Goal: Task Accomplishment & Management: Use online tool/utility

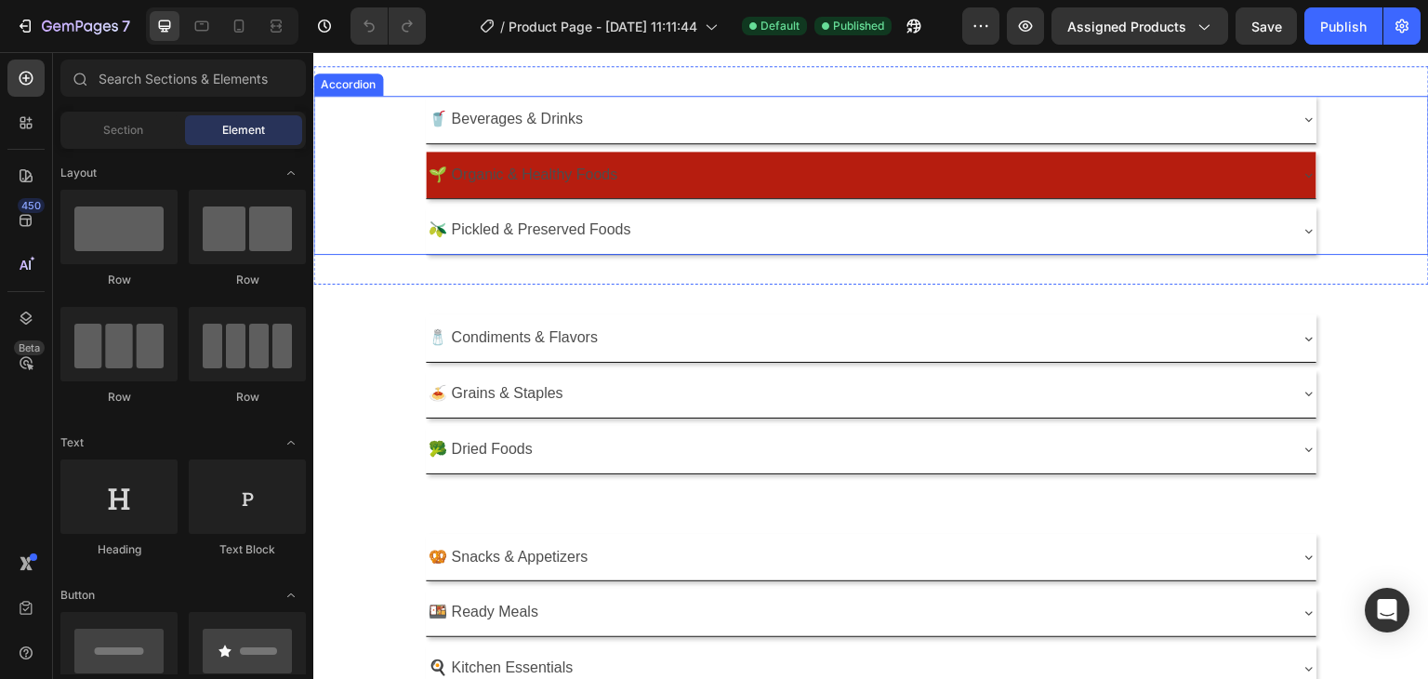
scroll to position [186, 0]
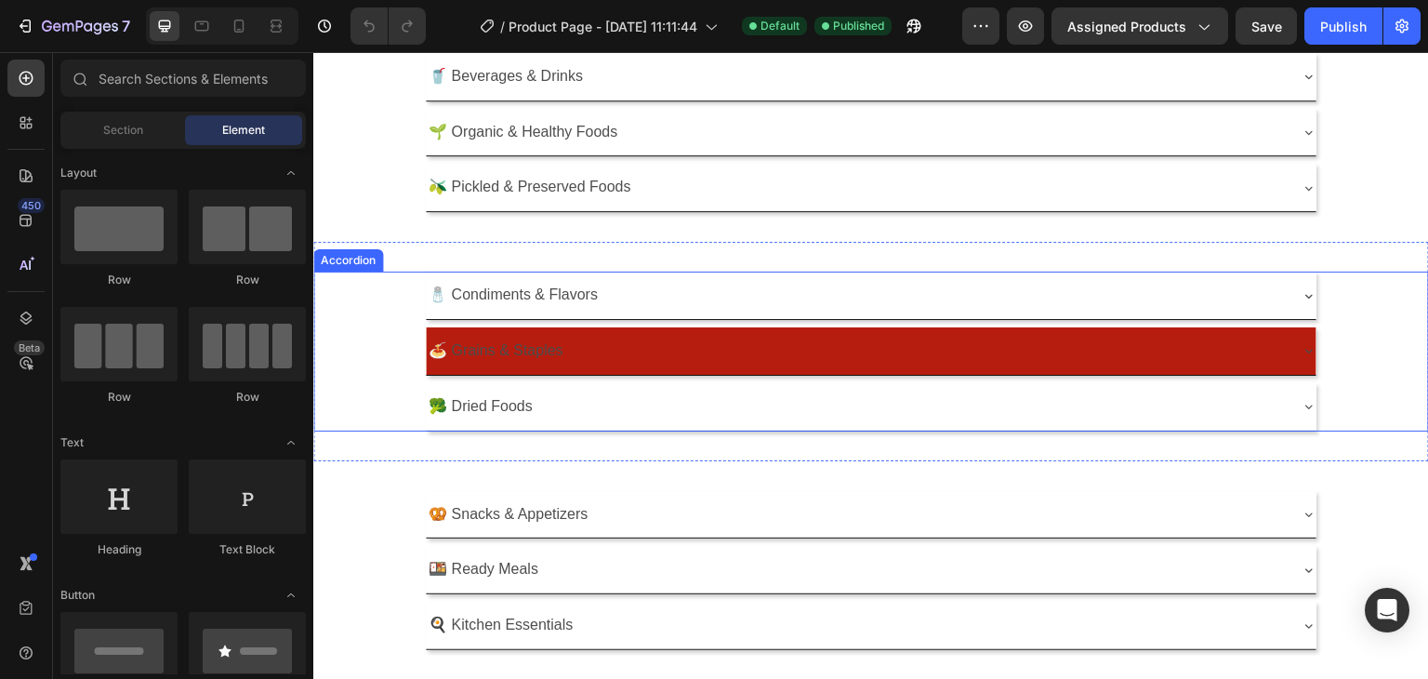
click at [524, 360] on p "🍝 Grains & Staples" at bounding box center [496, 350] width 135 height 27
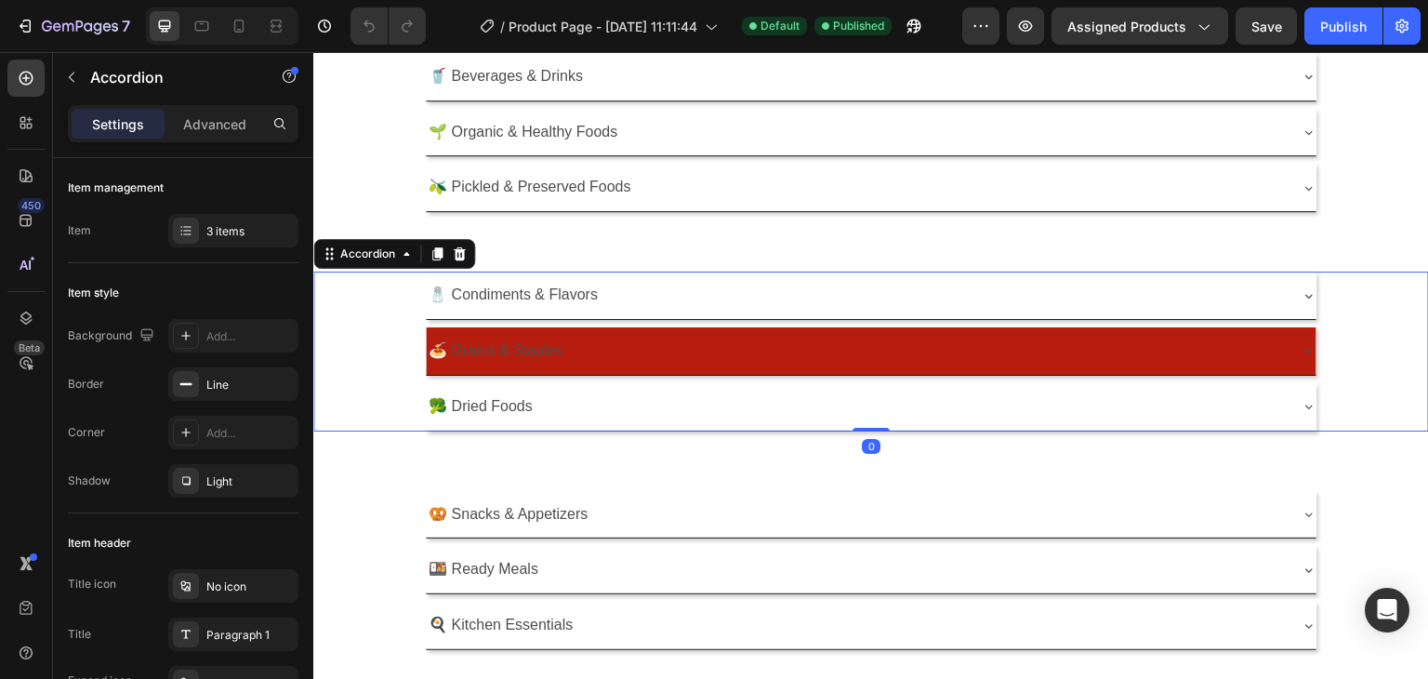
click at [617, 342] on div "🍝 Grains & Staples" at bounding box center [856, 351] width 861 height 33
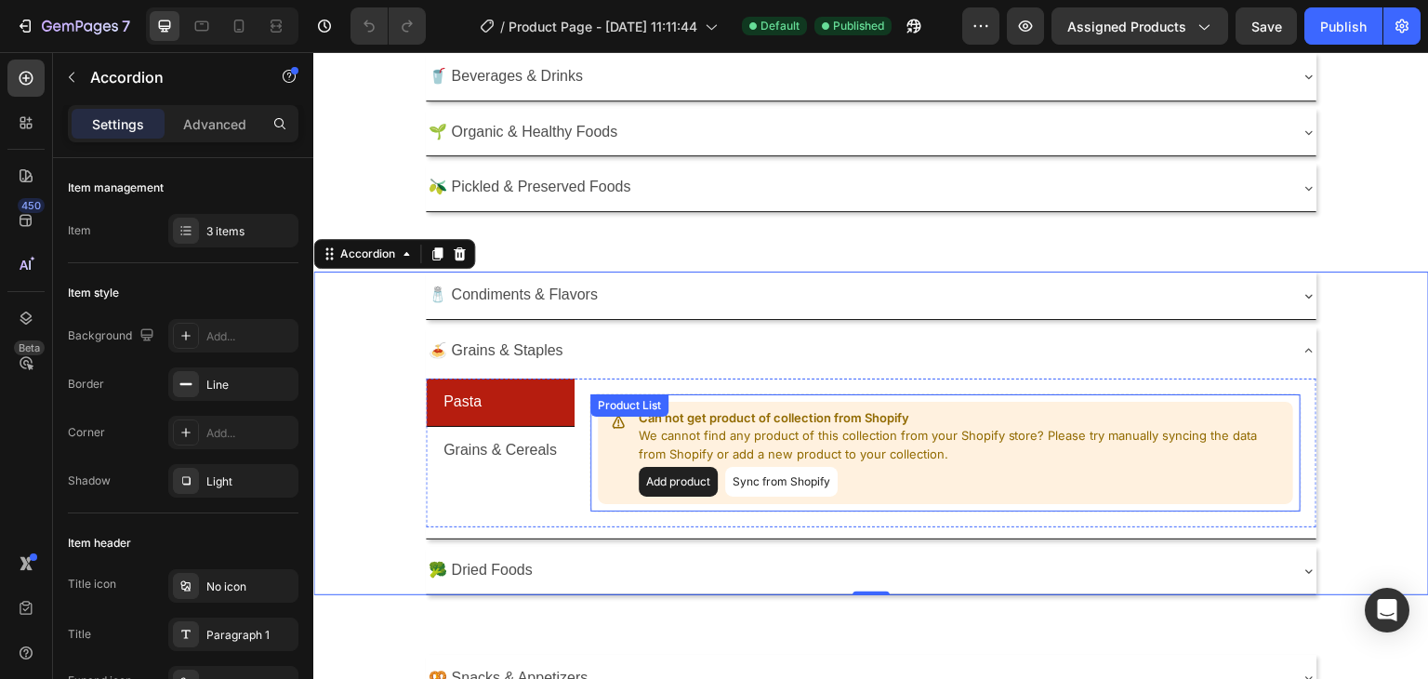
click at [672, 439] on p "We cannot find any product of this collection from your Shopify store? Please t…" at bounding box center [963, 445] width 648 height 36
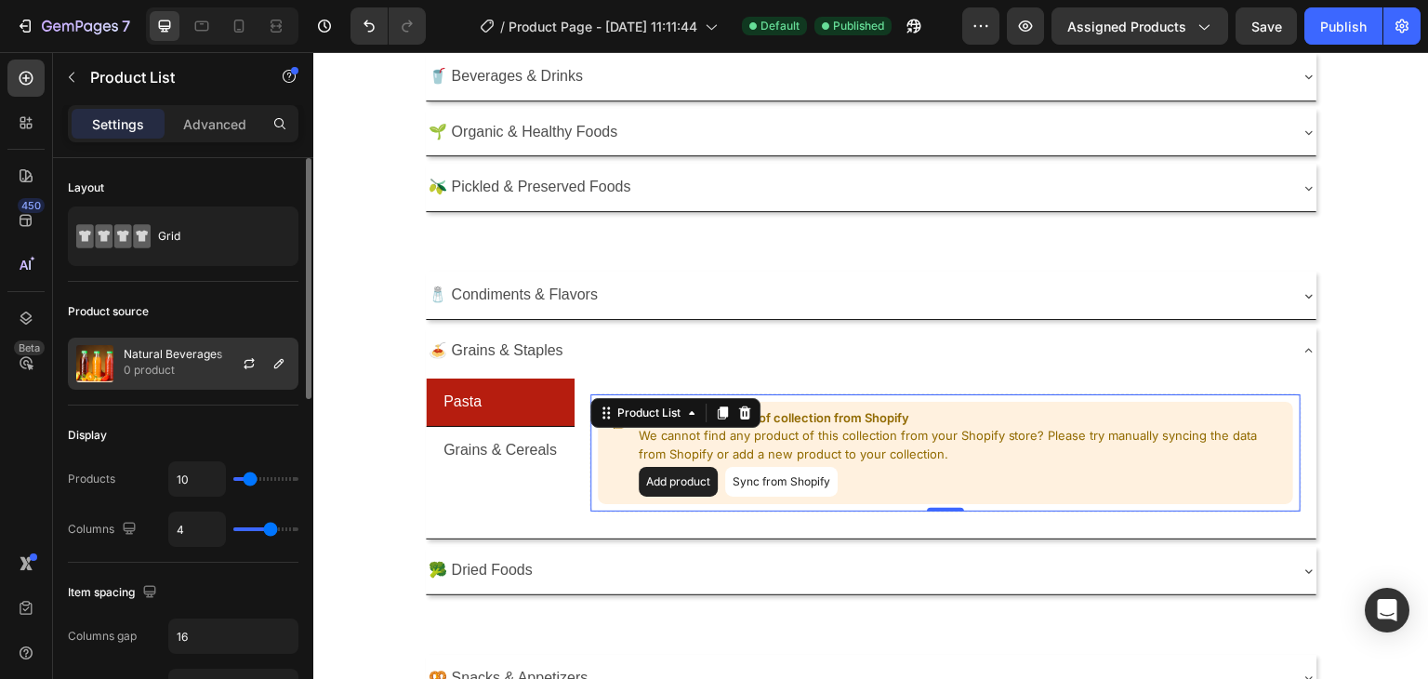
click at [170, 368] on p "0 product" at bounding box center [173, 370] width 99 height 19
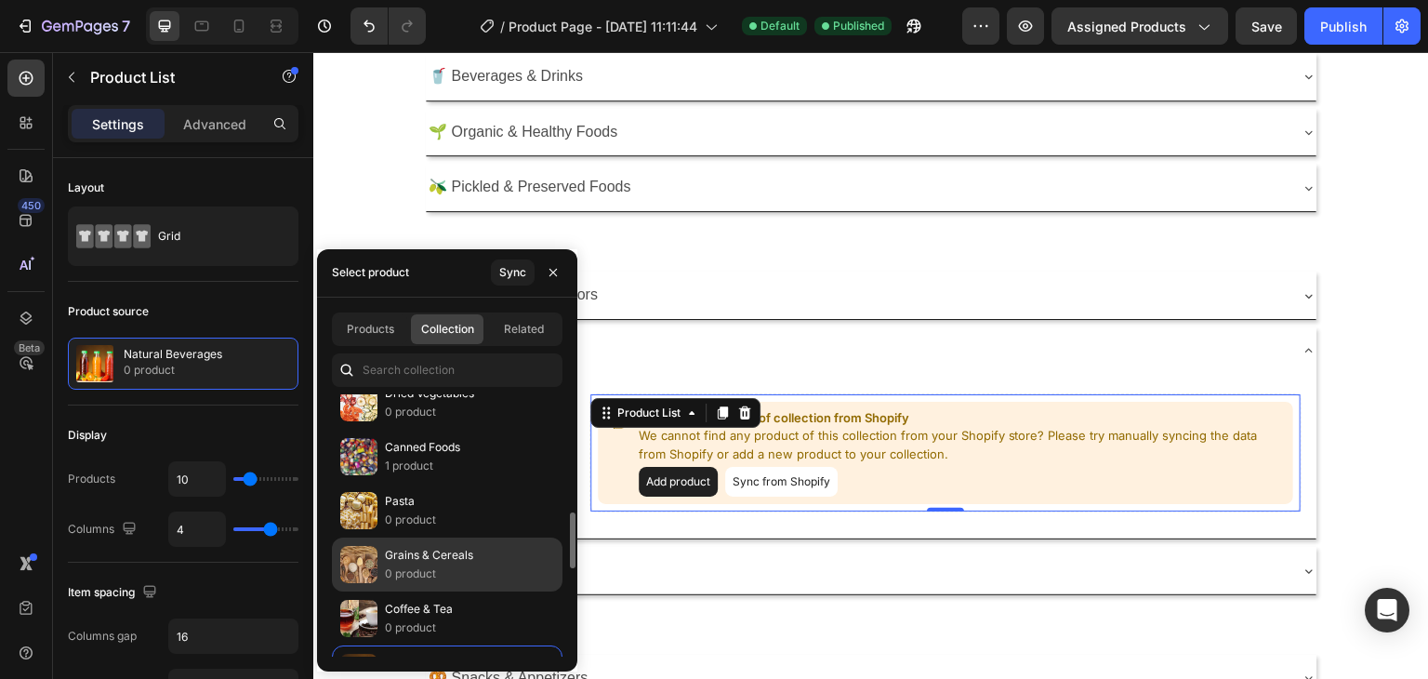
scroll to position [651, 0]
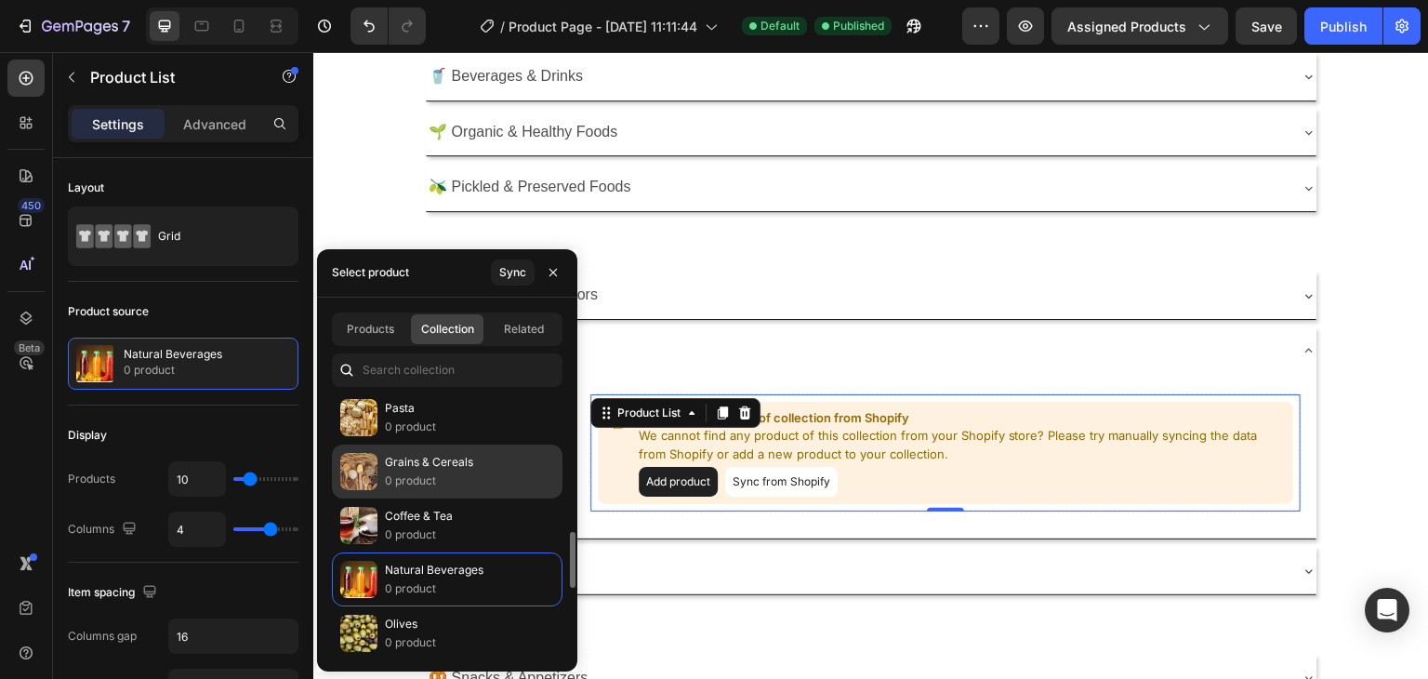
click at [443, 471] on p "0 product" at bounding box center [429, 480] width 88 height 19
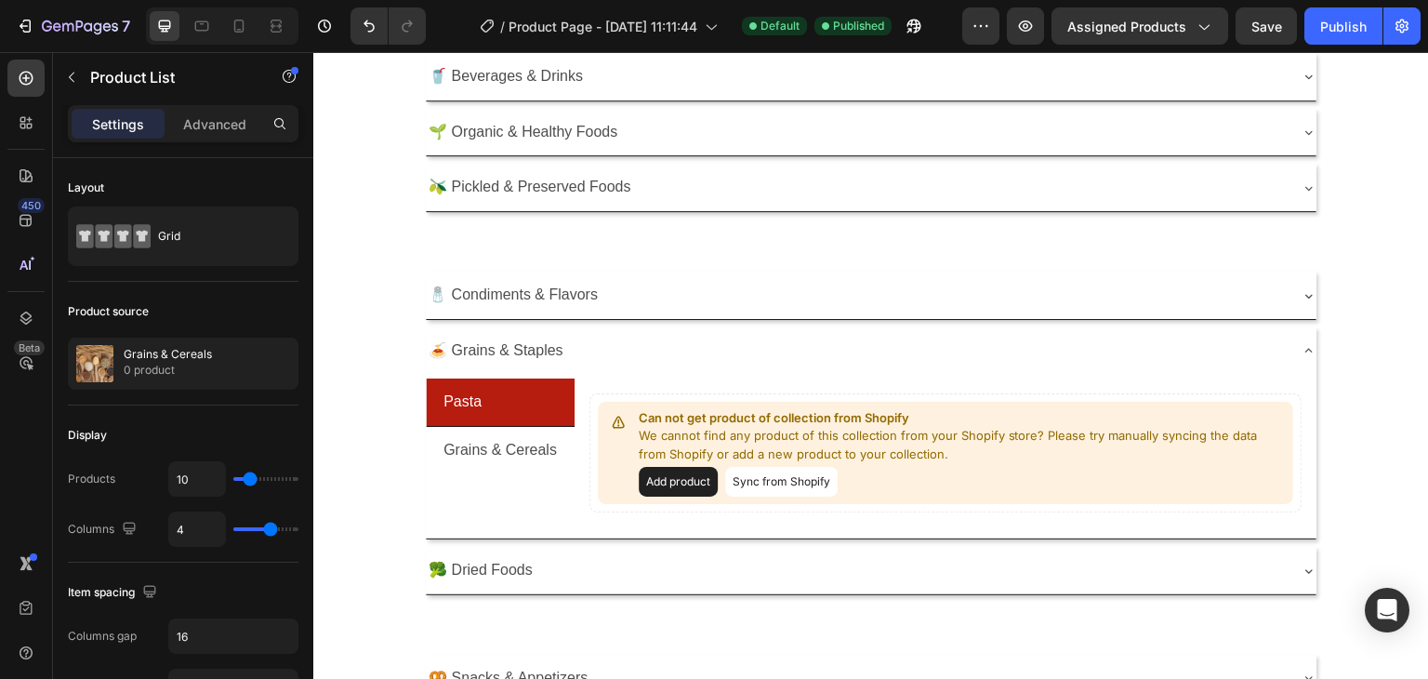
click at [756, 476] on button "Sync from Shopify" at bounding box center [781, 482] width 112 height 30
click at [755, 474] on button "Sync from Shopify" at bounding box center [781, 482] width 112 height 30
click at [178, 359] on div "Grains & Cereals 0 product" at bounding box center [168, 364] width 88 height 32
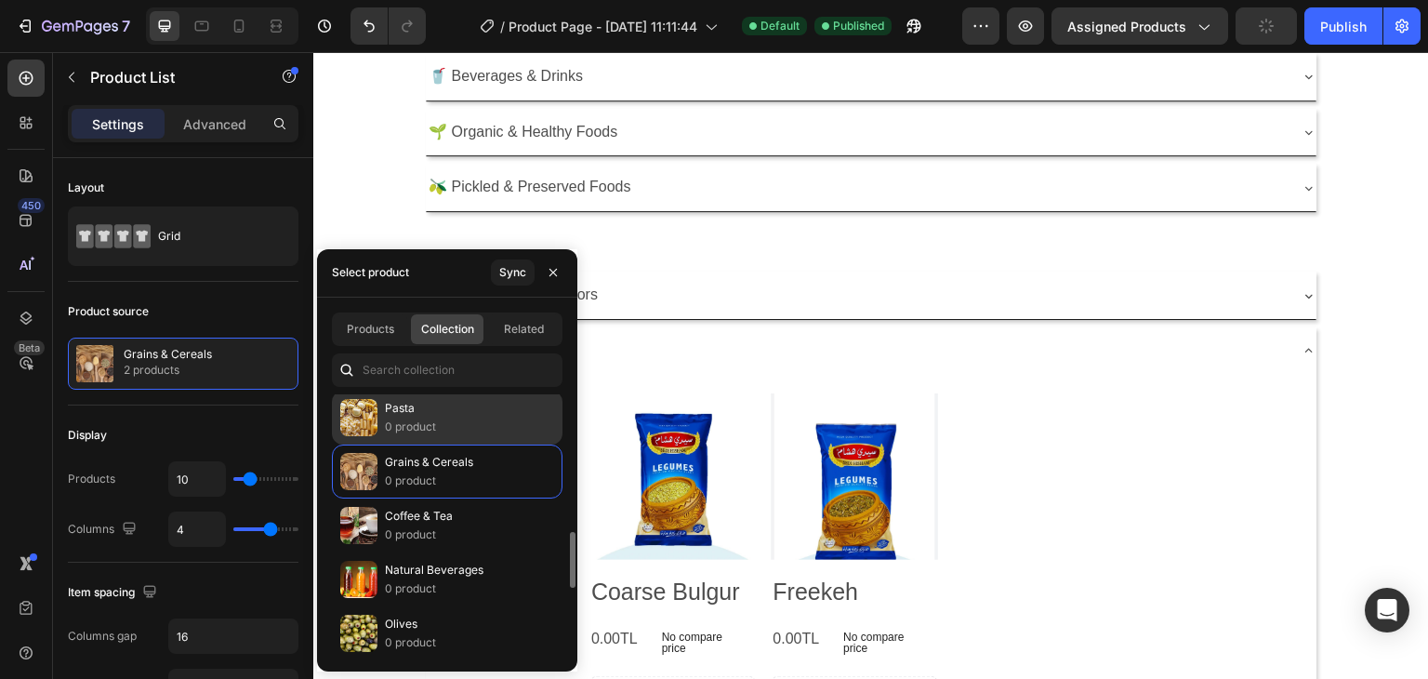
click at [456, 444] on div "Pasta 0 product" at bounding box center [447, 471] width 231 height 54
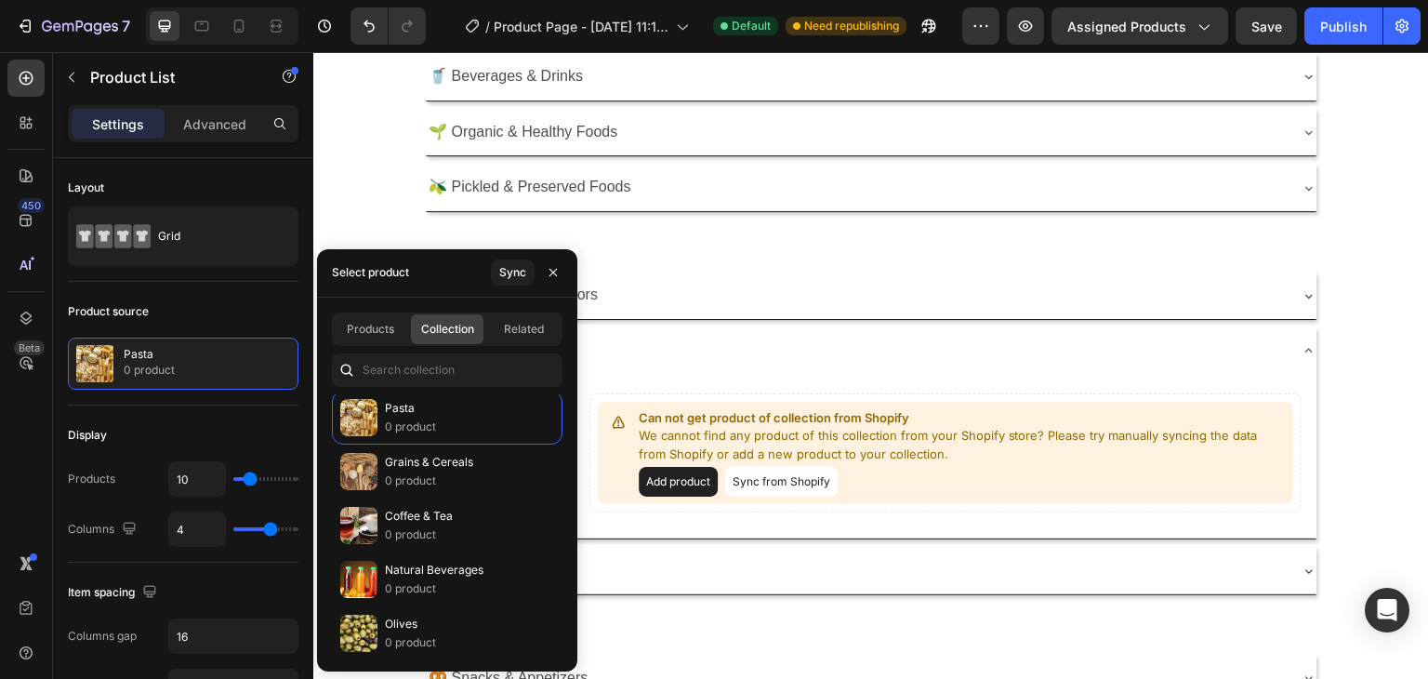
click at [704, 385] on div "Can not get product of collection from Shopify We cannot find any product of th…" at bounding box center [946, 453] width 743 height 150
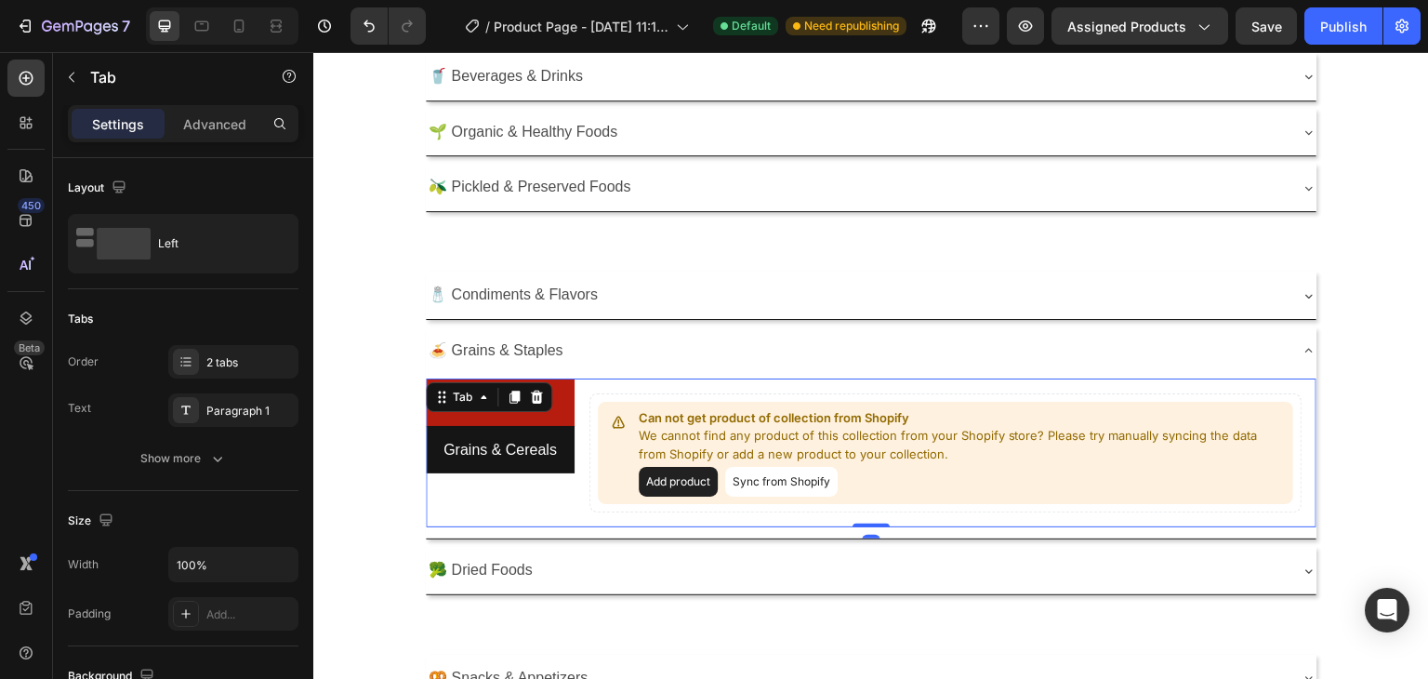
click at [492, 446] on p "Grains & Cereals" at bounding box center [499, 450] width 113 height 27
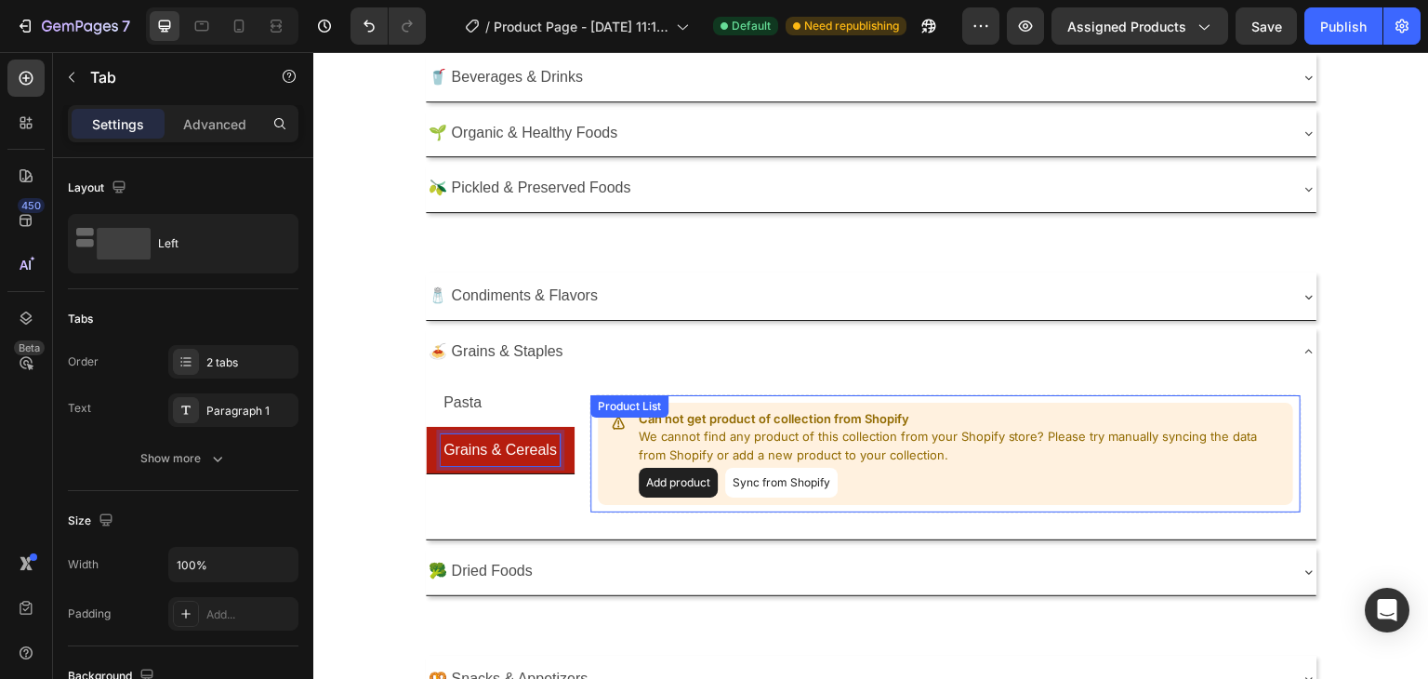
click at [603, 456] on div "Can not get product of collection from Shopify We cannot find any product of th…" at bounding box center [946, 454] width 696 height 103
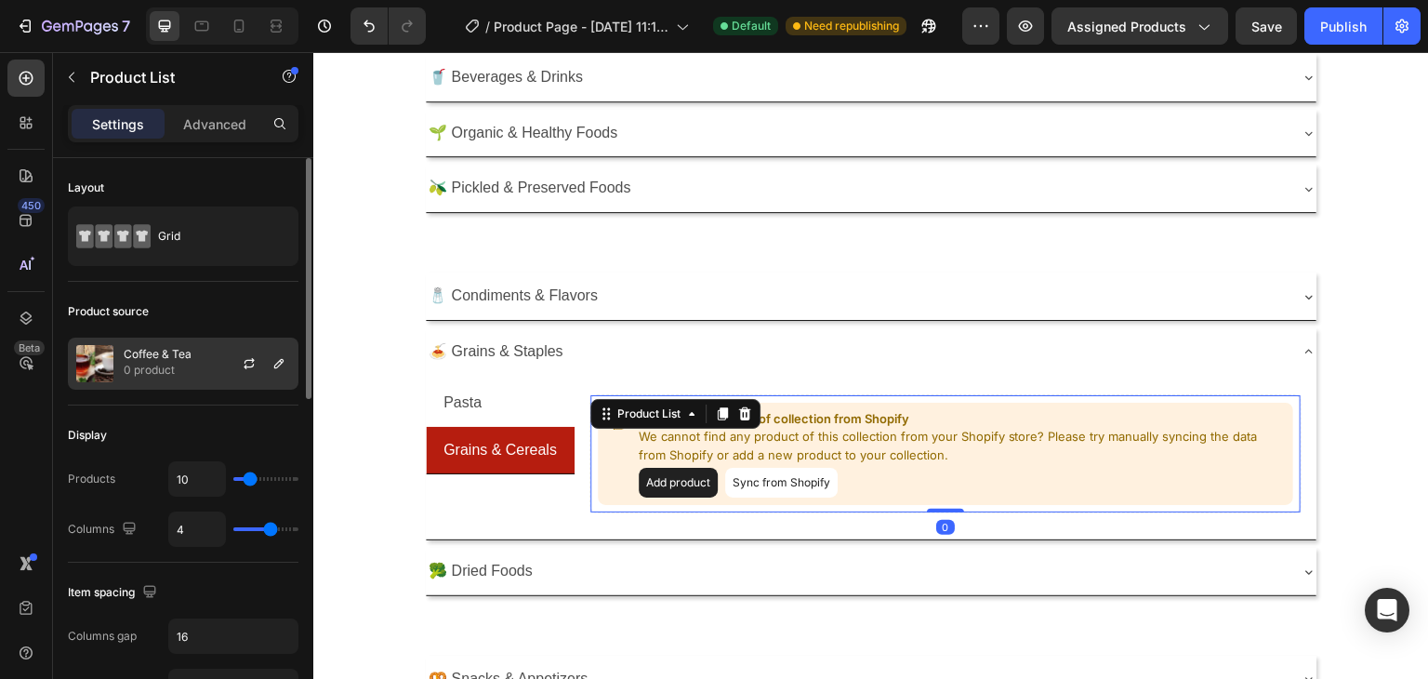
click at [139, 362] on p "0 product" at bounding box center [158, 370] width 68 height 19
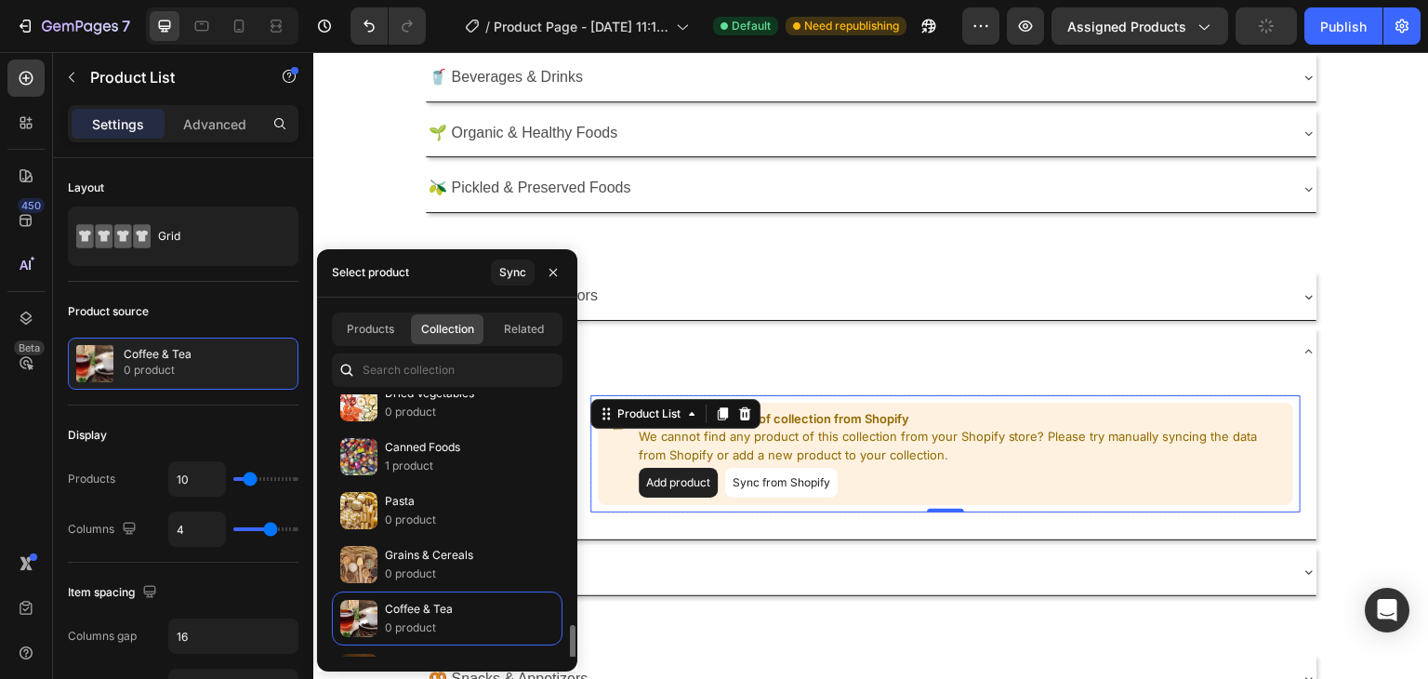
scroll to position [651, 0]
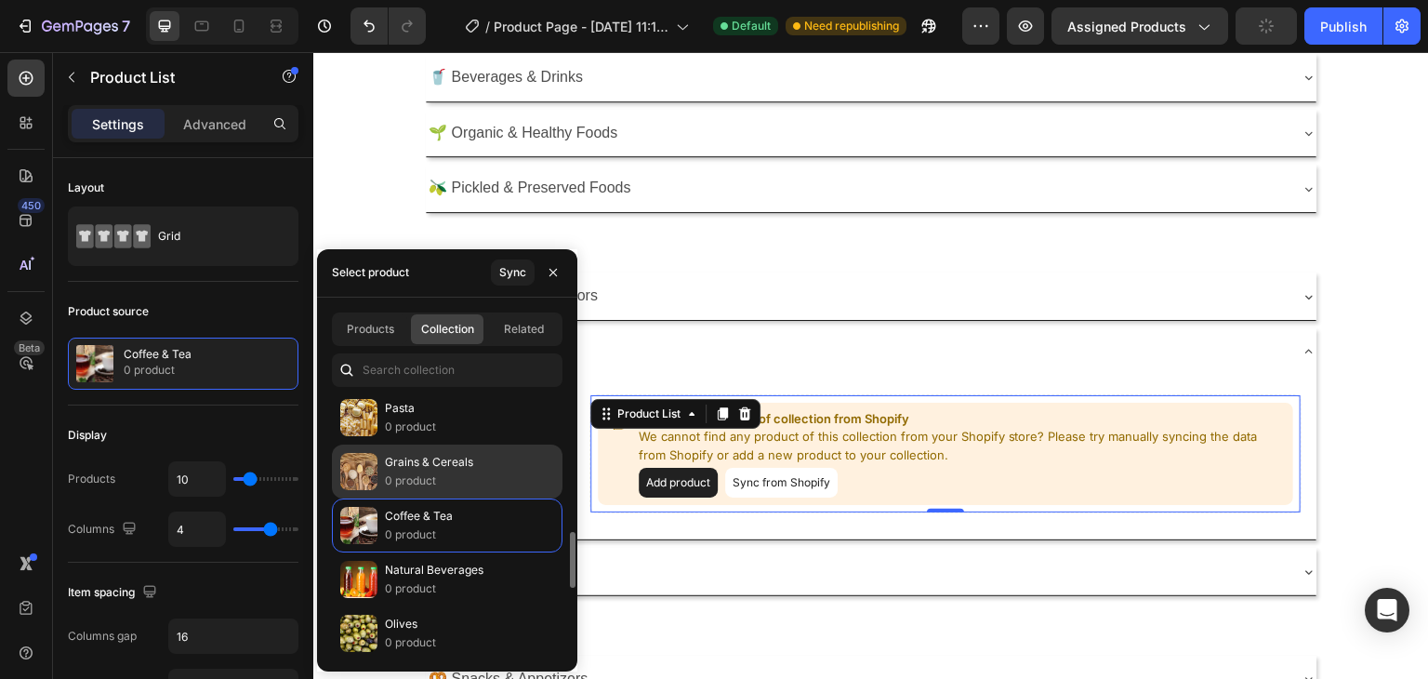
click at [390, 458] on p "Grains & Cereals" at bounding box center [429, 462] width 88 height 19
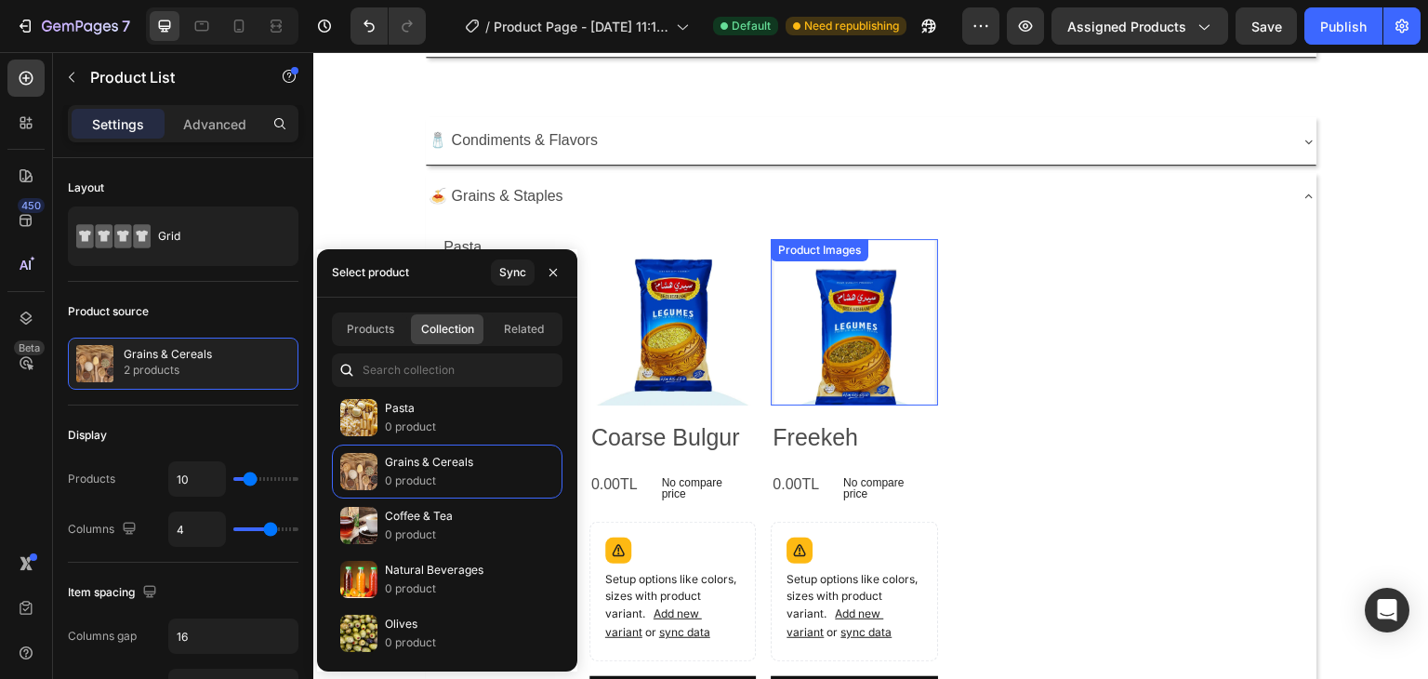
scroll to position [371, 0]
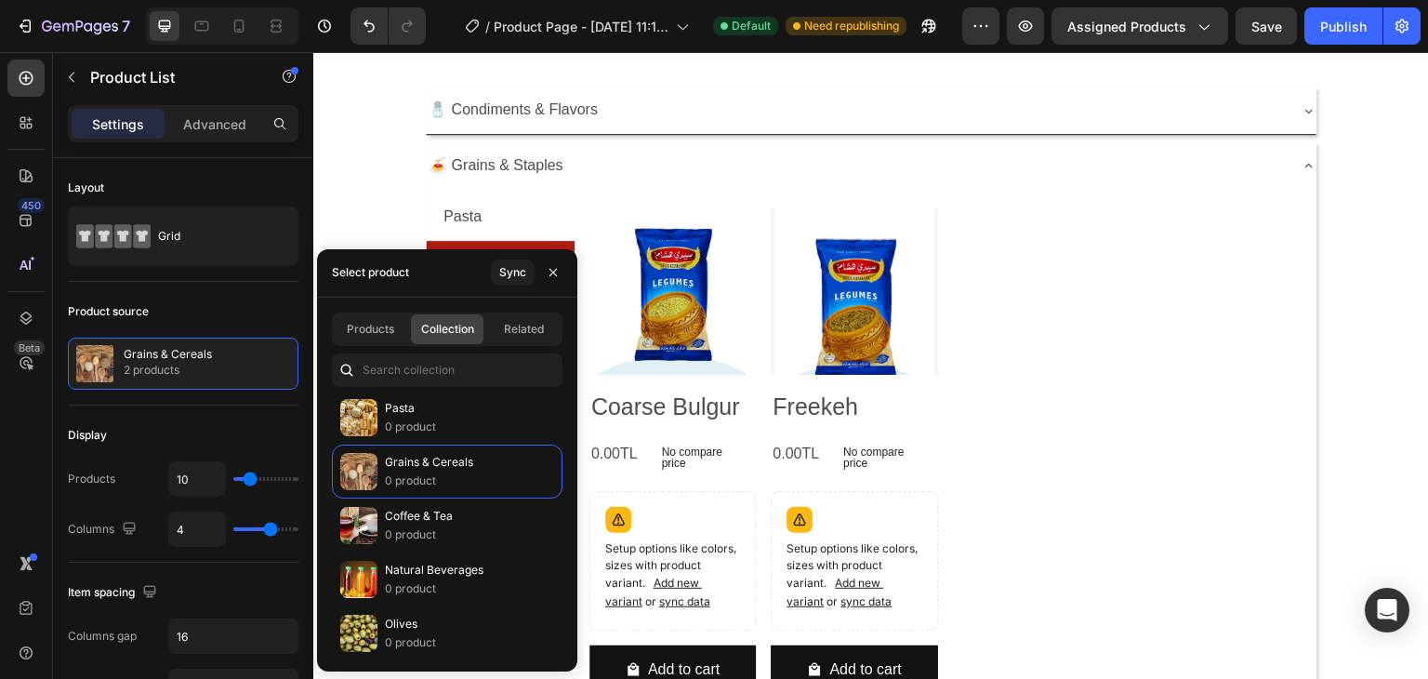
click at [932, 447] on div "Product Images Coarse Bulgur Product Title 0.00TL Product Price Product Price N…" at bounding box center [945, 458] width 713 height 501
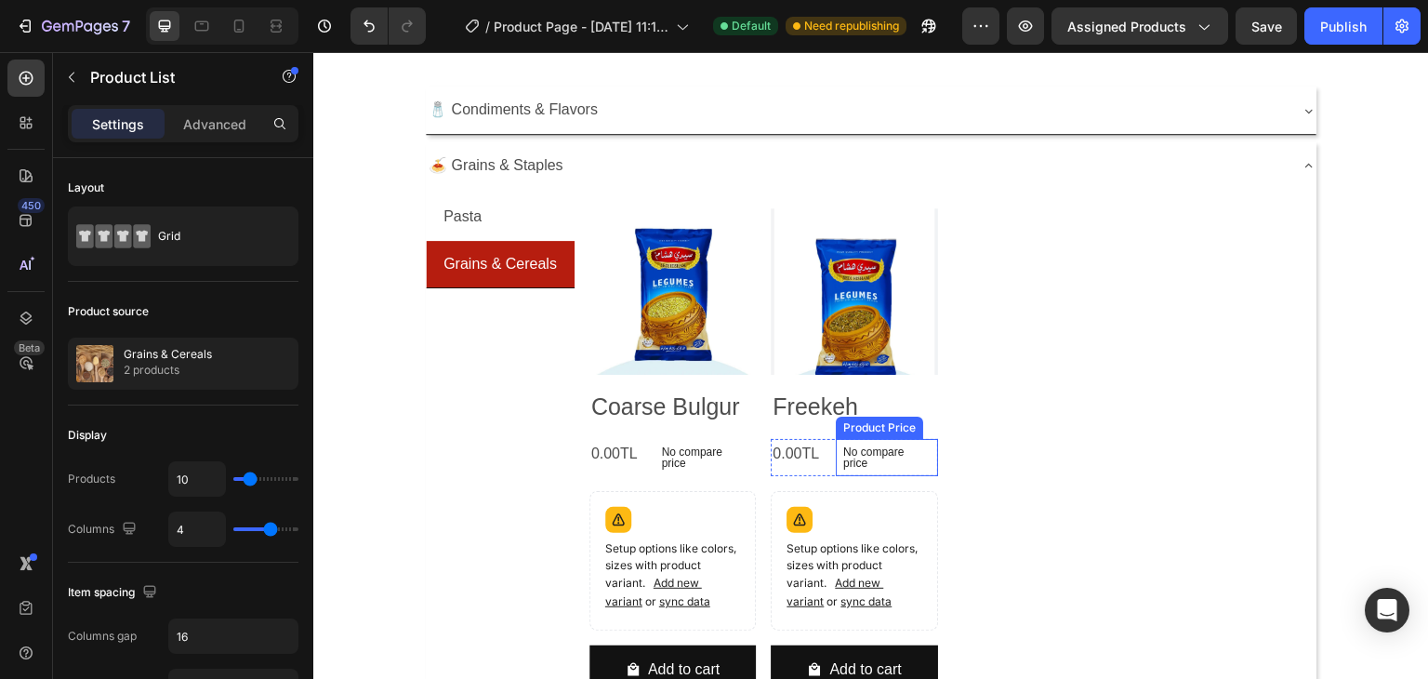
click at [748, 456] on p "No compare price" at bounding box center [704, 457] width 87 height 22
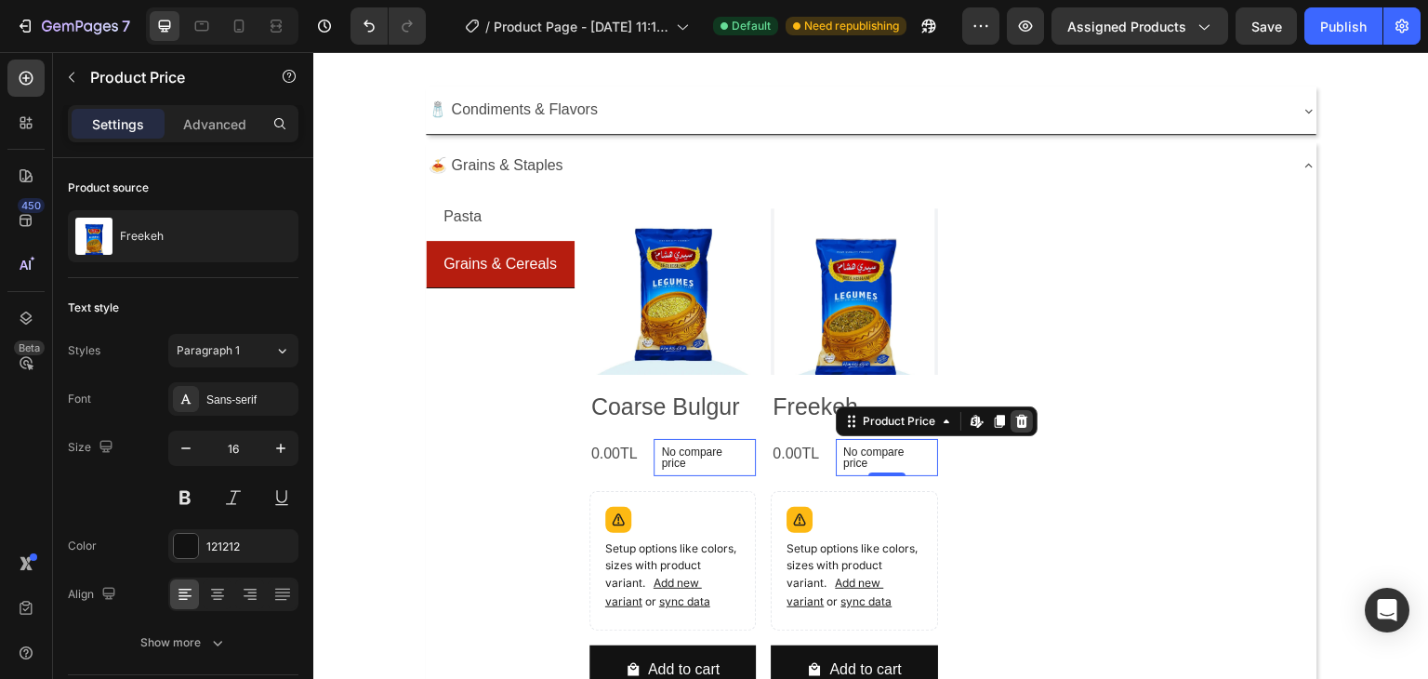
click at [313, 52] on icon at bounding box center [313, 52] width 0 height 0
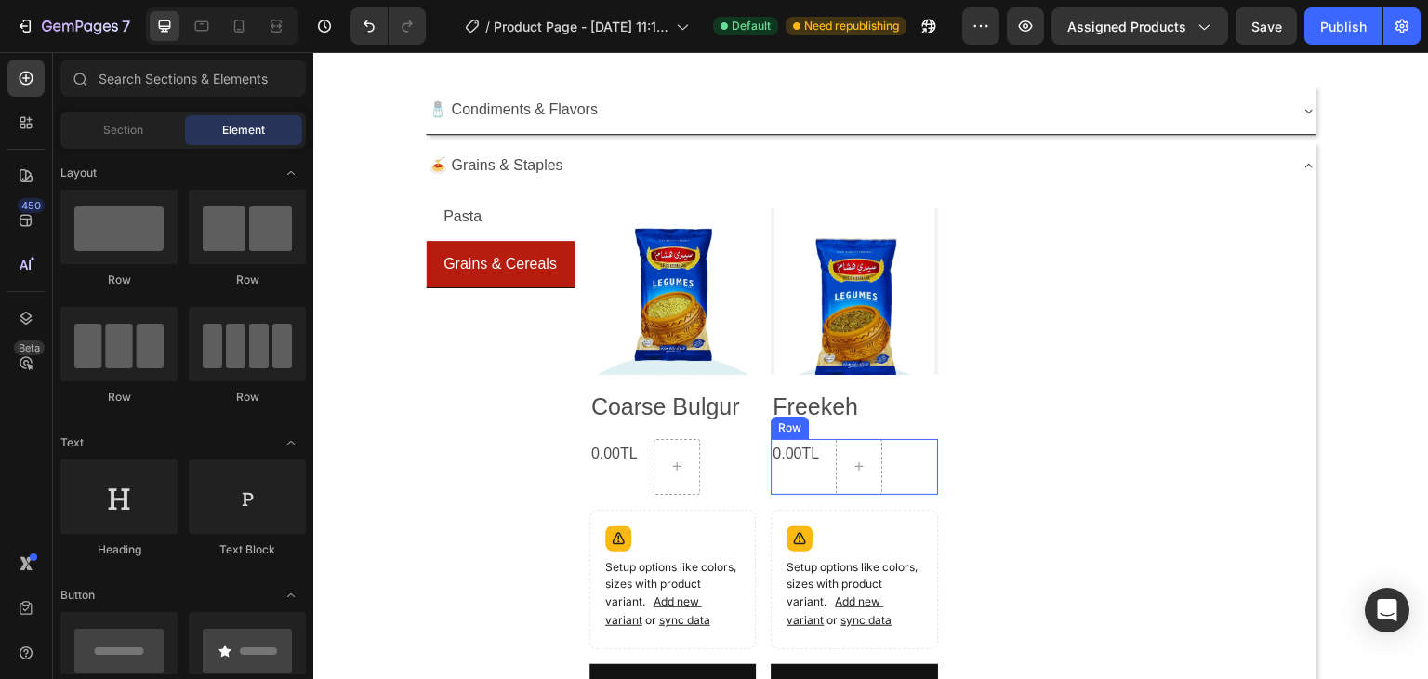
click at [757, 465] on div "0.00TL Product Price Product Price Row" at bounding box center [672, 467] width 167 height 56
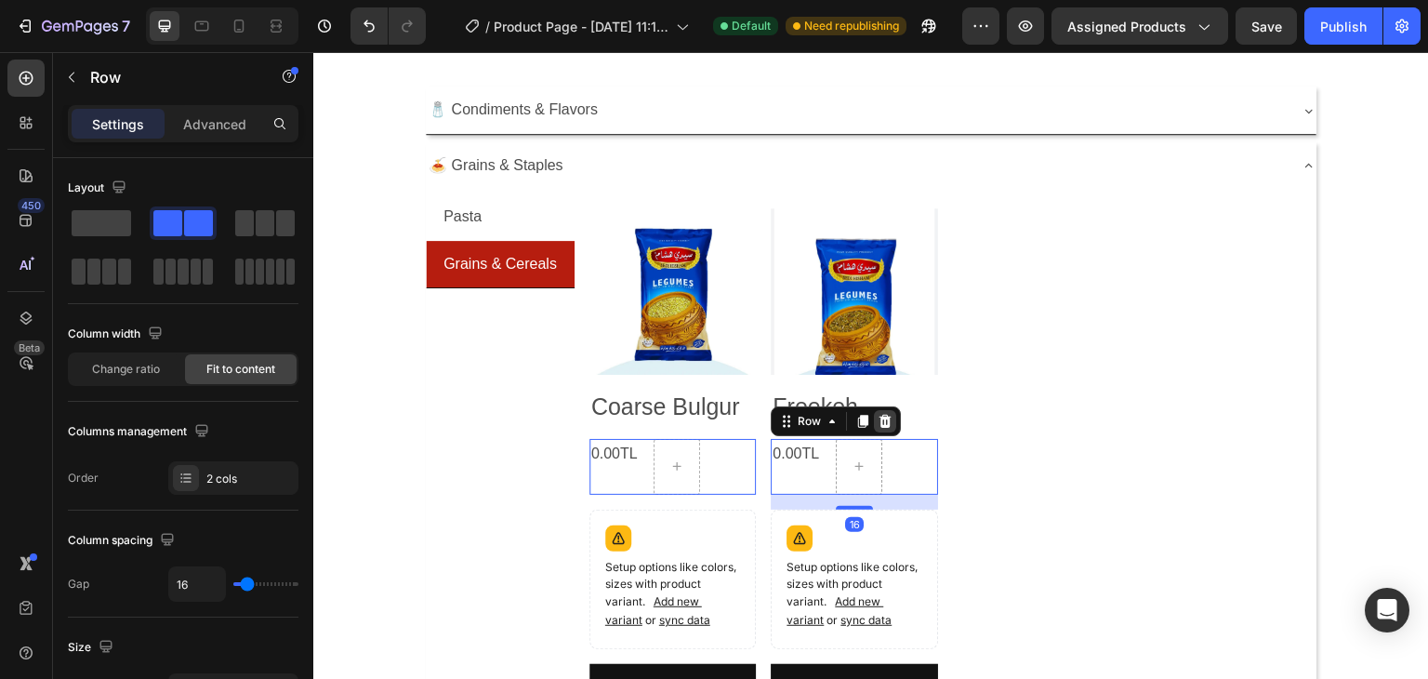
click at [313, 52] on div at bounding box center [313, 52] width 0 height 0
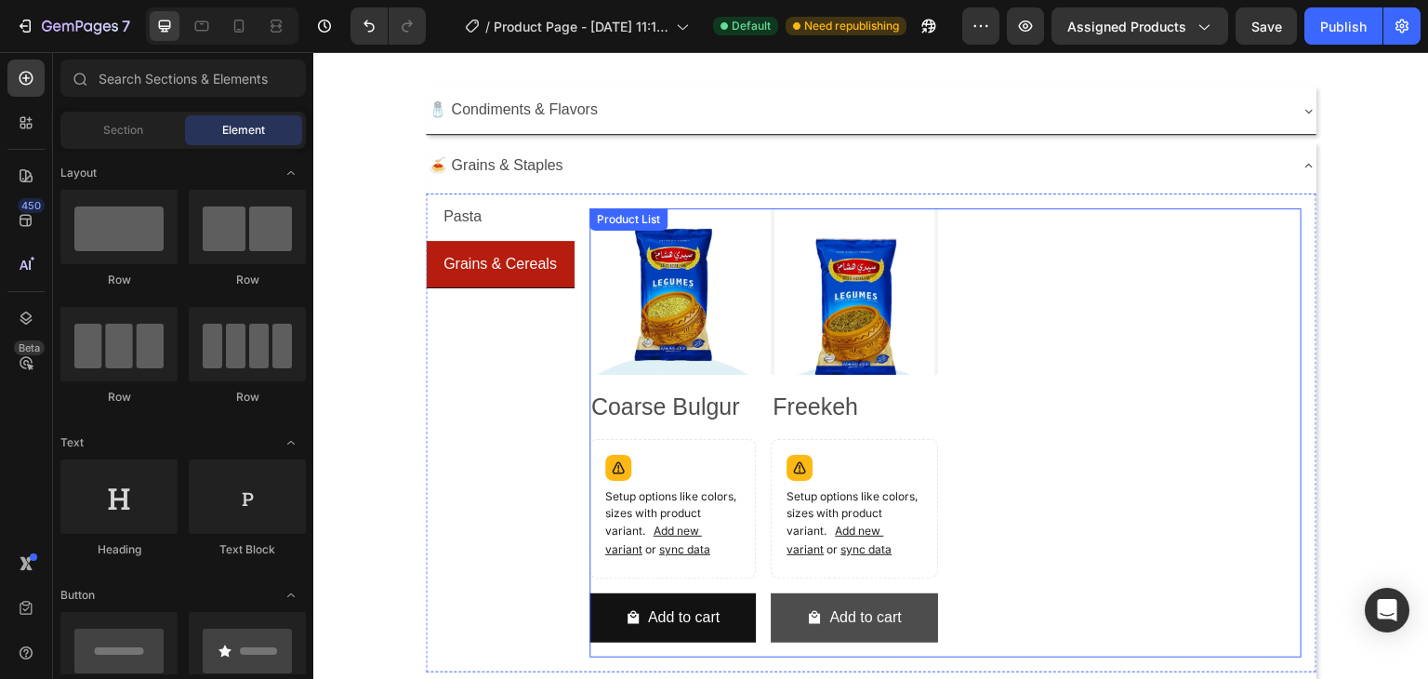
click at [757, 598] on button "Add to cart" at bounding box center [672, 617] width 167 height 49
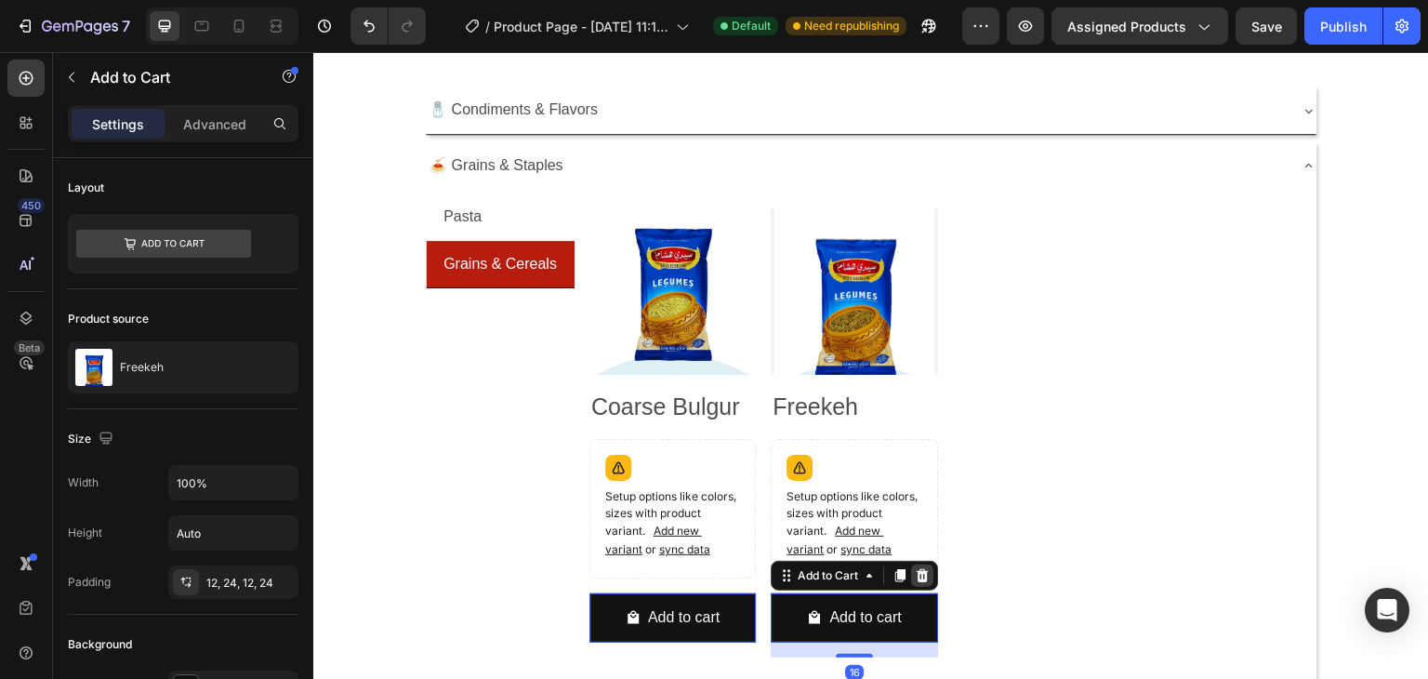
click at [313, 52] on icon at bounding box center [313, 52] width 0 height 0
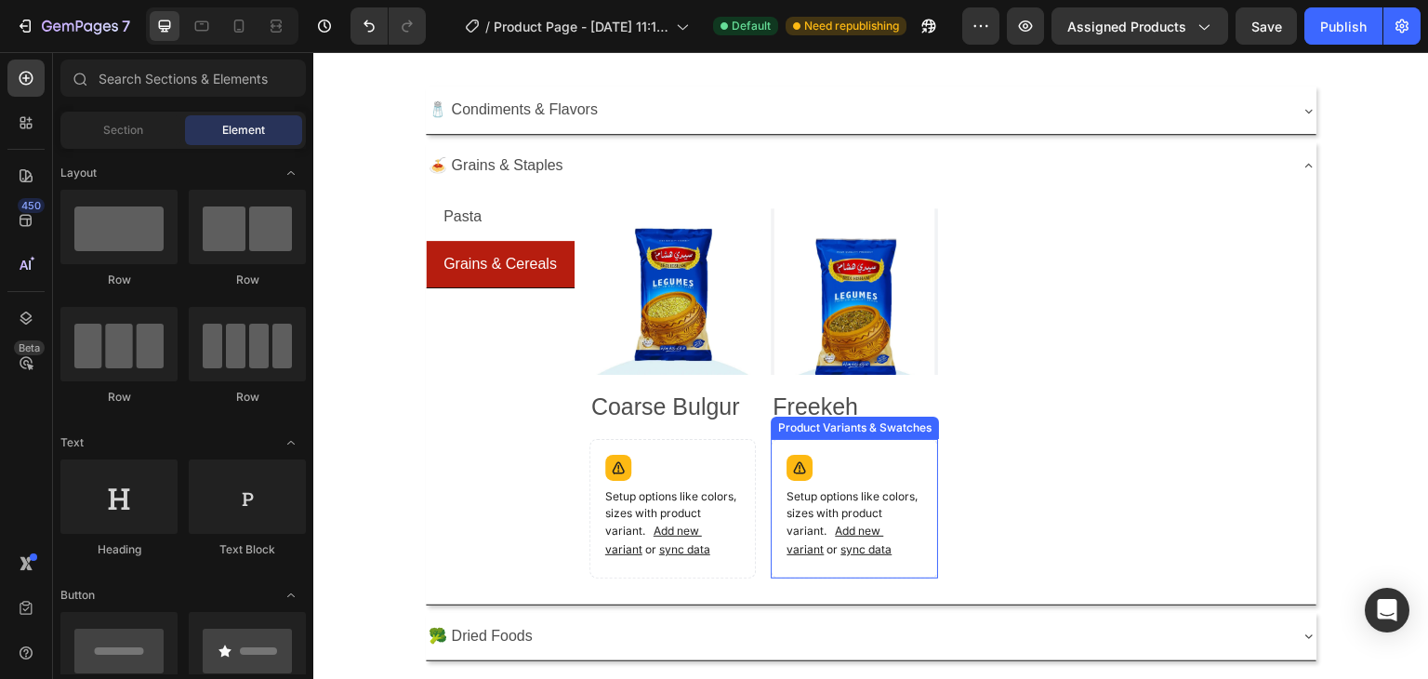
click at [748, 470] on div "Setup options like colors, sizes with product variant. Add new variant or sync …" at bounding box center [673, 508] width 151 height 123
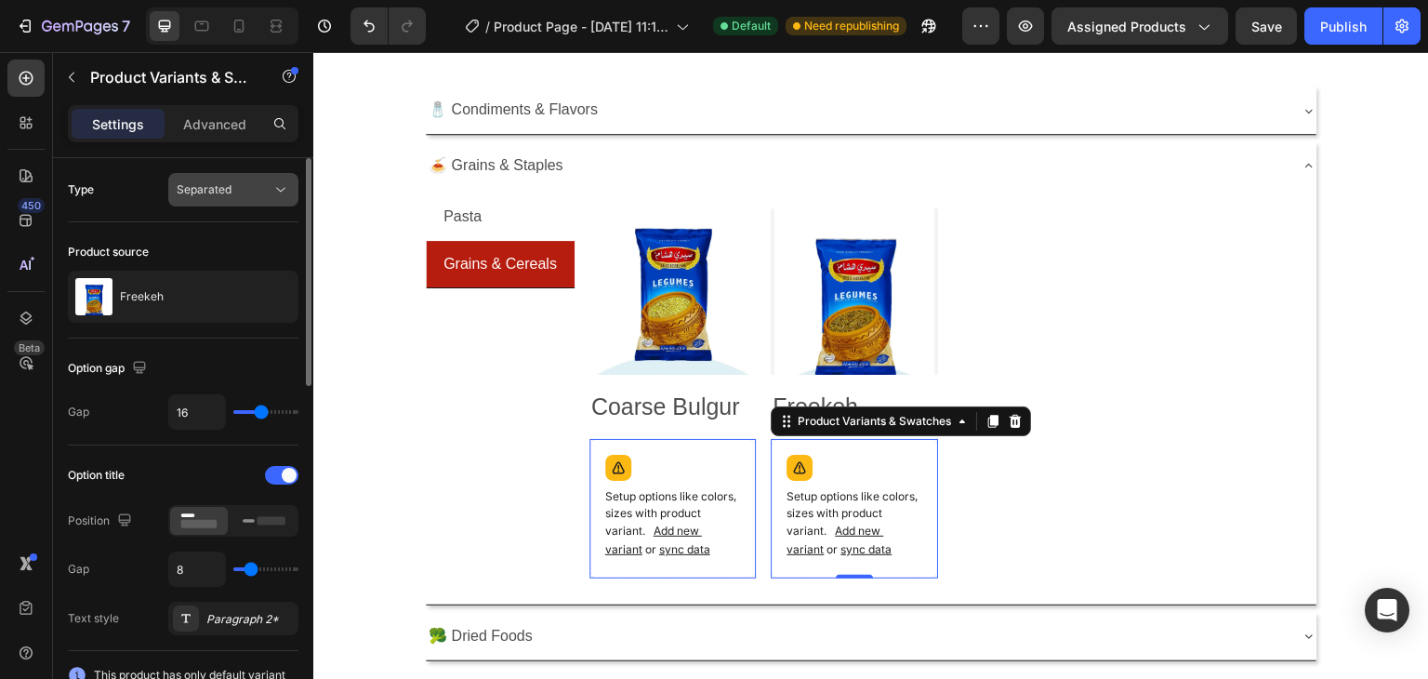
click at [201, 194] on span "Separated" at bounding box center [204, 189] width 55 height 14
click at [219, 194] on span "Separated" at bounding box center [204, 189] width 55 height 14
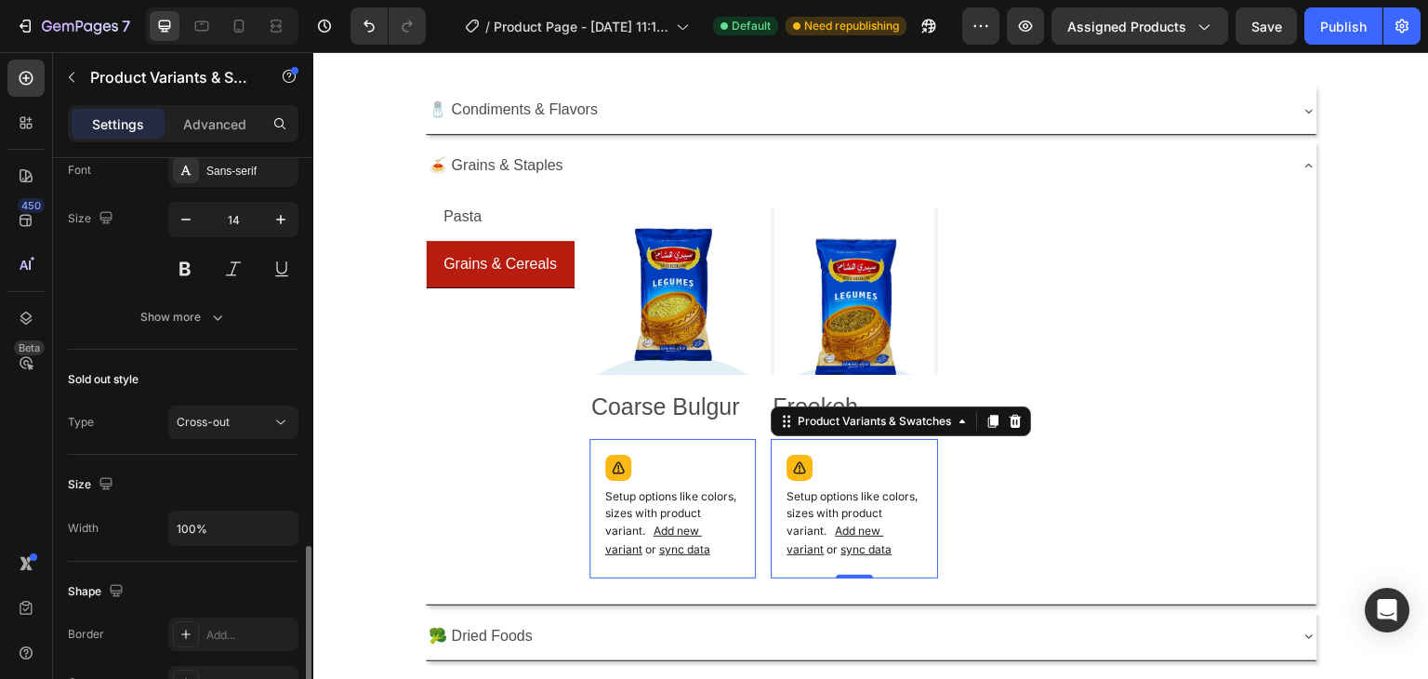
scroll to position [744, 0]
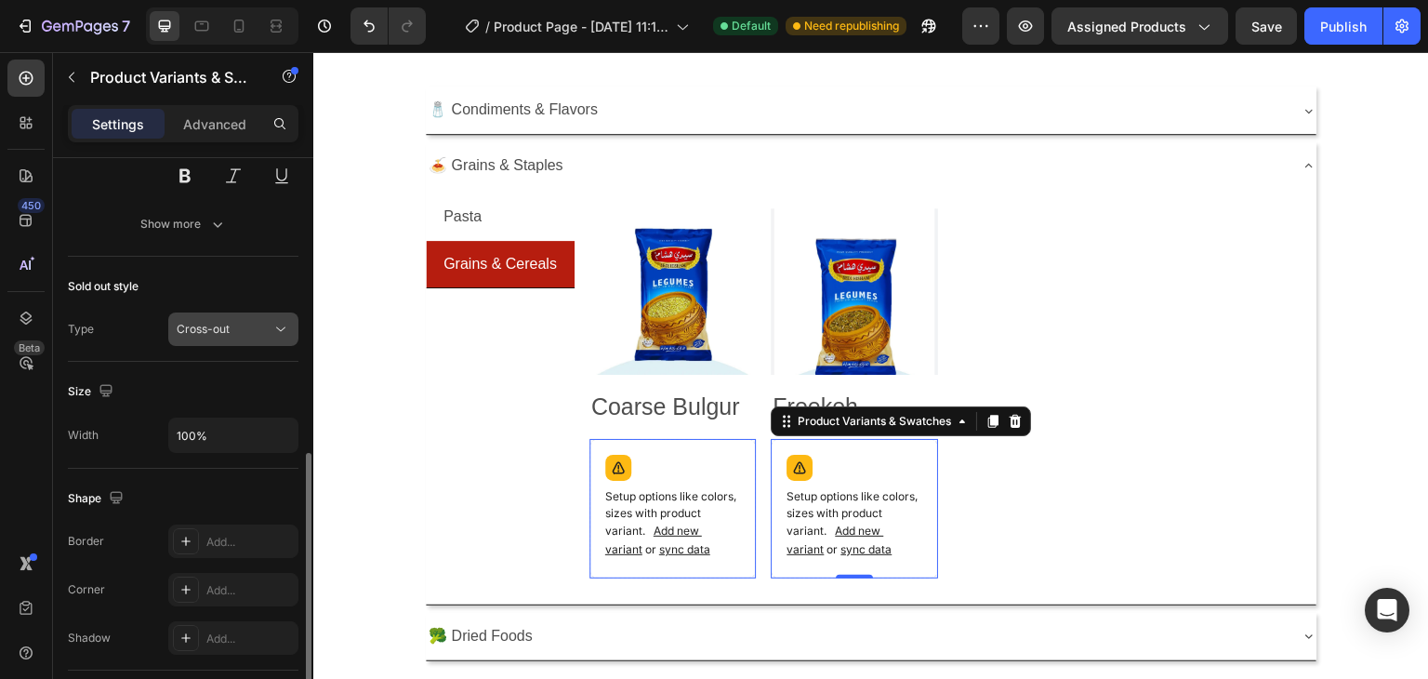
click at [221, 339] on button "Cross-out" at bounding box center [233, 328] width 130 height 33
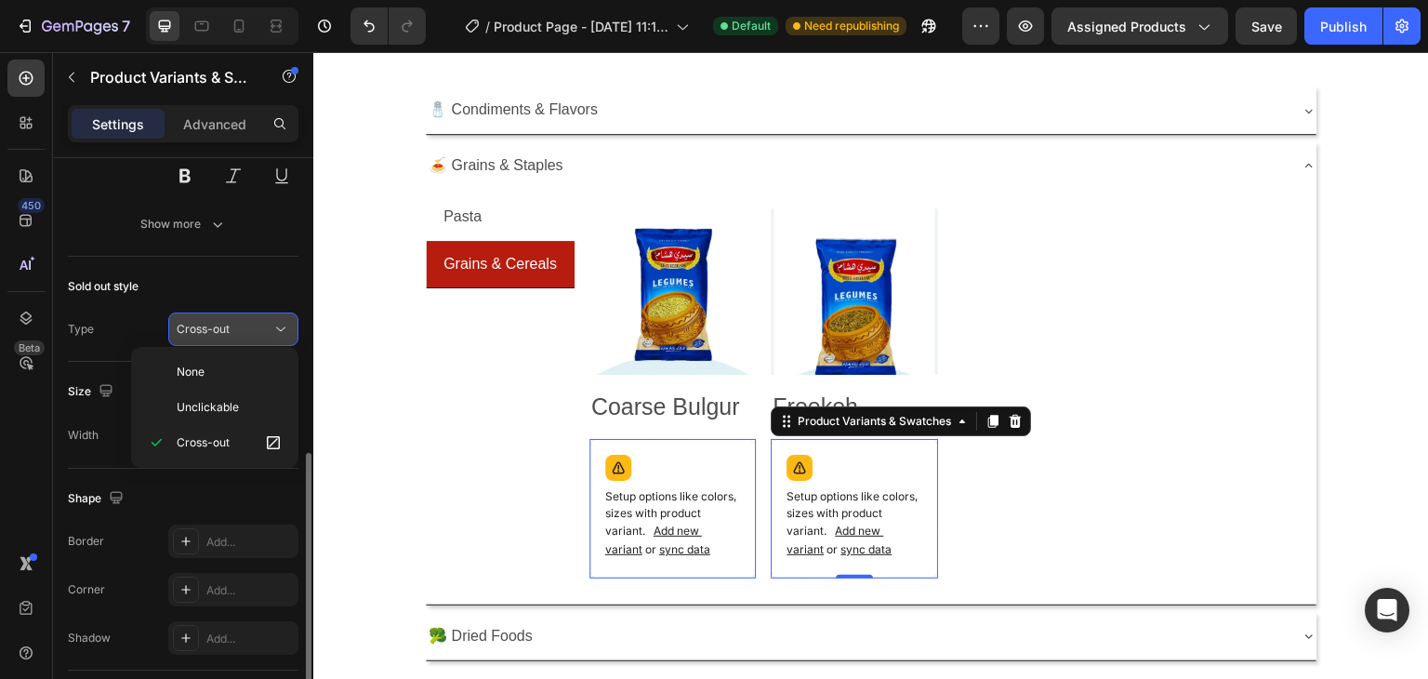
click at [223, 335] on span "Cross-out" at bounding box center [203, 329] width 53 height 17
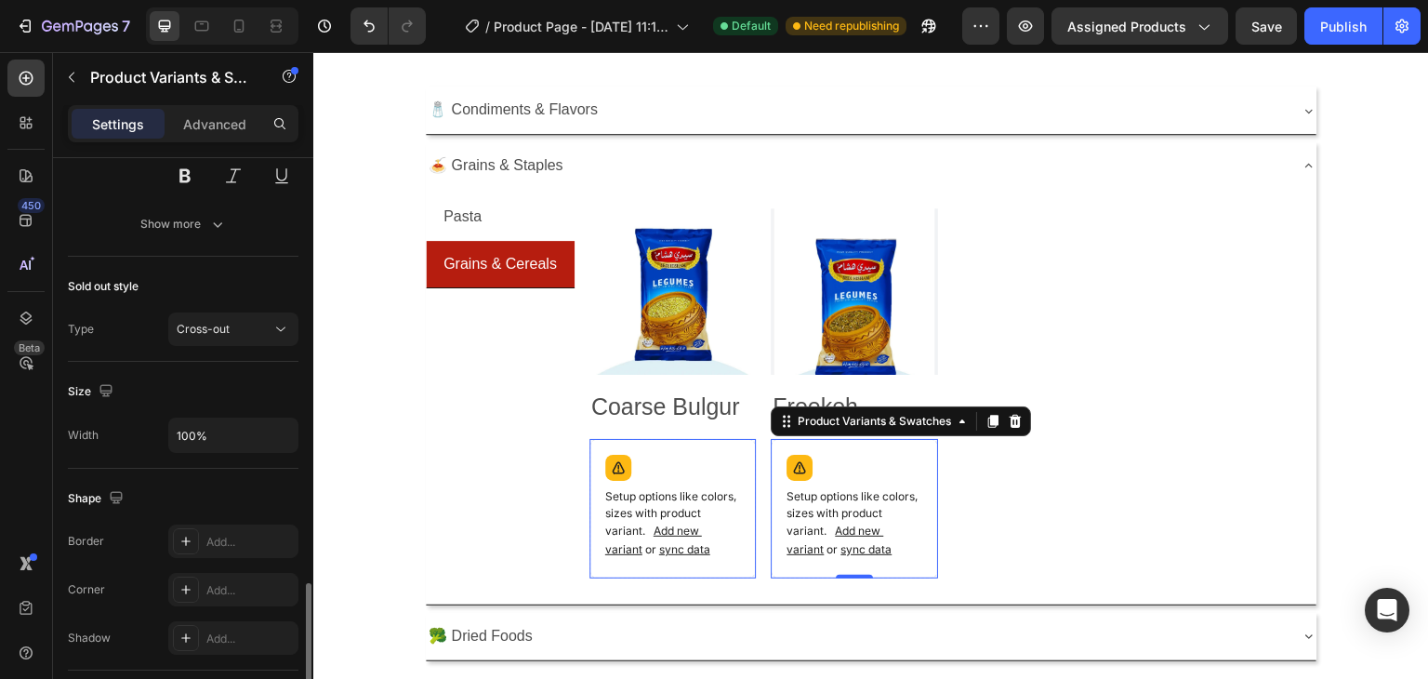
scroll to position [870, 0]
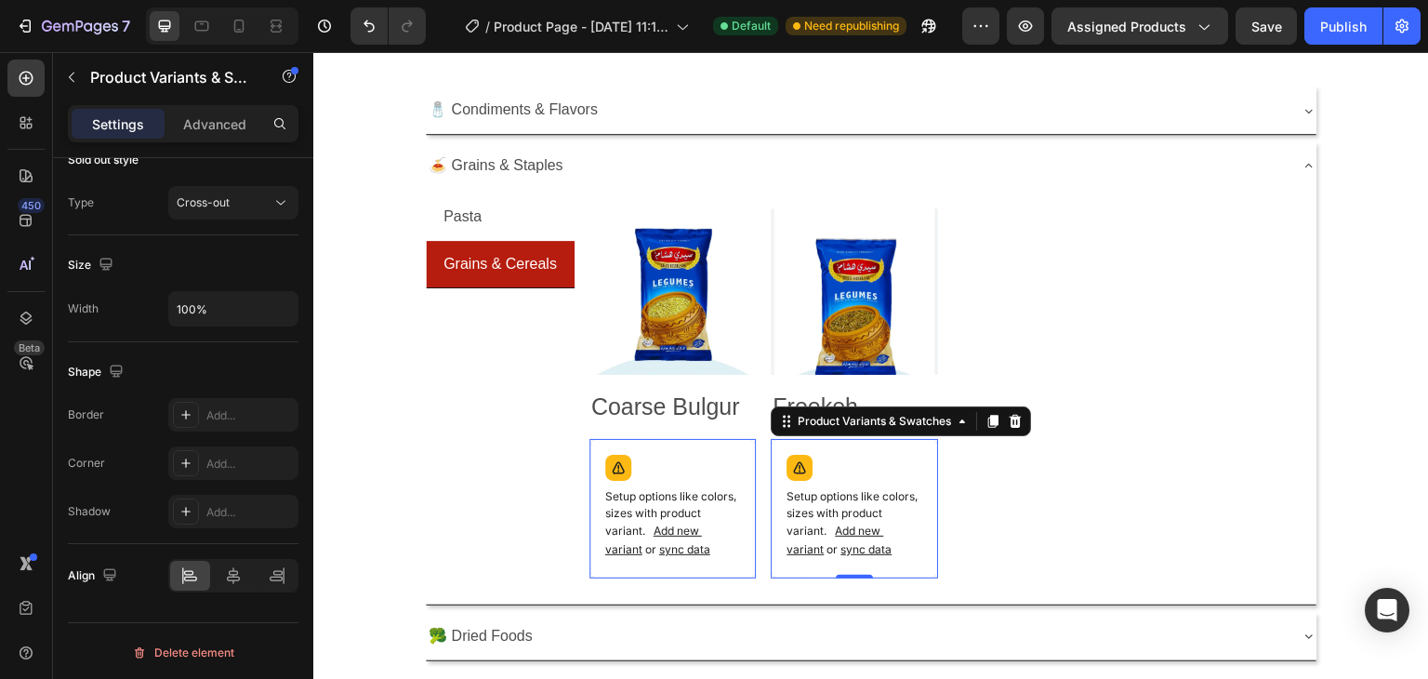
click at [702, 525] on span "Add new variant" at bounding box center [653, 539] width 97 height 33
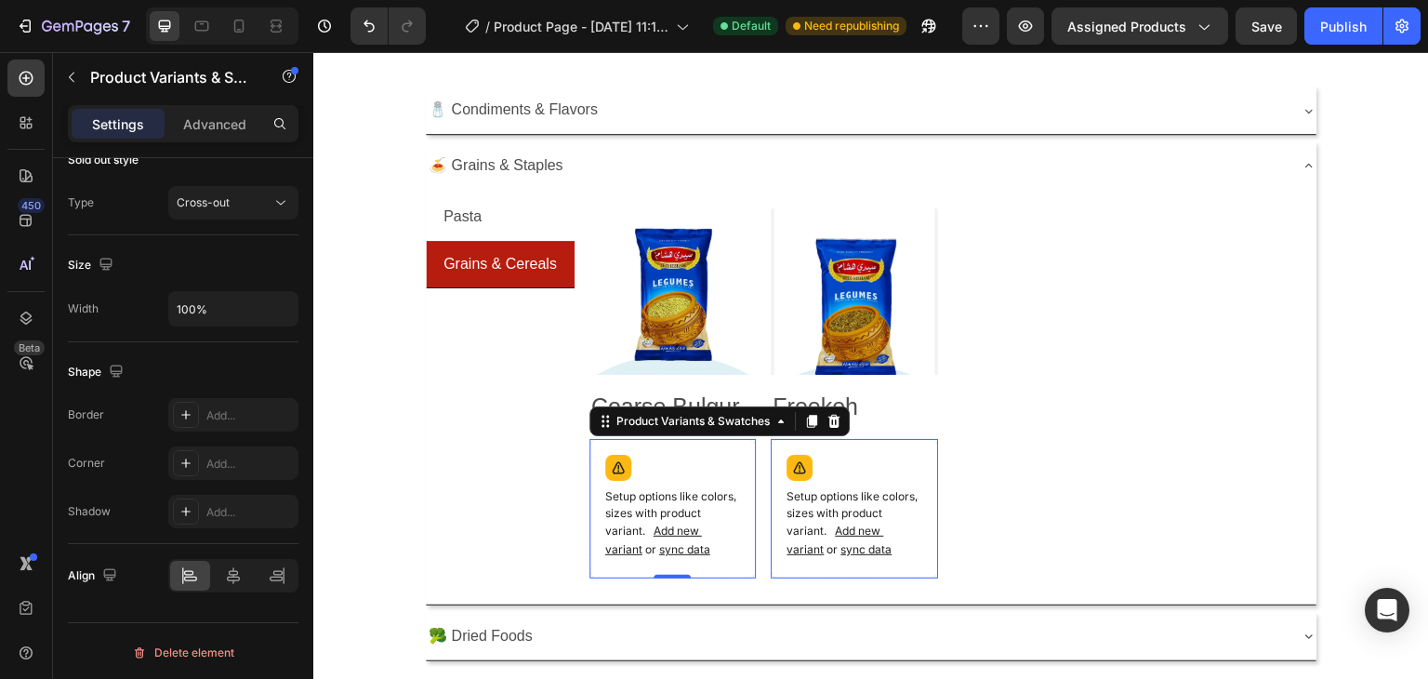
click at [698, 548] on span "sync data" at bounding box center [684, 549] width 51 height 14
click at [710, 547] on span "sync data" at bounding box center [684, 549] width 51 height 14
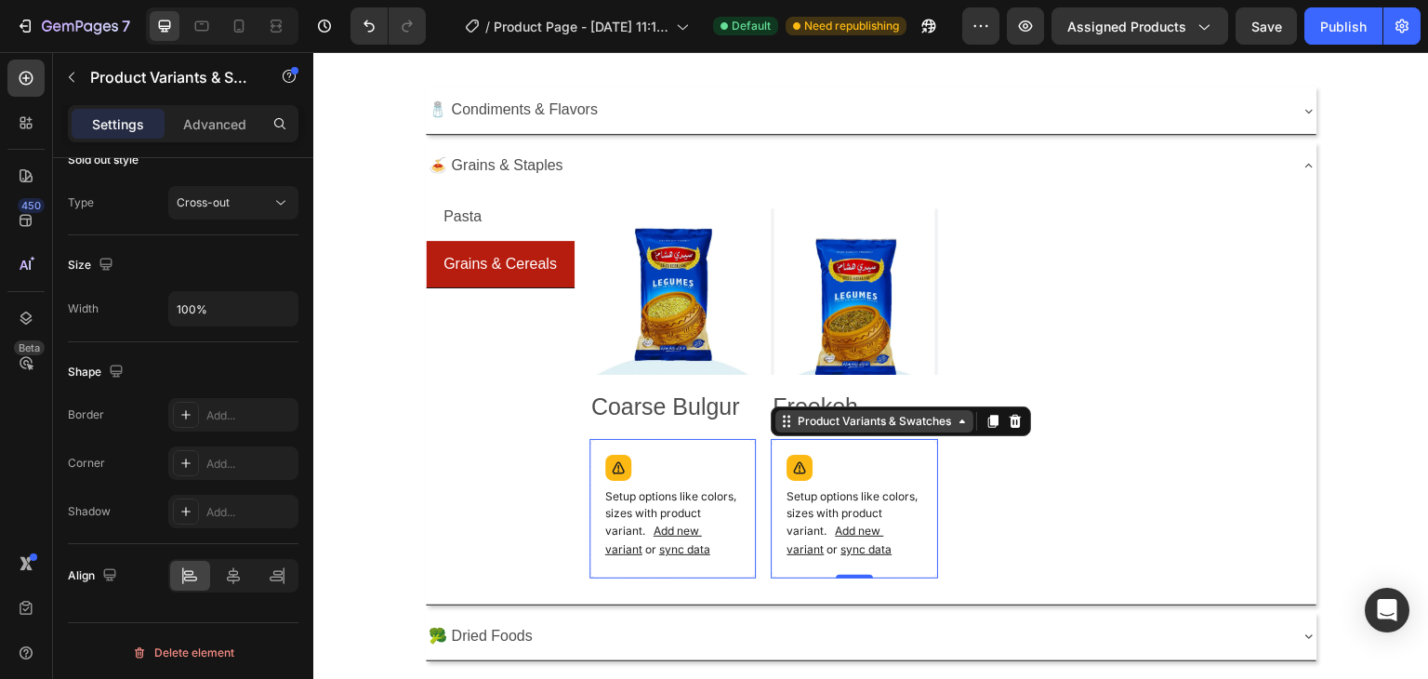
click at [755, 419] on div "Product Variants & Swatches" at bounding box center [674, 427] width 161 height 17
click at [748, 456] on div "Setup options like colors, sizes with product variant. Add new variant or sync …" at bounding box center [673, 508] width 151 height 123
click at [631, 472] on div at bounding box center [618, 468] width 26 height 26
click at [741, 550] on p "Setup options like colors, sizes with product variant. Add new variant or sync …" at bounding box center [673, 523] width 136 height 71
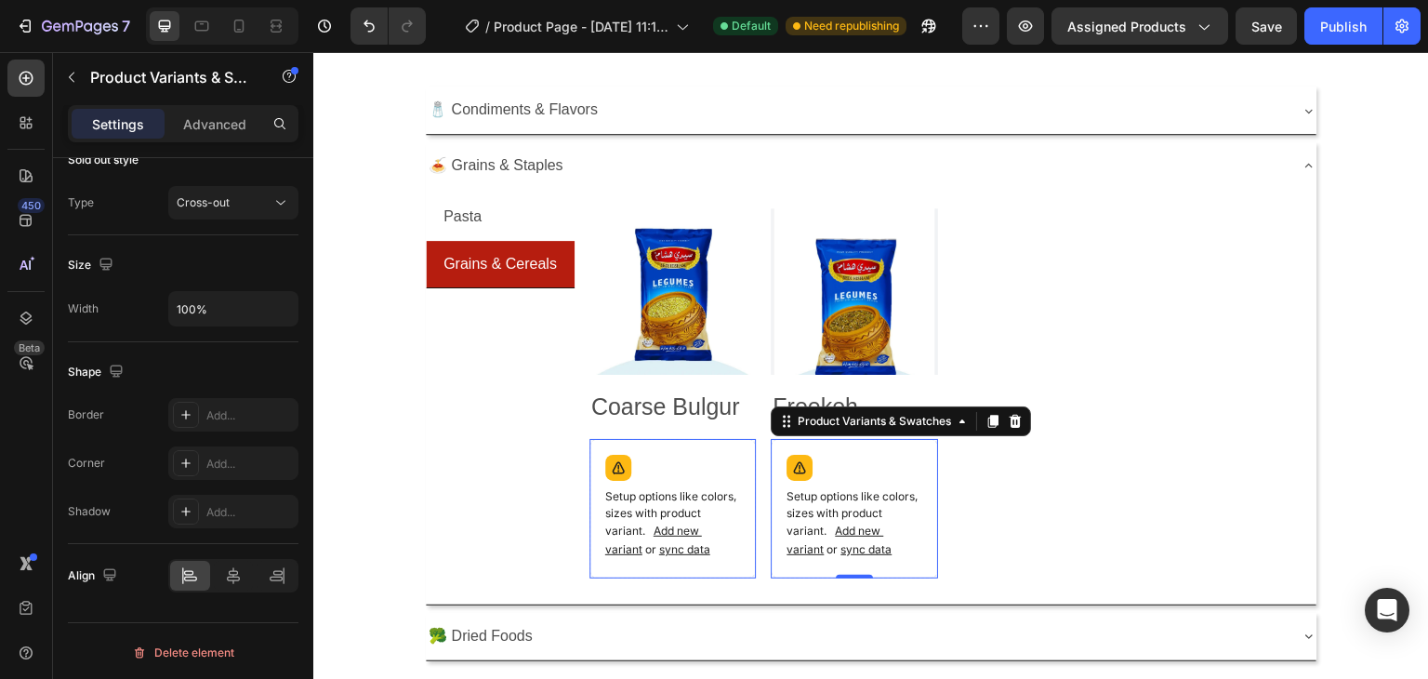
click at [710, 542] on span "sync data" at bounding box center [684, 549] width 51 height 14
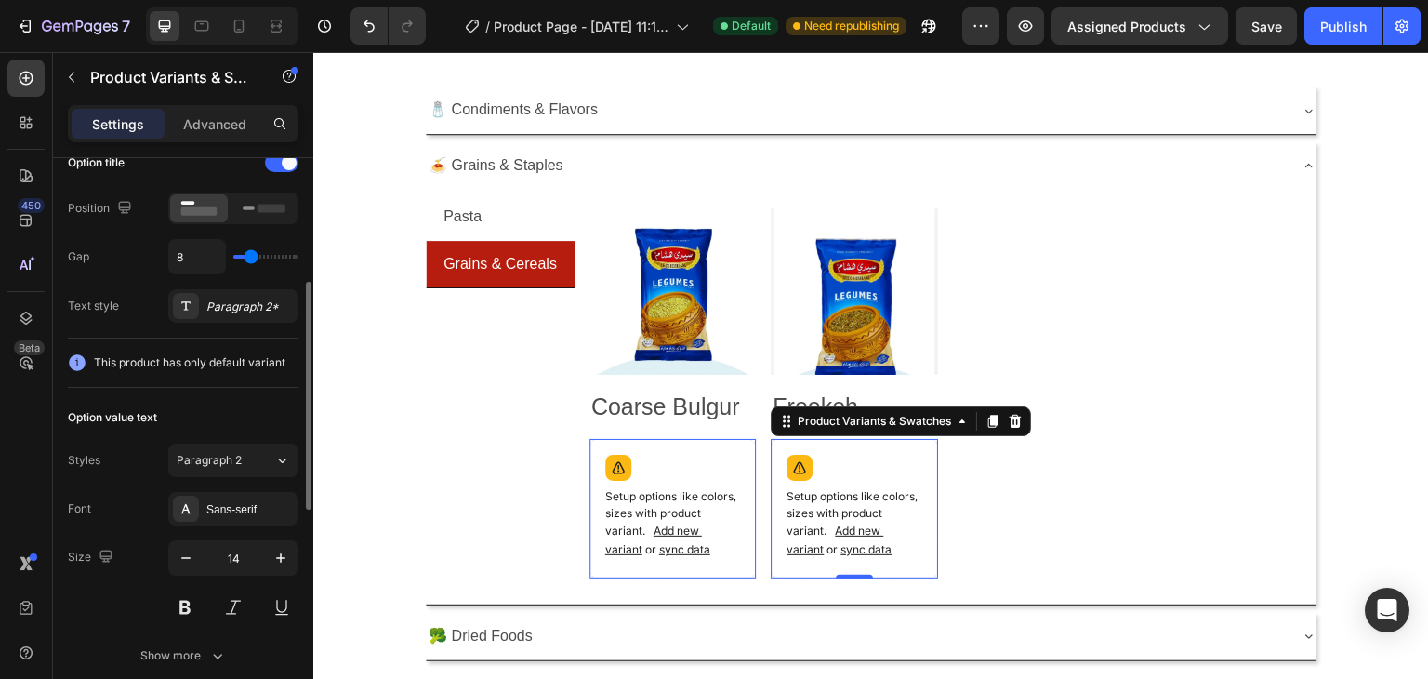
scroll to position [0, 0]
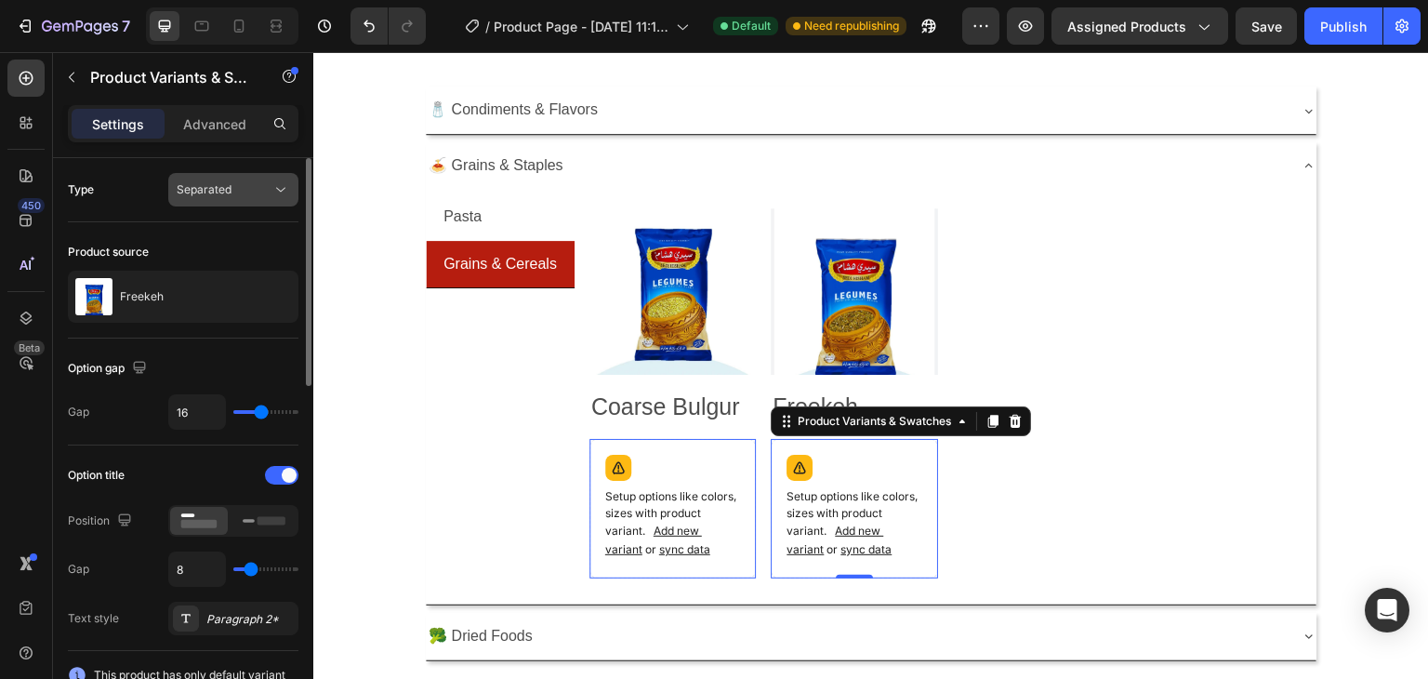
click at [227, 192] on span "Separated" at bounding box center [204, 189] width 55 height 14
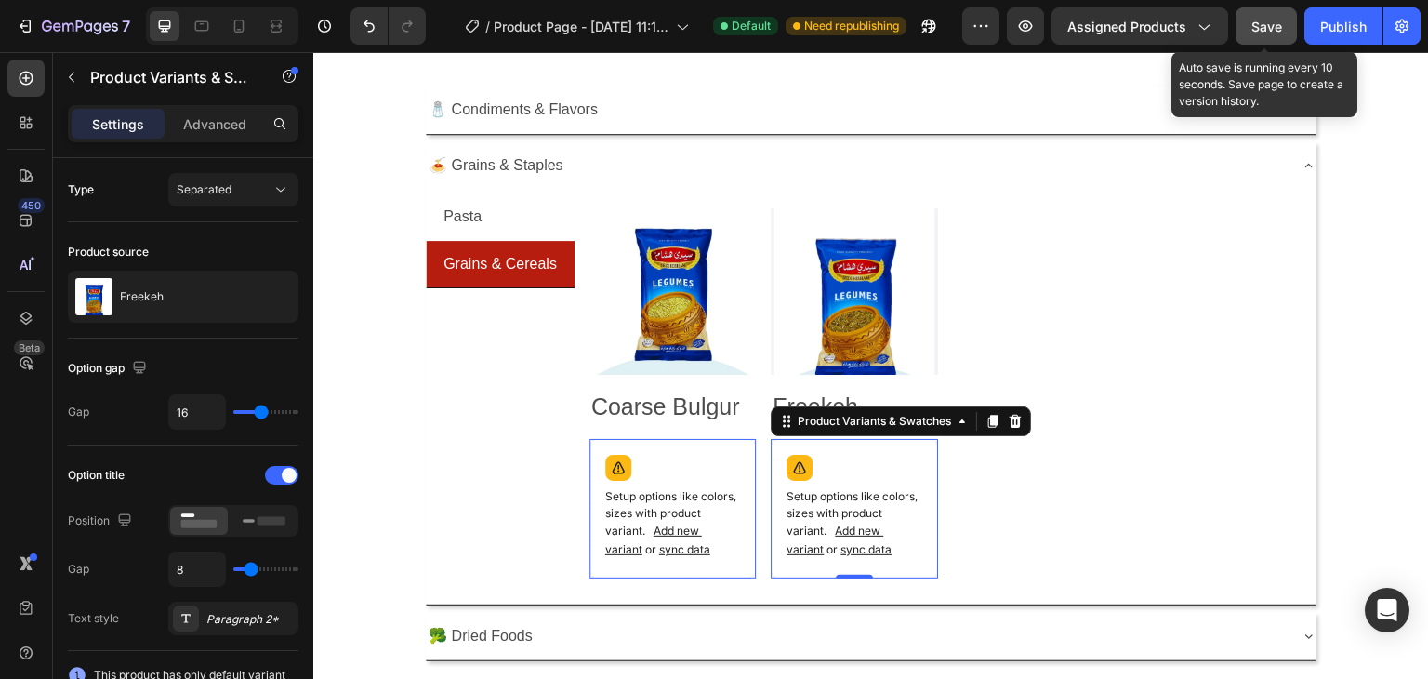
click at [1258, 21] on span "Save" at bounding box center [1266, 27] width 31 height 16
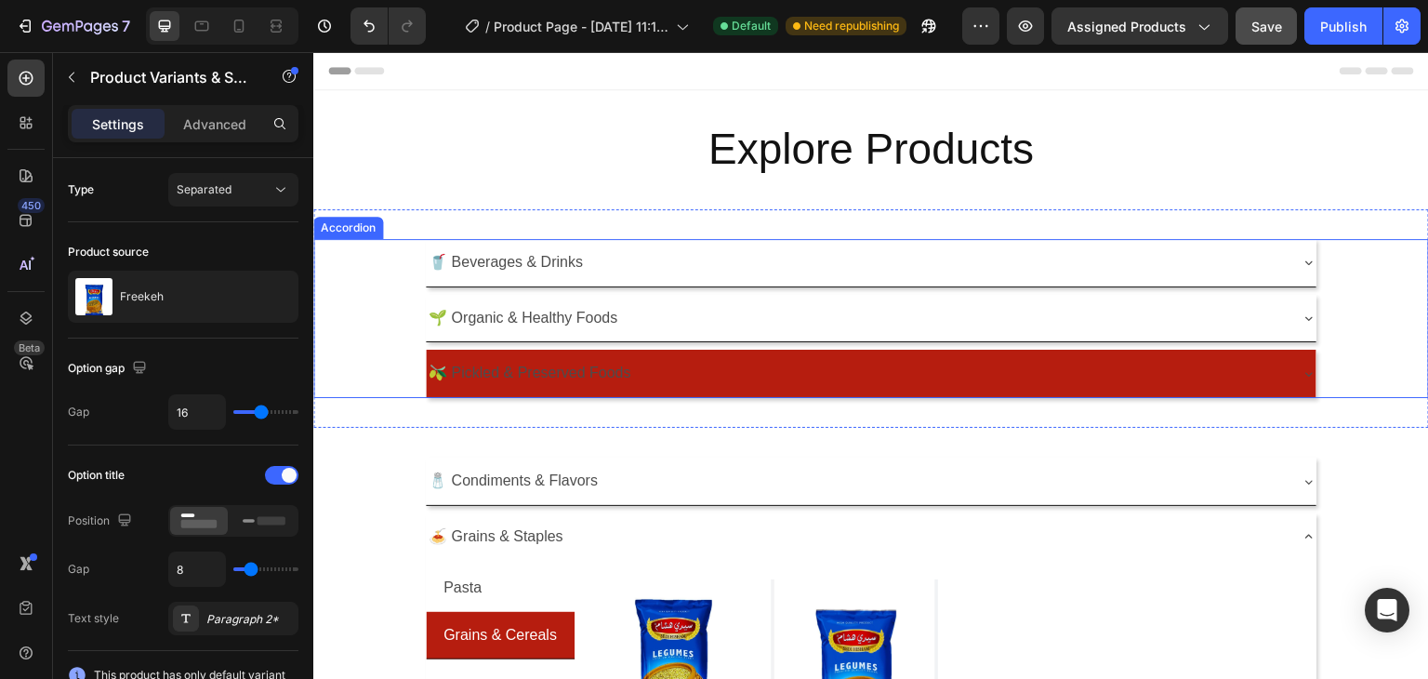
click at [534, 365] on p "🫒 Pickled & Preserved Foods" at bounding box center [530, 373] width 202 height 27
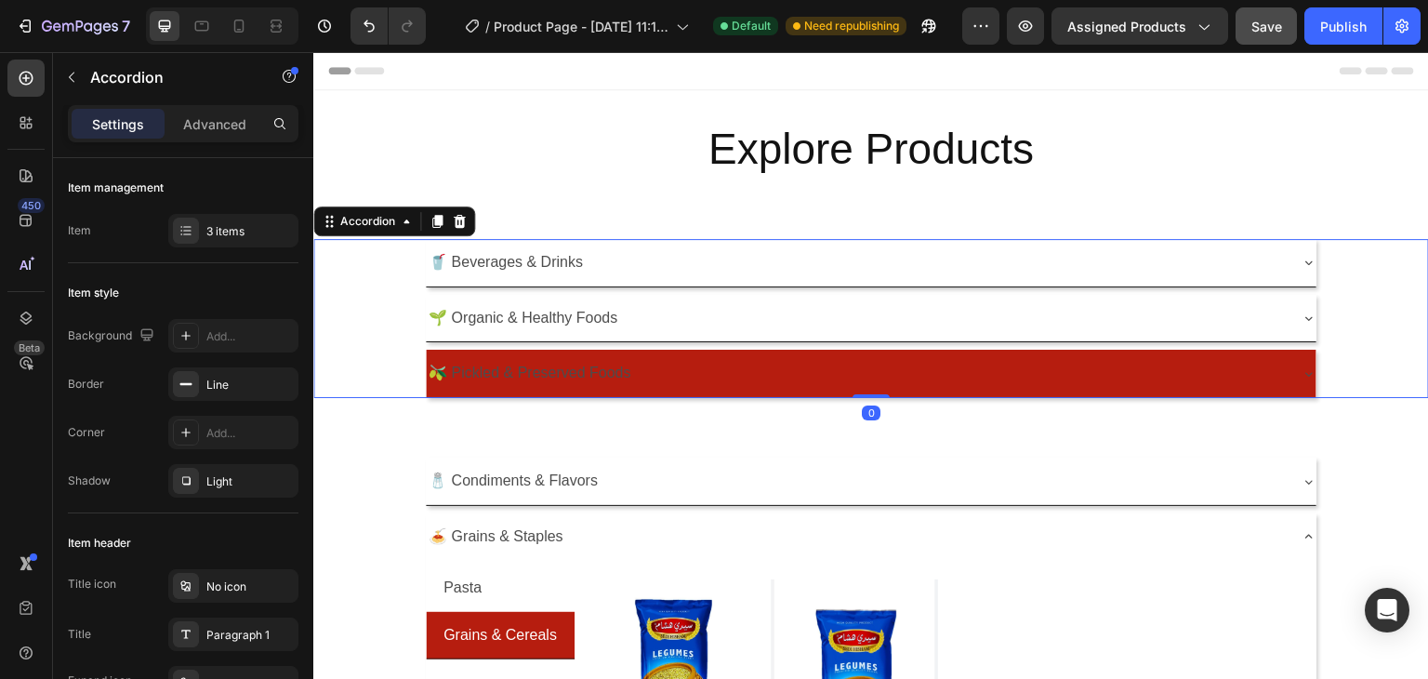
click at [694, 371] on div "🫒 Pickled & Preserved Foods" at bounding box center [856, 373] width 861 height 33
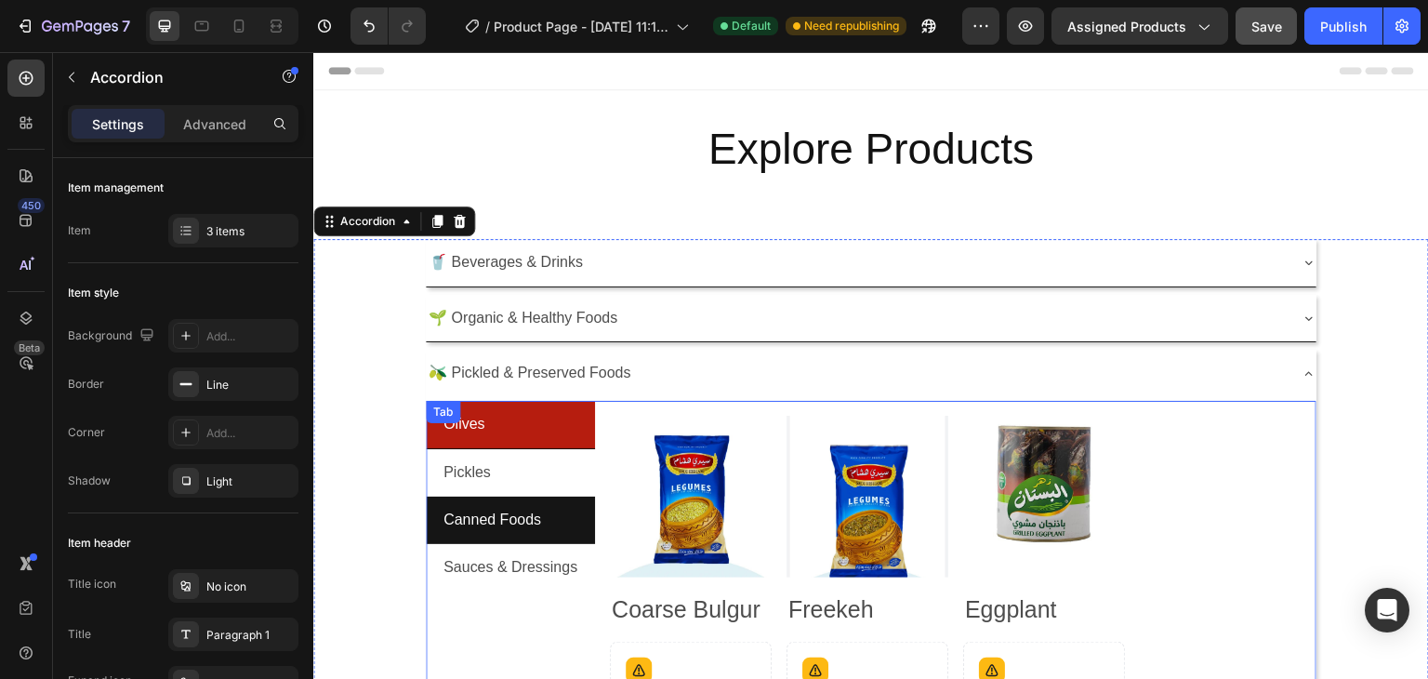
click at [561, 529] on li "Canned Foods" at bounding box center [510, 519] width 169 height 47
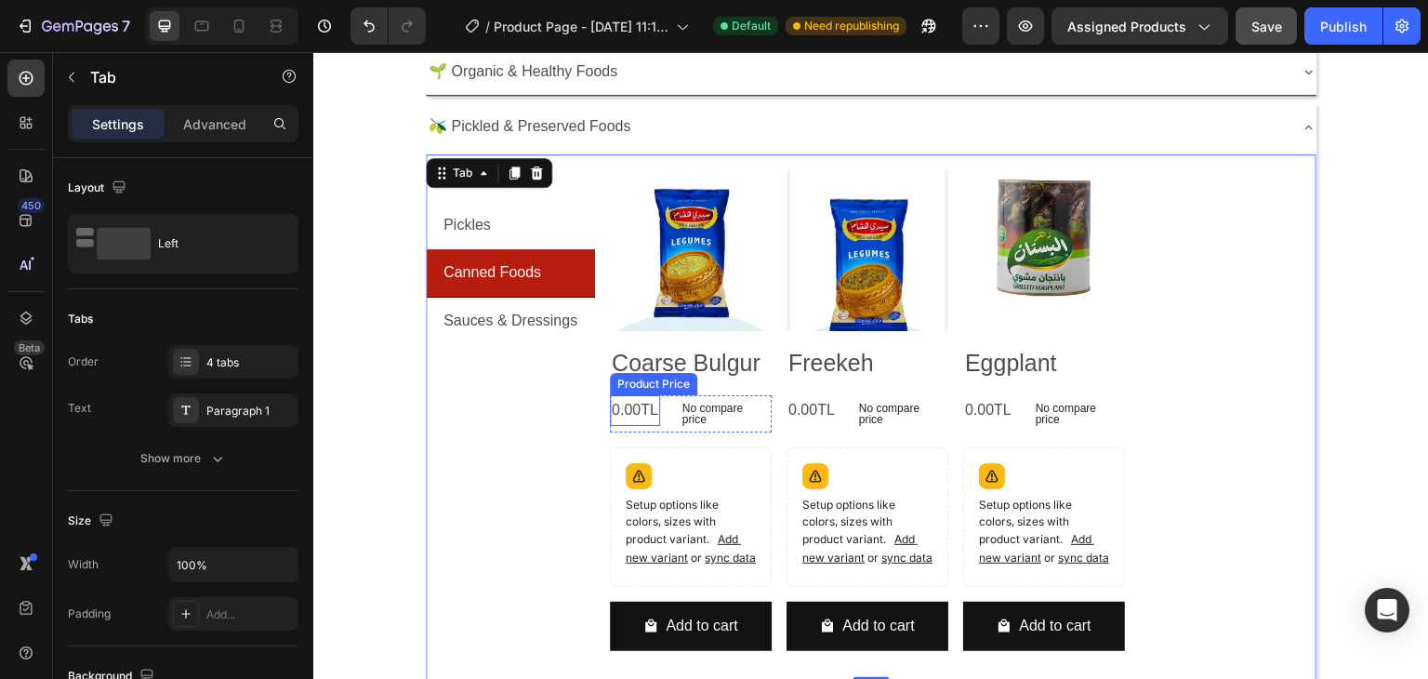
scroll to position [279, 0]
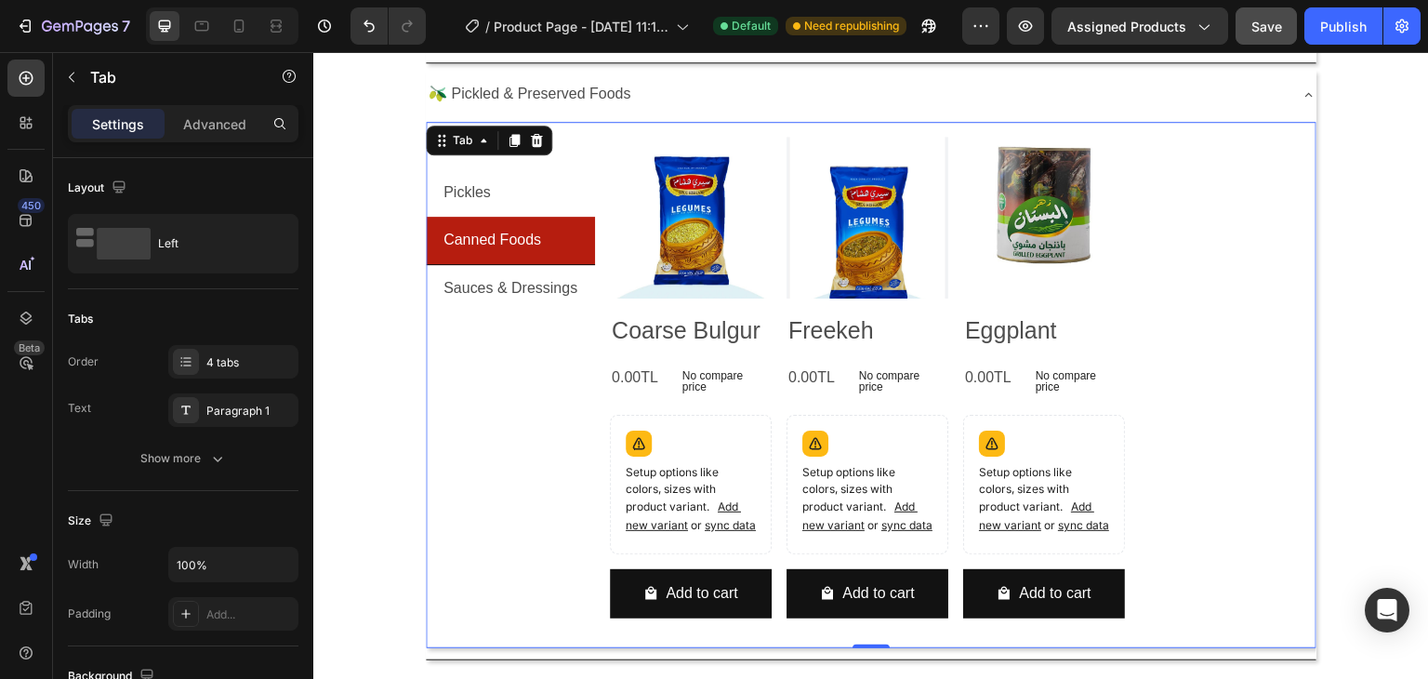
click at [573, 243] on li "Canned Foods" at bounding box center [510, 241] width 169 height 48
click at [597, 370] on div "Product Images Coarse Bulgur Product Title Setup options like colors, sizes wit…" at bounding box center [955, 384] width 721 height 525
click at [518, 363] on div "Olives Pickles Canned Foods Sauces & Dressings" at bounding box center [510, 384] width 169 height 525
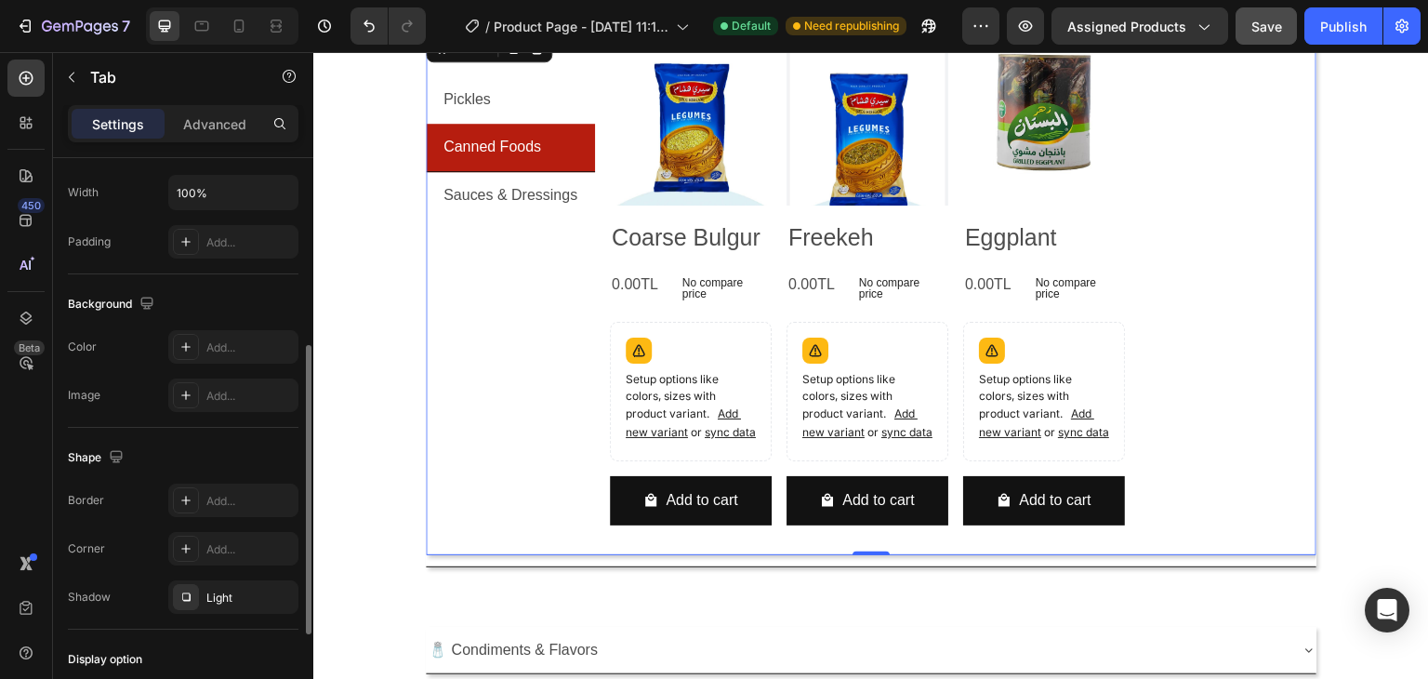
scroll to position [0, 0]
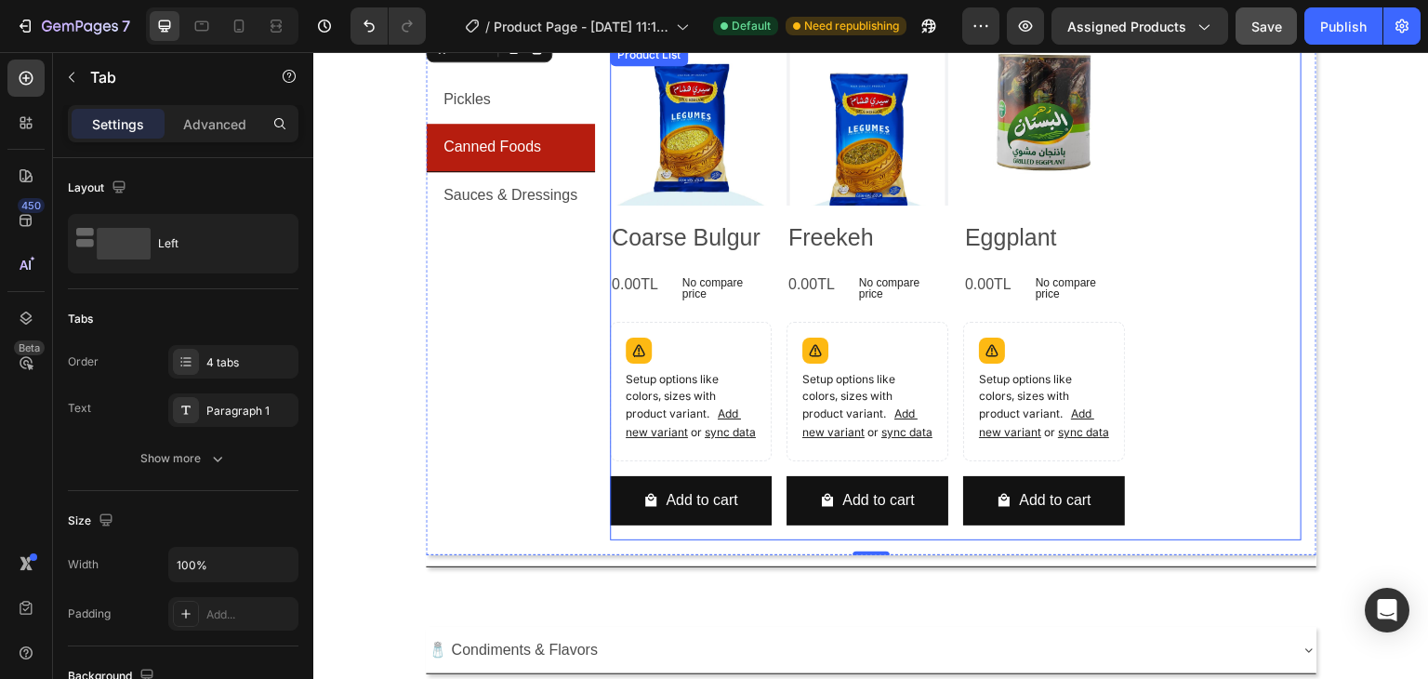
click at [1148, 231] on div "Product Images Coarse Bulgur Product Title 0.00TL Product Price Product Price N…" at bounding box center [956, 291] width 692 height 495
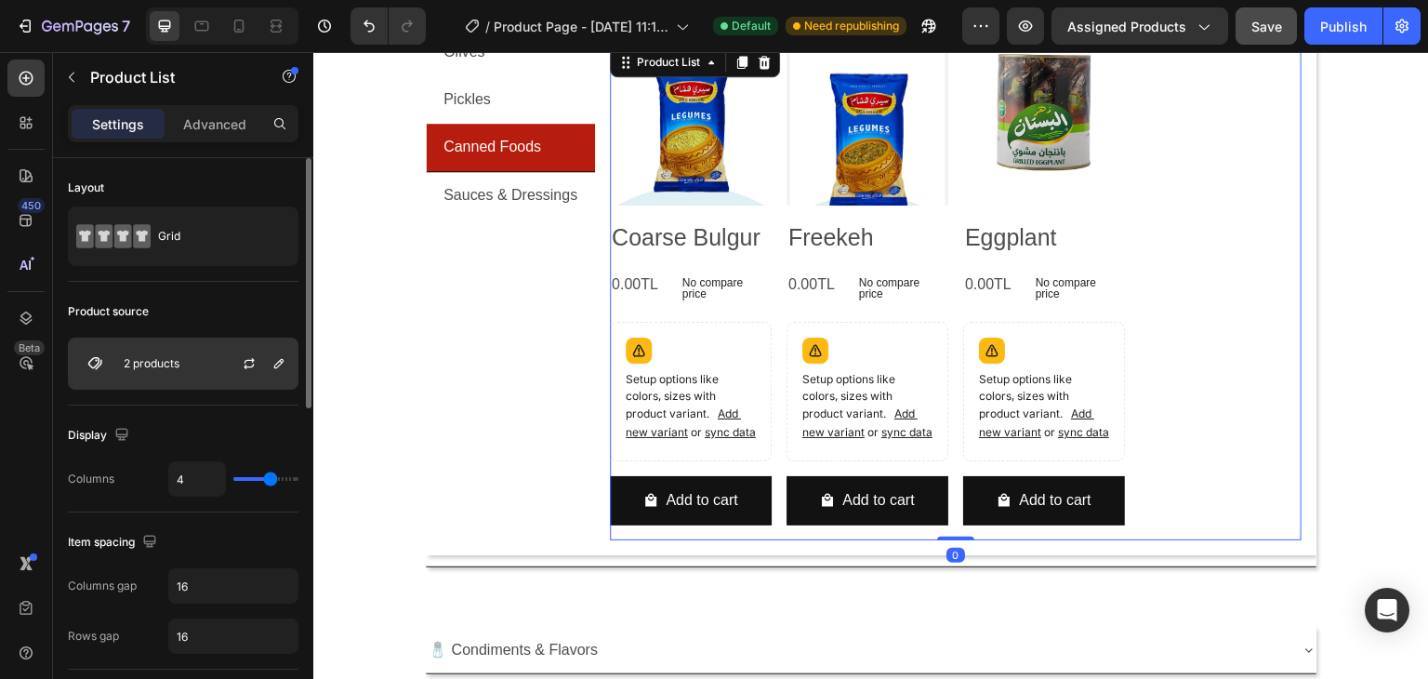
click at [170, 360] on p "2 products" at bounding box center [152, 363] width 56 height 13
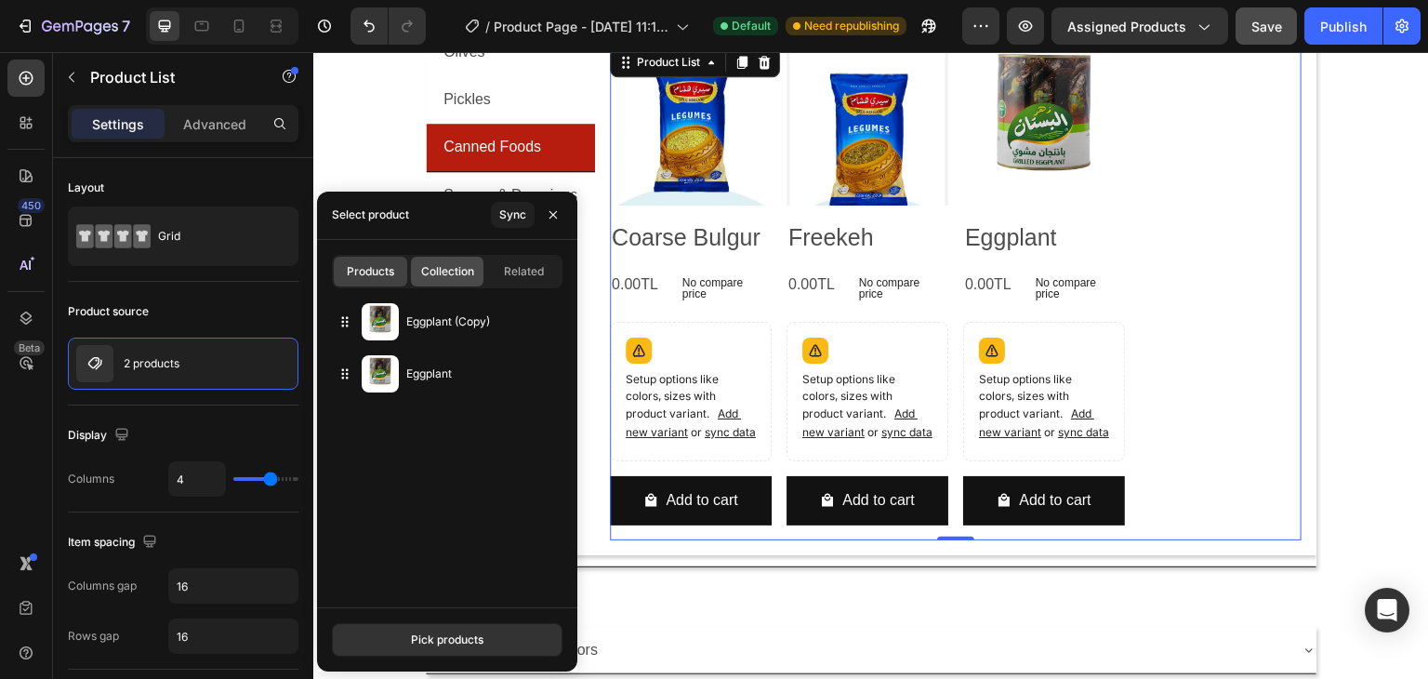
click at [473, 275] on span "Collection" at bounding box center [447, 271] width 53 height 17
type input "10"
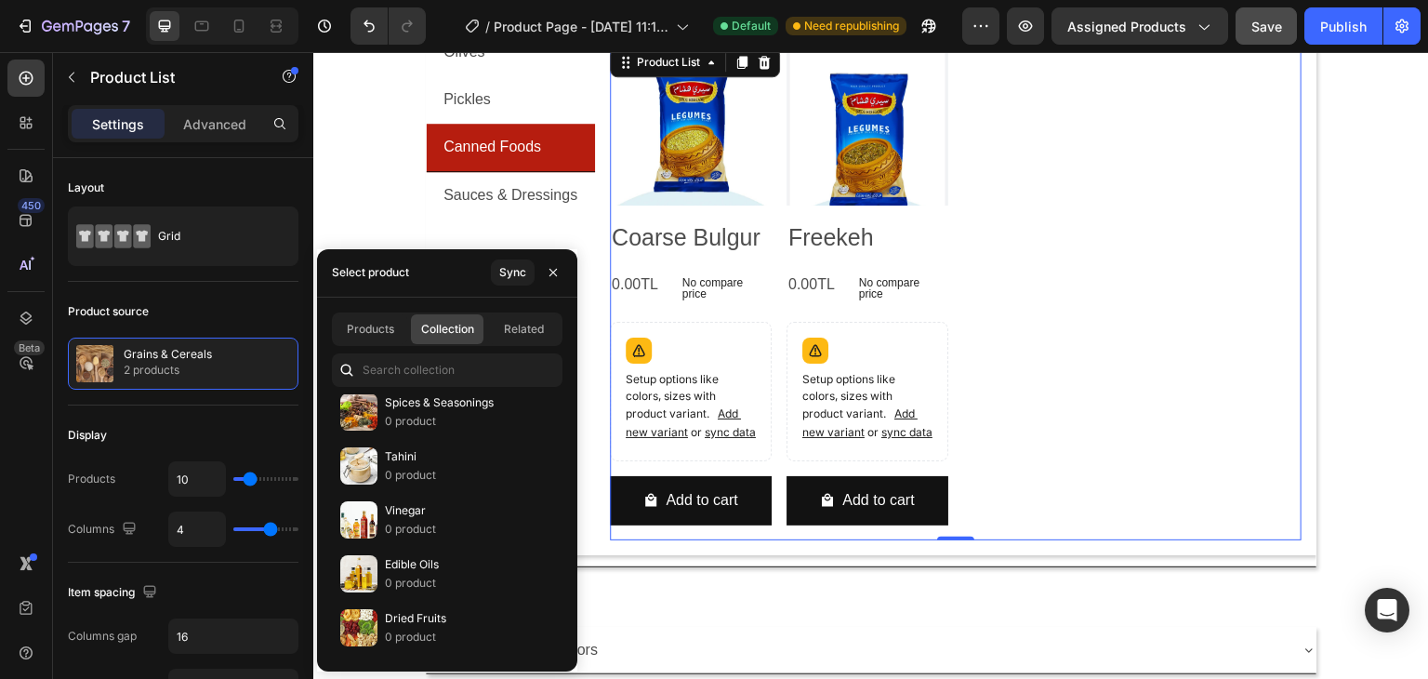
scroll to position [465, 0]
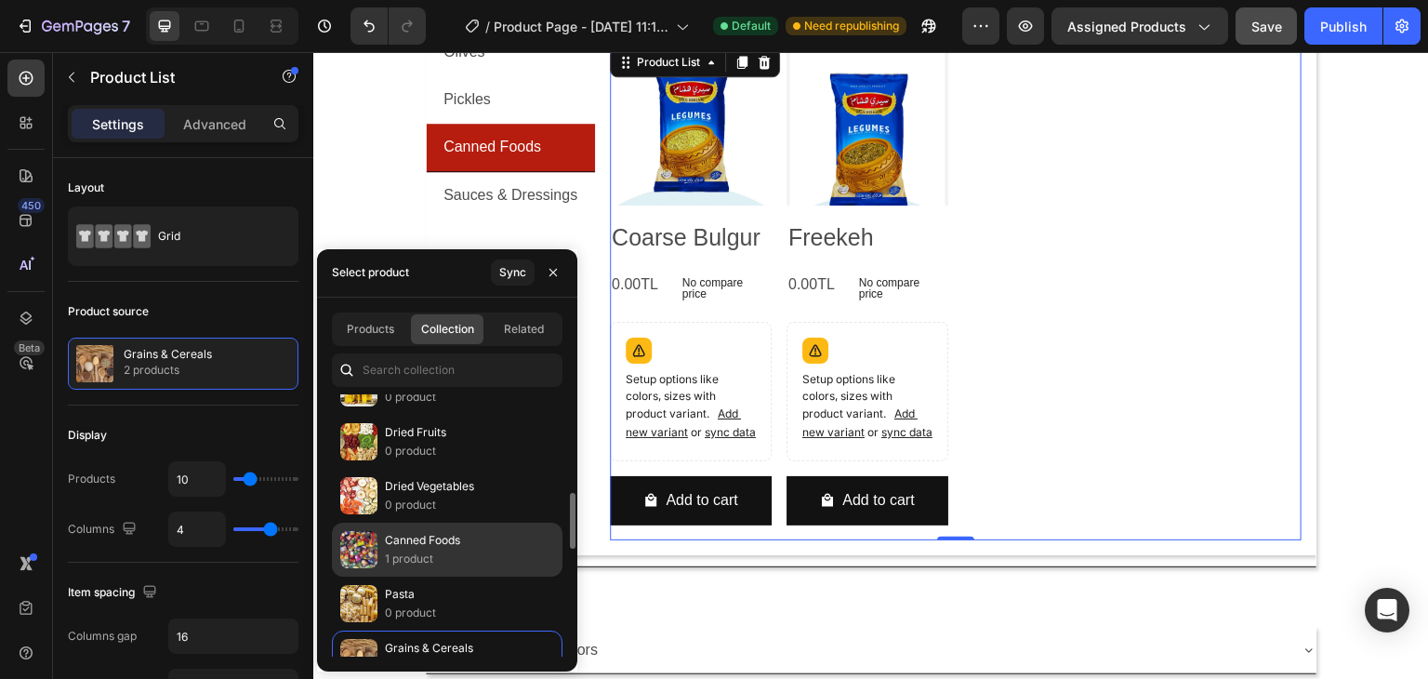
click at [442, 531] on p "Canned Foods" at bounding box center [422, 540] width 75 height 19
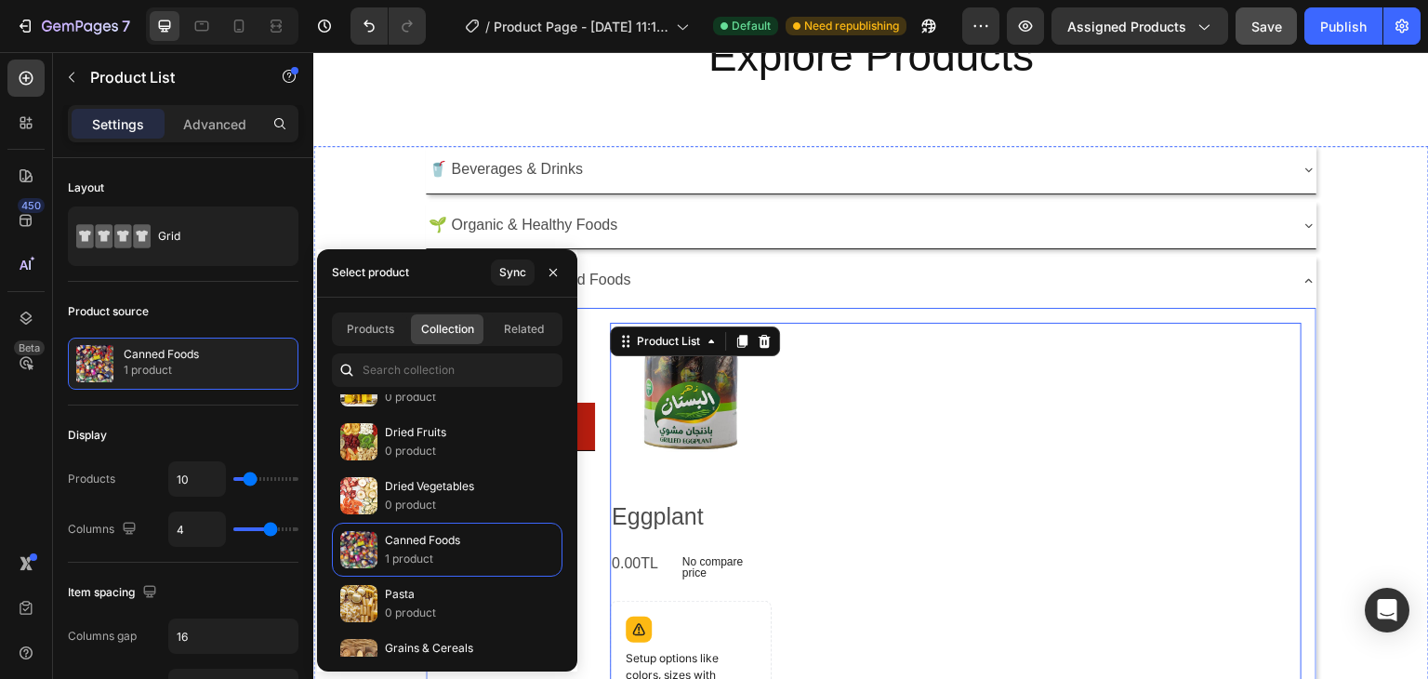
scroll to position [279, 0]
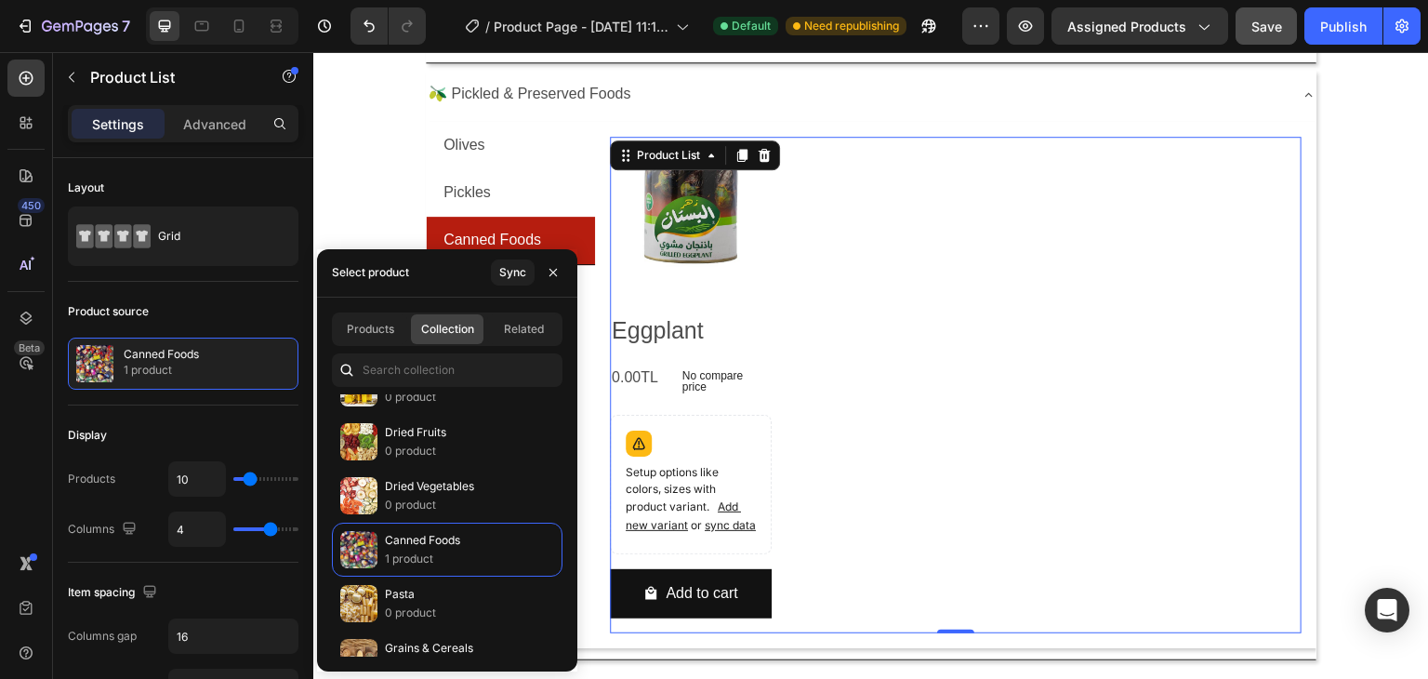
click at [768, 372] on div "Product Images Eggplant Product Title 0.00TL Product Price Product Price No com…" at bounding box center [956, 384] width 692 height 495
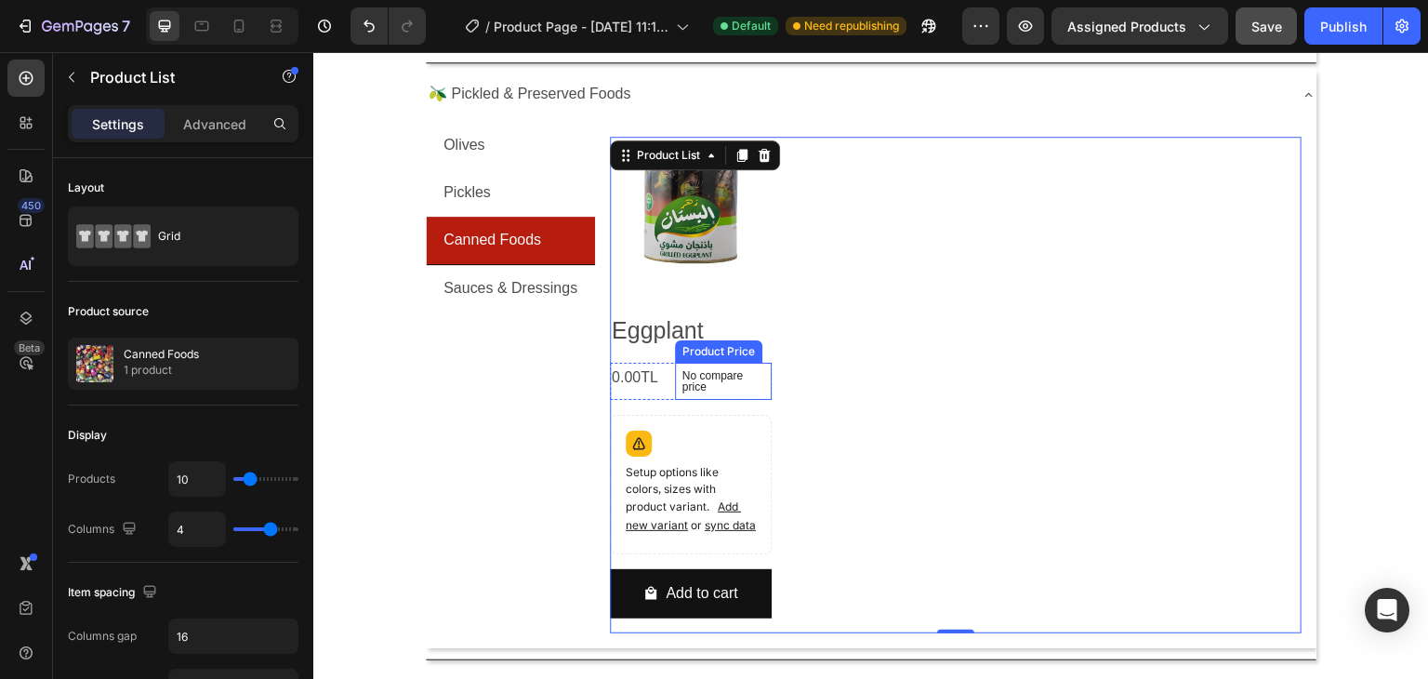
click at [753, 375] on p "No compare price" at bounding box center [723, 381] width 82 height 22
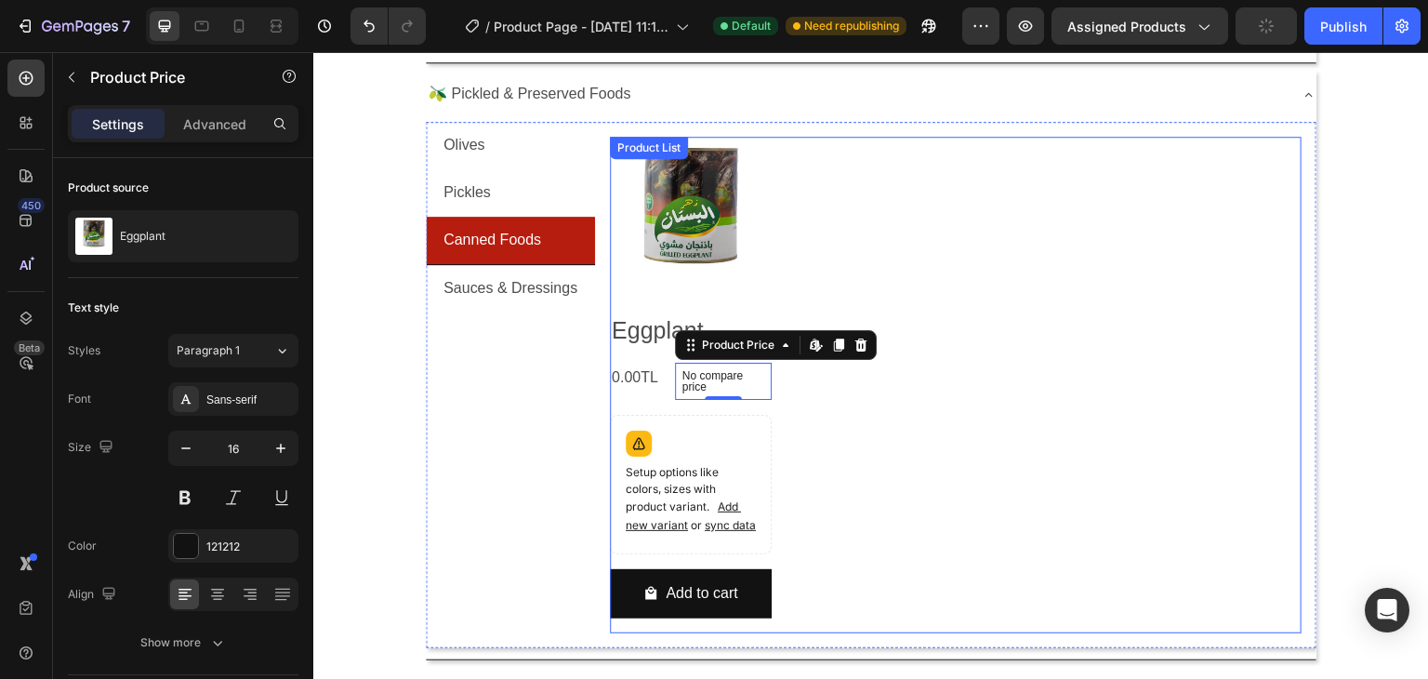
click at [779, 385] on div "Product Images Eggplant Product Title 0.00TL Product Price Product Price No com…" at bounding box center [956, 384] width 692 height 495
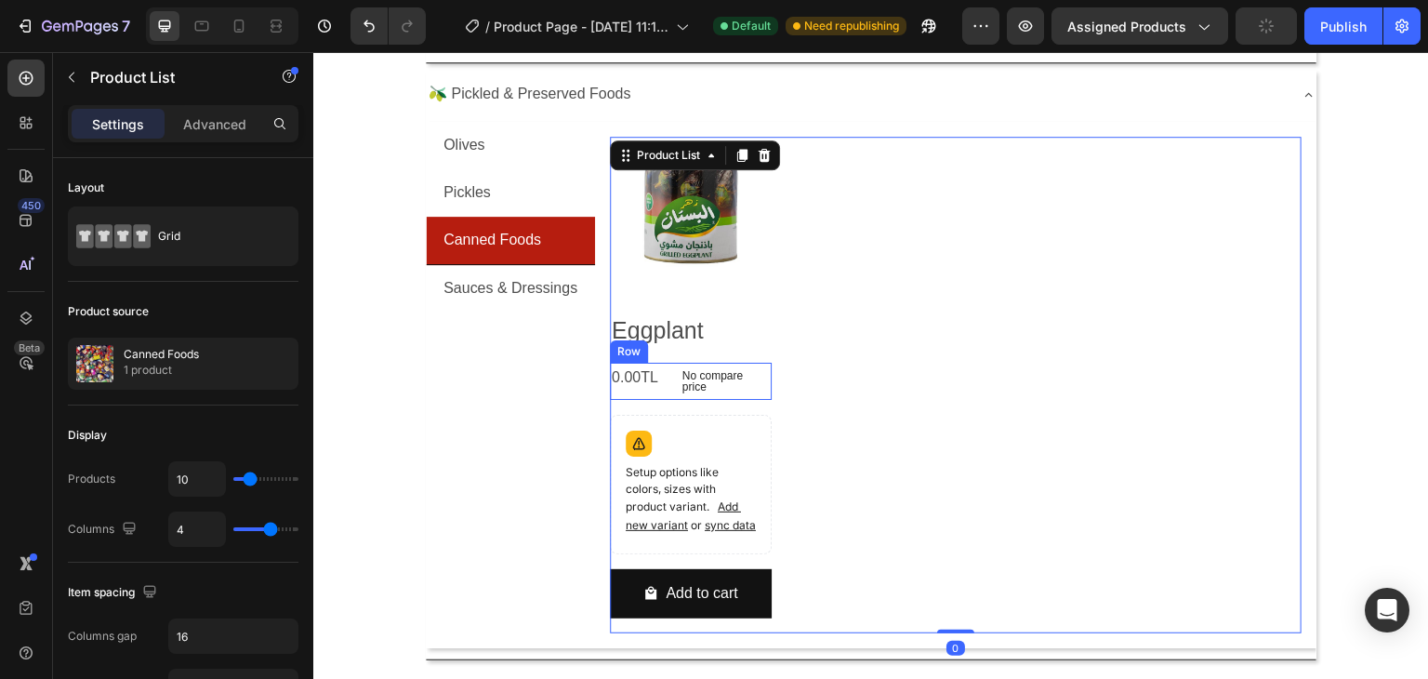
click at [671, 388] on div "0.00TL Product Price Product Price No compare price Product Price Row" at bounding box center [691, 381] width 162 height 37
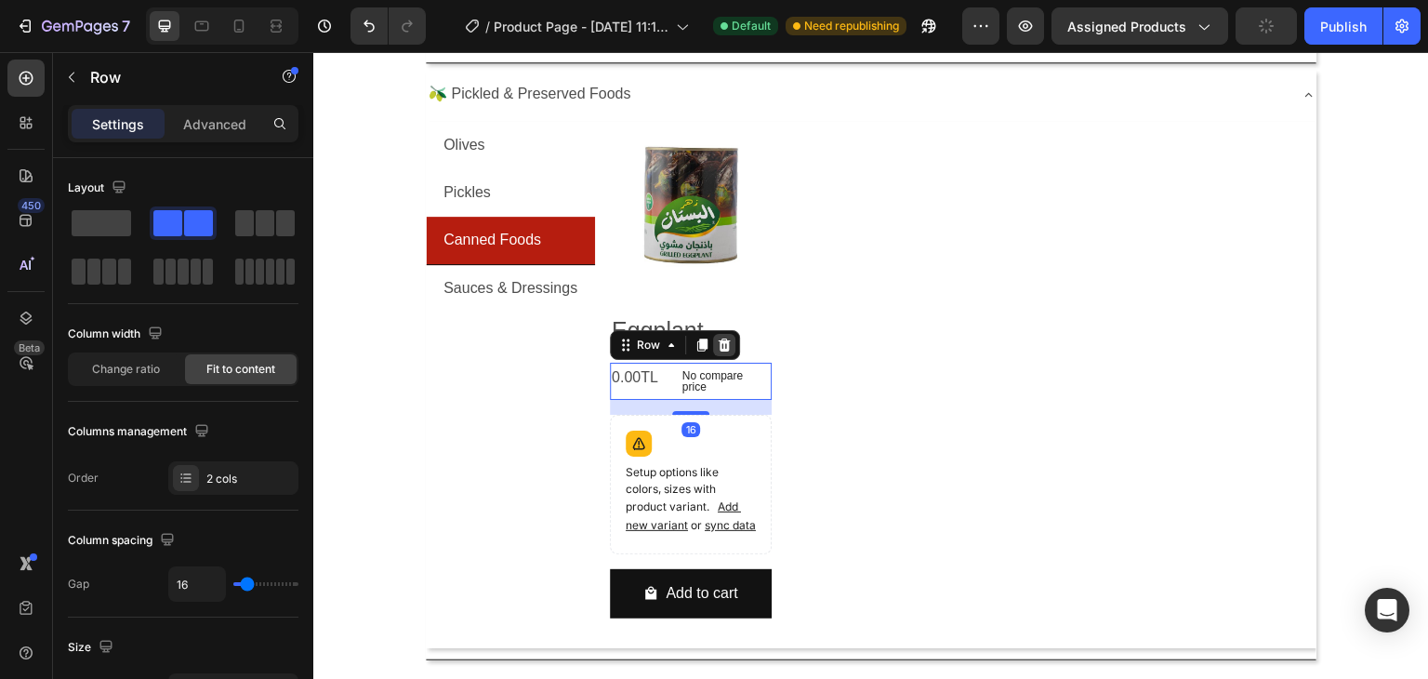
click at [720, 344] on icon at bounding box center [724, 344] width 12 height 13
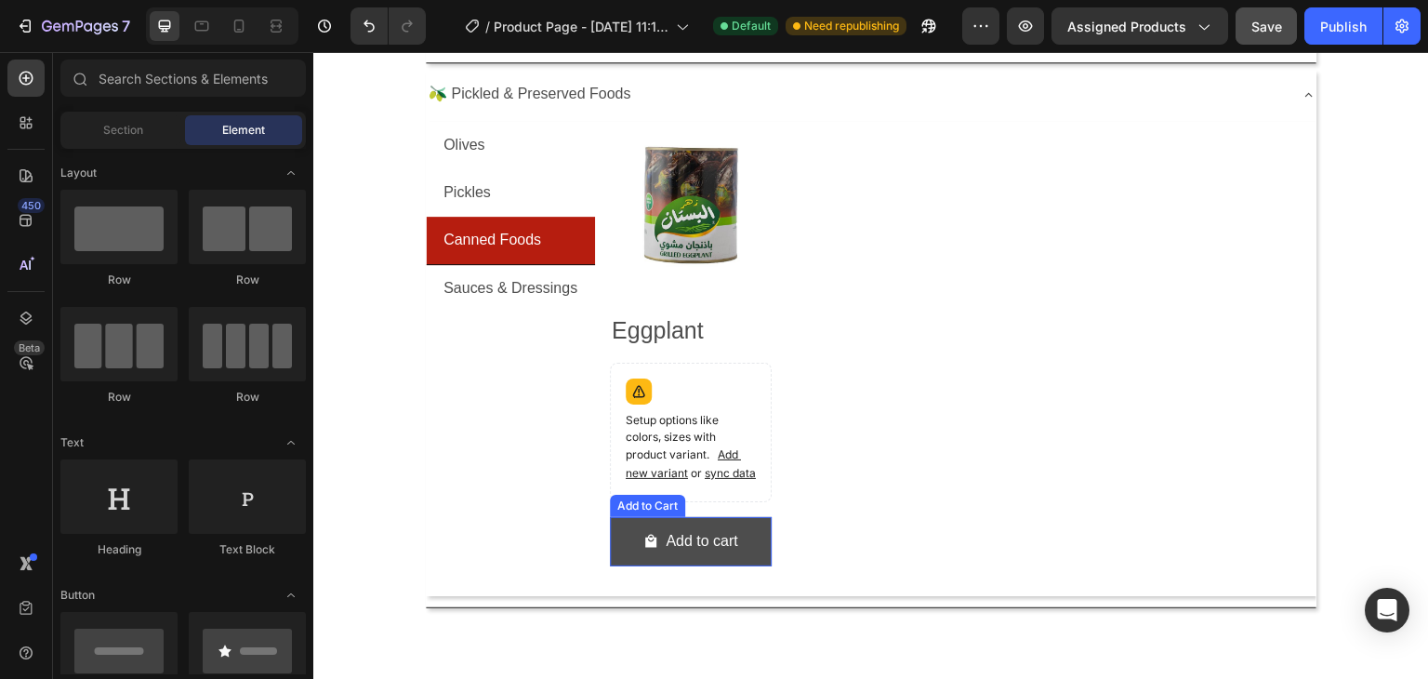
click at [743, 559] on button "Add to cart" at bounding box center [691, 541] width 162 height 49
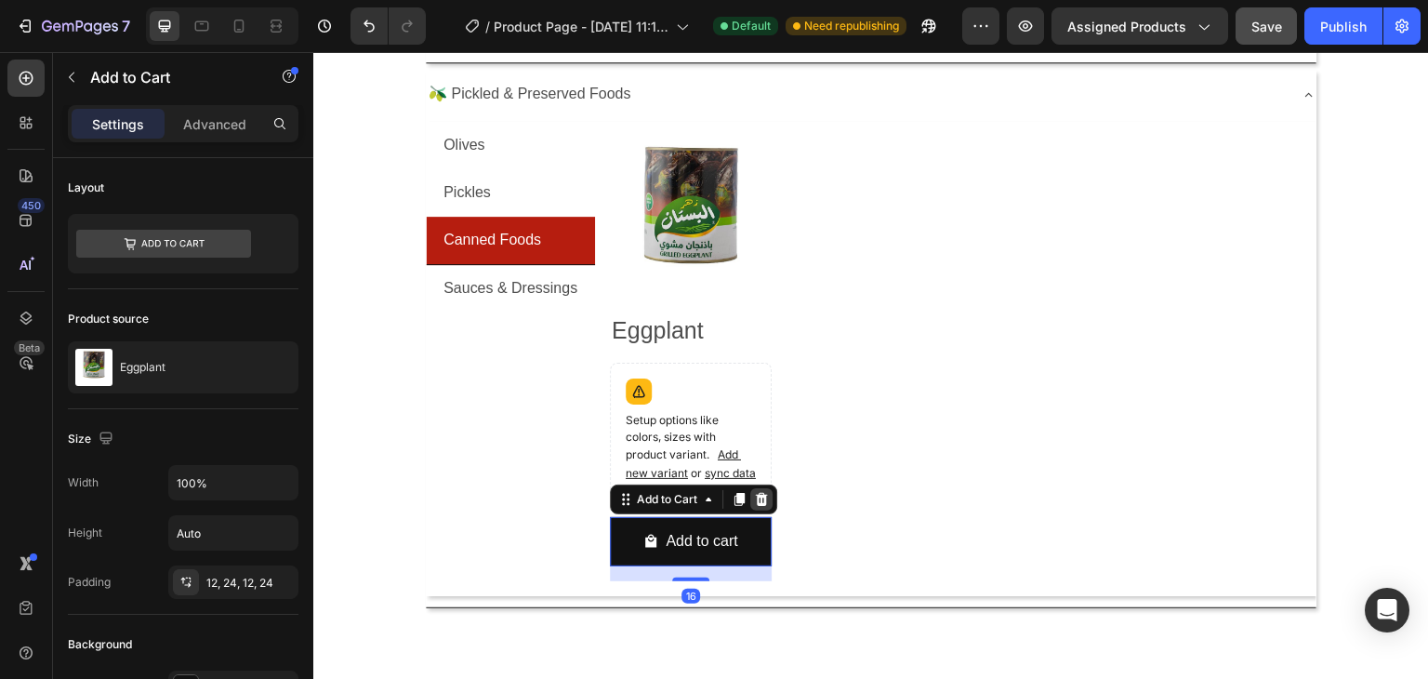
click at [760, 506] on icon at bounding box center [761, 499] width 12 height 13
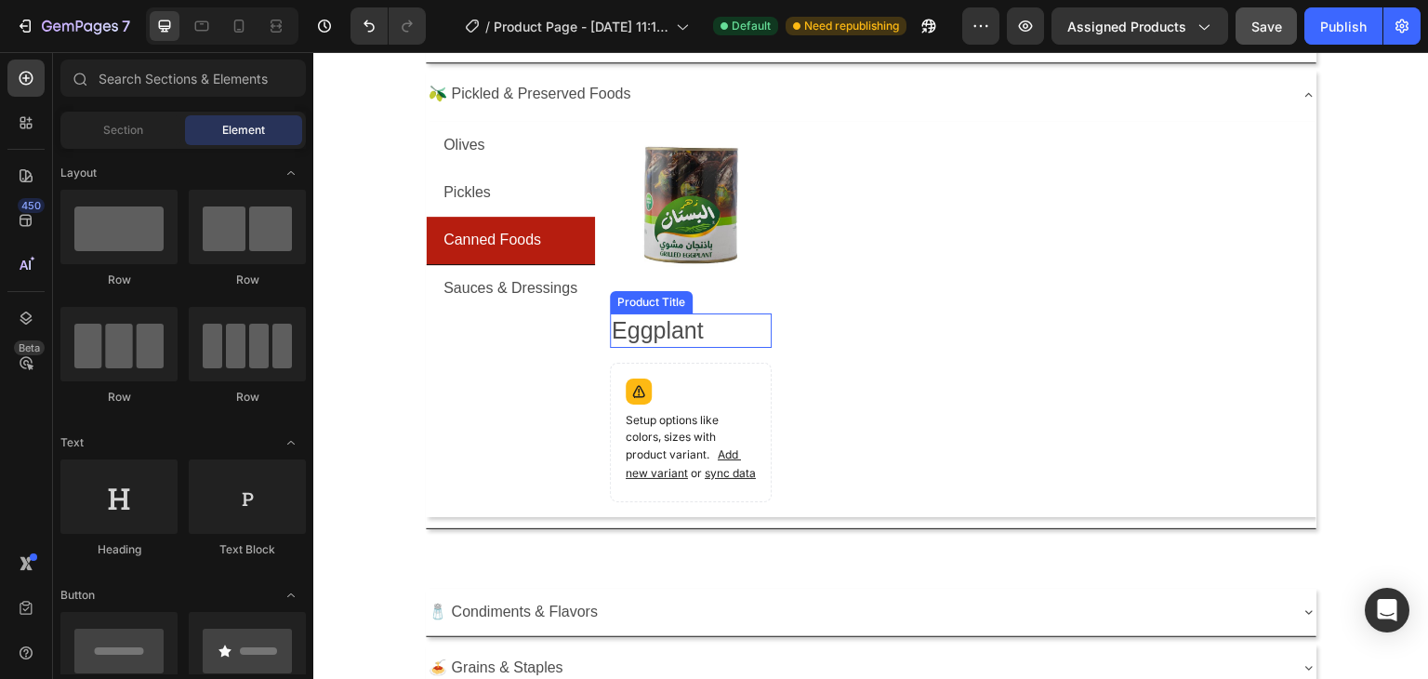
scroll to position [93, 0]
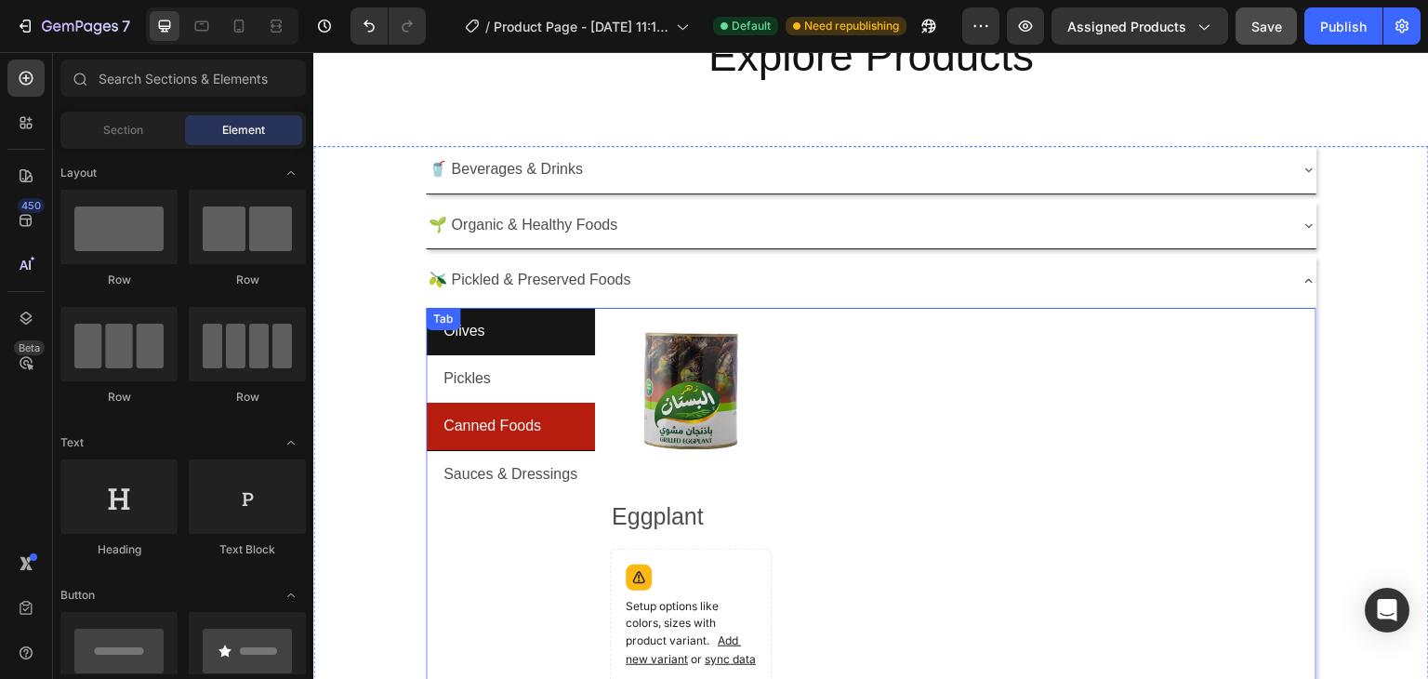
click at [498, 339] on li "Olives" at bounding box center [510, 331] width 169 height 47
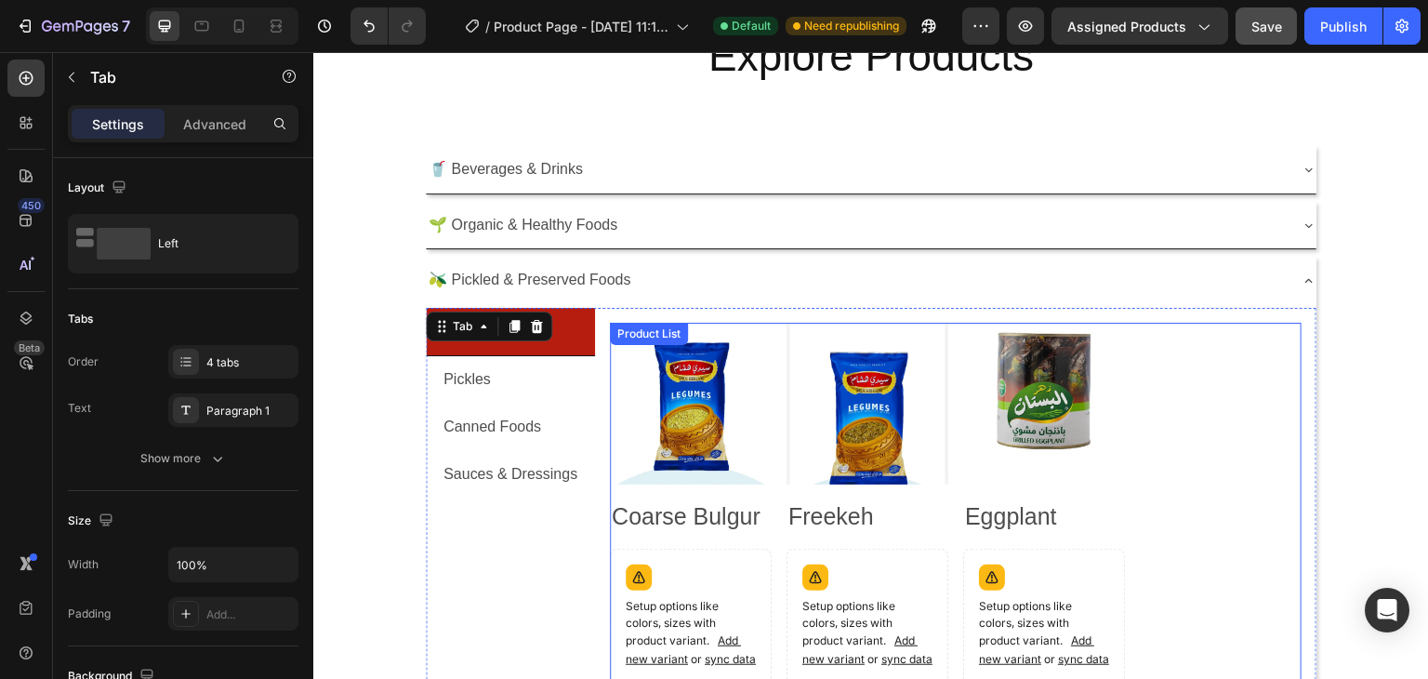
click at [1244, 452] on div "Product Images Coarse Bulgur Product Title Setup options like colors, sizes wit…" at bounding box center [956, 505] width 692 height 365
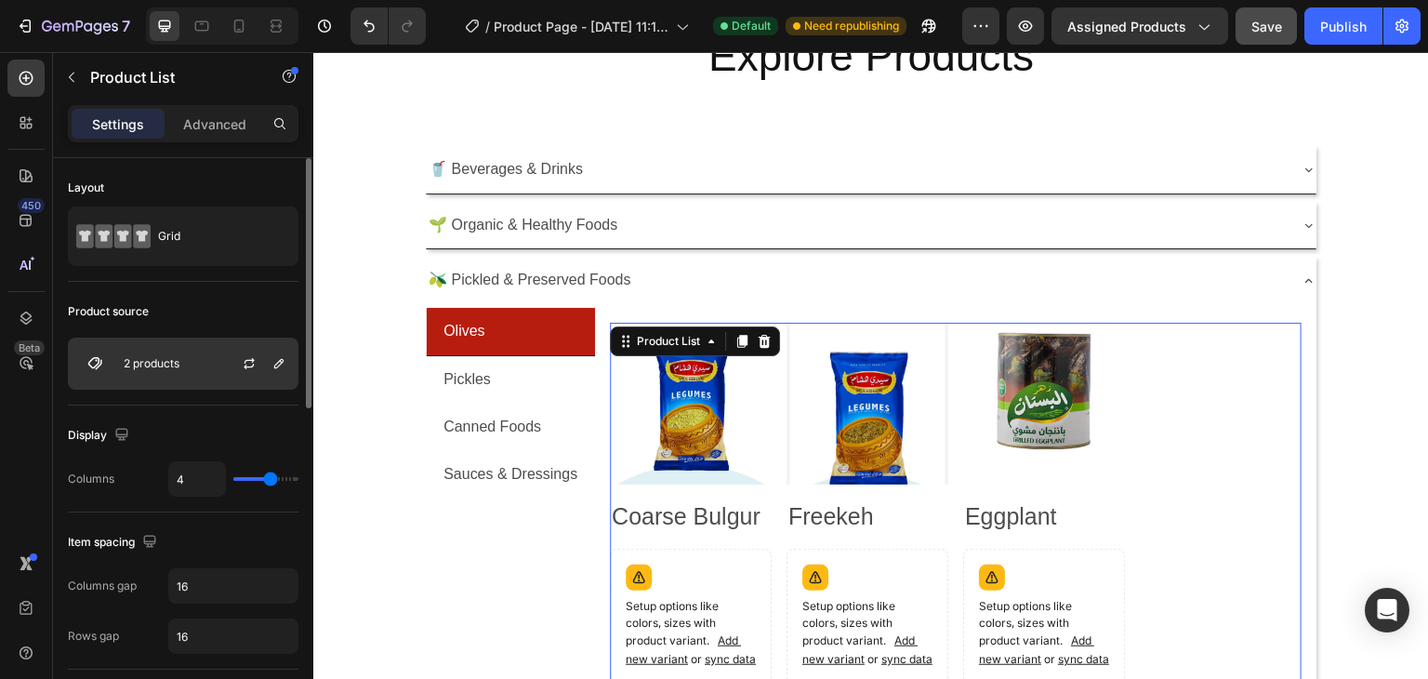
click at [145, 365] on p "2 products" at bounding box center [152, 363] width 56 height 13
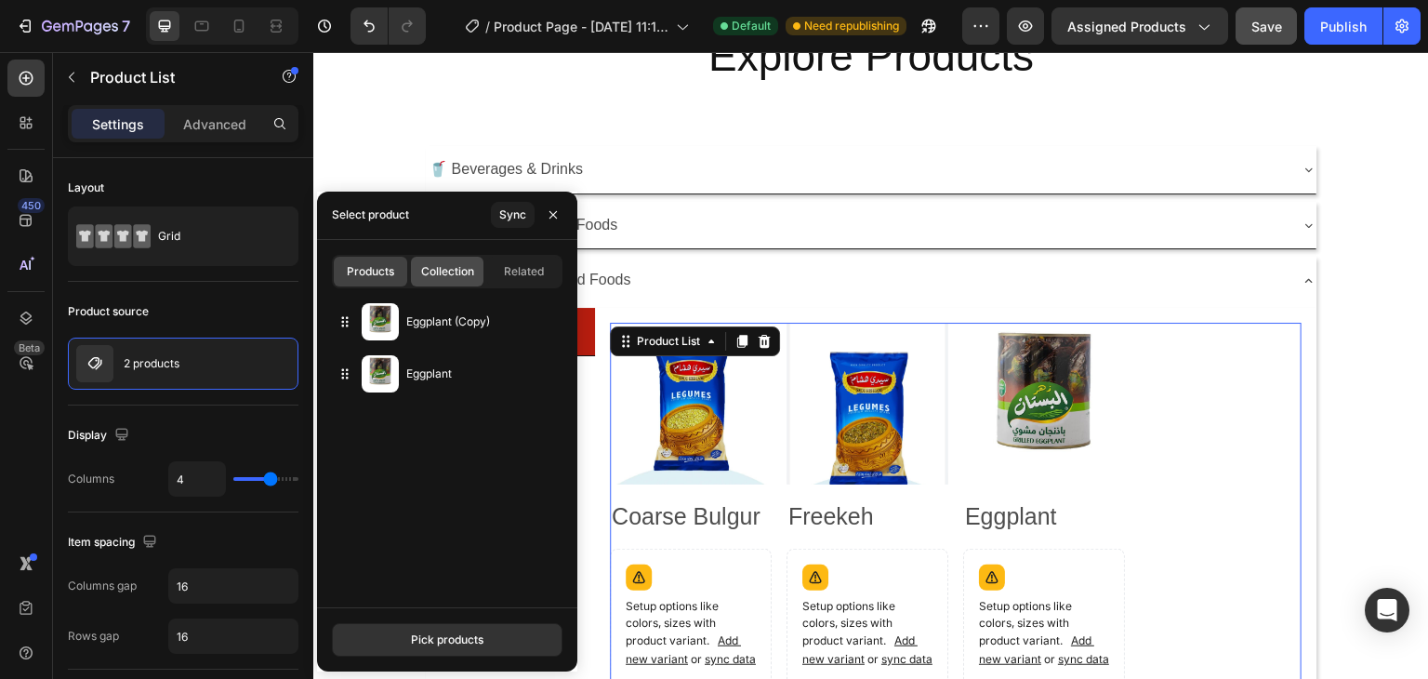
click at [433, 276] on span "Collection" at bounding box center [447, 271] width 53 height 17
type input "10"
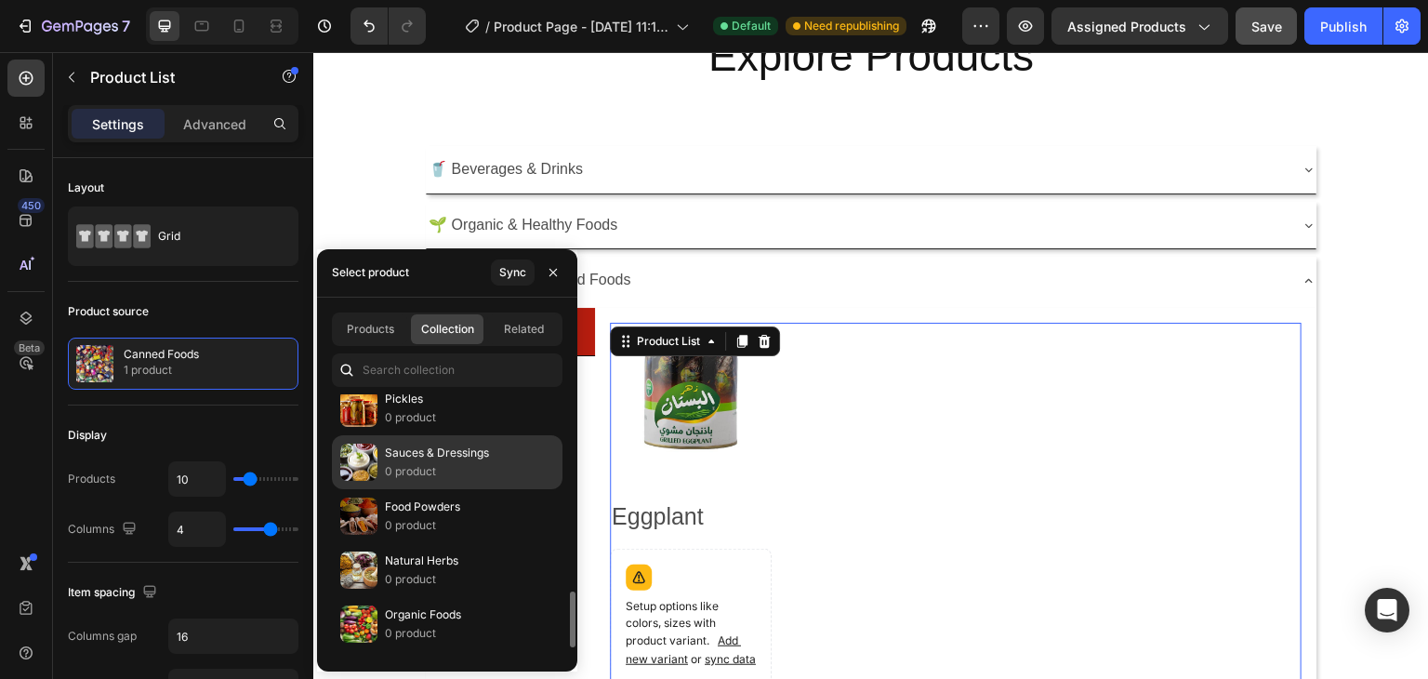
scroll to position [837, 0]
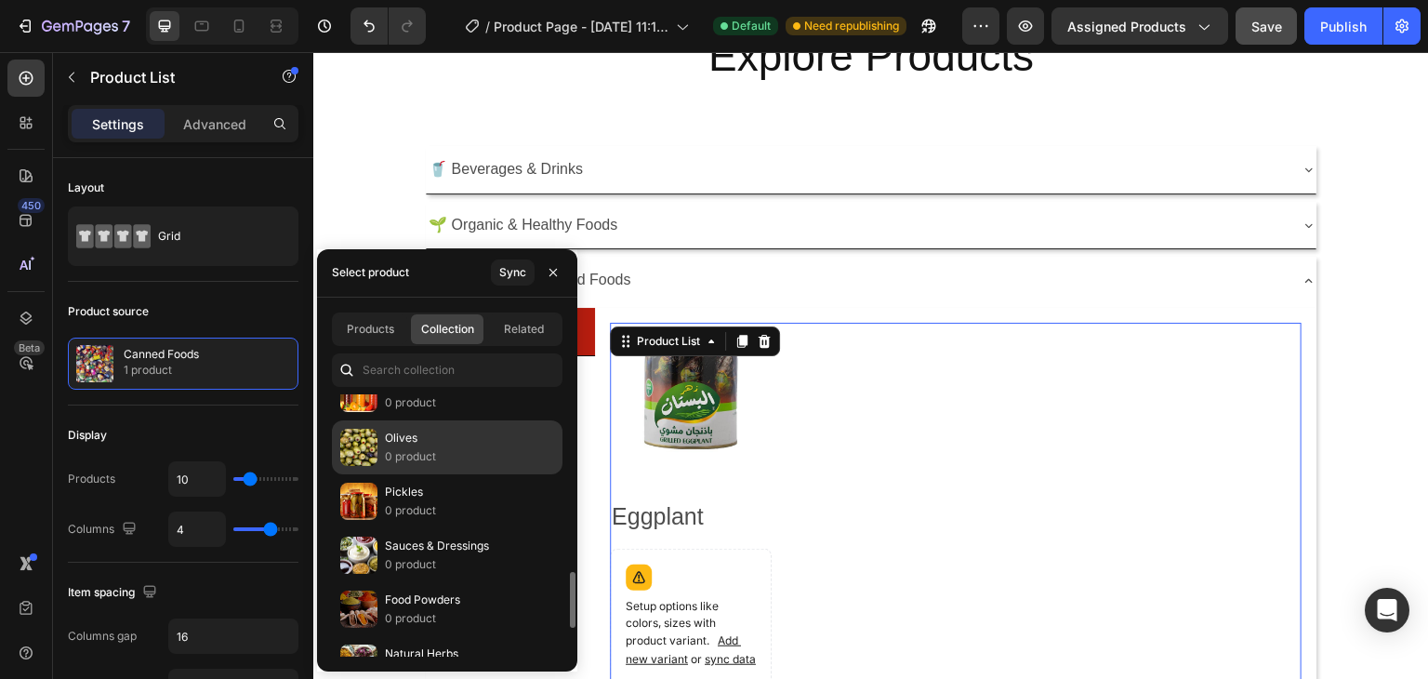
click at [404, 447] on p "0 product" at bounding box center [410, 456] width 51 height 19
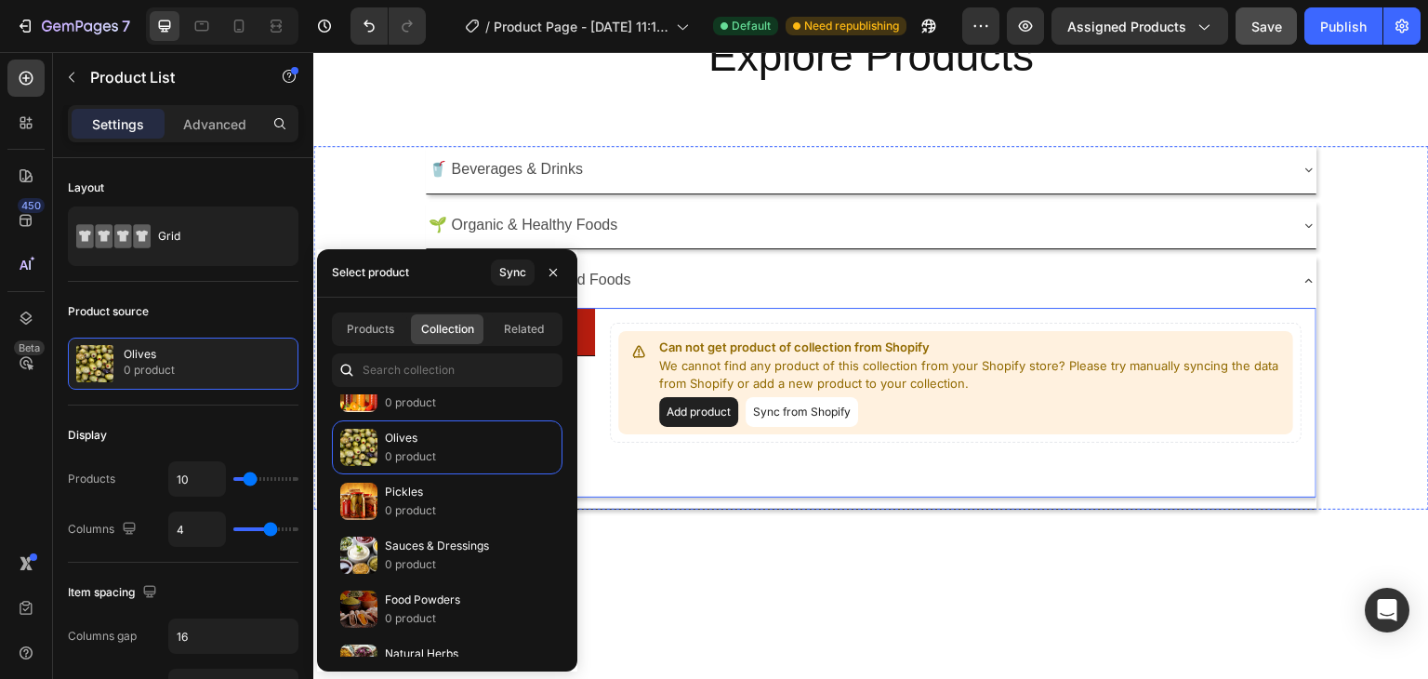
click at [732, 308] on div "Can not get product of collection from Shopify We cannot find any product of th…" at bounding box center [955, 403] width 721 height 190
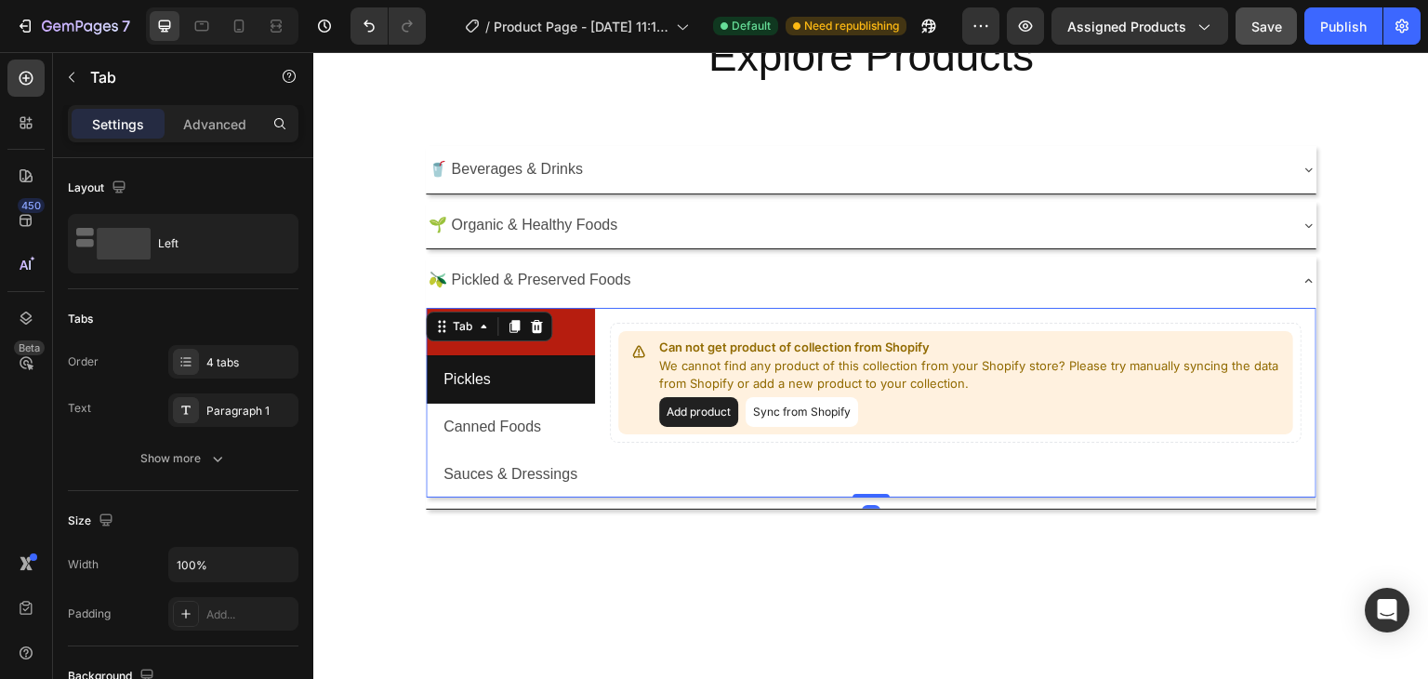
click at [510, 377] on li "Pickles" at bounding box center [510, 379] width 169 height 47
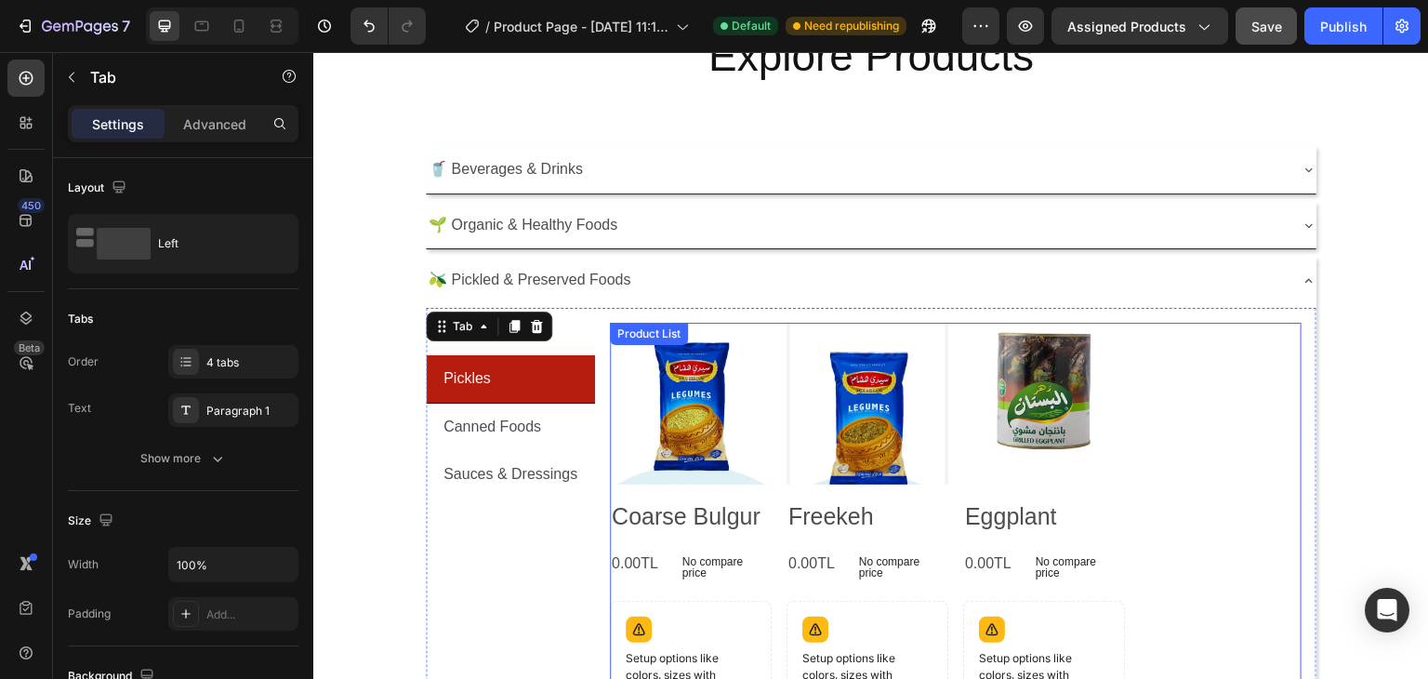
click at [1153, 407] on div "Product Images Coarse Bulgur Product Title 0.00TL Product Price Product Price N…" at bounding box center [956, 570] width 692 height 495
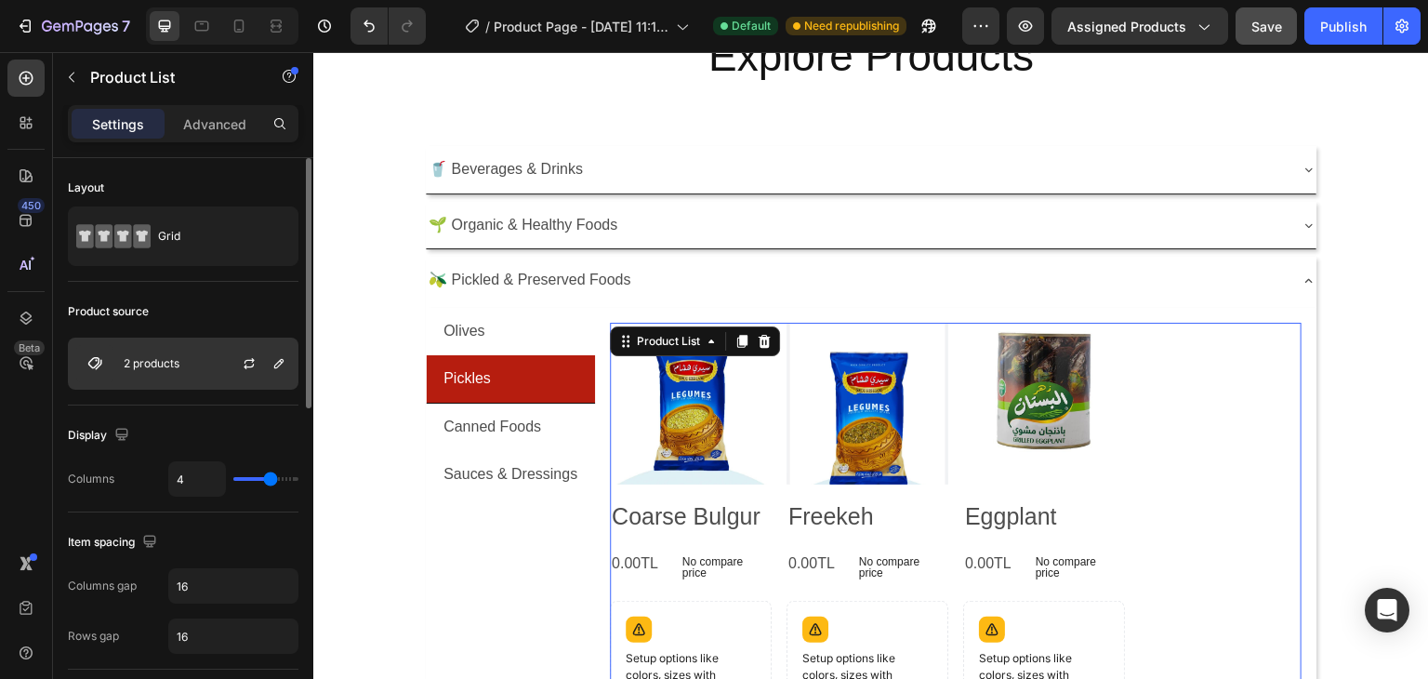
click at [221, 355] on div at bounding box center [257, 363] width 82 height 50
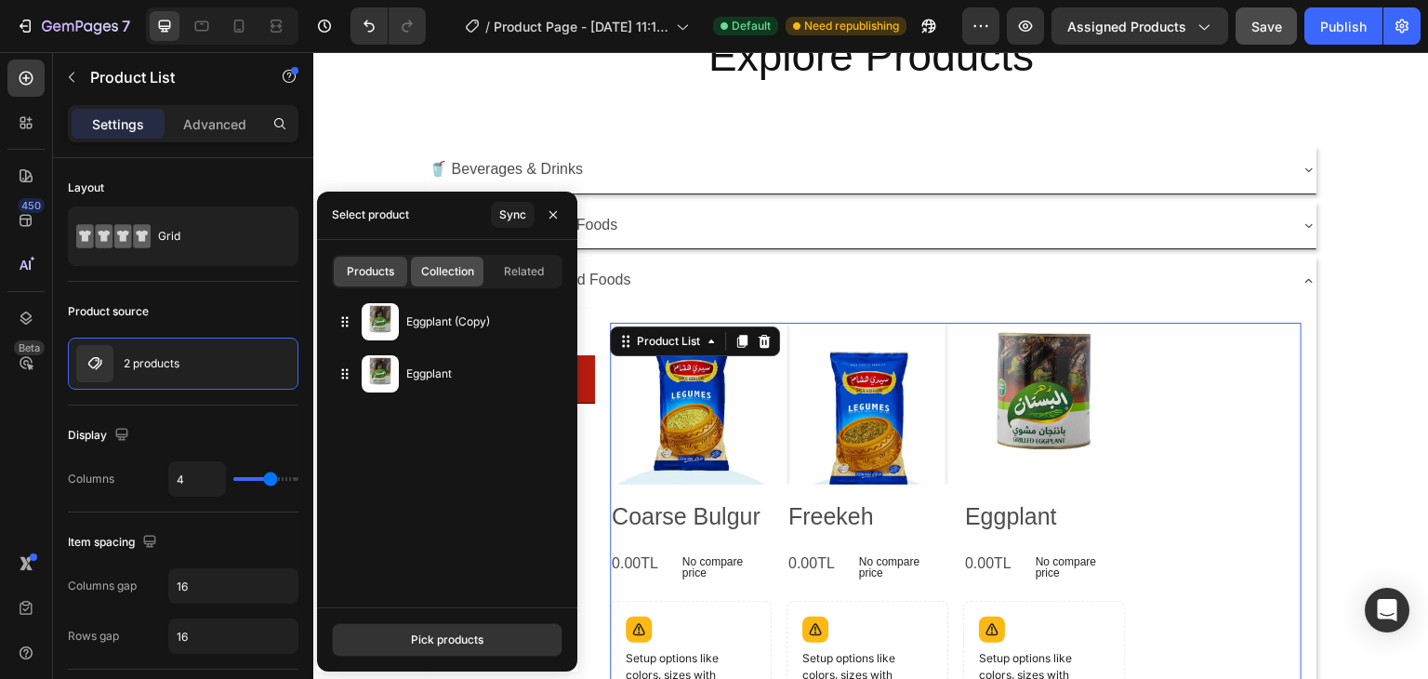
click at [457, 273] on span "Collection" at bounding box center [447, 271] width 53 height 17
type input "10"
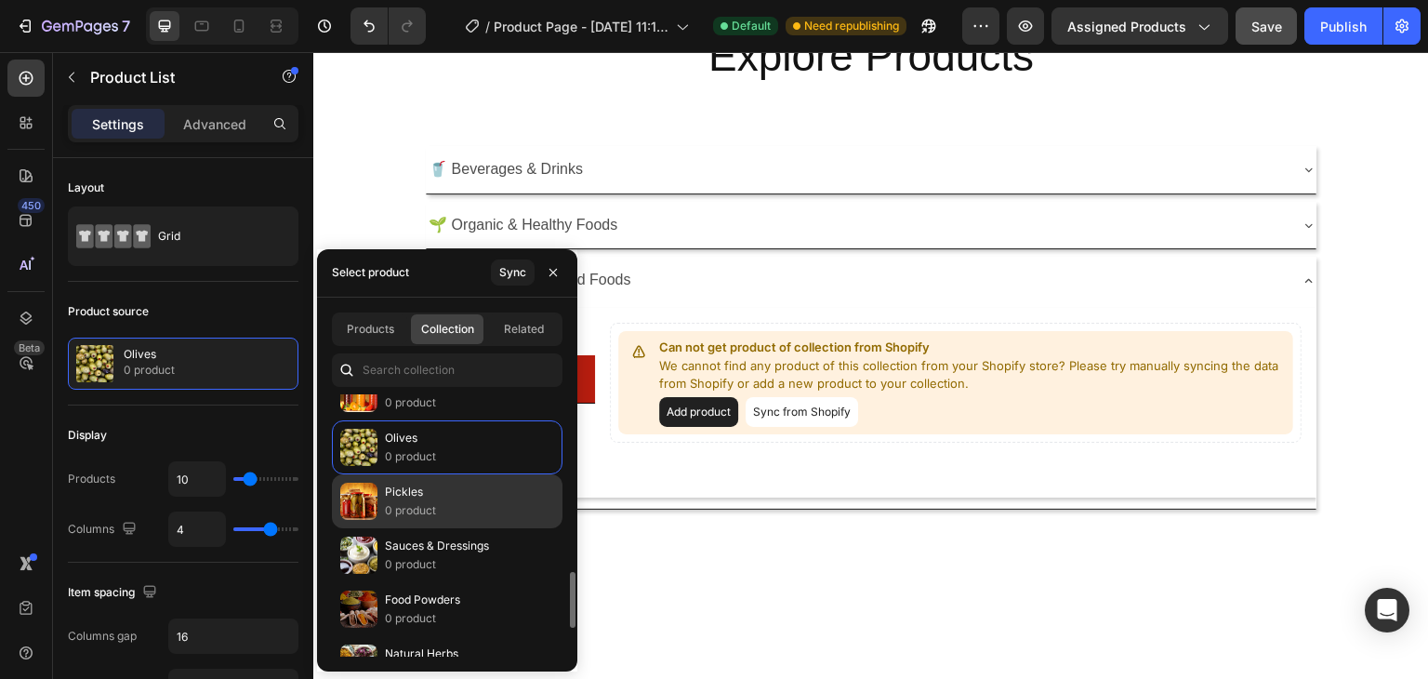
click at [409, 502] on p "0 product" at bounding box center [410, 510] width 51 height 19
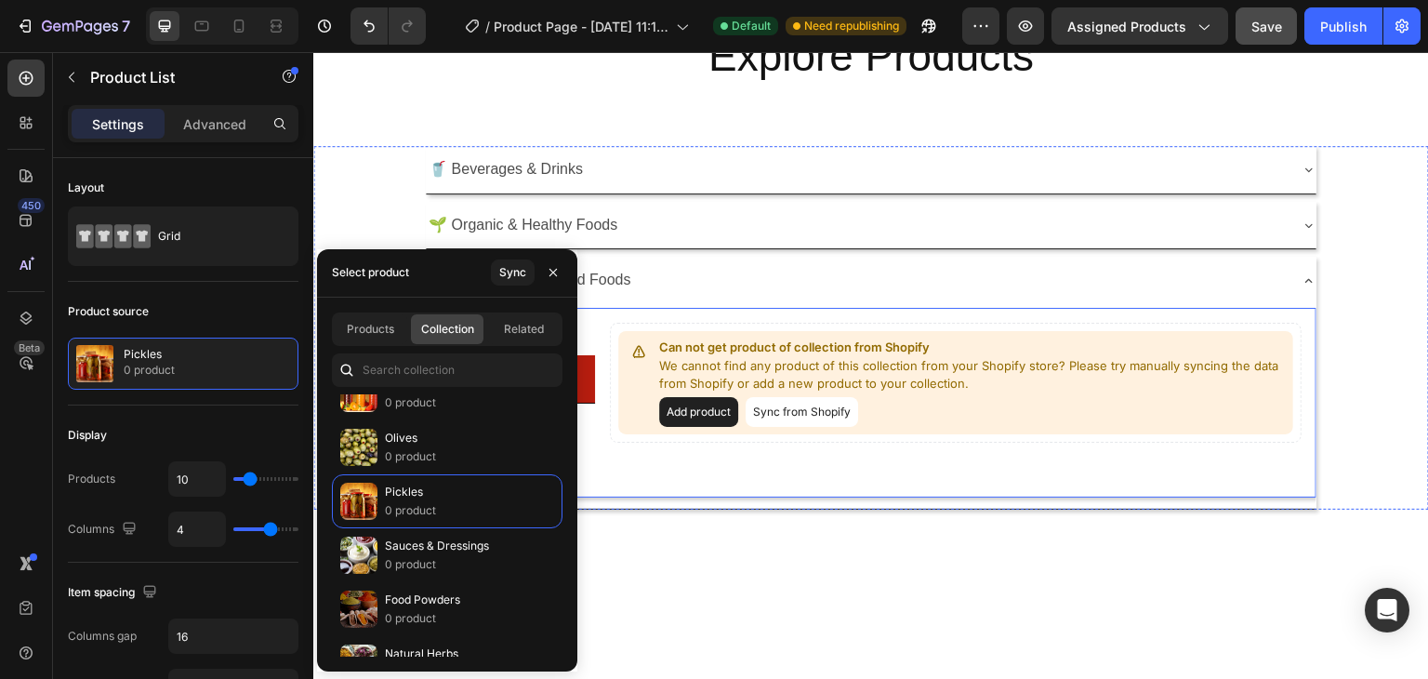
click at [622, 467] on div "Can not get product of collection from Shopify We cannot find any product of th…" at bounding box center [956, 403] width 692 height 160
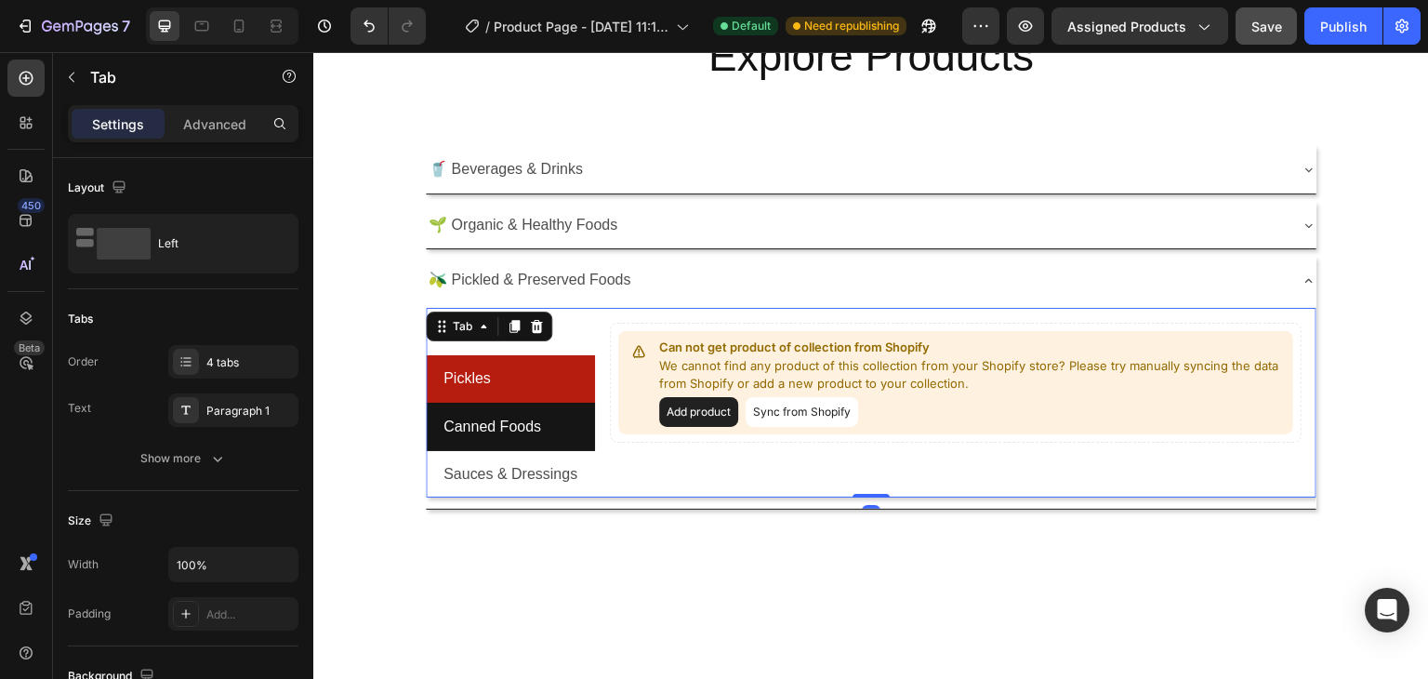
click at [542, 421] on li "Canned Foods" at bounding box center [510, 426] width 169 height 47
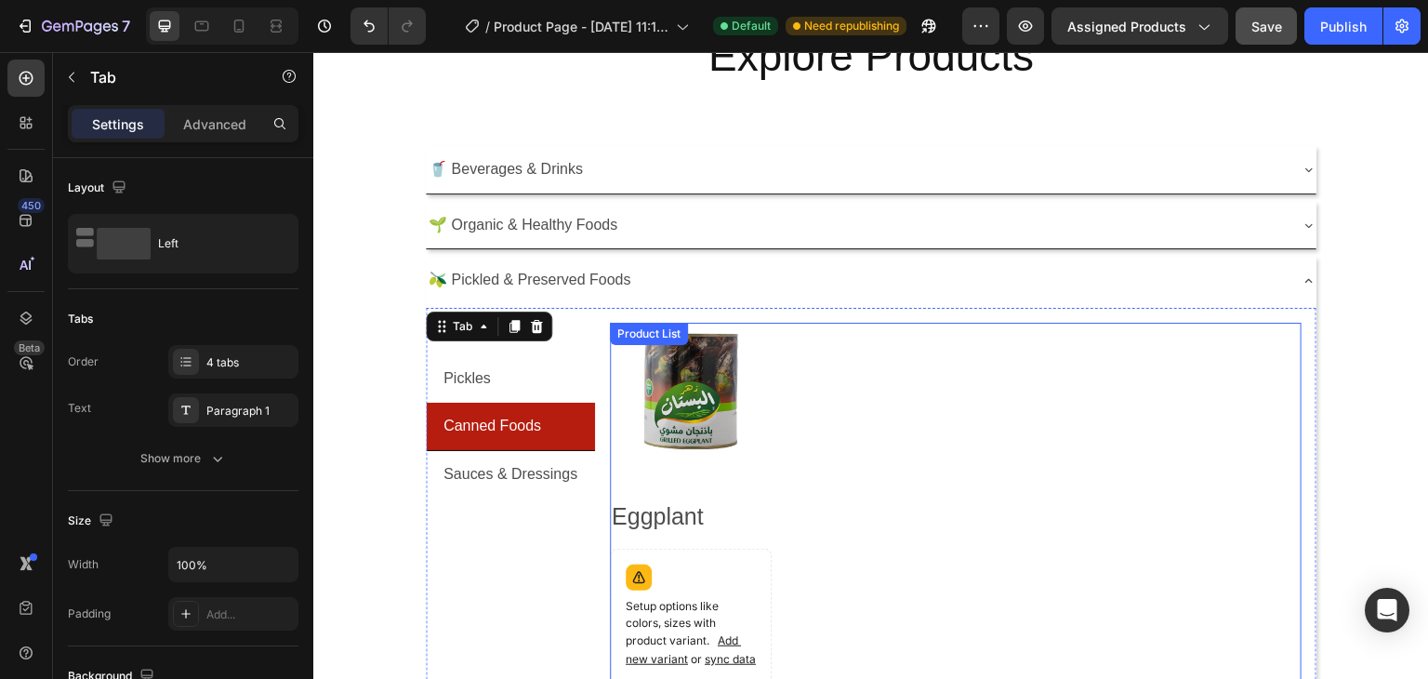
click at [961, 456] on div "Product Images Eggplant Product Title Setup options like colors, sizes with pro…" at bounding box center [956, 505] width 692 height 365
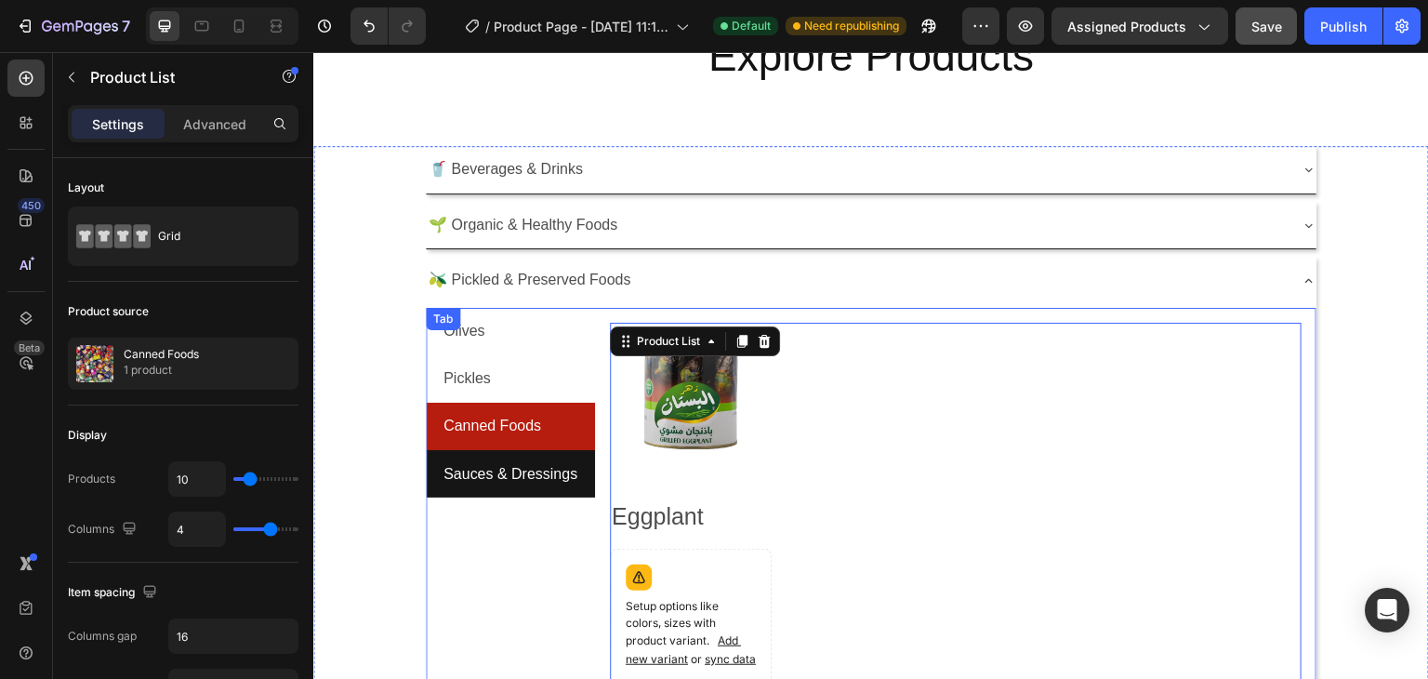
click at [494, 462] on p "Sauces & Dressings" at bounding box center [510, 474] width 134 height 27
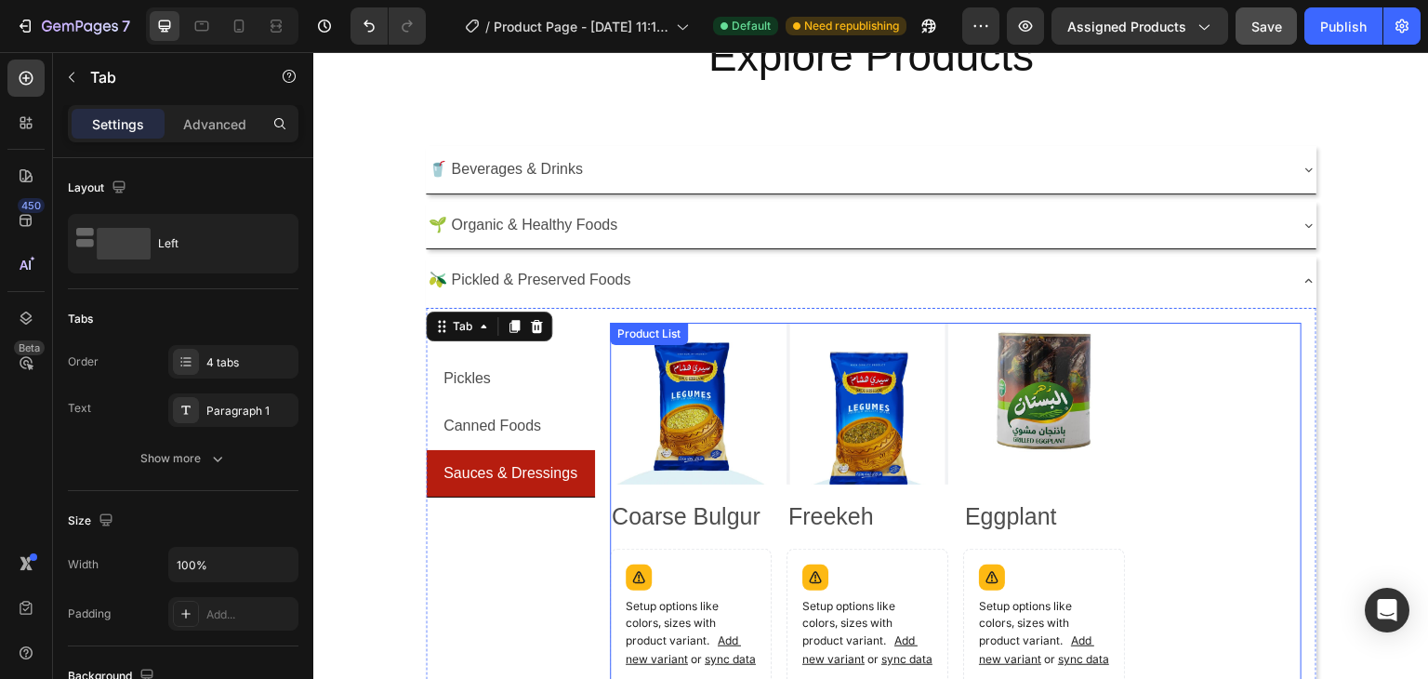
click at [1217, 451] on div "Product Images Coarse Bulgur Product Title Setup options like colors, sizes wit…" at bounding box center [956, 505] width 692 height 365
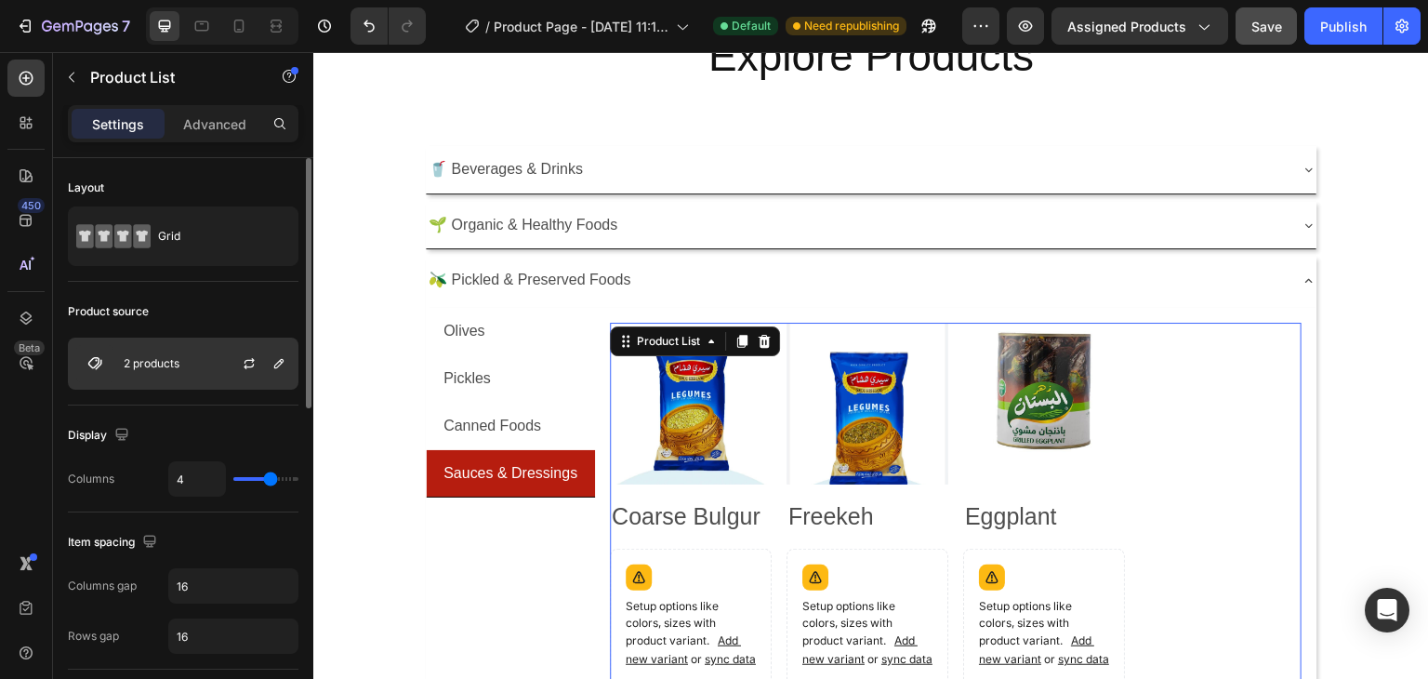
click at [172, 376] on div "2 products" at bounding box center [183, 363] width 231 height 52
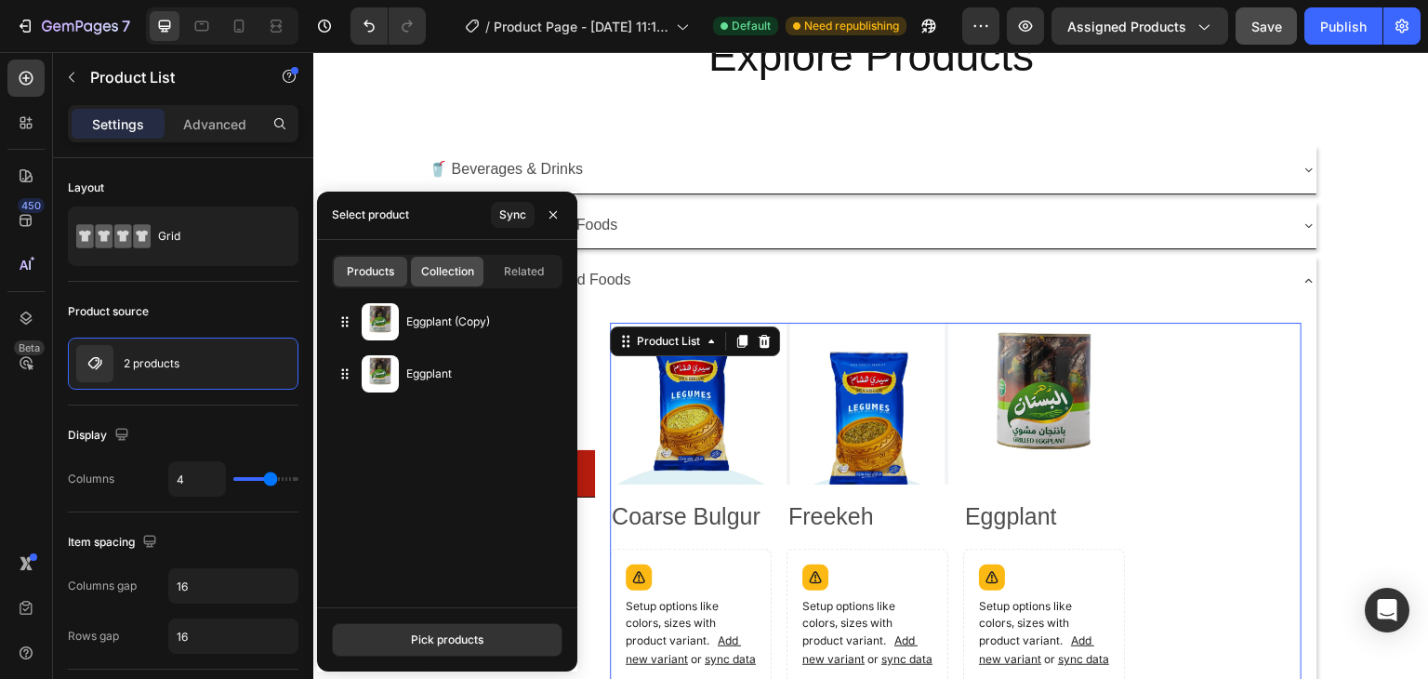
click at [435, 272] on span "Collection" at bounding box center [447, 271] width 53 height 17
type input "10"
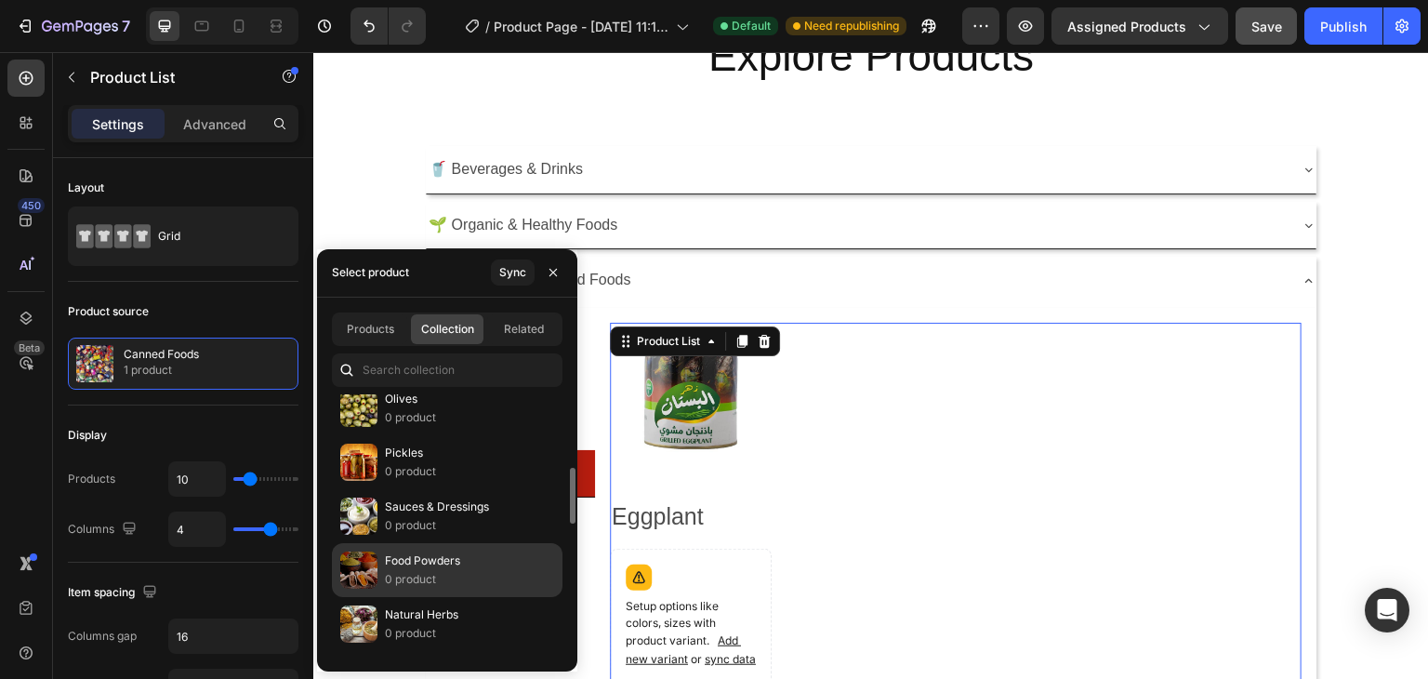
scroll to position [783, 0]
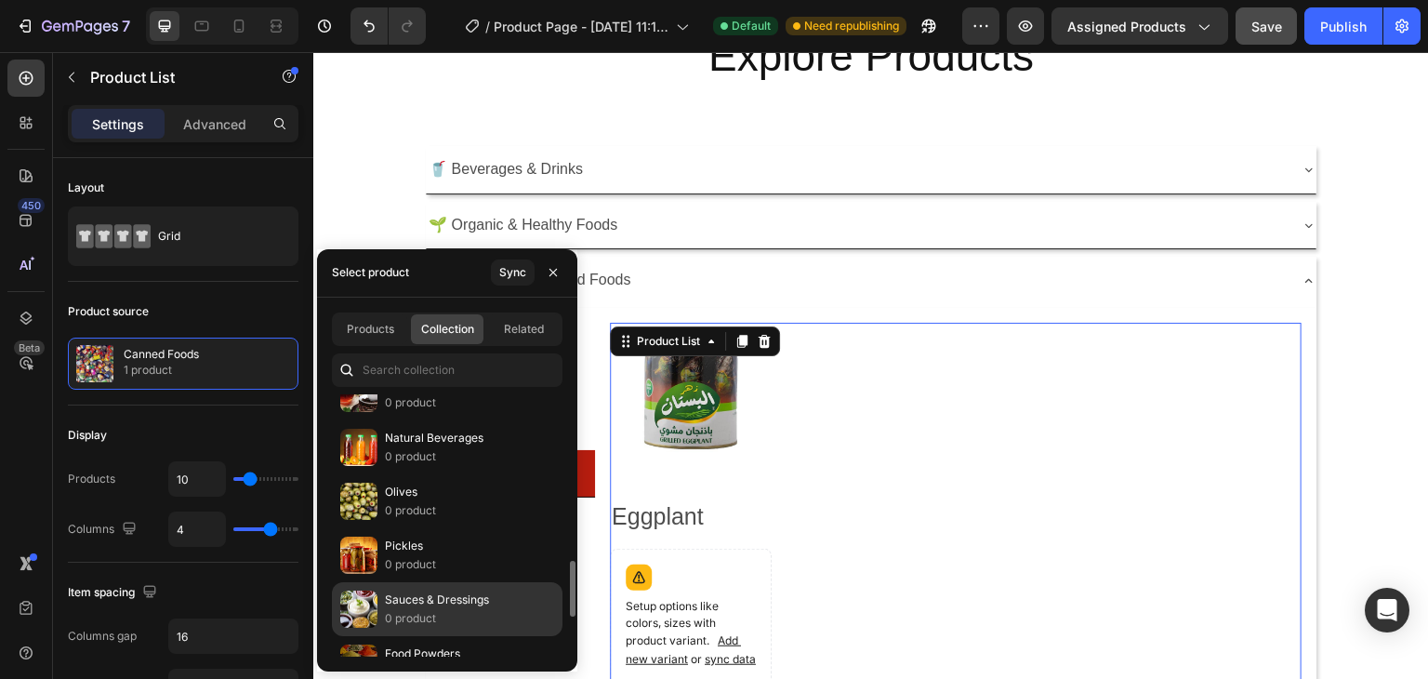
click at [442, 590] on p "Sauces & Dressings" at bounding box center [437, 599] width 104 height 19
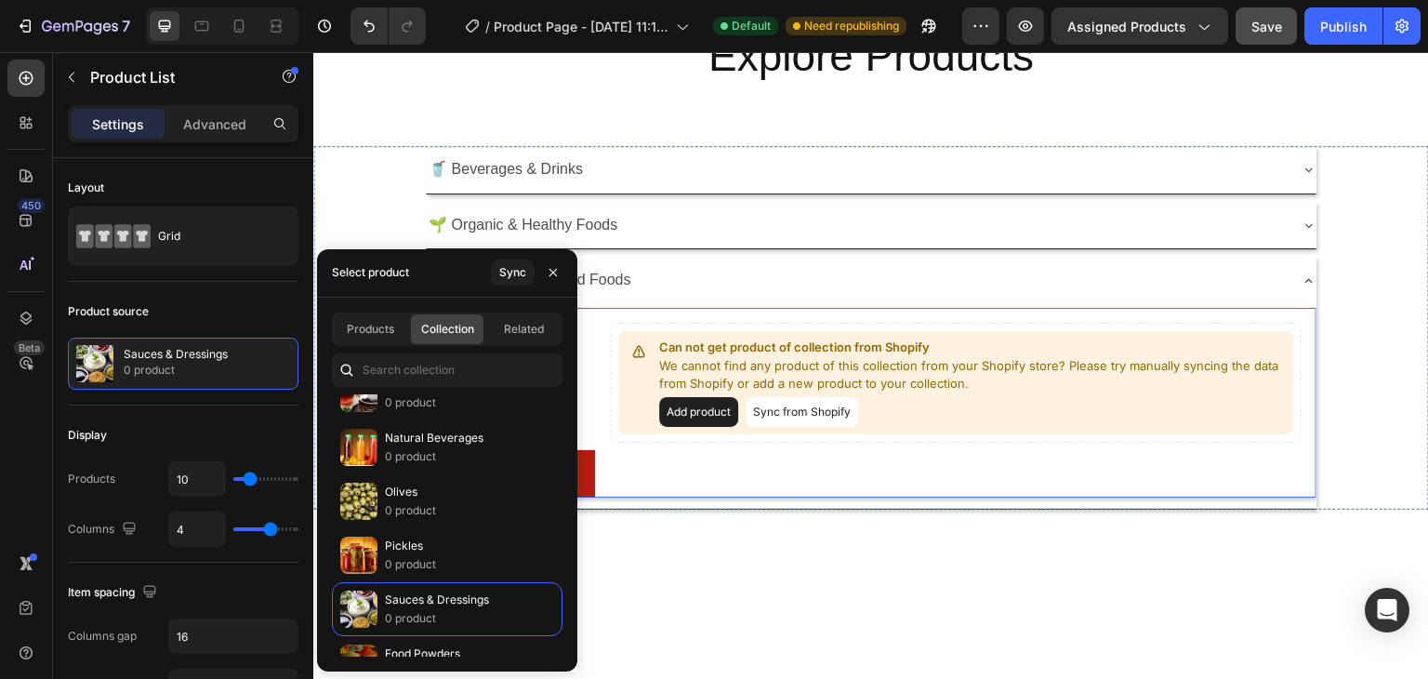
click at [947, 310] on div "Can not get product of collection from Shopify We cannot find any product of th…" at bounding box center [955, 403] width 721 height 190
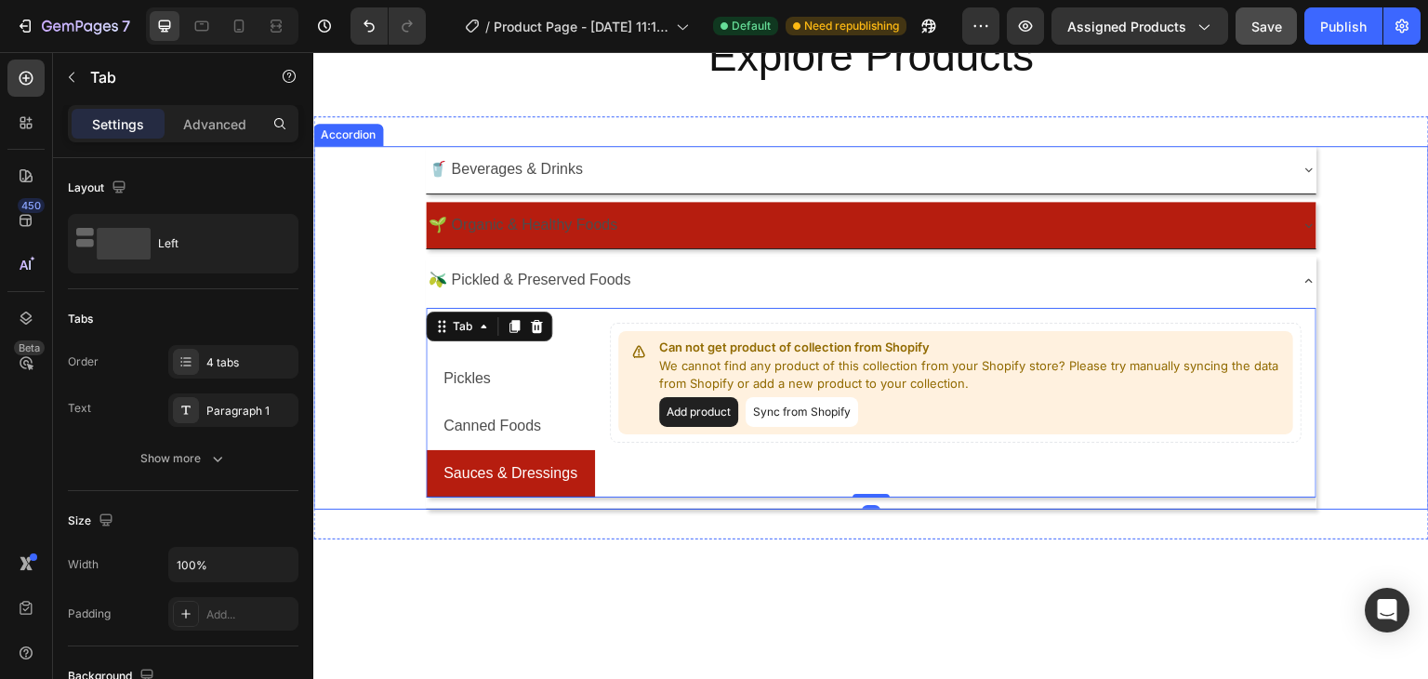
click at [666, 228] on div "🌱 Organic & Healthy Foods" at bounding box center [856, 225] width 861 height 33
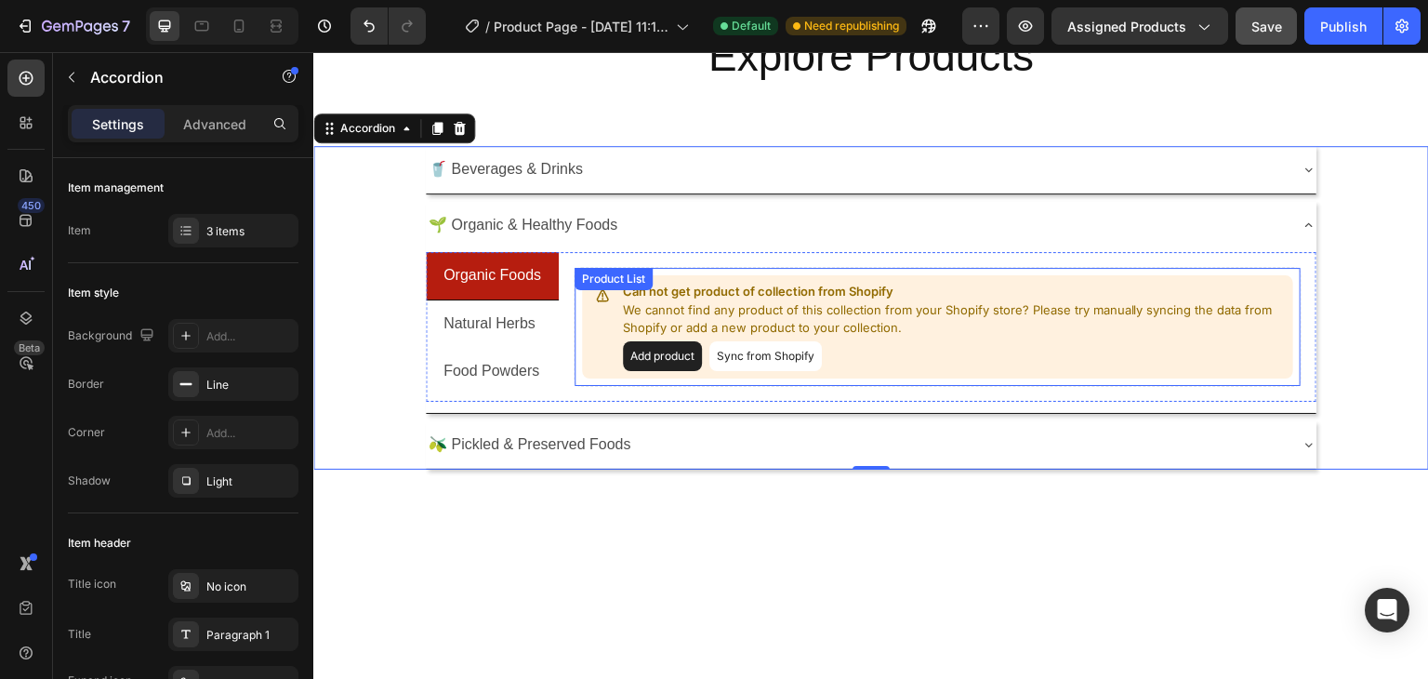
click at [703, 271] on div "Can not get product of collection from Shopify We cannot find any product of th…" at bounding box center [938, 327] width 728 height 120
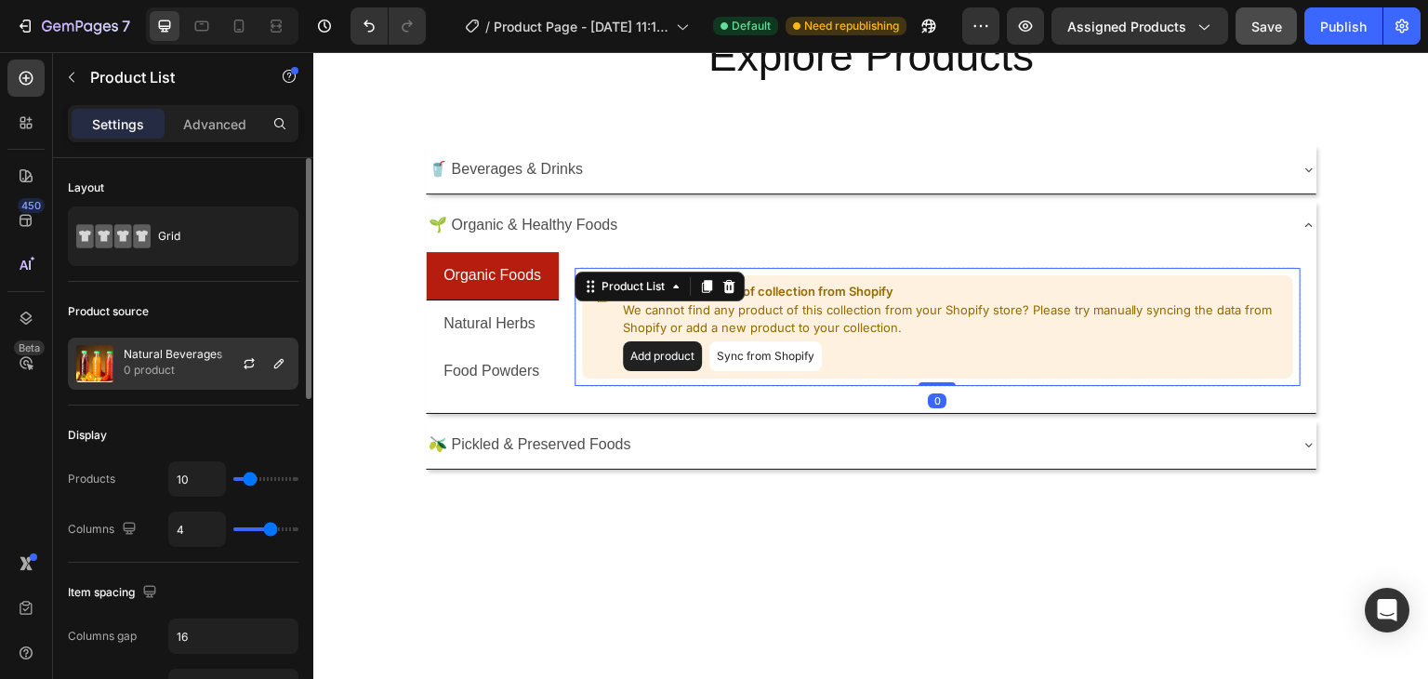
click at [175, 354] on p "Natural Beverages" at bounding box center [173, 354] width 99 height 13
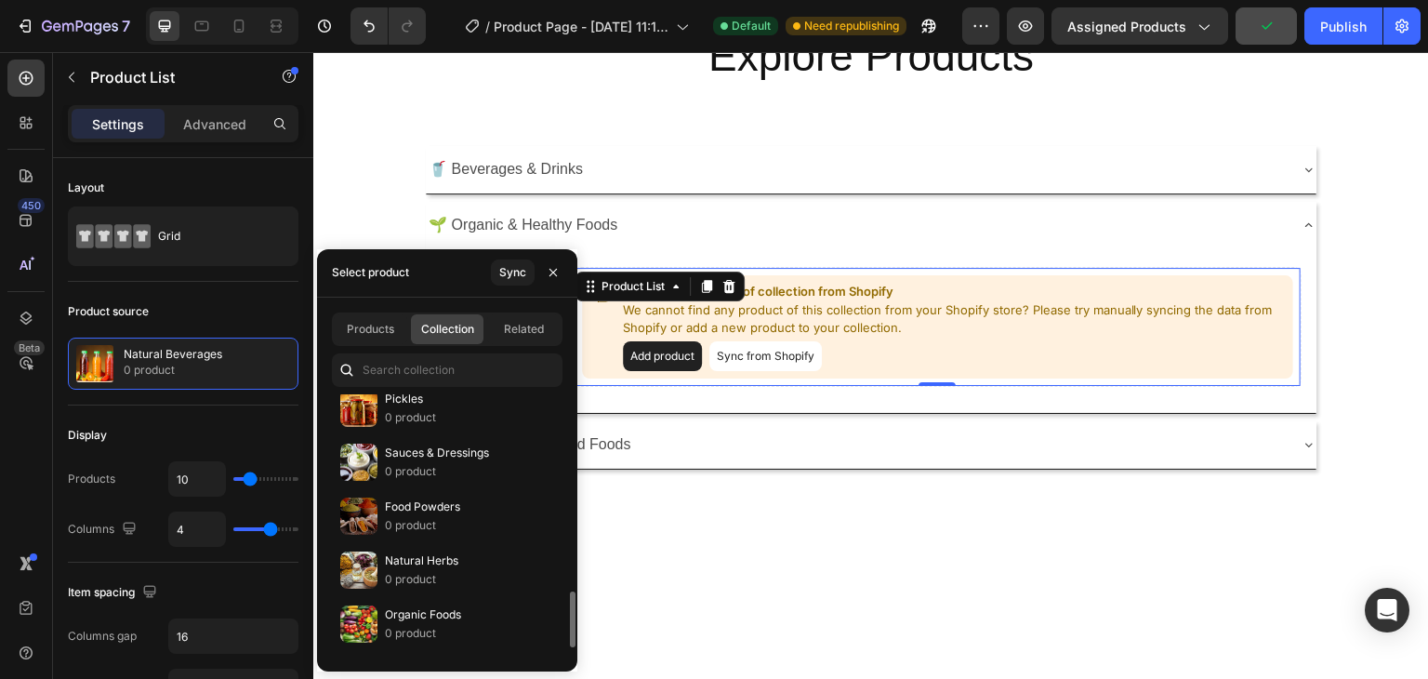
scroll to position [969, 0]
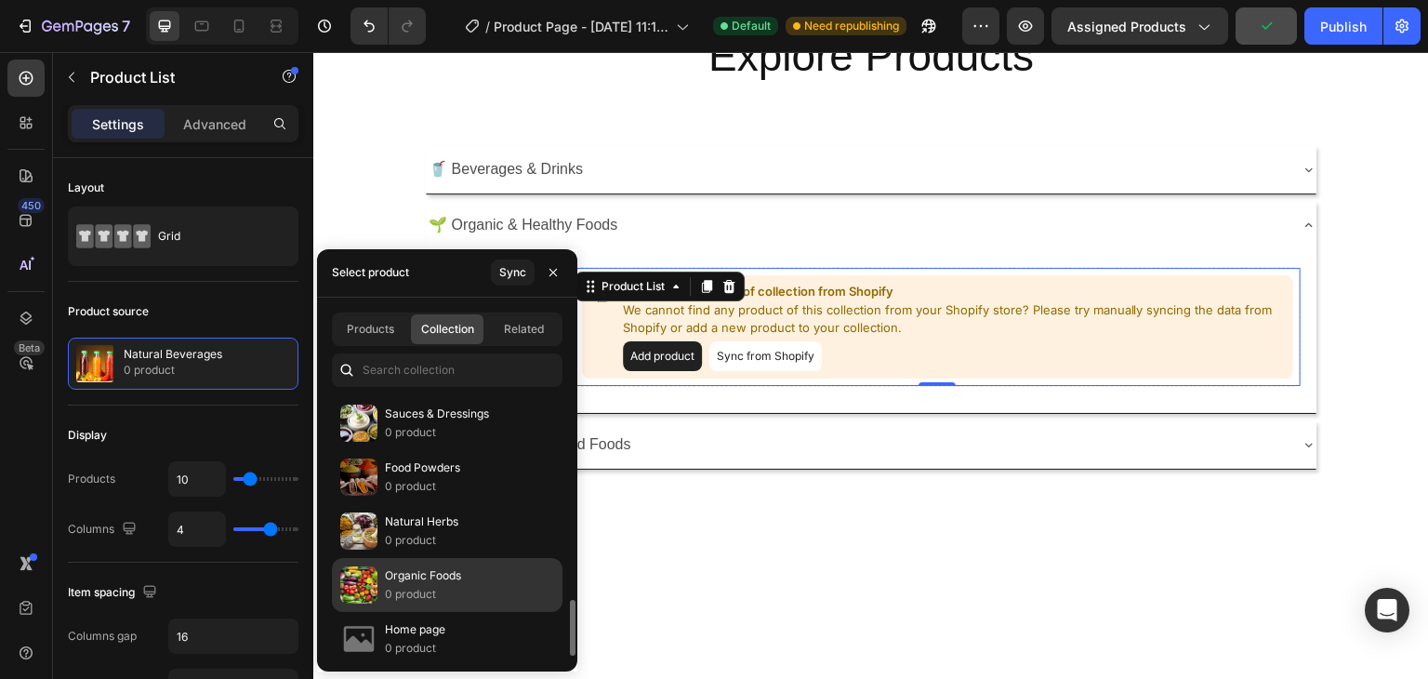
click at [460, 612] on div "Organic Foods 0 product" at bounding box center [447, 639] width 231 height 54
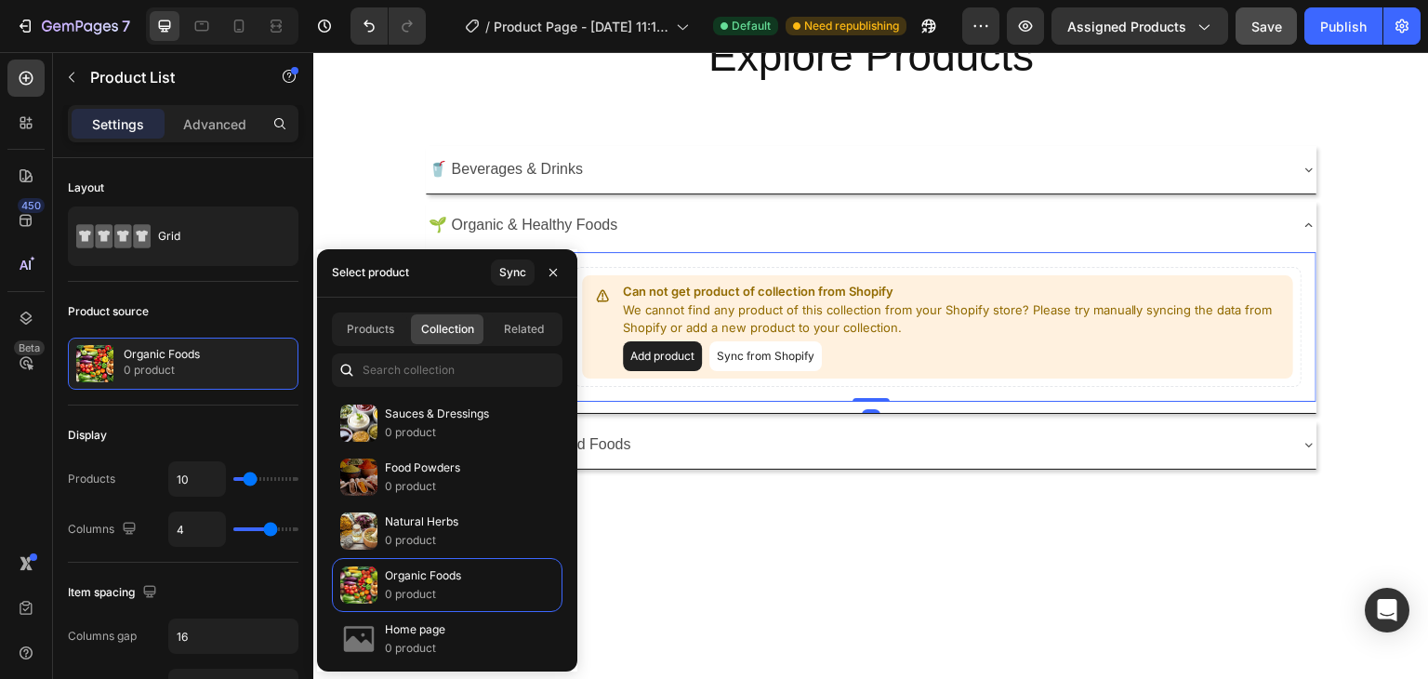
click at [688, 262] on div "Can not get product of collection from Shopify We cannot find any product of th…" at bounding box center [938, 327] width 758 height 150
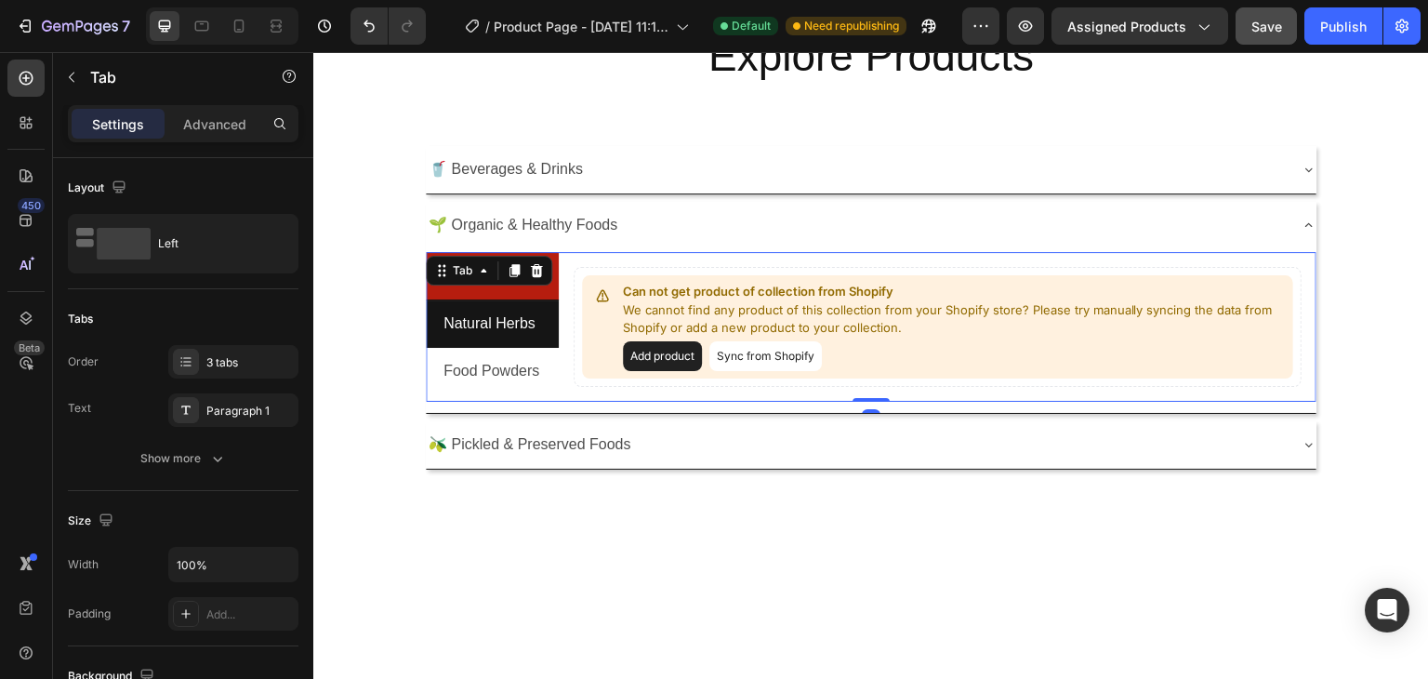
click at [495, 331] on p "Natural Herbs" at bounding box center [489, 323] width 92 height 27
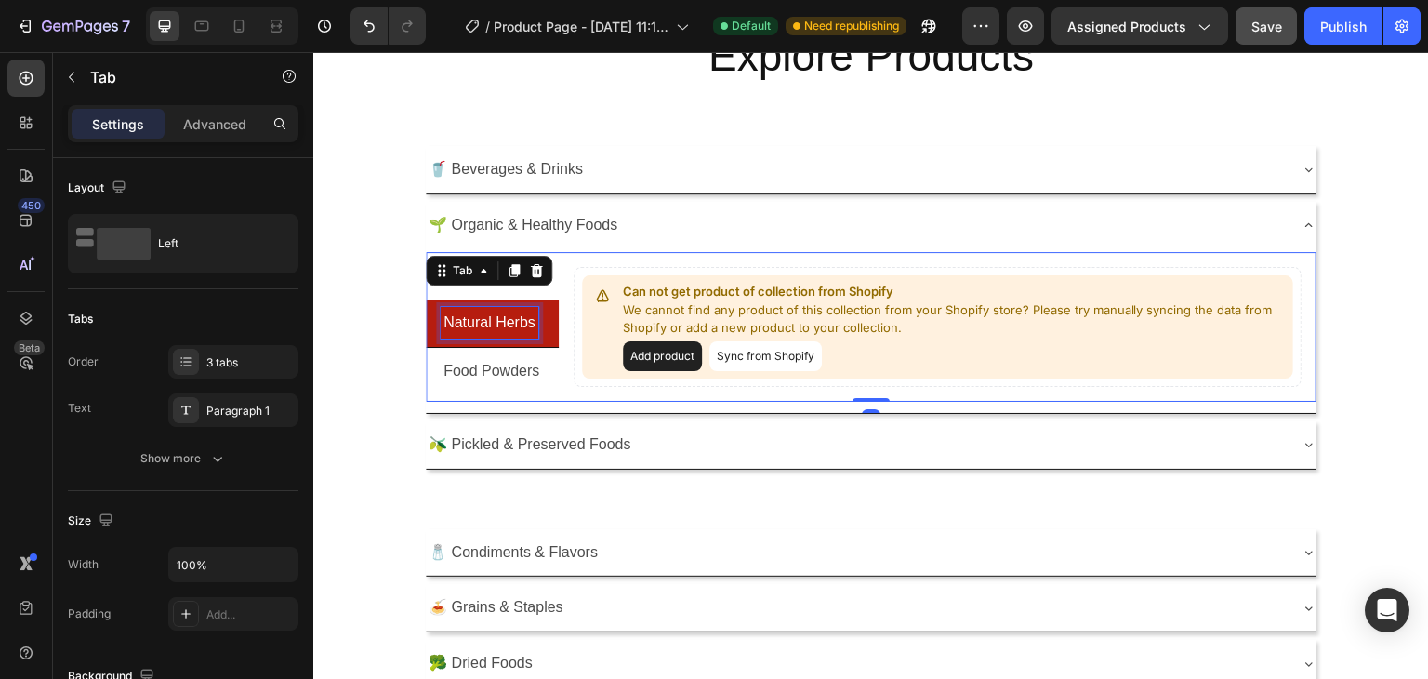
scroll to position [92, 0]
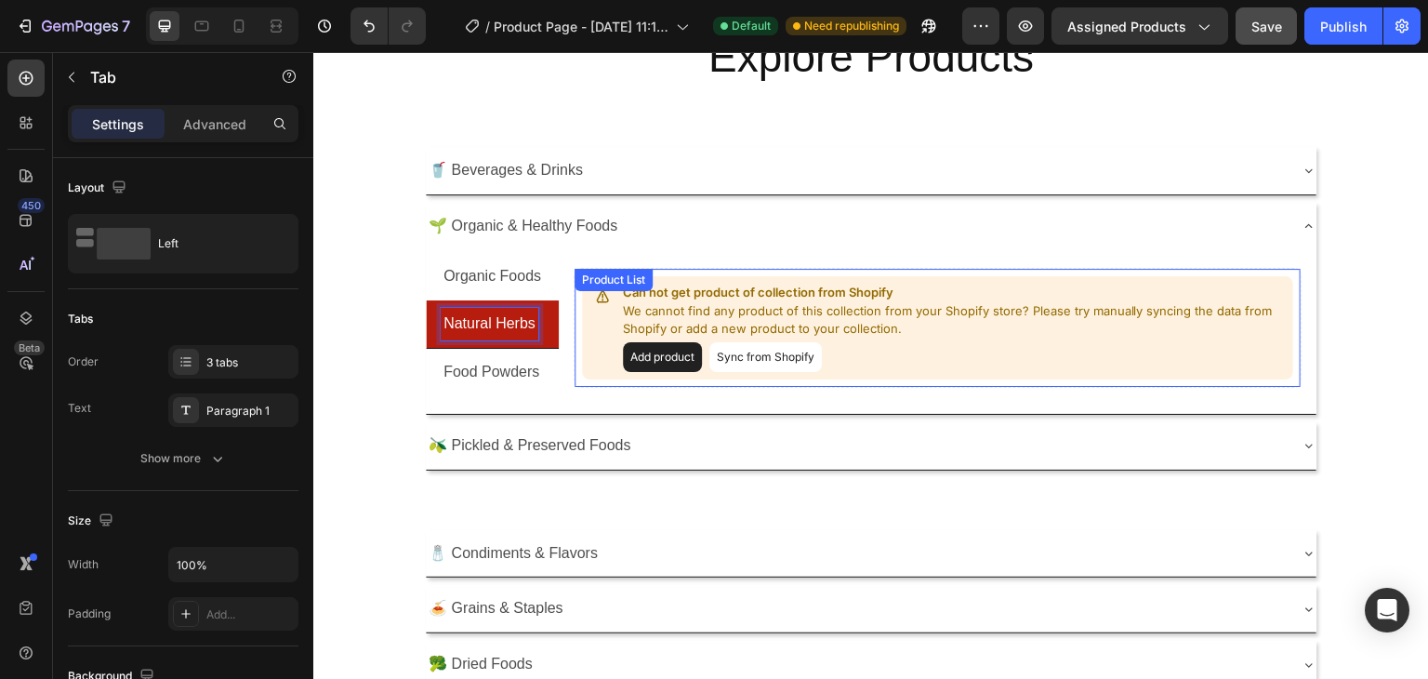
click at [587, 322] on div "Can not get product of collection from Shopify We cannot find any product of th…" at bounding box center [937, 327] width 711 height 103
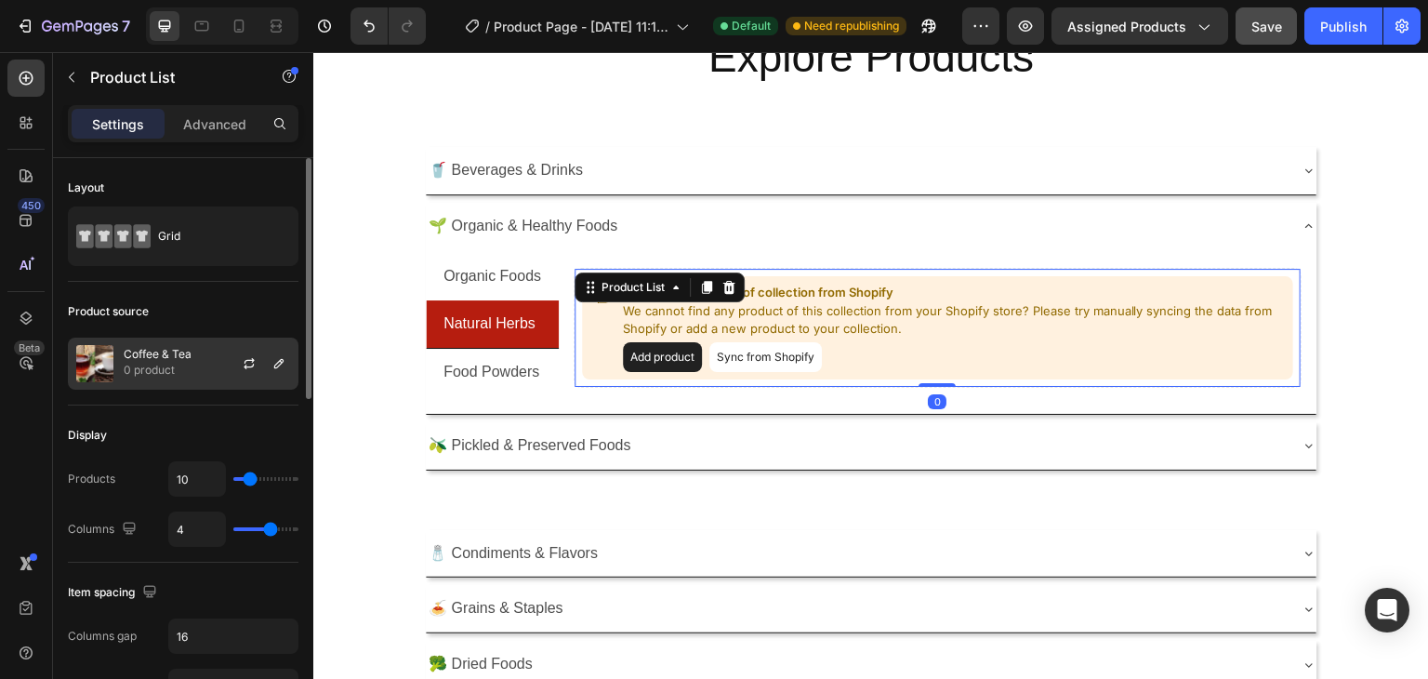
click at [206, 361] on div "Coffee & Tea 0 product" at bounding box center [183, 363] width 231 height 52
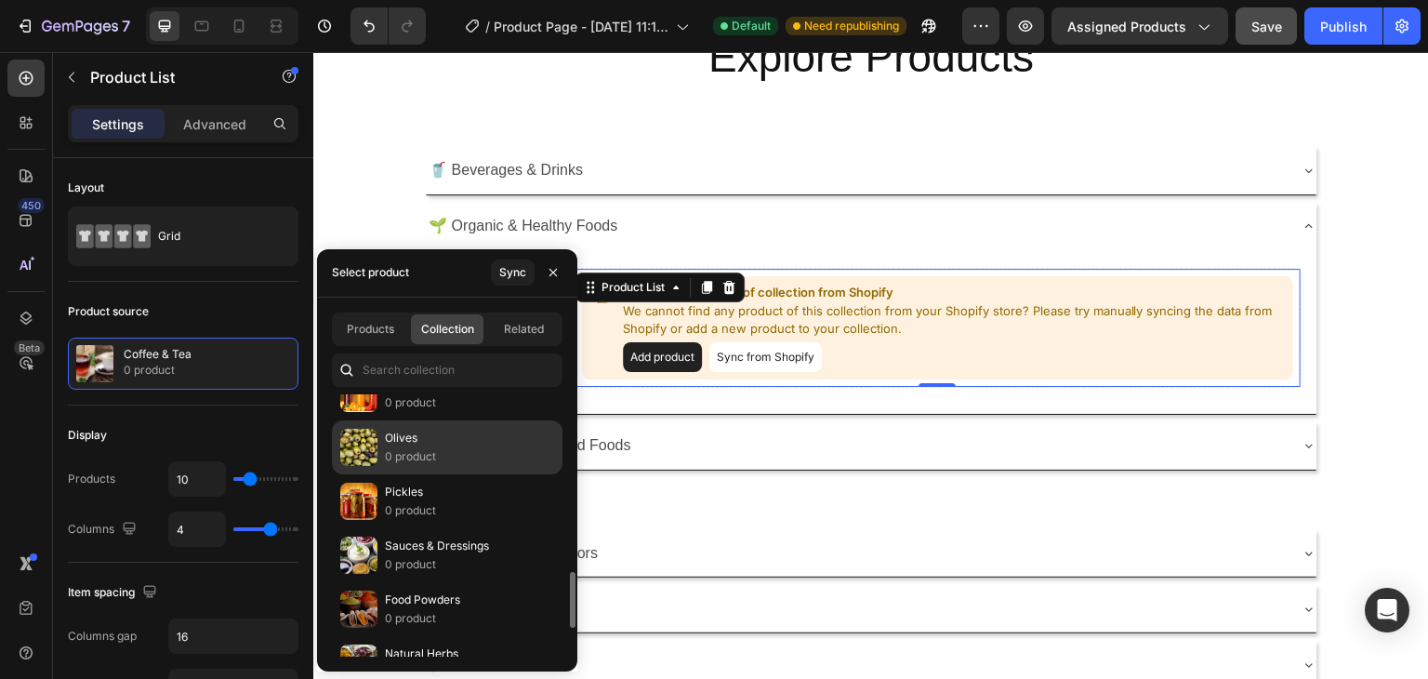
scroll to position [744, 0]
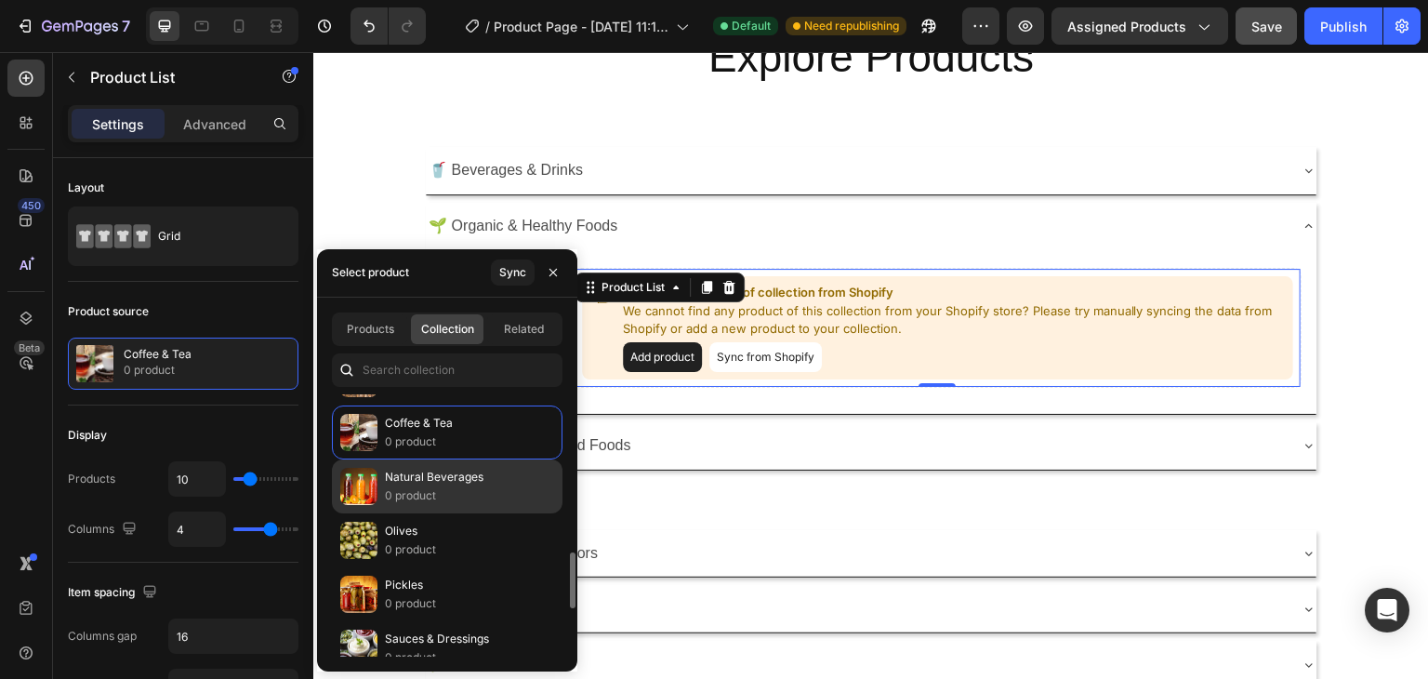
click at [446, 490] on p "0 product" at bounding box center [434, 495] width 99 height 19
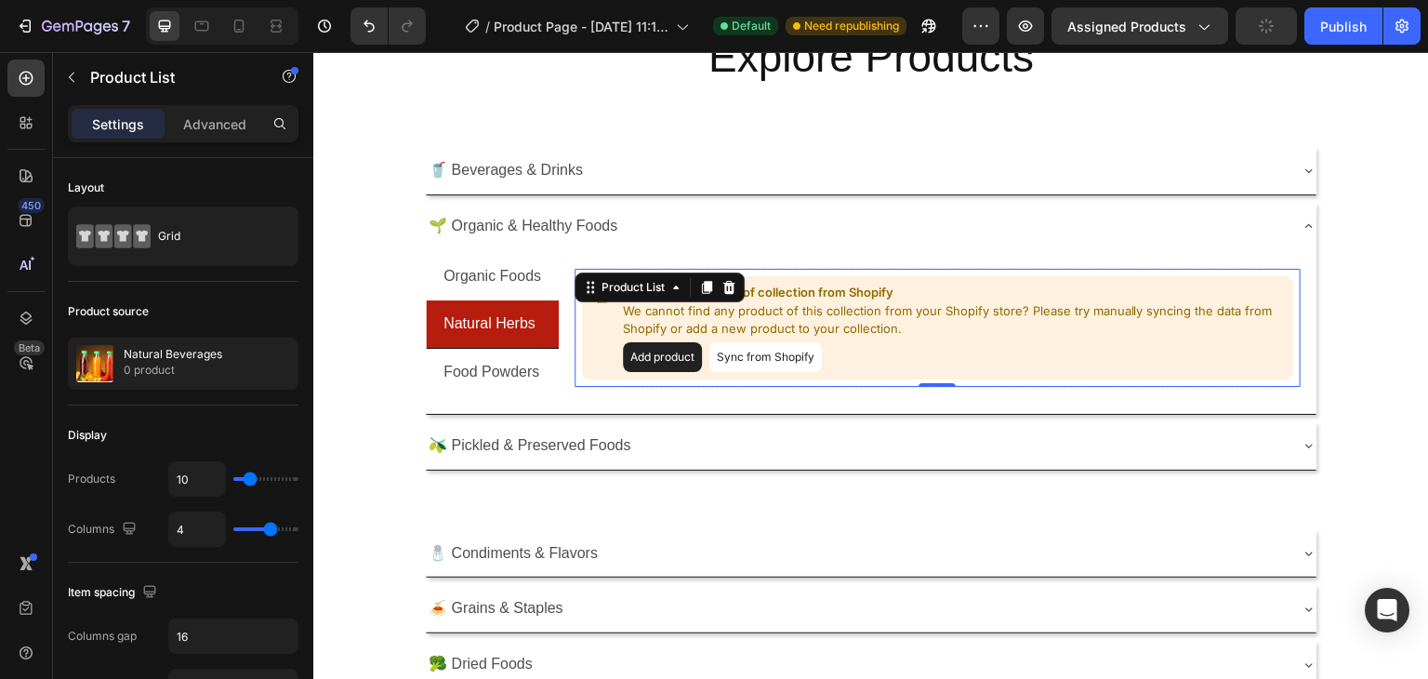
click at [962, 366] on div "Add product Sync from Shopify" at bounding box center [954, 357] width 663 height 30
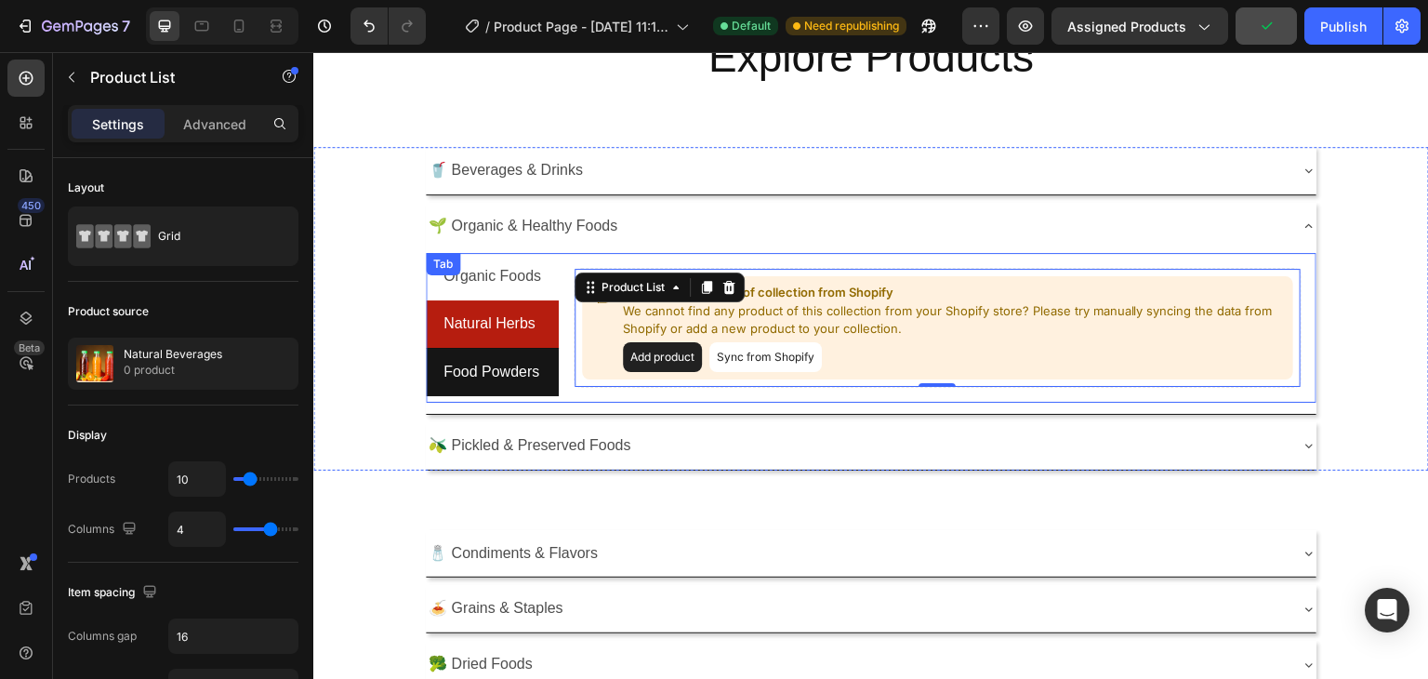
click at [521, 370] on p "Food Powders" at bounding box center [491, 372] width 96 height 27
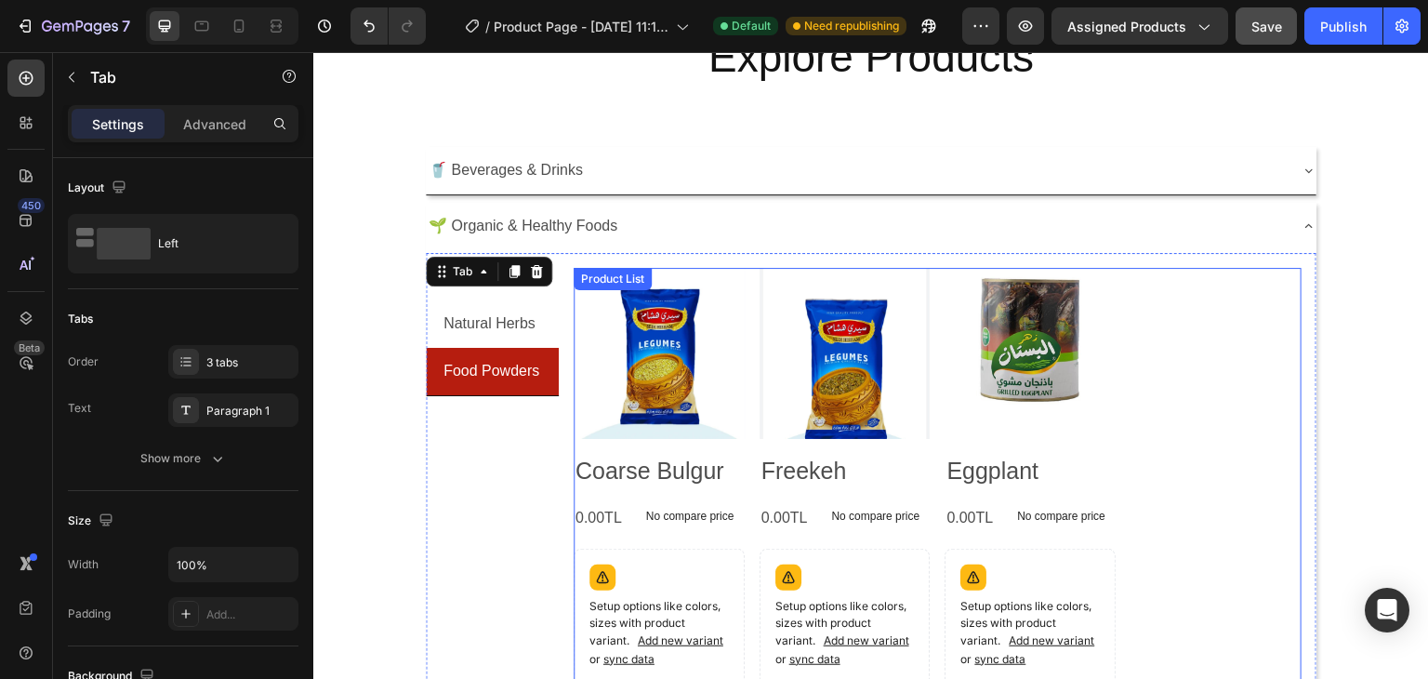
click at [1133, 429] on div "Product Images Coarse Bulgur Product Title 0.00TL Product Price Product Price N…" at bounding box center [938, 517] width 728 height 498
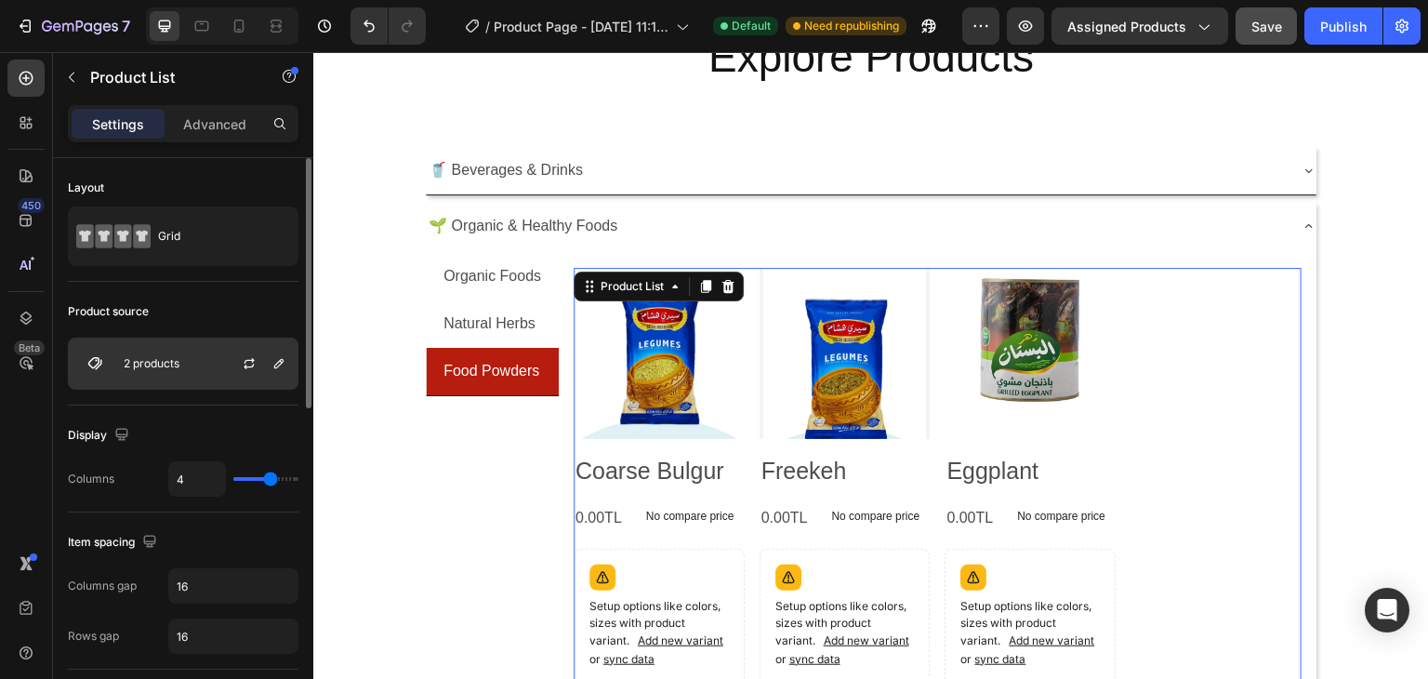
click at [234, 369] on div at bounding box center [257, 363] width 82 height 50
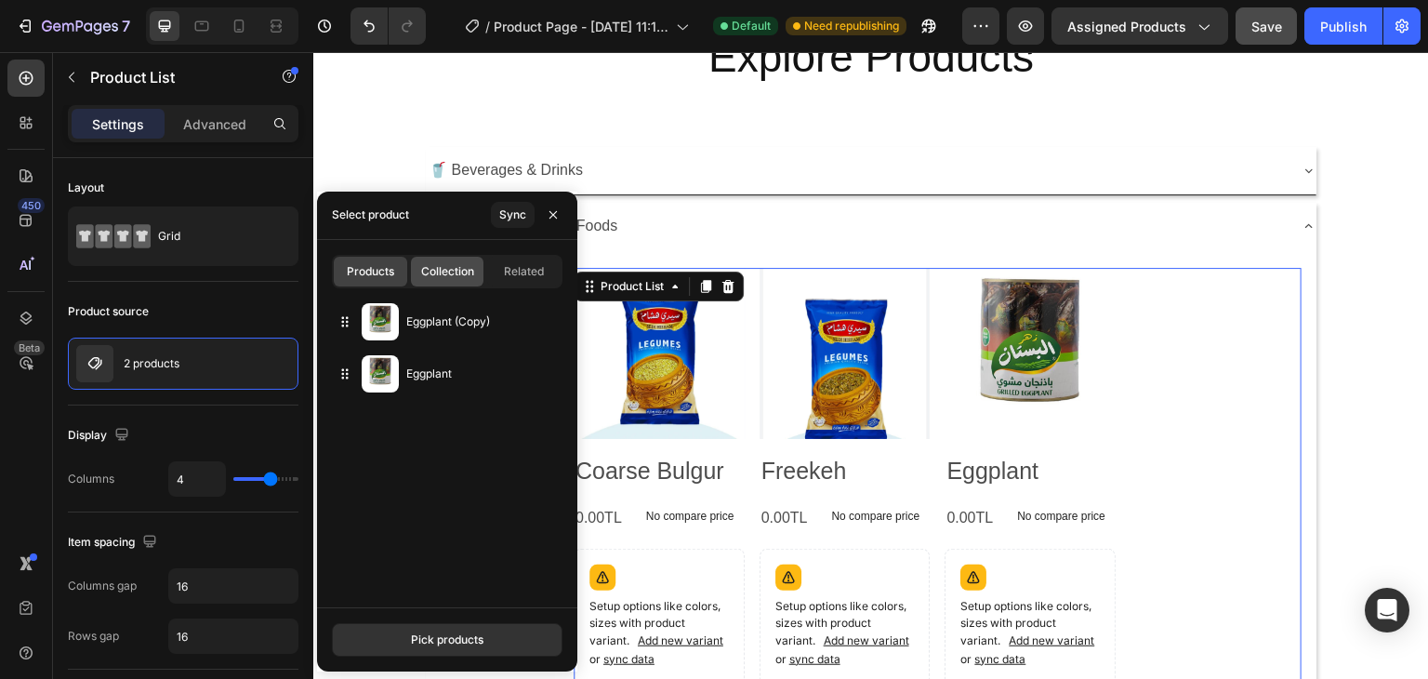
click at [432, 277] on span "Collection" at bounding box center [447, 271] width 53 height 17
type input "10"
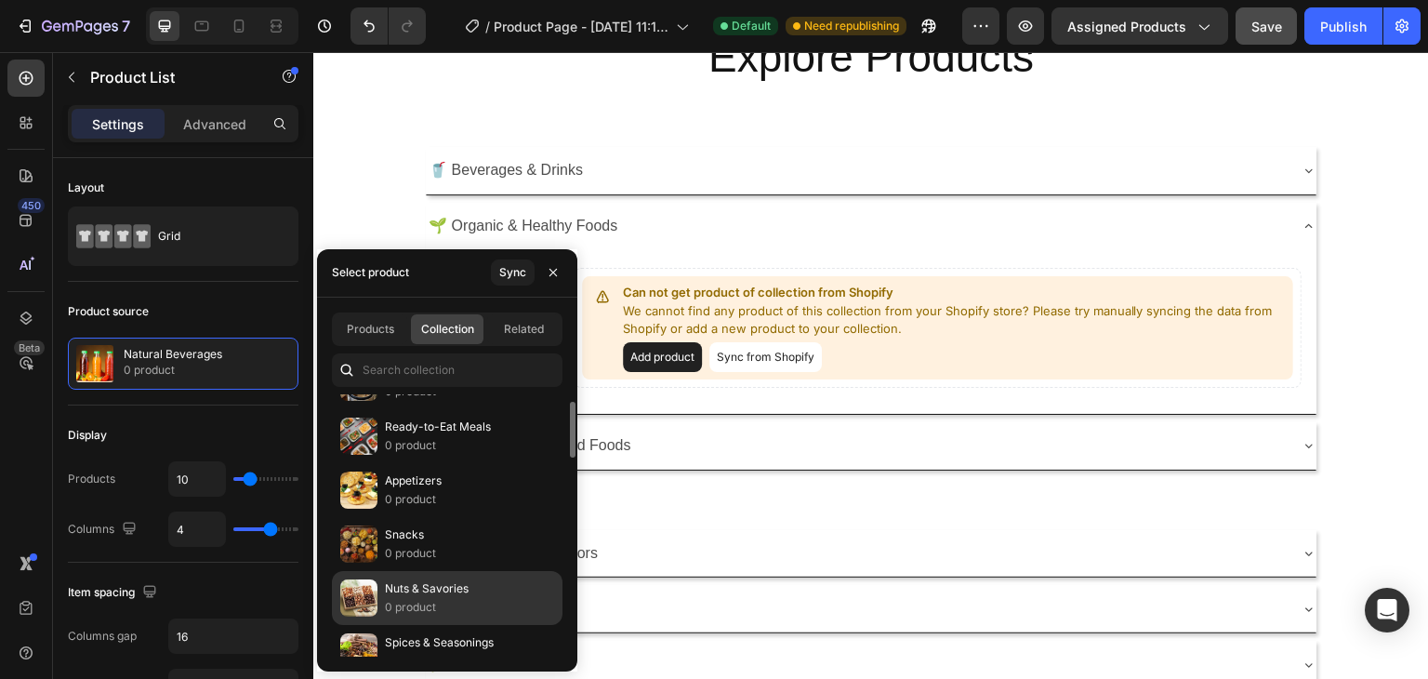
scroll to position [0, 0]
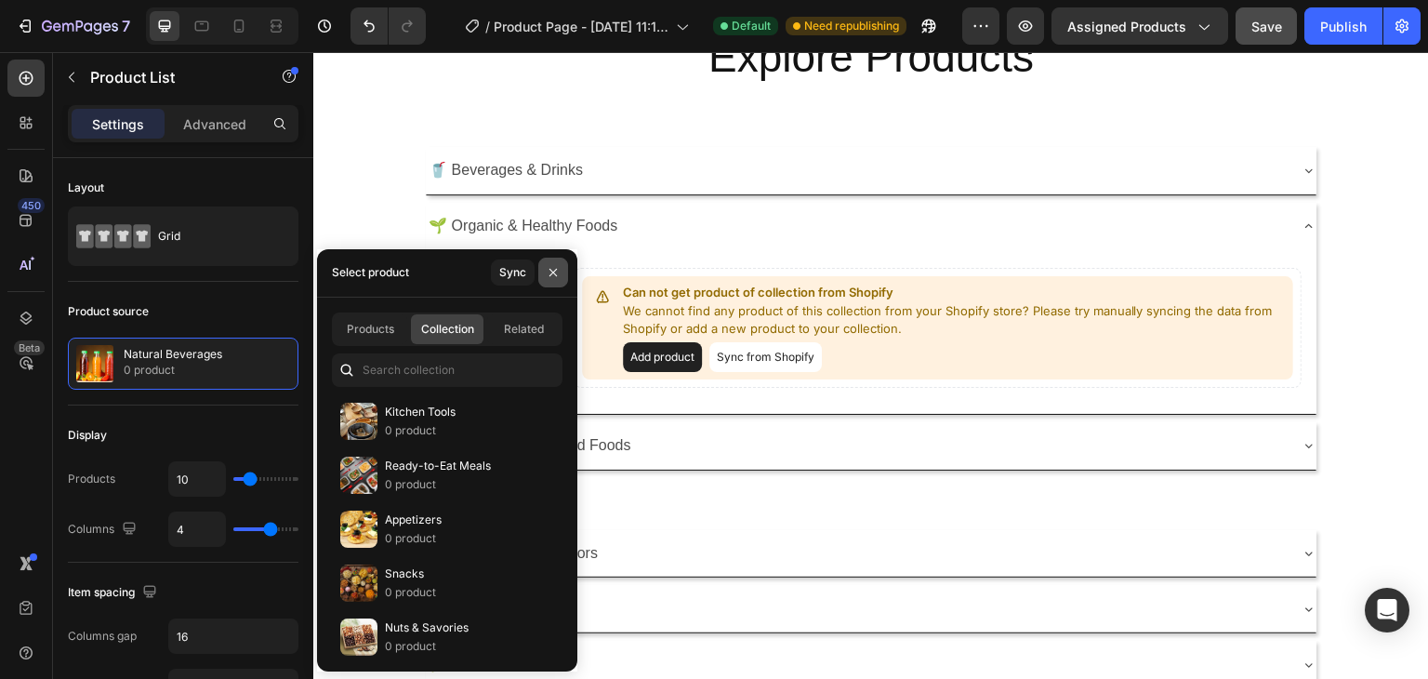
click at [551, 273] on icon "button" at bounding box center [552, 272] width 7 height 7
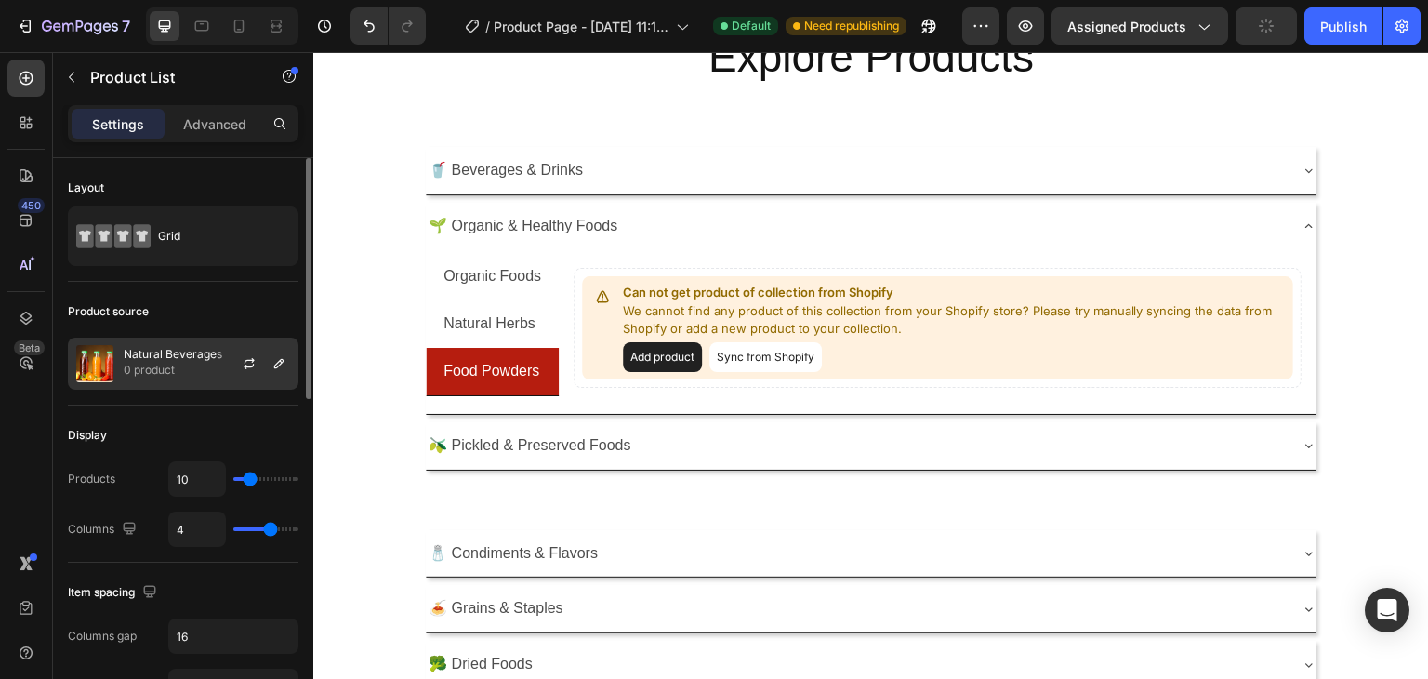
click at [218, 373] on div at bounding box center [257, 363] width 82 height 50
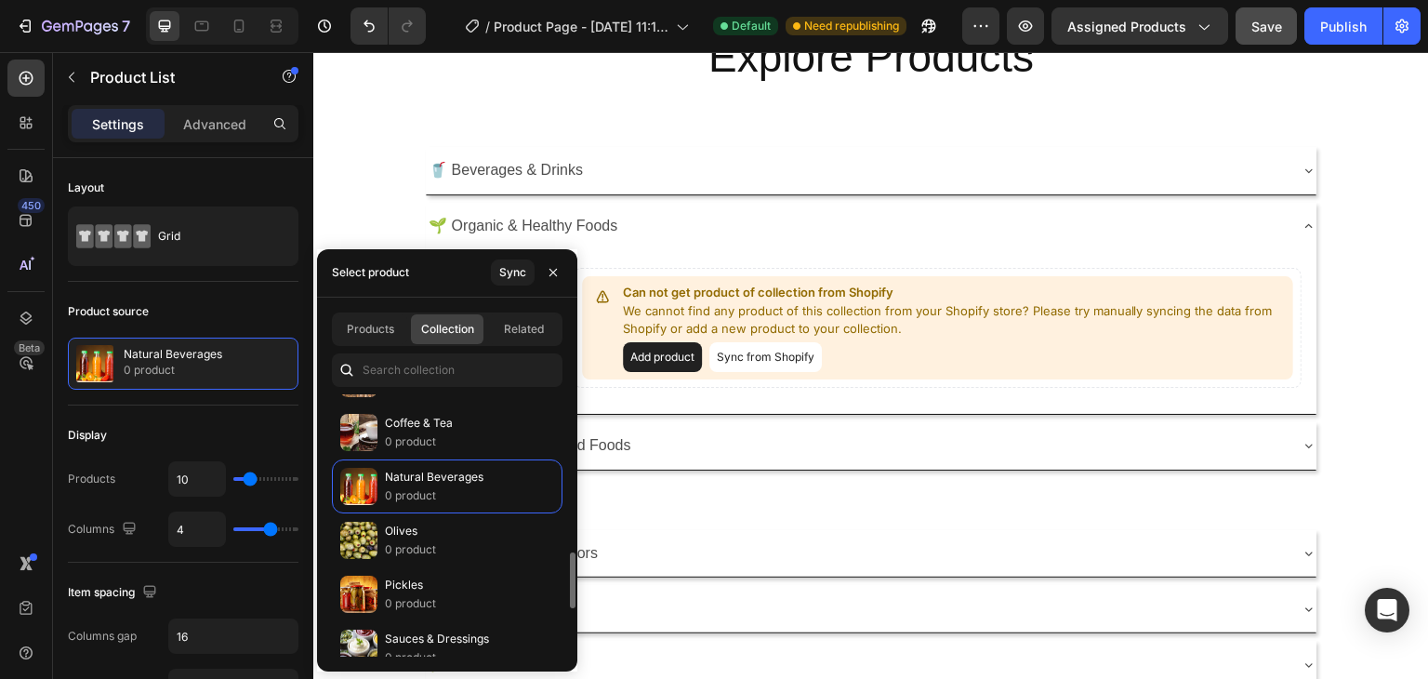
scroll to position [837, 0]
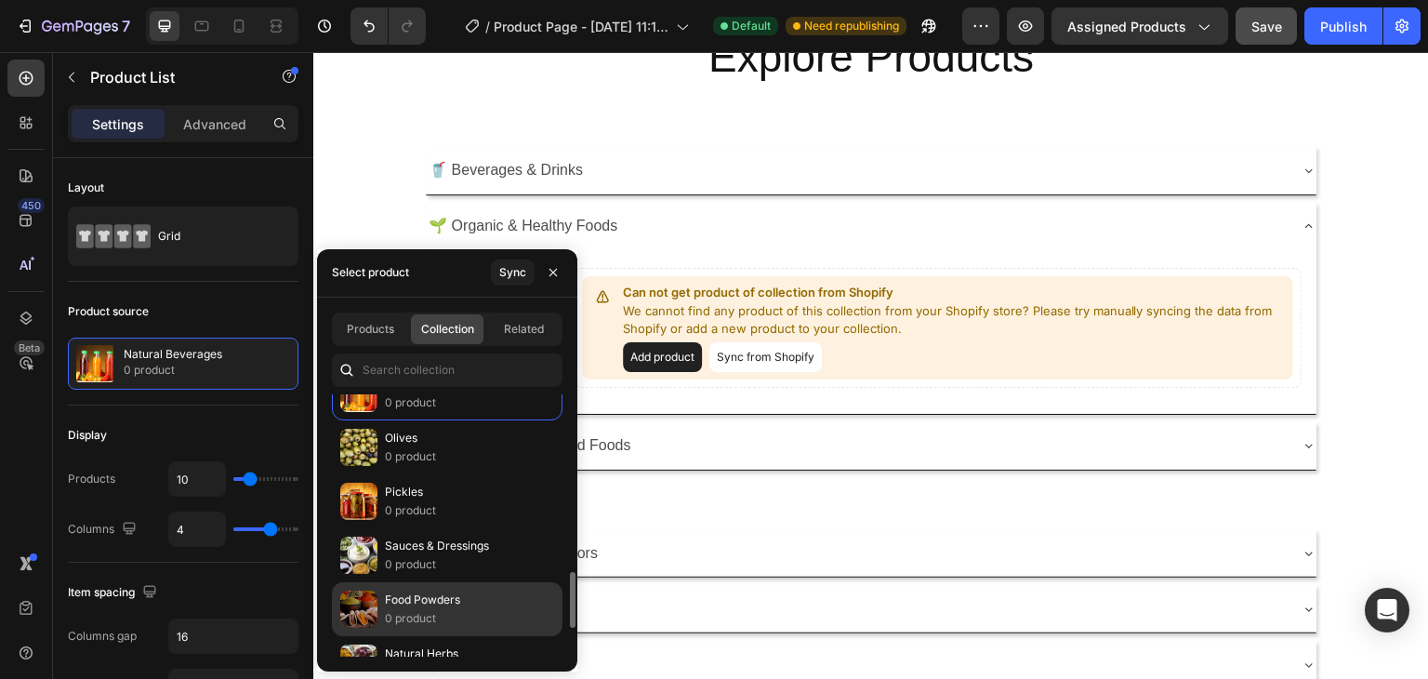
click at [415, 600] on p "Food Powders" at bounding box center [422, 599] width 75 height 19
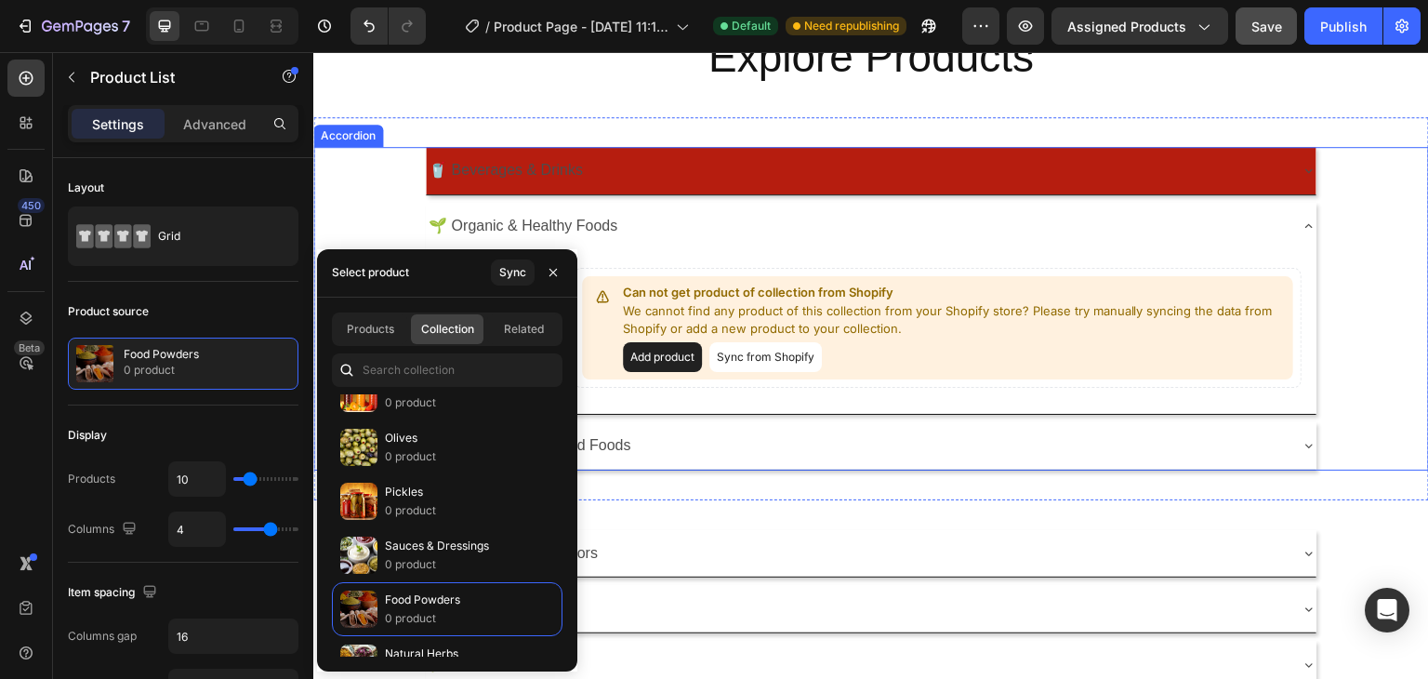
click at [870, 167] on div "🥤 Beverages & Drinks" at bounding box center [856, 170] width 861 height 33
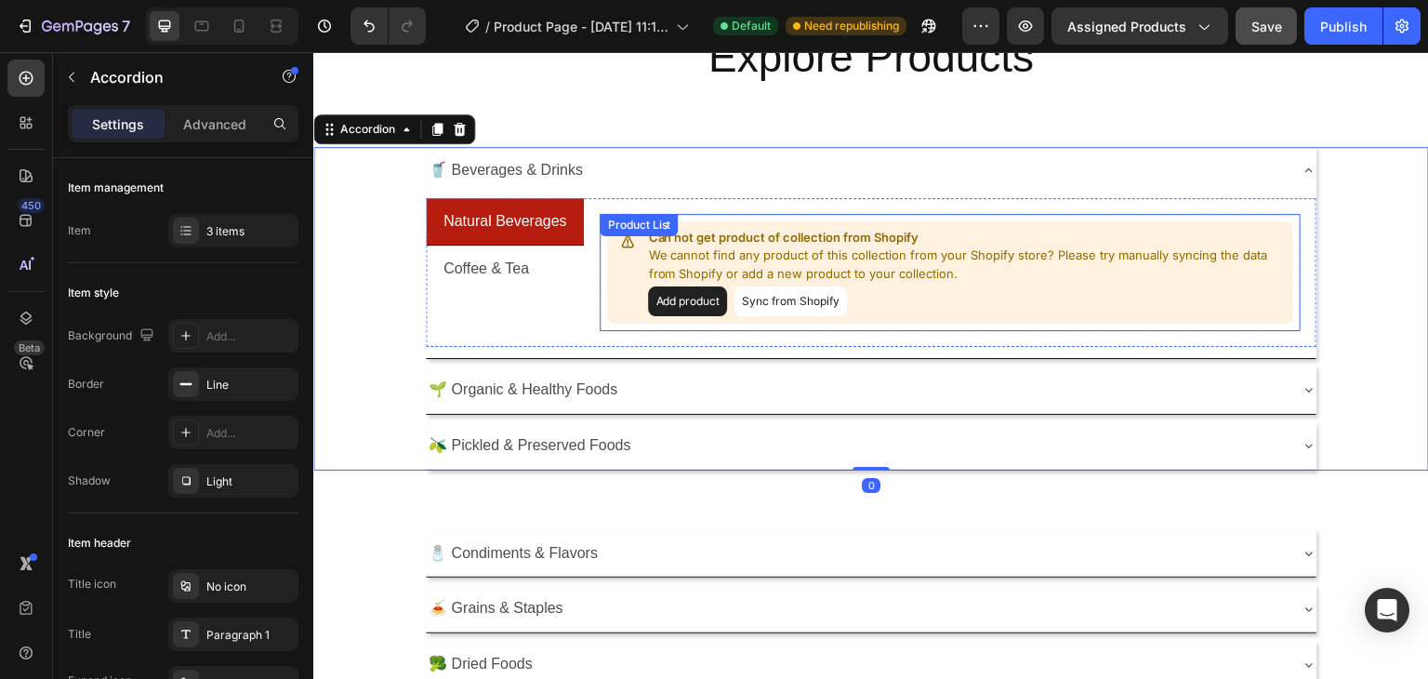
click at [731, 221] on div "Can not get product of collection from Shopify We cannot find any product of th…" at bounding box center [950, 272] width 686 height 103
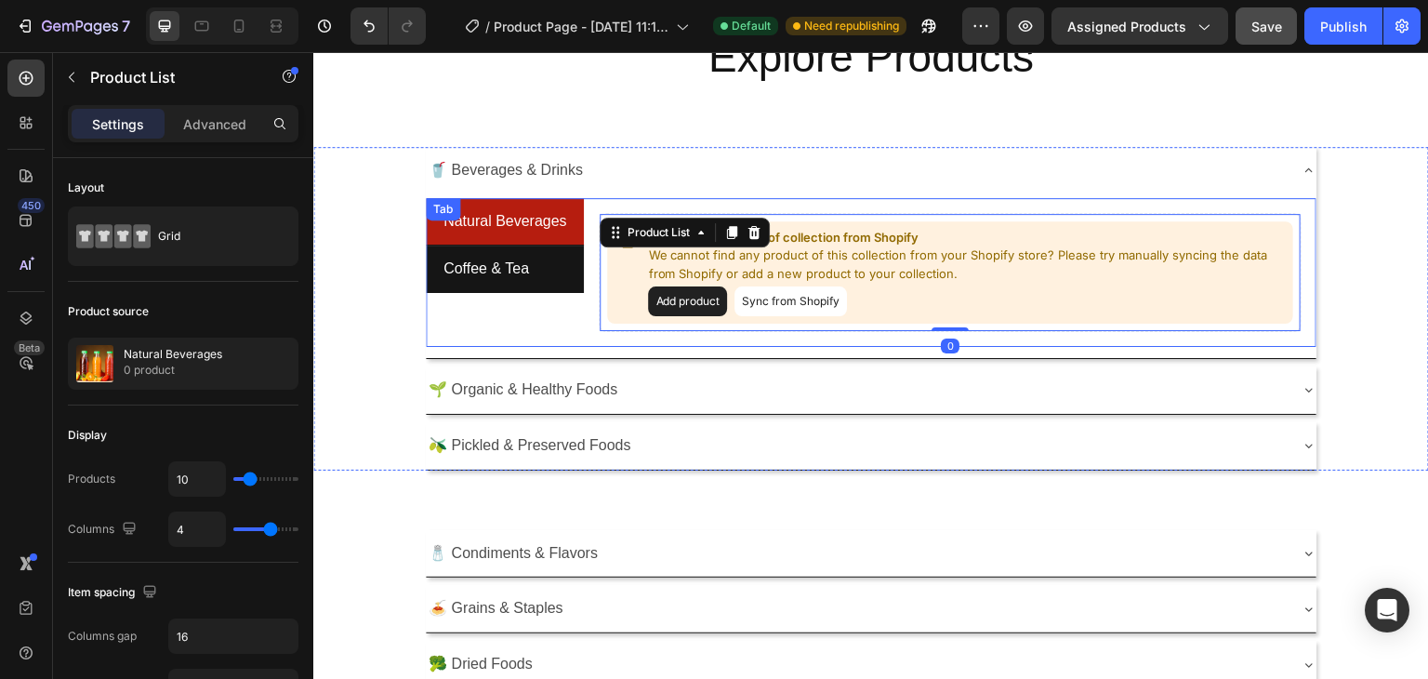
click at [514, 253] on div "Coffee & Tea" at bounding box center [486, 269] width 91 height 33
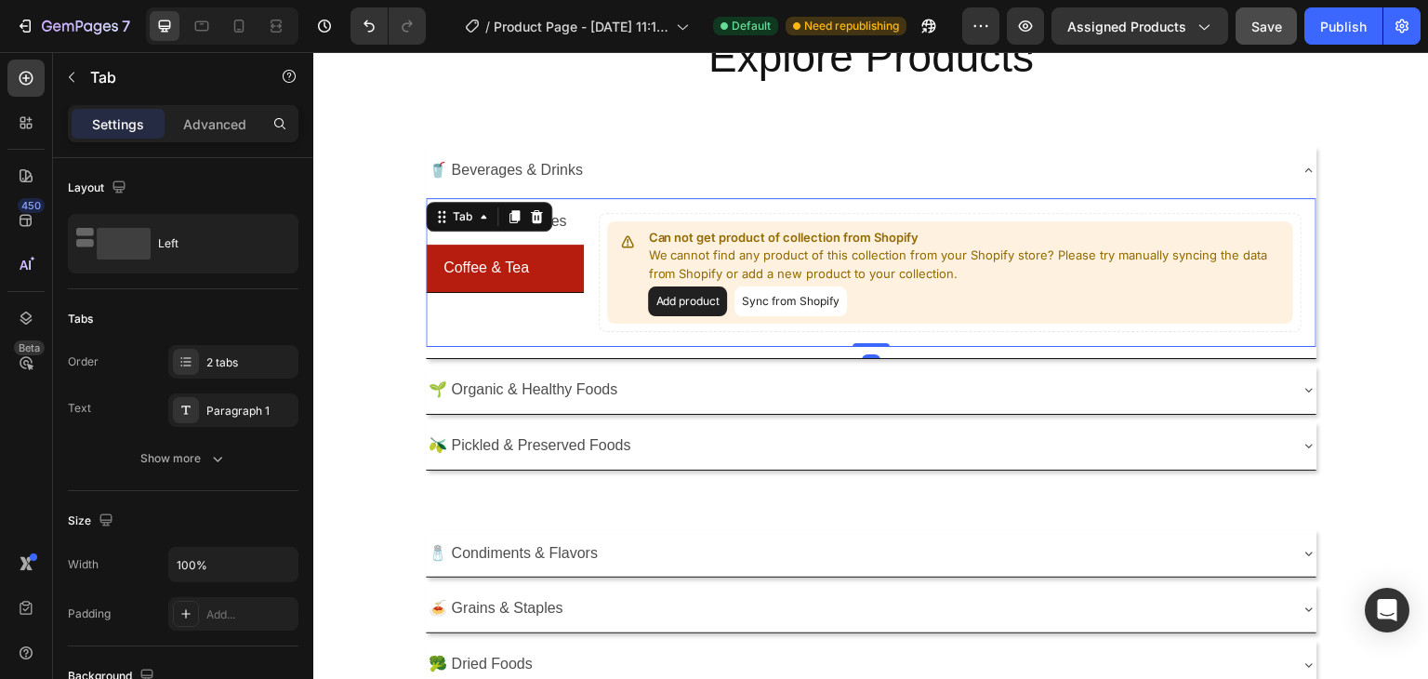
click at [575, 271] on li "Coffee & Tea" at bounding box center [505, 268] width 159 height 48
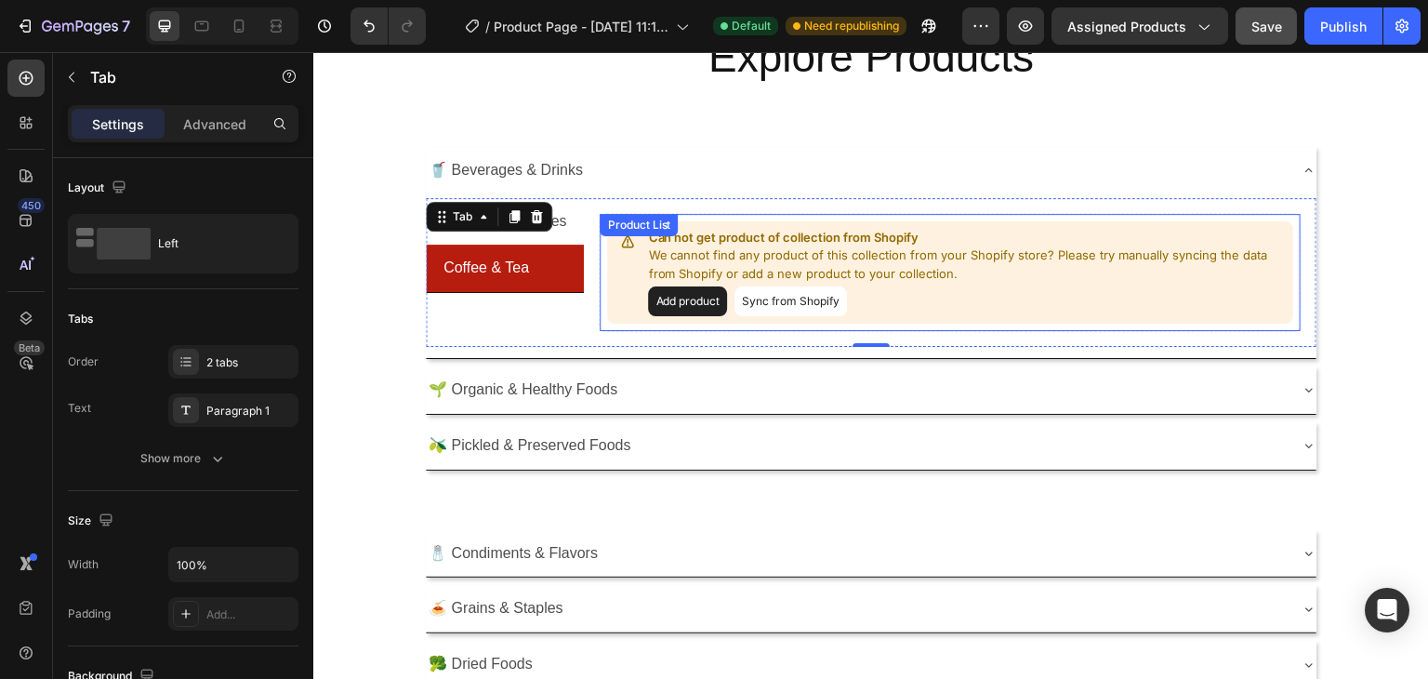
click at [629, 314] on div "Can not get product of collection from Shopify We cannot find any product of th…" at bounding box center [950, 272] width 686 height 103
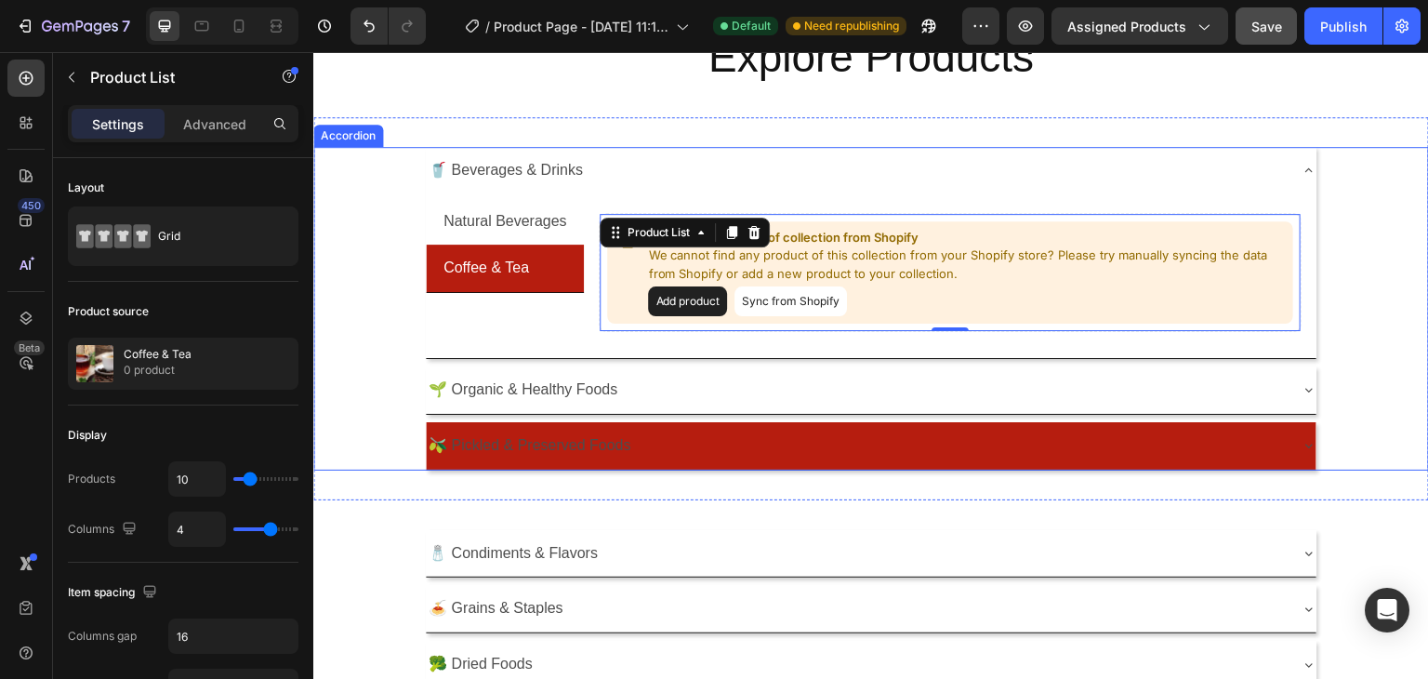
click at [700, 429] on div "🫒 Pickled & Preserved Foods" at bounding box center [856, 445] width 861 height 33
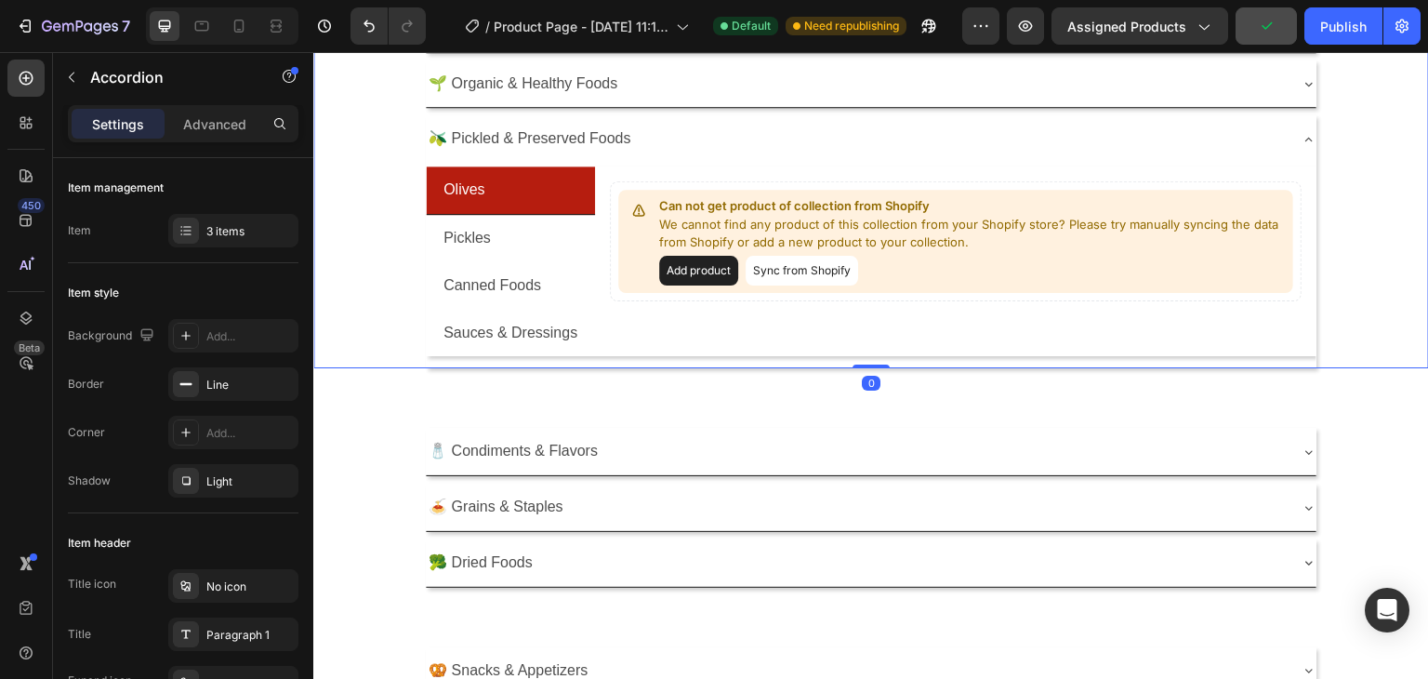
scroll to position [277, 0]
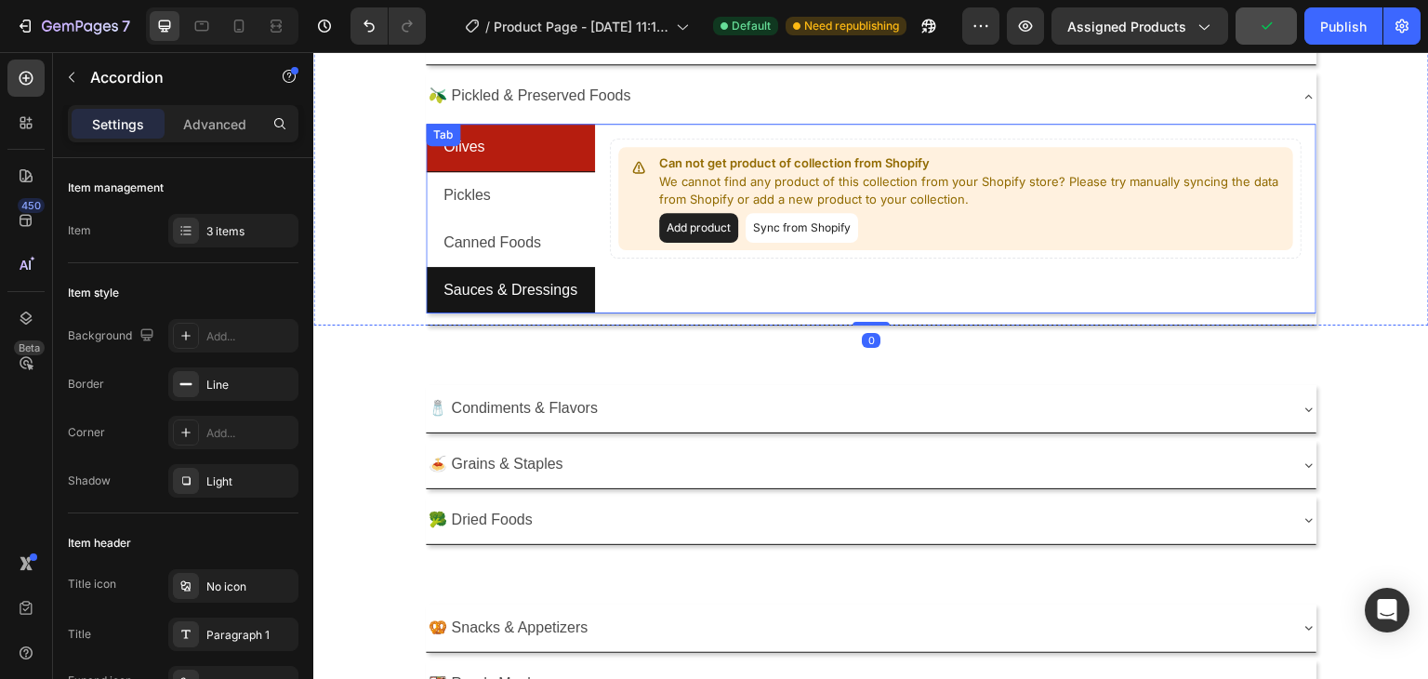
click at [542, 284] on p "Sauces & Dressings" at bounding box center [510, 290] width 134 height 27
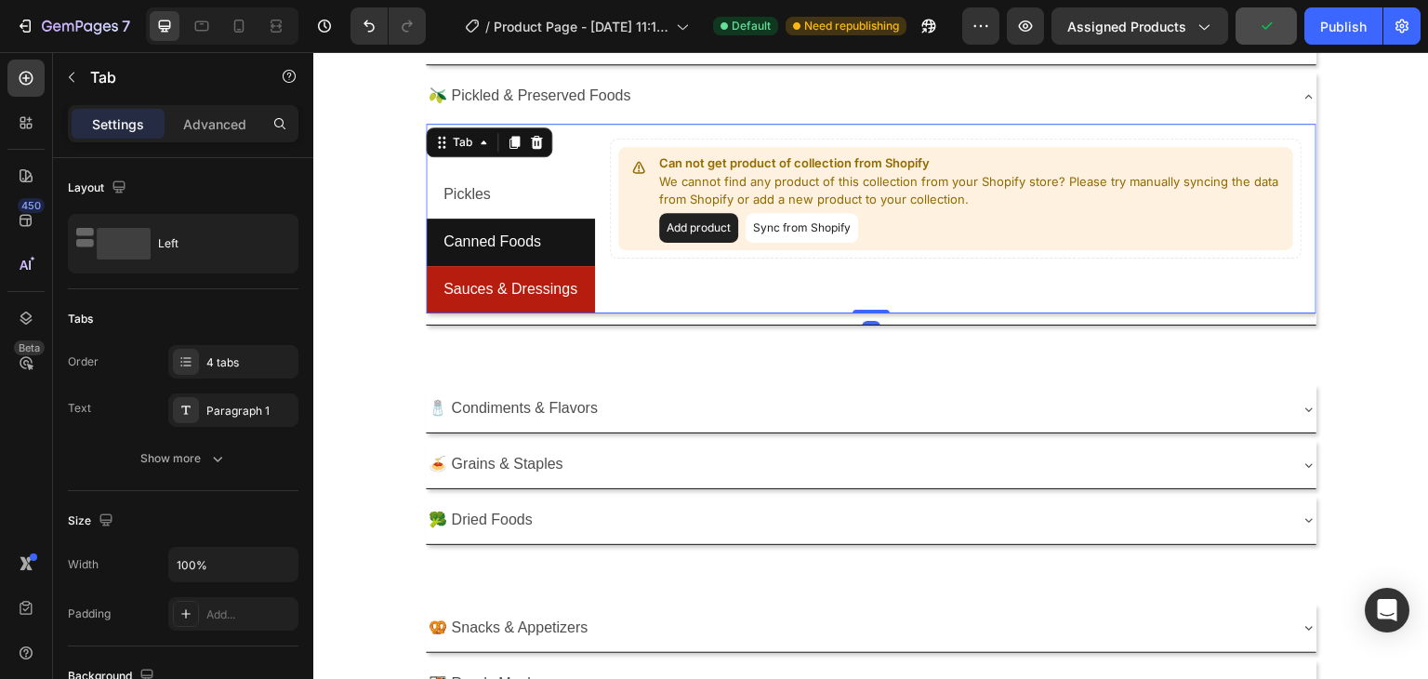
click at [548, 224] on li "Canned Foods" at bounding box center [510, 241] width 169 height 47
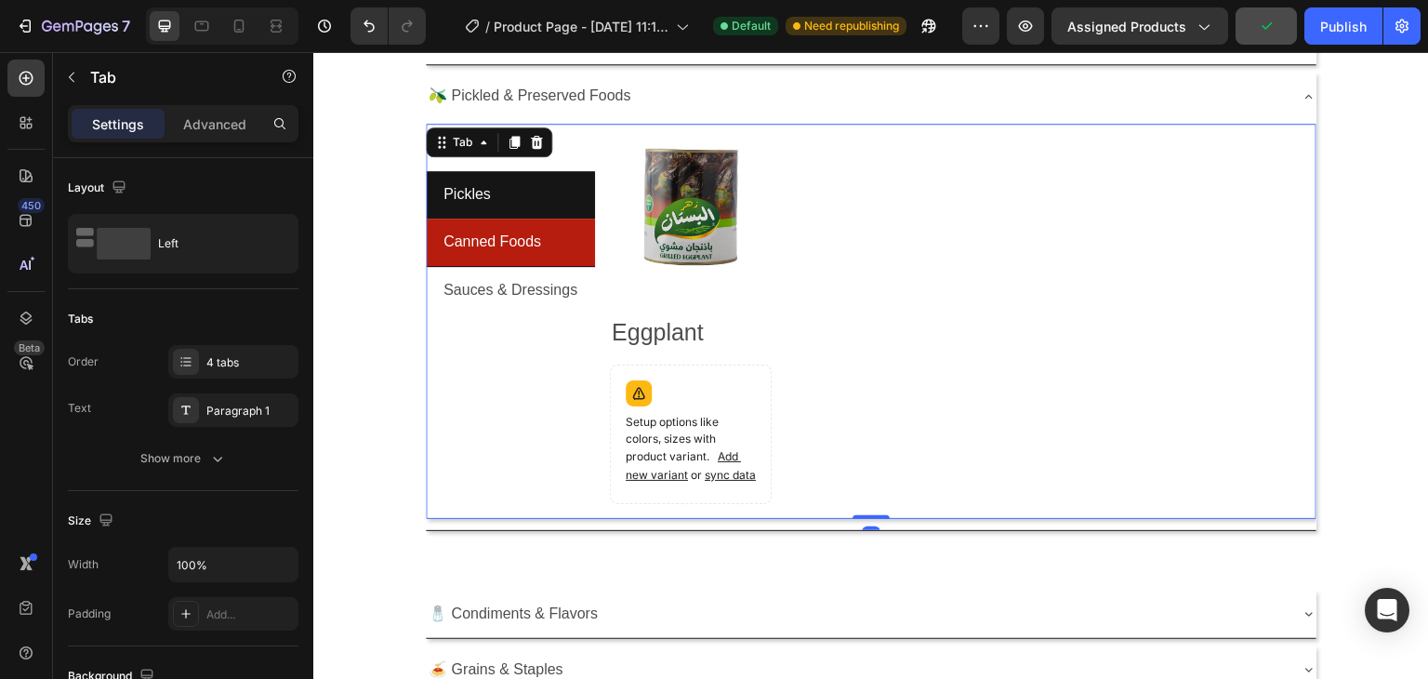
click at [548, 189] on li "Pickles" at bounding box center [510, 194] width 169 height 47
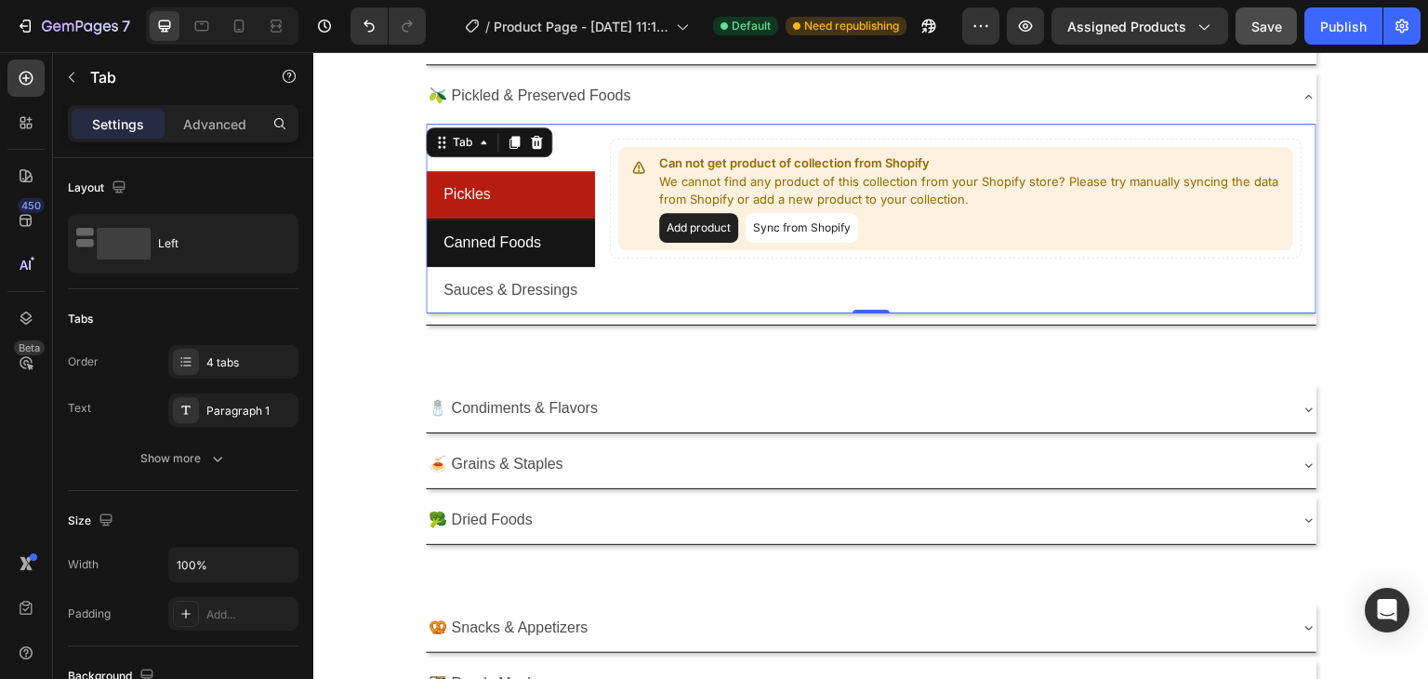
click at [565, 231] on li "Canned Foods" at bounding box center [510, 242] width 169 height 47
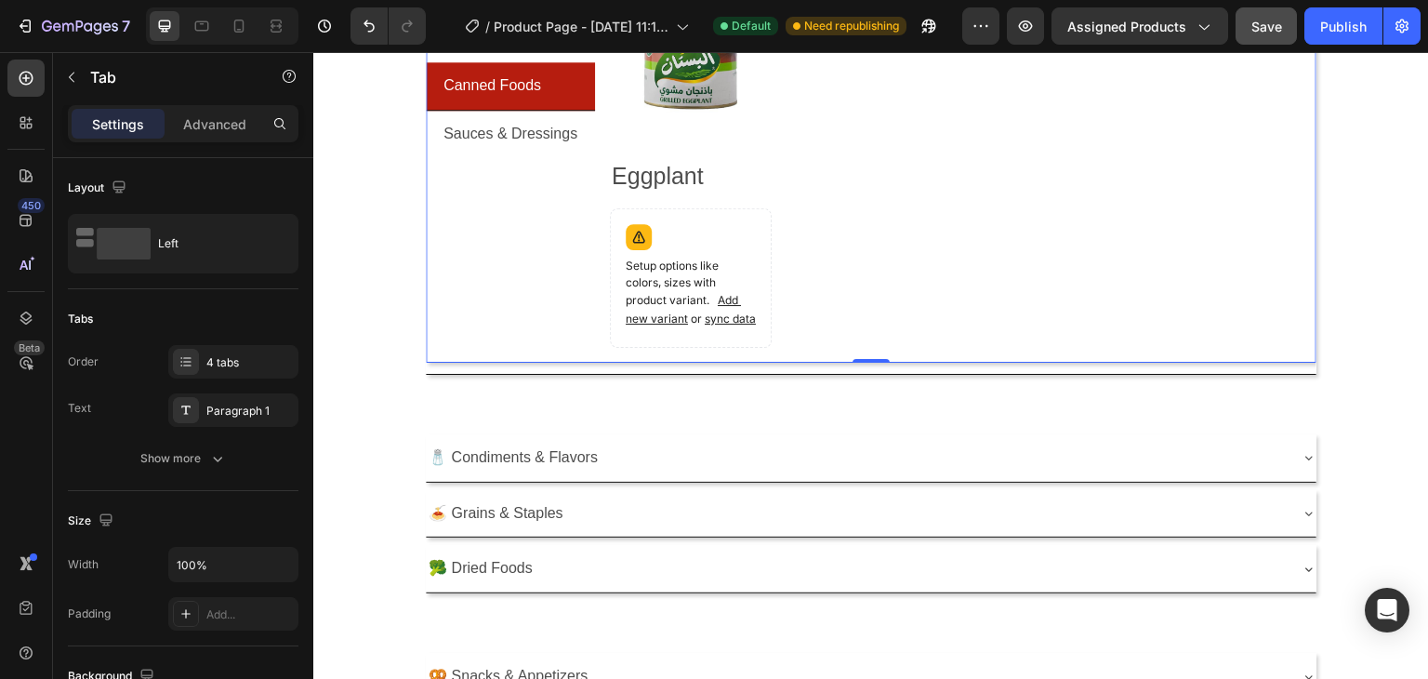
scroll to position [463, 0]
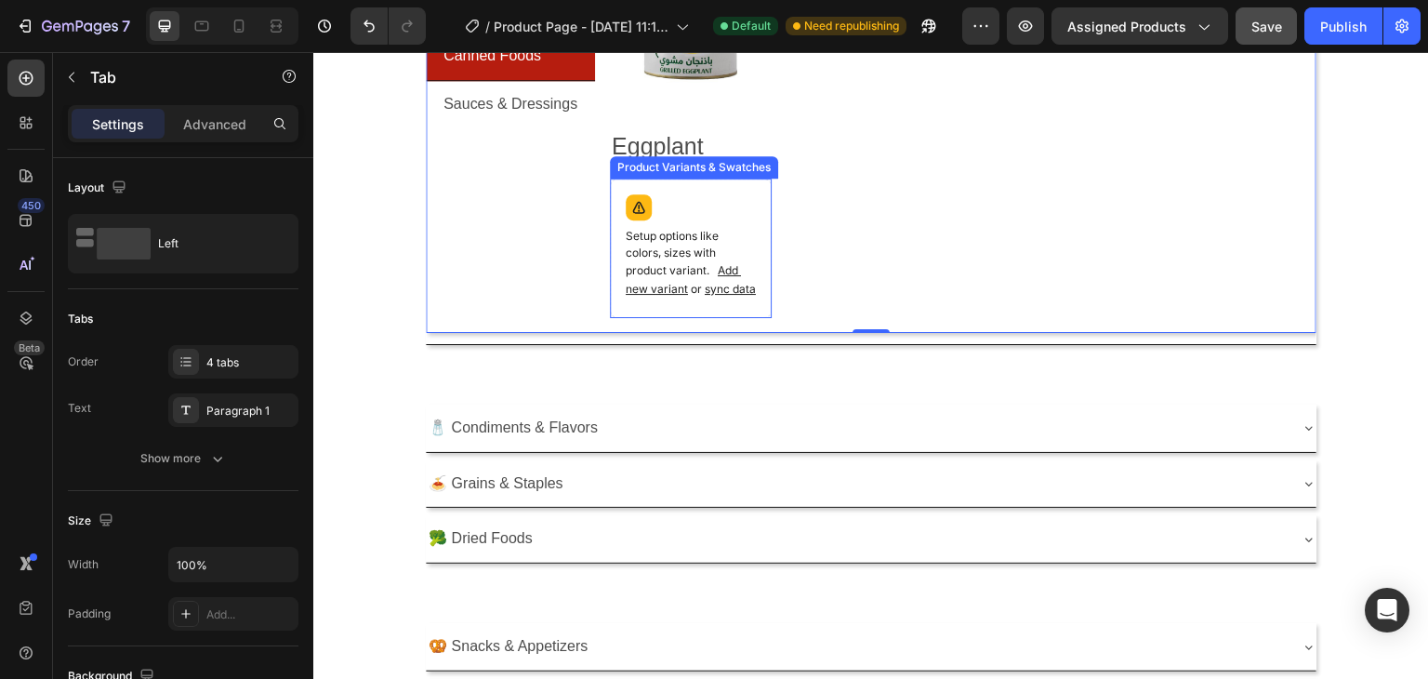
click at [716, 285] on span "sync data" at bounding box center [730, 289] width 51 height 14
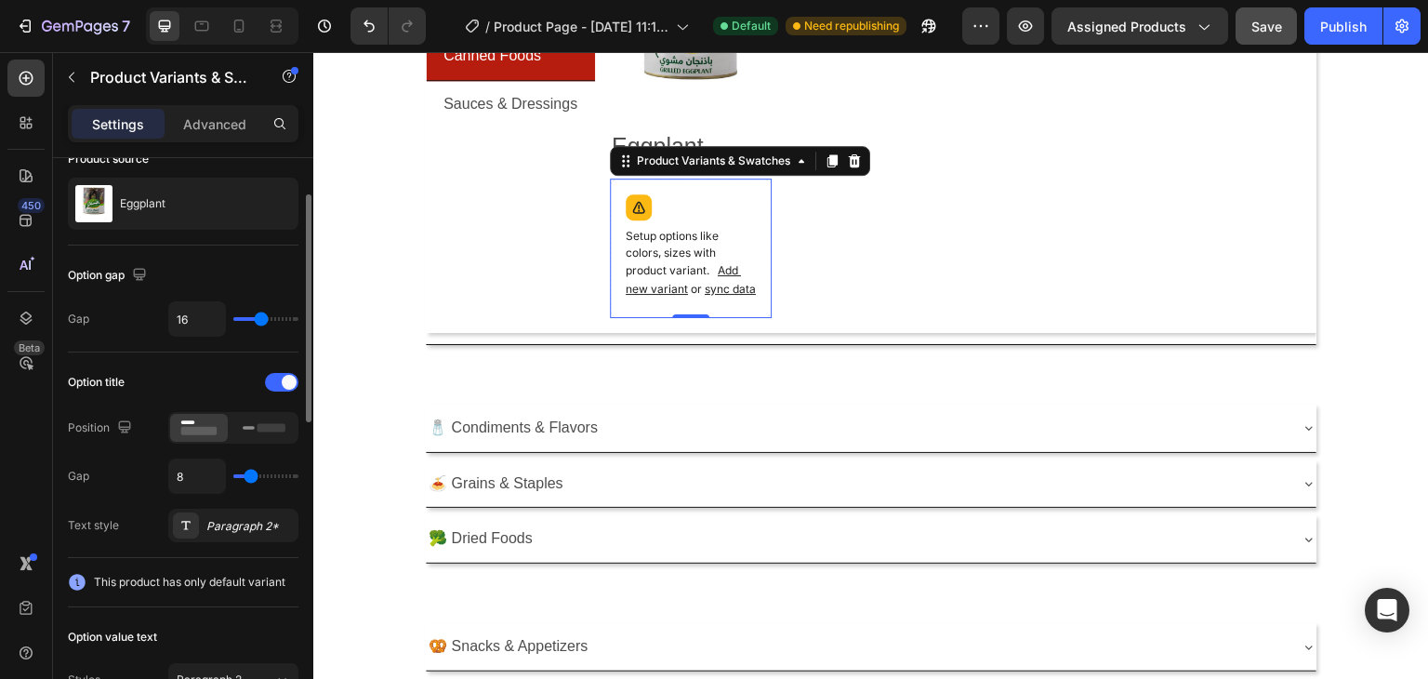
scroll to position [0, 0]
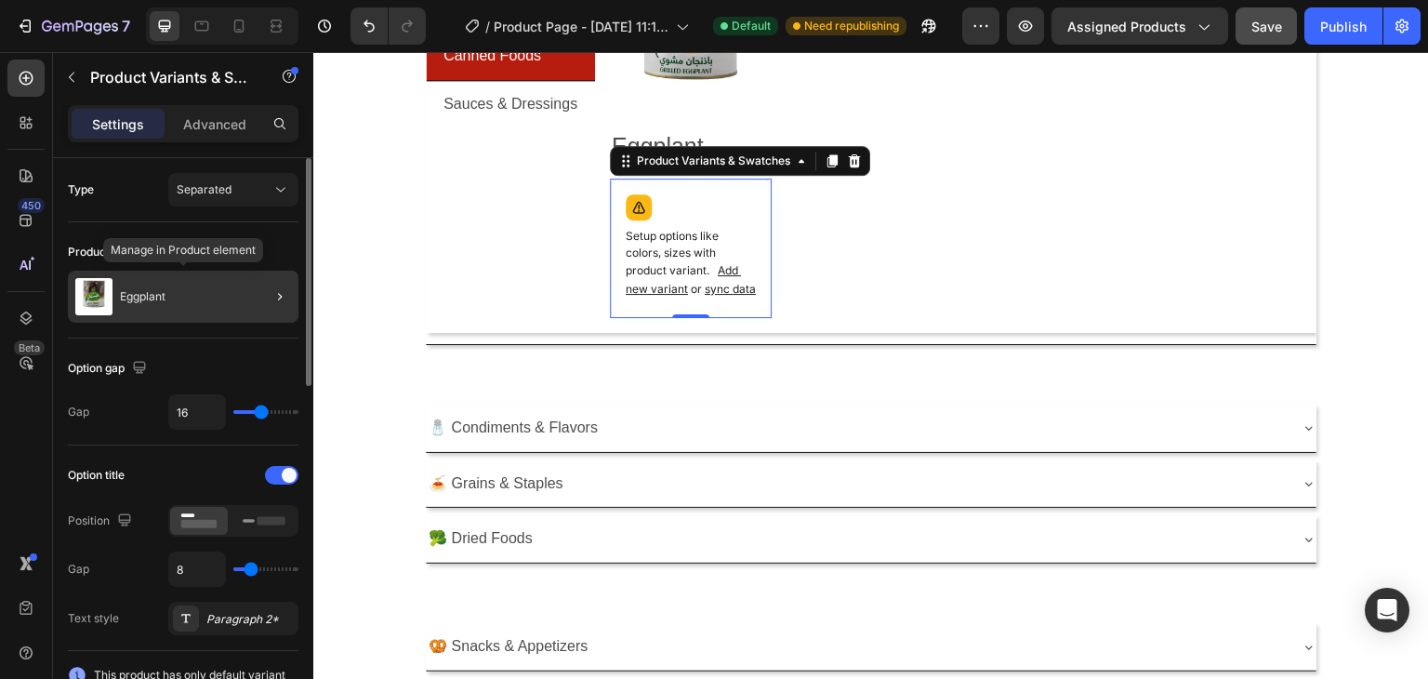
click at [191, 299] on div "Eggplant" at bounding box center [183, 297] width 231 height 52
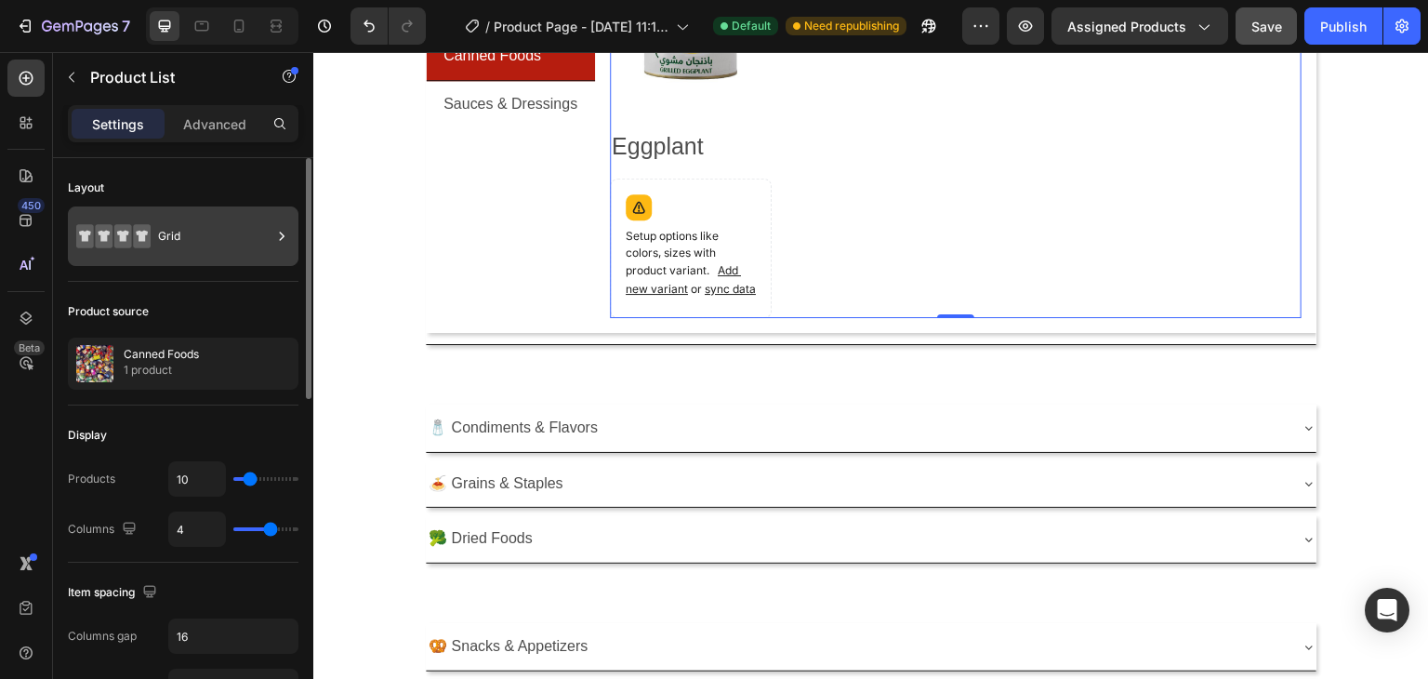
click at [176, 233] on div "Grid" at bounding box center [214, 236] width 113 height 43
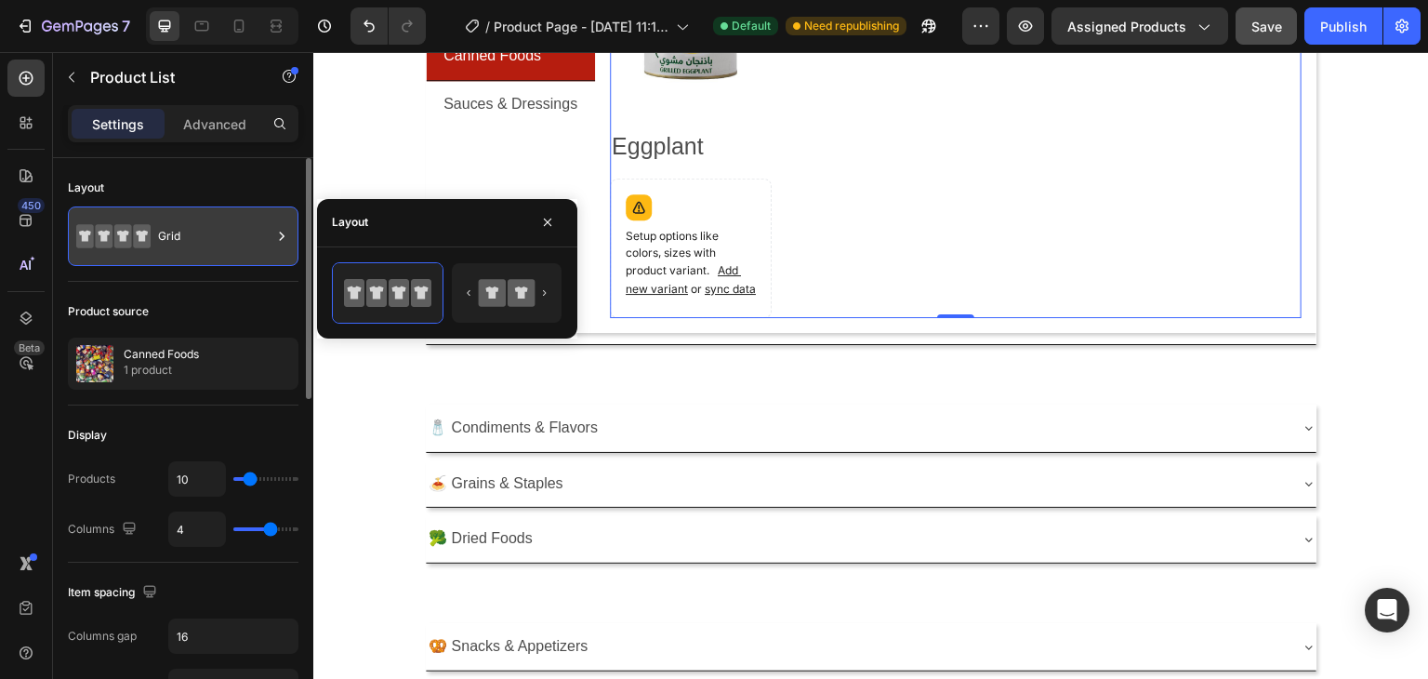
click at [176, 233] on div "Grid" at bounding box center [214, 236] width 113 height 43
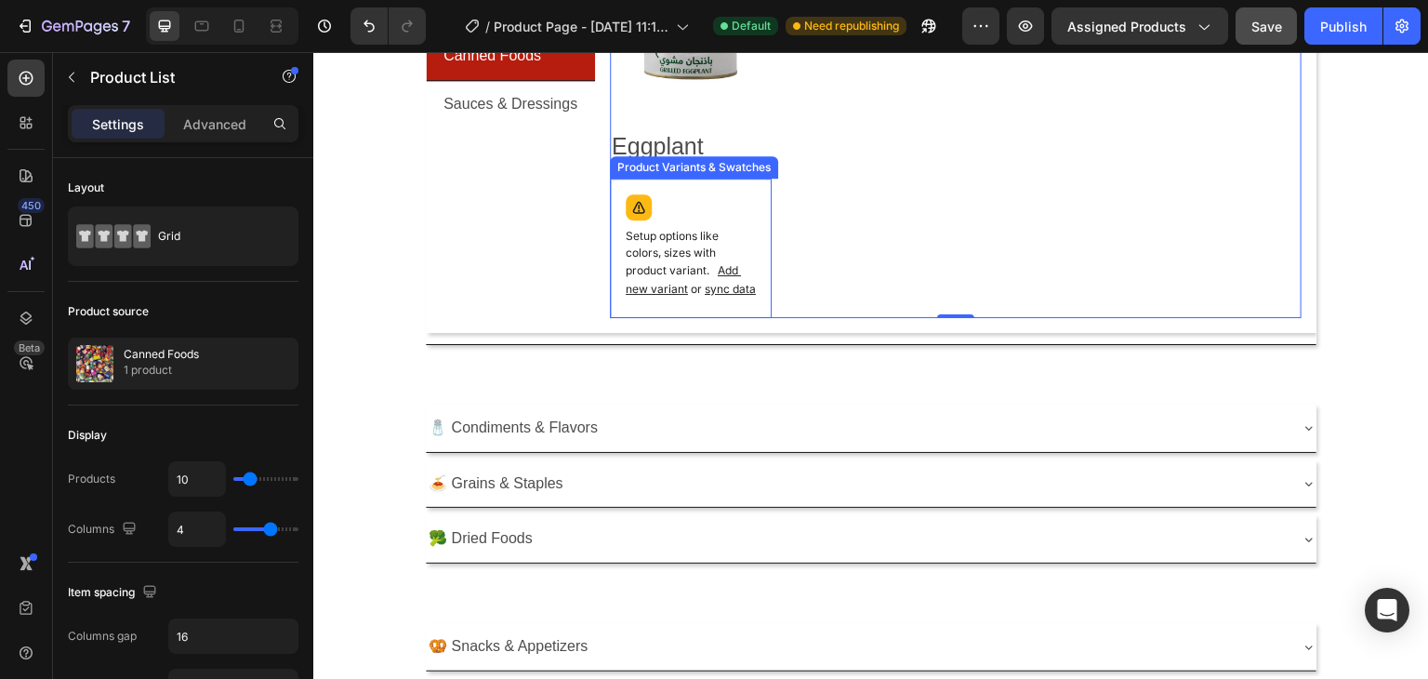
click at [737, 198] on div "Setup options like colors, sizes with product variant. Add new variant or sync …" at bounding box center [690, 248] width 145 height 123
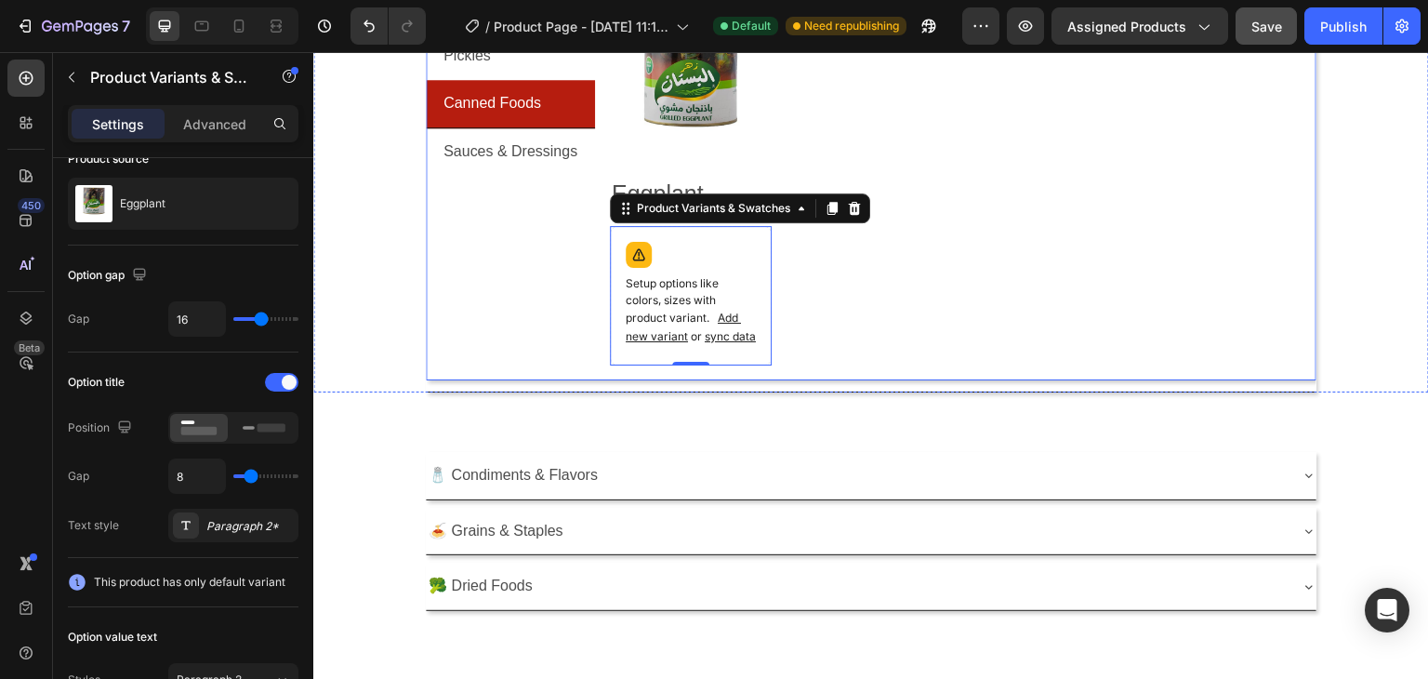
scroll to position [370, 0]
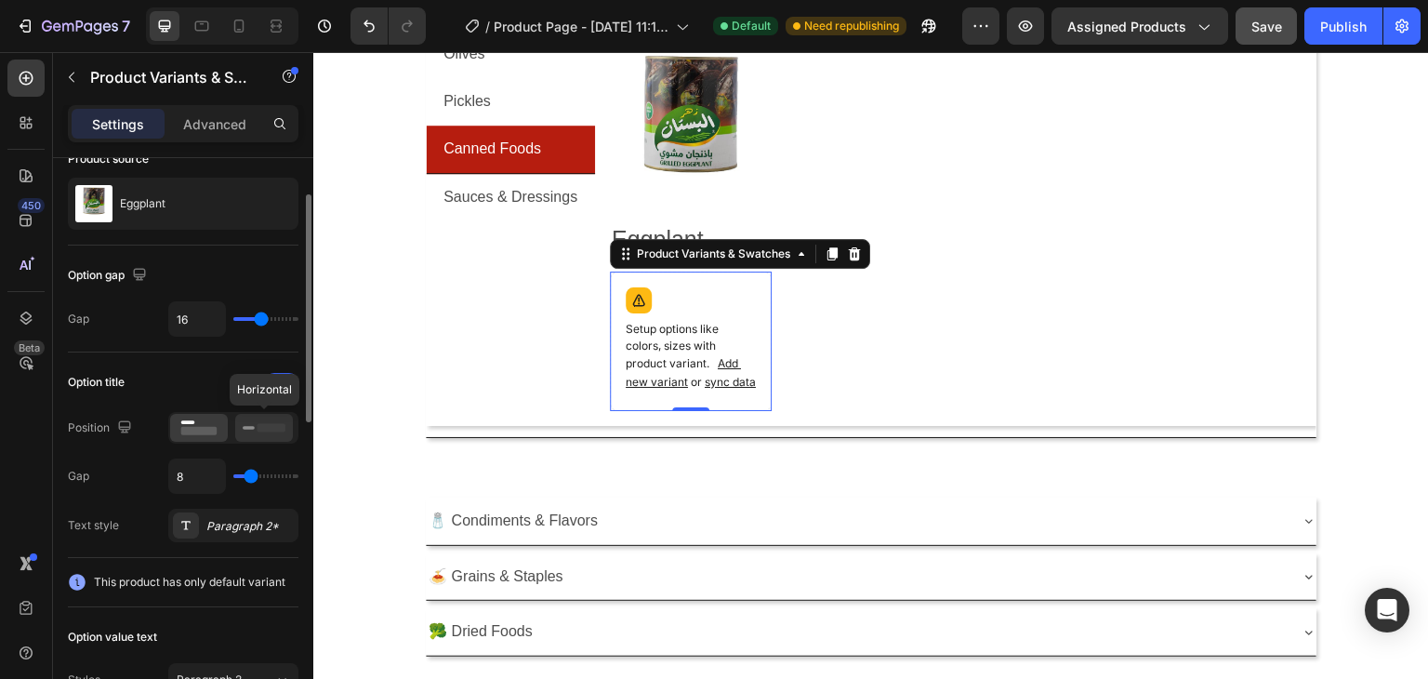
click at [262, 423] on rect at bounding box center [272, 427] width 28 height 8
click at [192, 430] on rect at bounding box center [199, 431] width 36 height 8
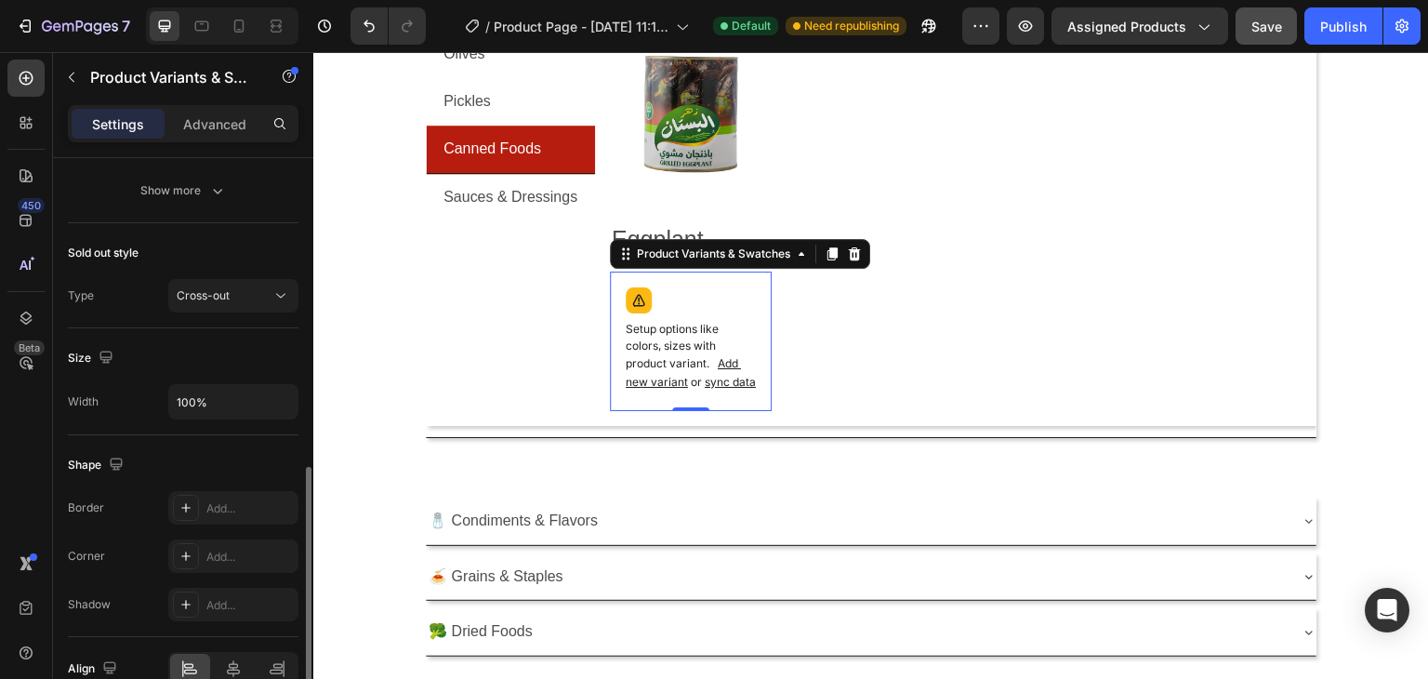
scroll to position [591, 0]
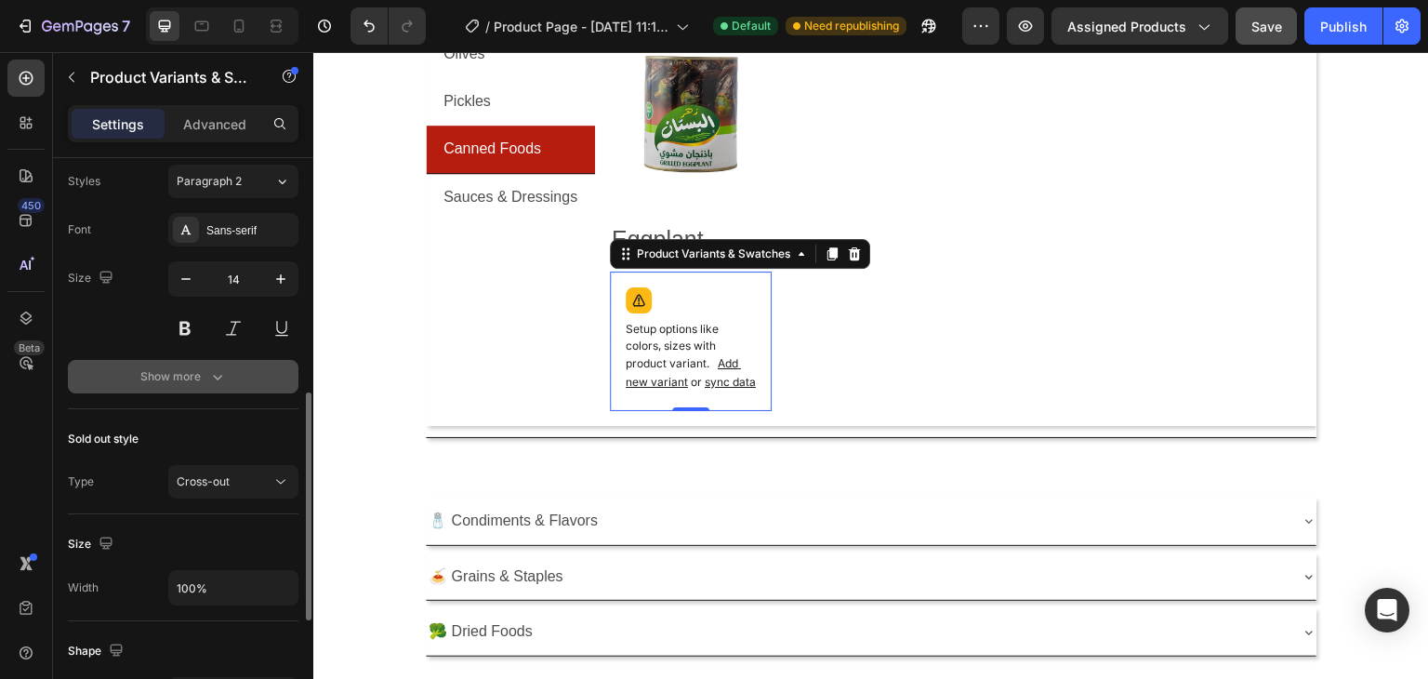
click at [190, 385] on button "Show more" at bounding box center [183, 376] width 231 height 33
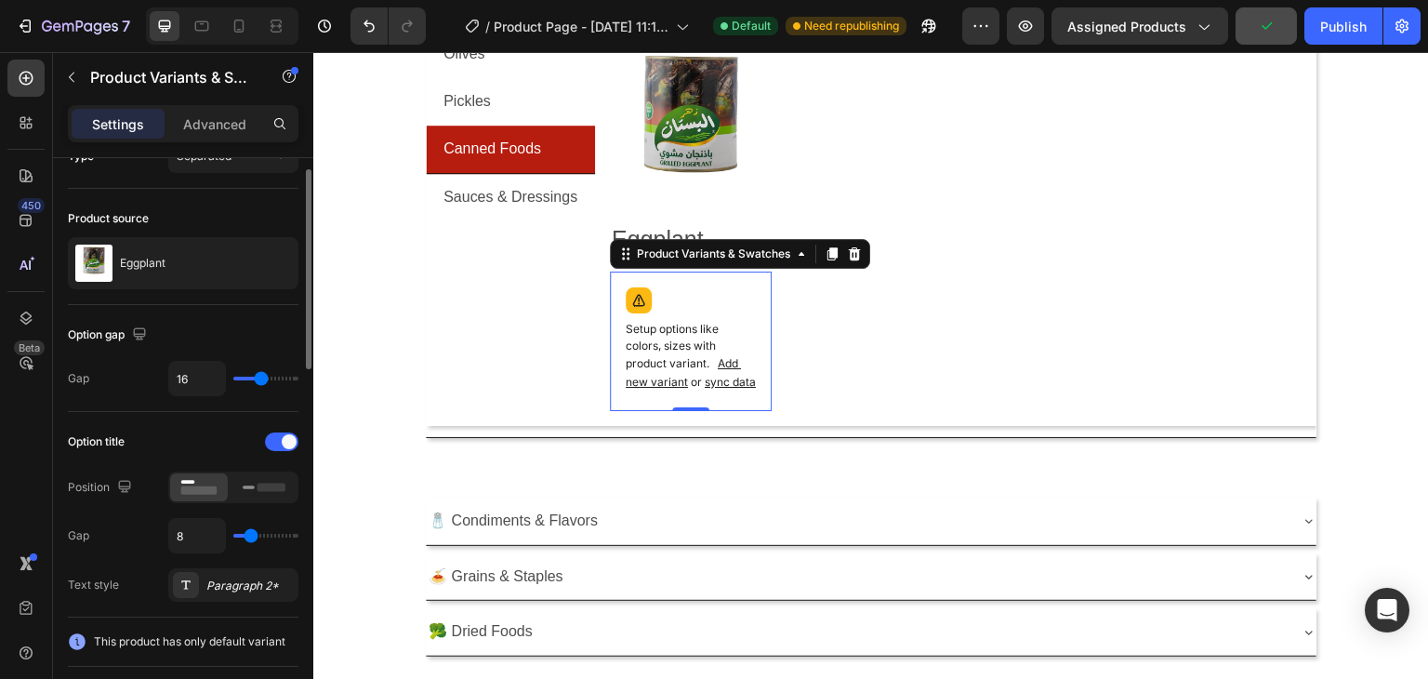
scroll to position [0, 0]
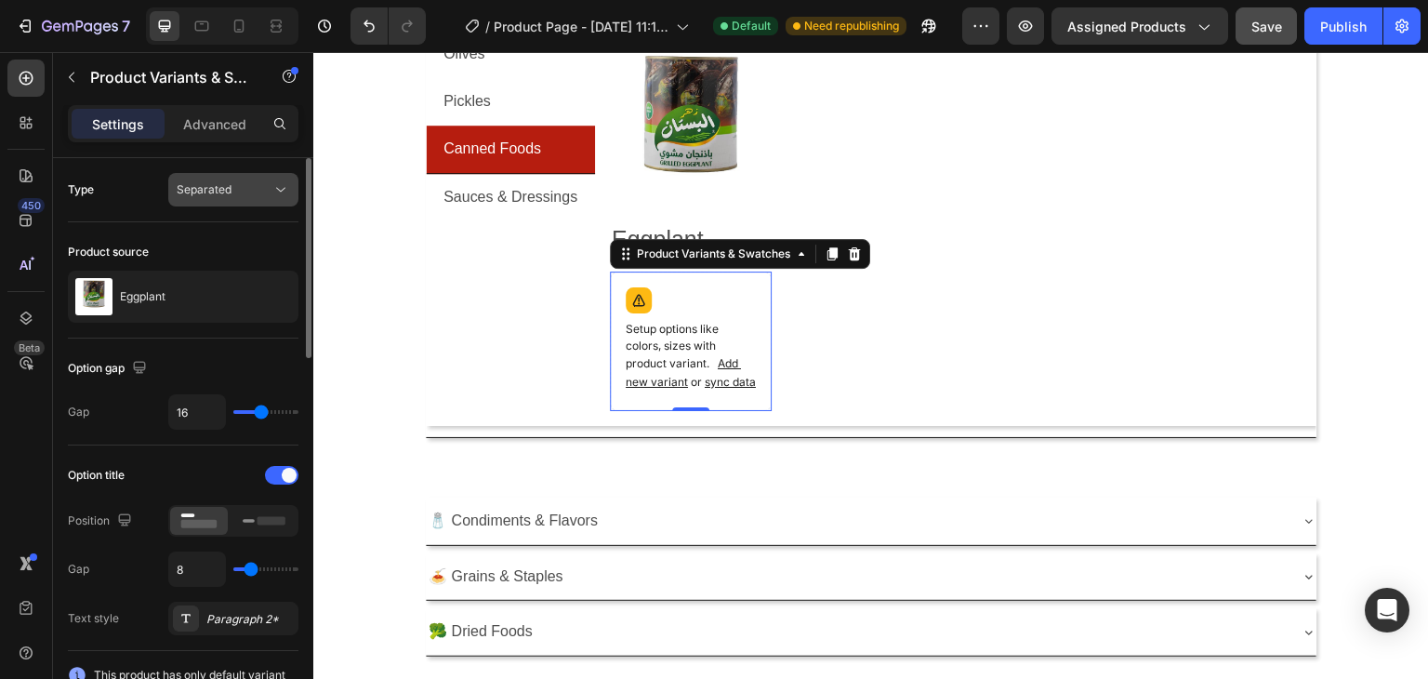
click at [228, 180] on div "Separated" at bounding box center [233, 189] width 113 height 19
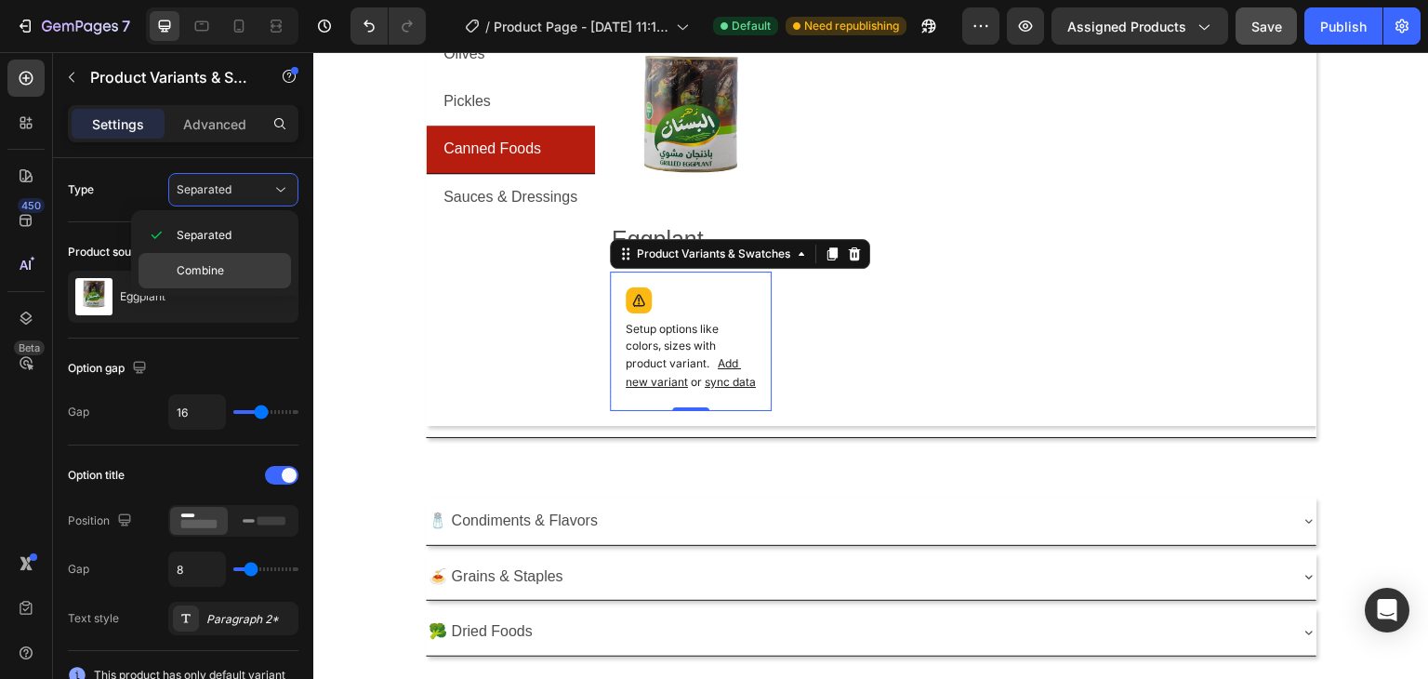
click at [213, 258] on div "Combine" at bounding box center [215, 270] width 152 height 35
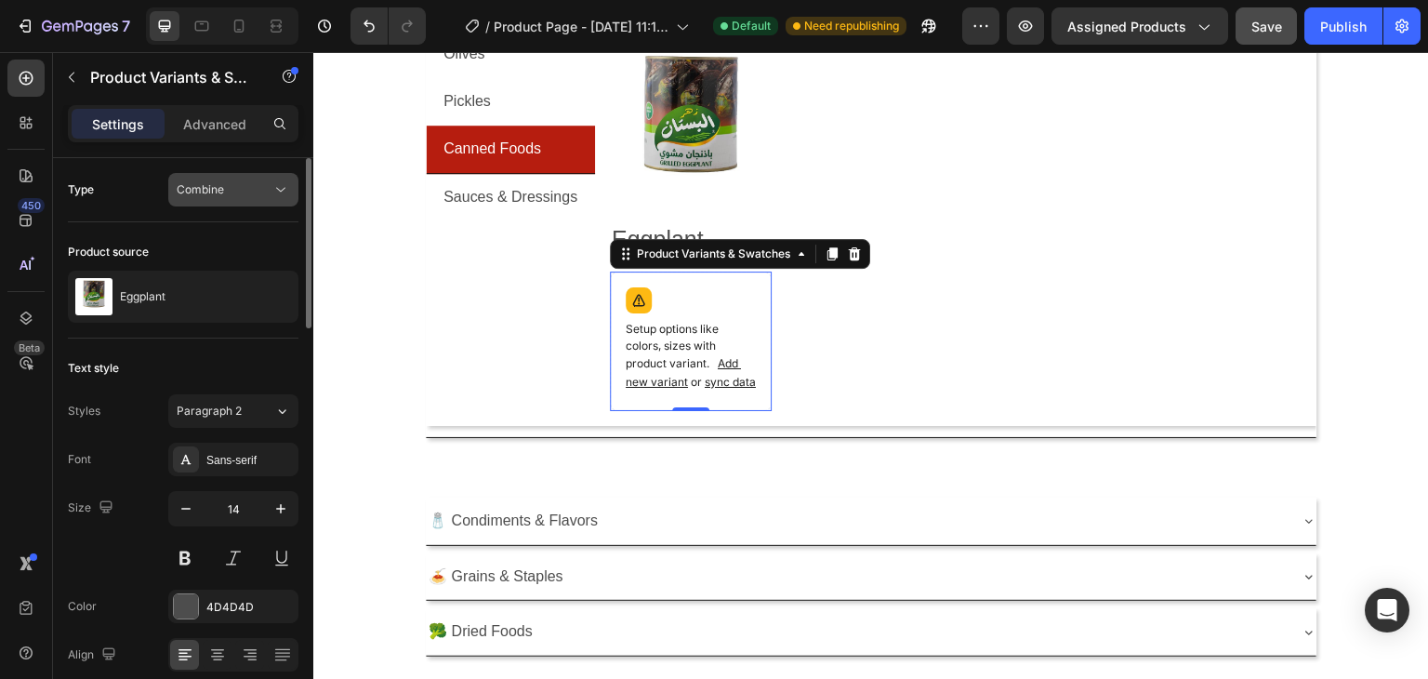
click at [235, 187] on div "Combine" at bounding box center [224, 189] width 95 height 17
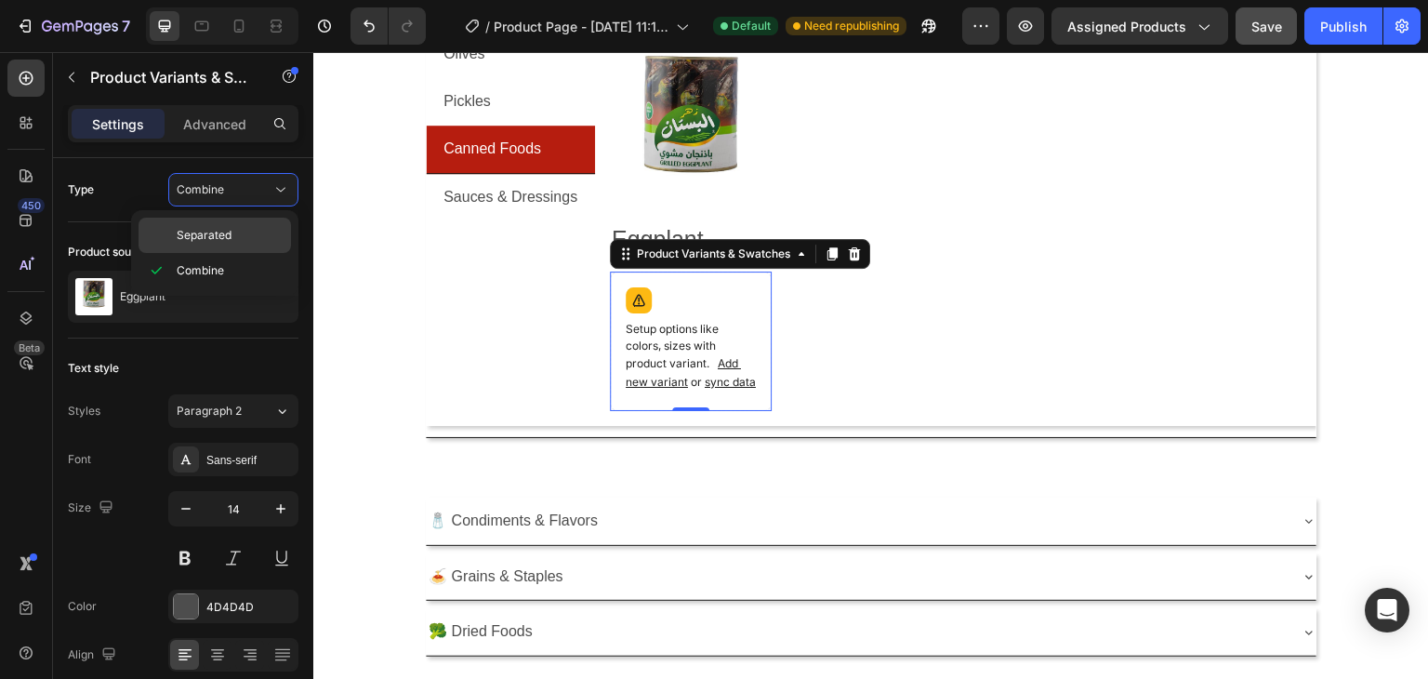
click at [216, 227] on span "Separated" at bounding box center [204, 235] width 55 height 17
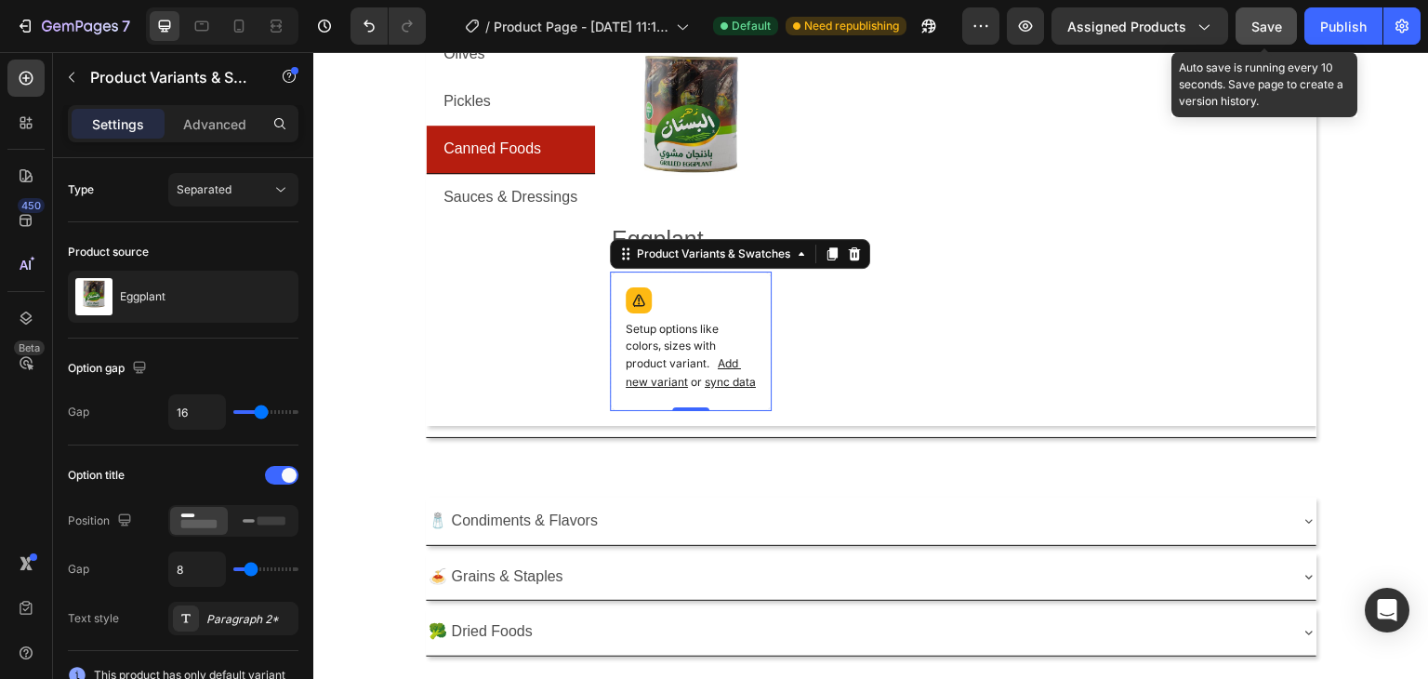
click at [1258, 23] on span "Save" at bounding box center [1266, 27] width 31 height 16
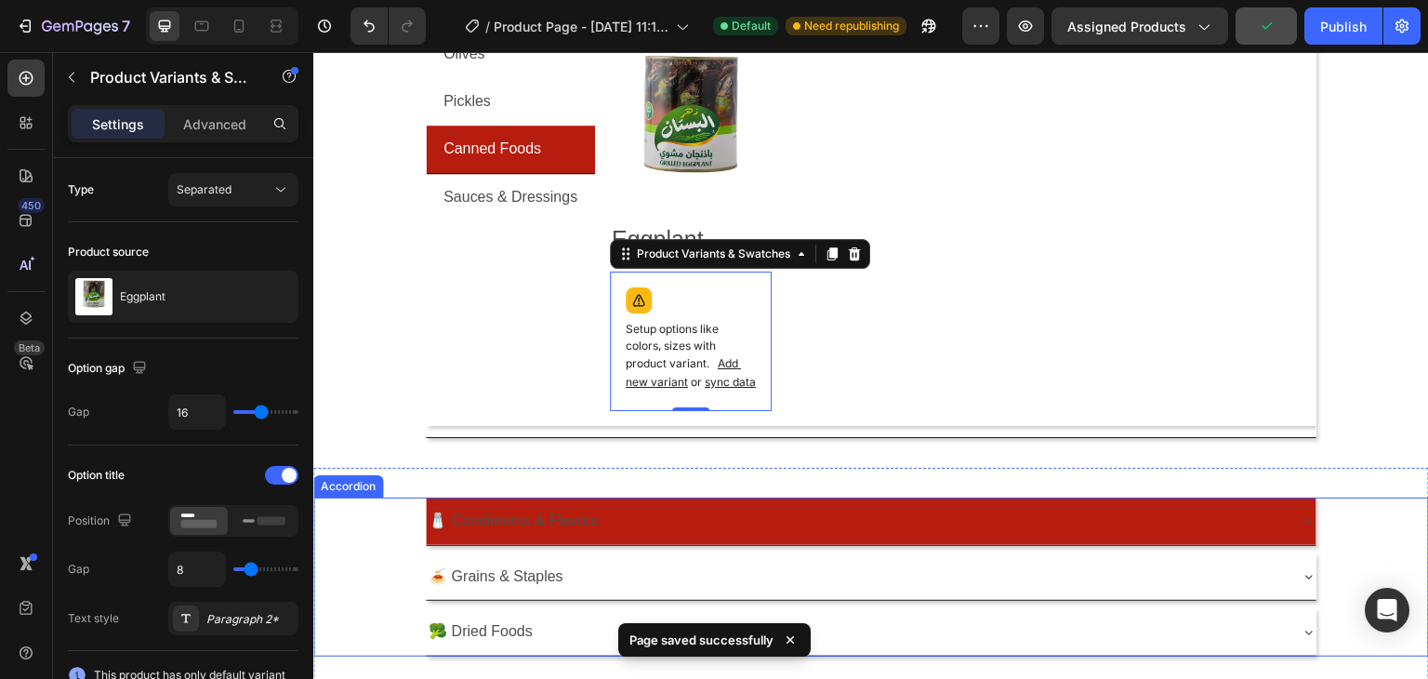
click at [674, 534] on div "🧂 Condiments & Flavors" at bounding box center [856, 521] width 861 height 33
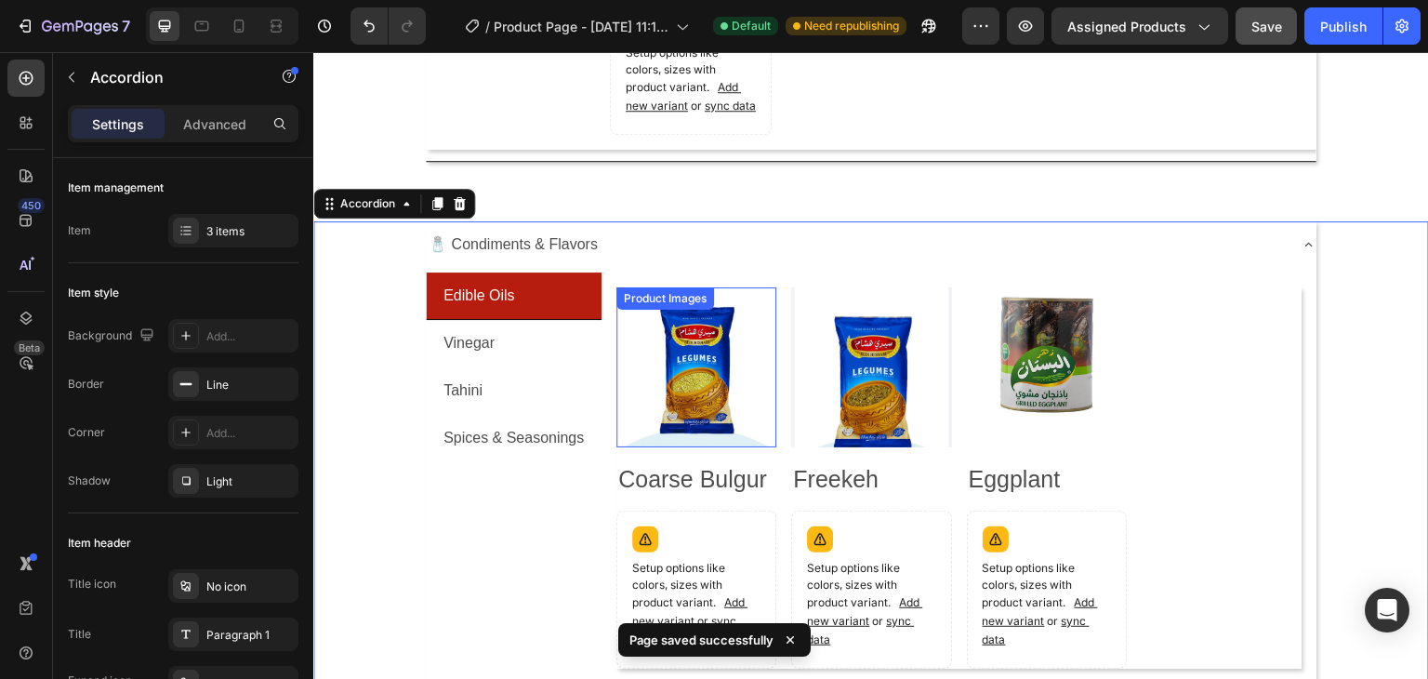
scroll to position [649, 0]
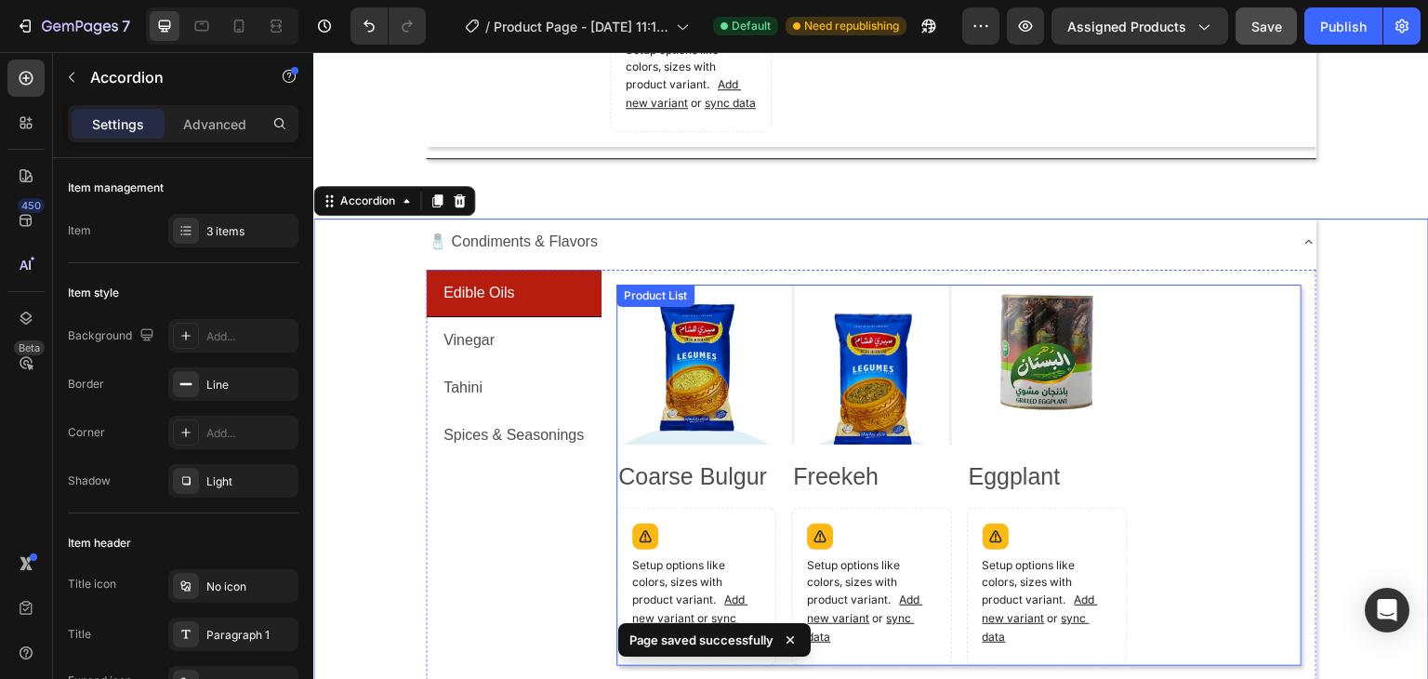
drag, startPoint x: 1171, startPoint y: 400, endPoint x: 1158, endPoint y: 403, distance: 13.3
click at [1172, 400] on div "Product Images Coarse Bulgur Product Title Setup options like colors, sizes wit…" at bounding box center [958, 475] width 685 height 382
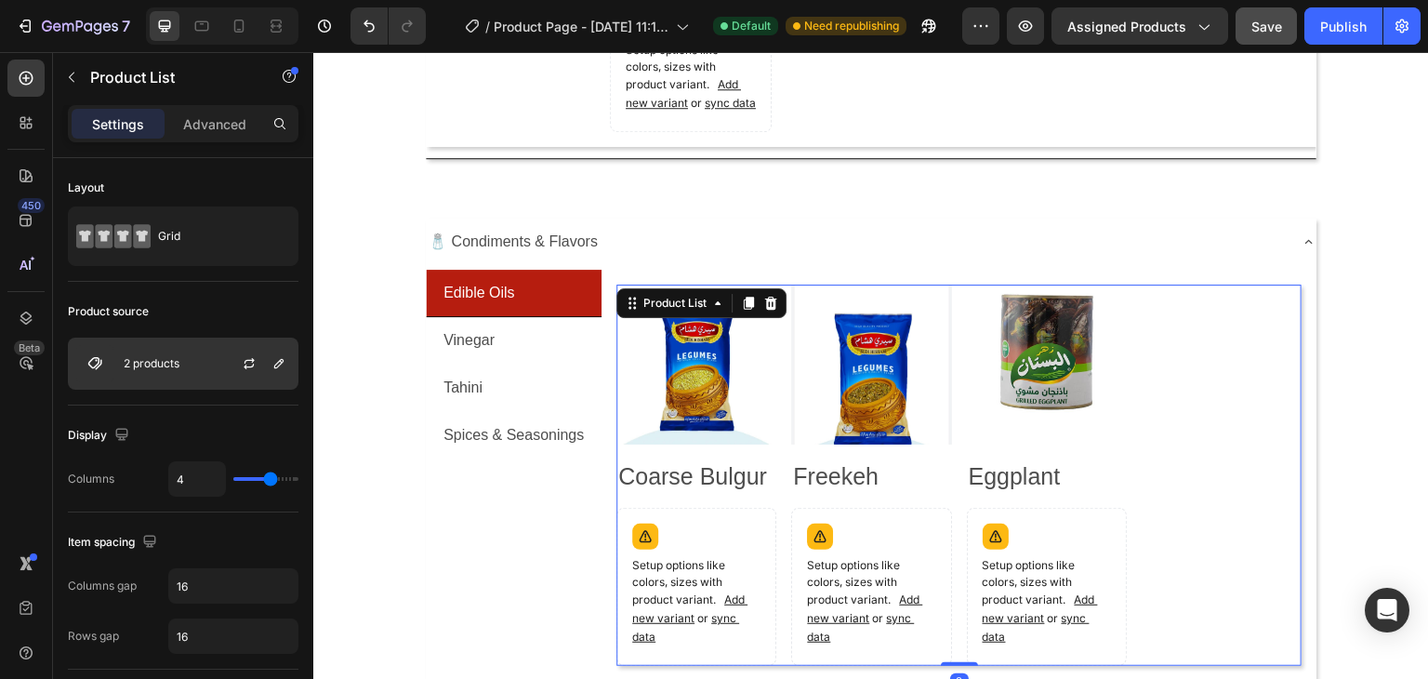
click at [160, 376] on div "2 products" at bounding box center [183, 363] width 231 height 52
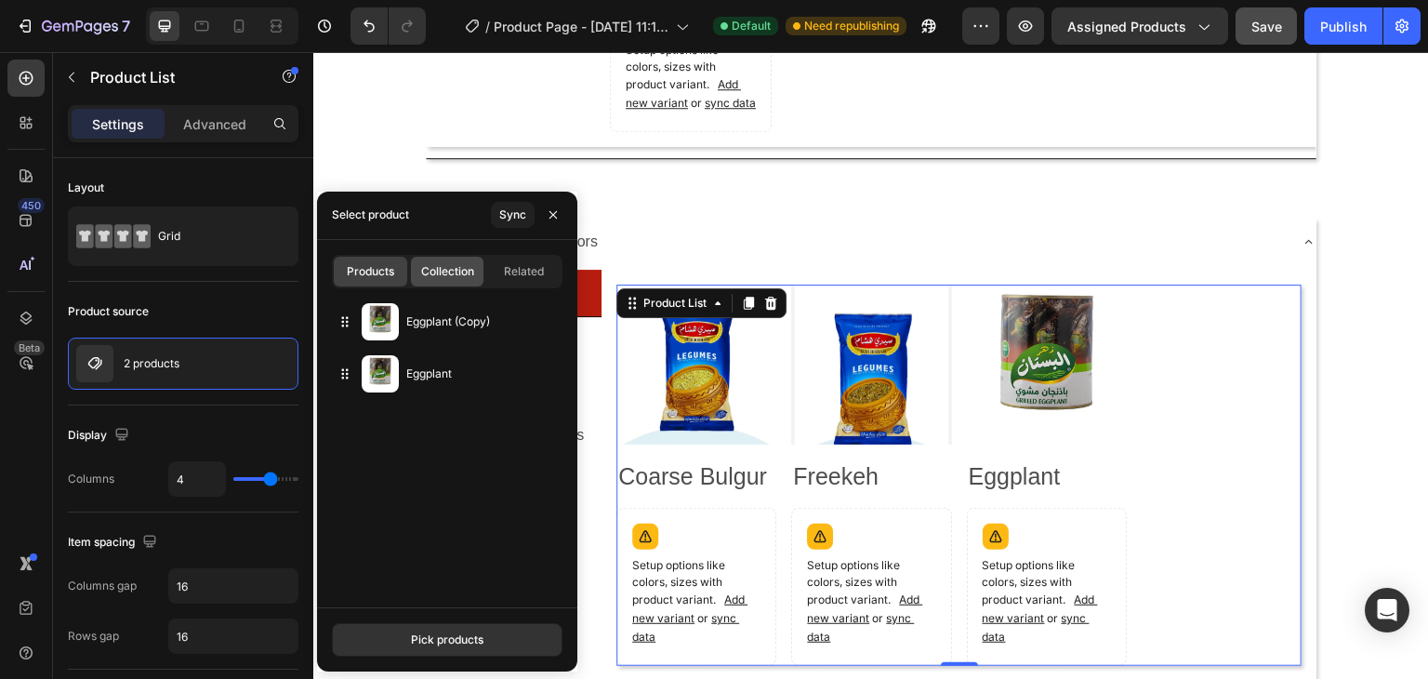
click at [446, 276] on span "Collection" at bounding box center [447, 271] width 53 height 17
type input "10"
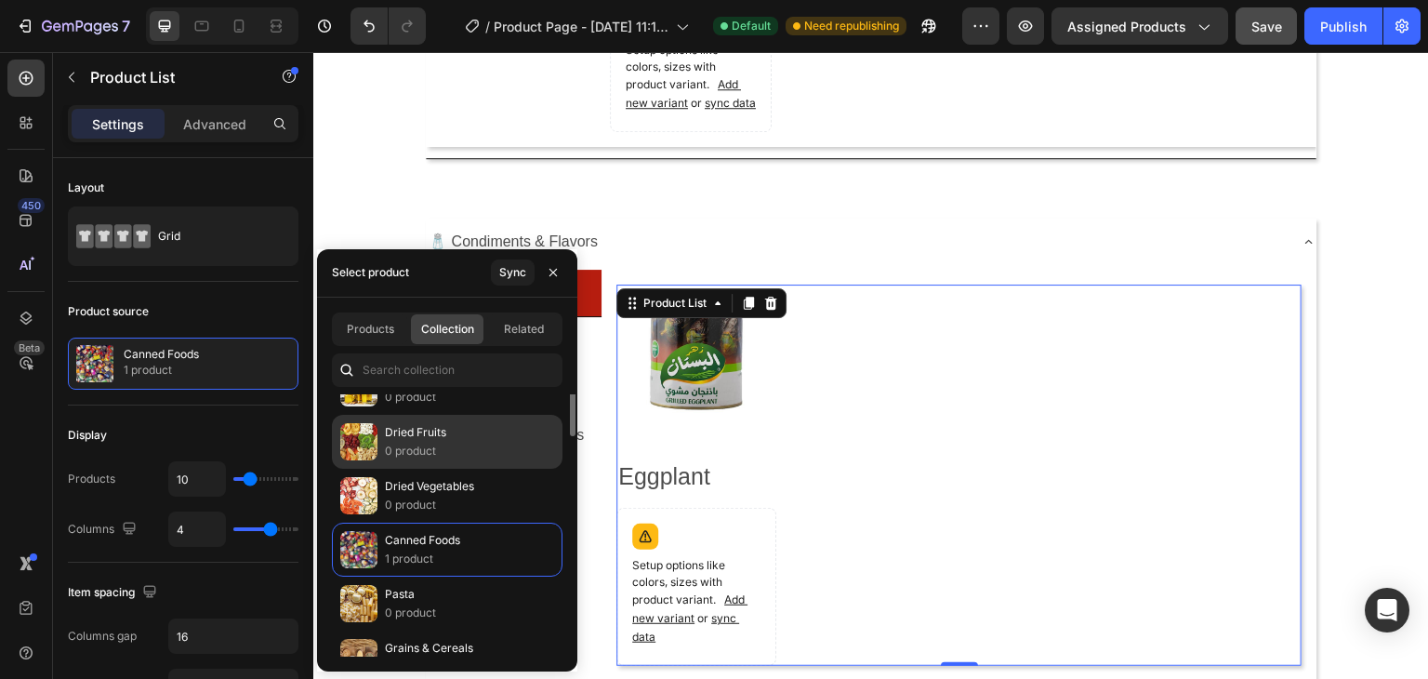
scroll to position [372, 0]
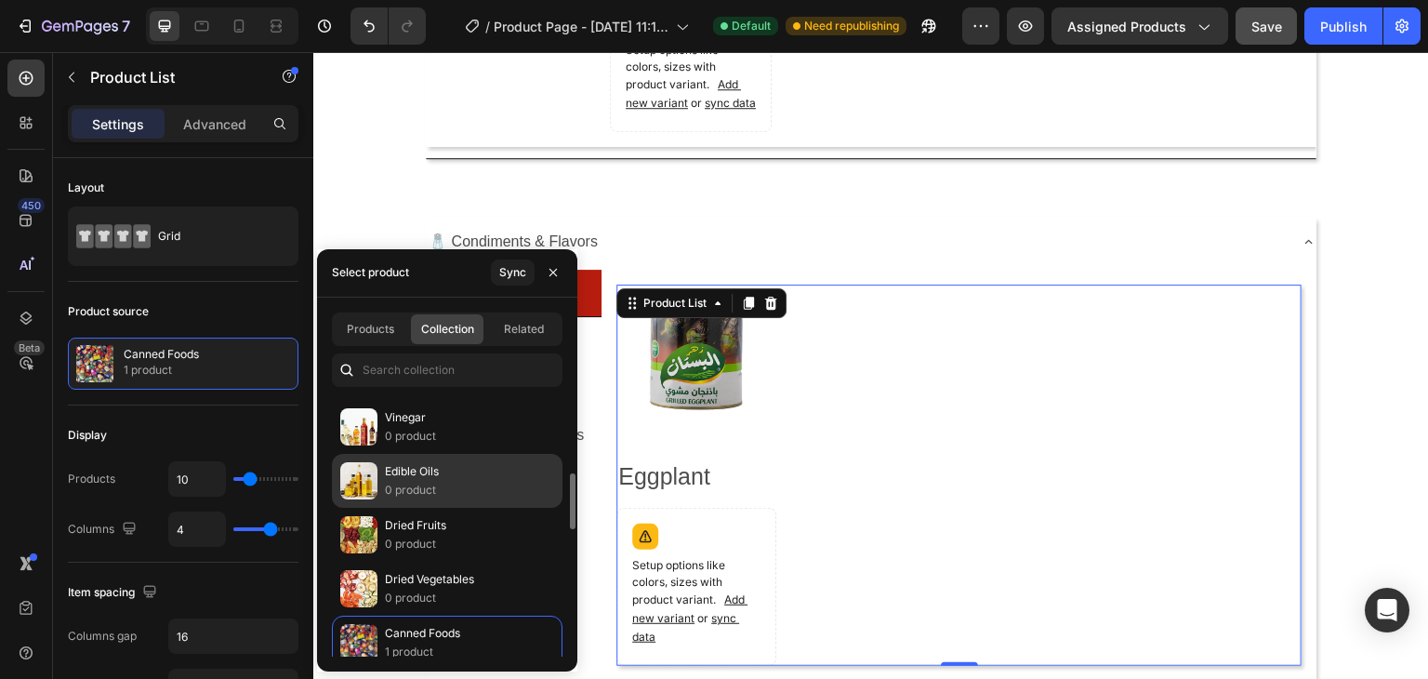
click at [406, 468] on p "Edible Oils" at bounding box center [412, 471] width 54 height 19
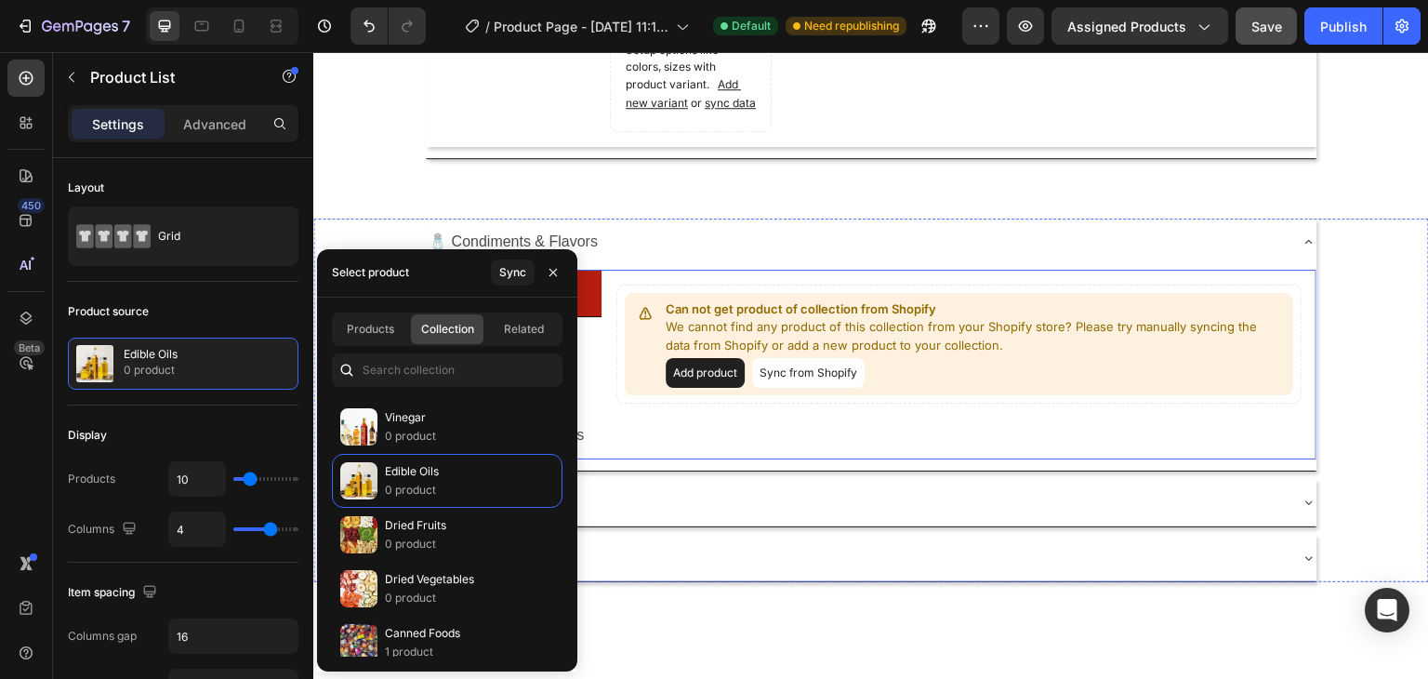
click at [610, 404] on div "Can not get product of collection from Shopify We cannot find any product of th…" at bounding box center [958, 365] width 715 height 190
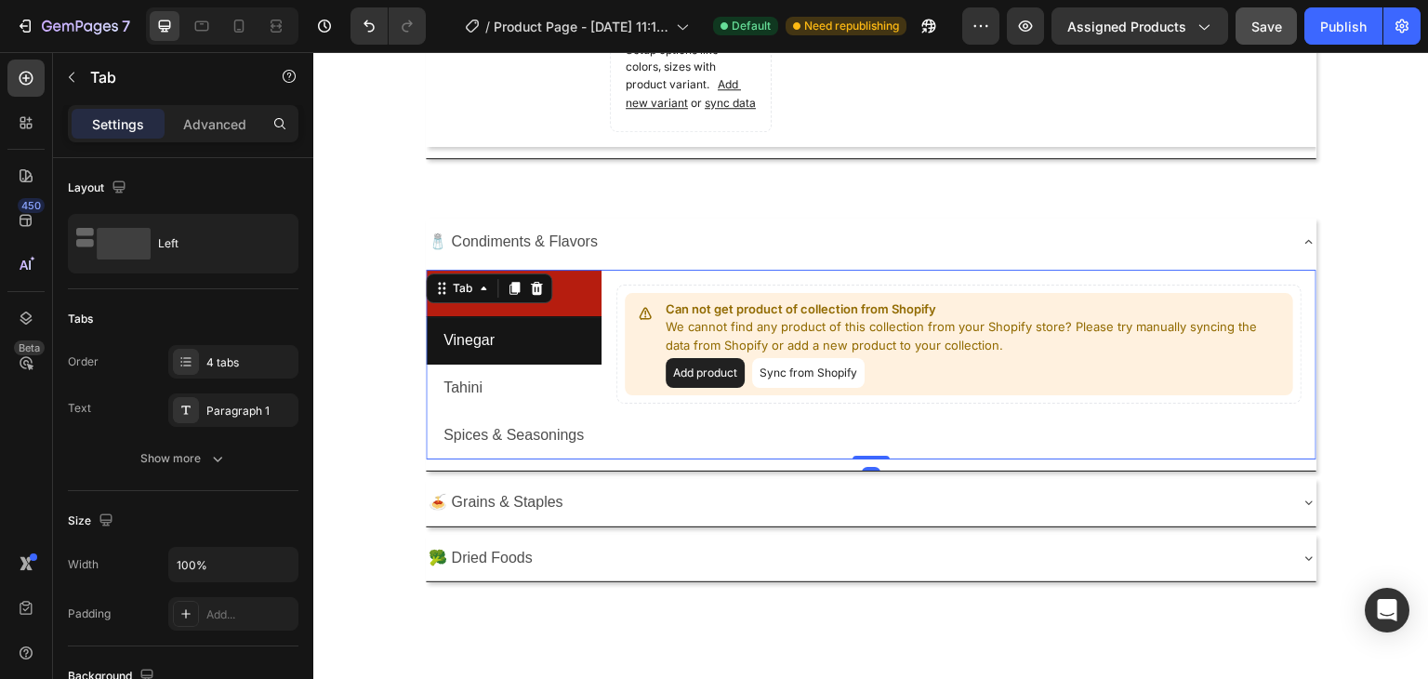
click at [555, 362] on li "Vinegar" at bounding box center [514, 340] width 176 height 47
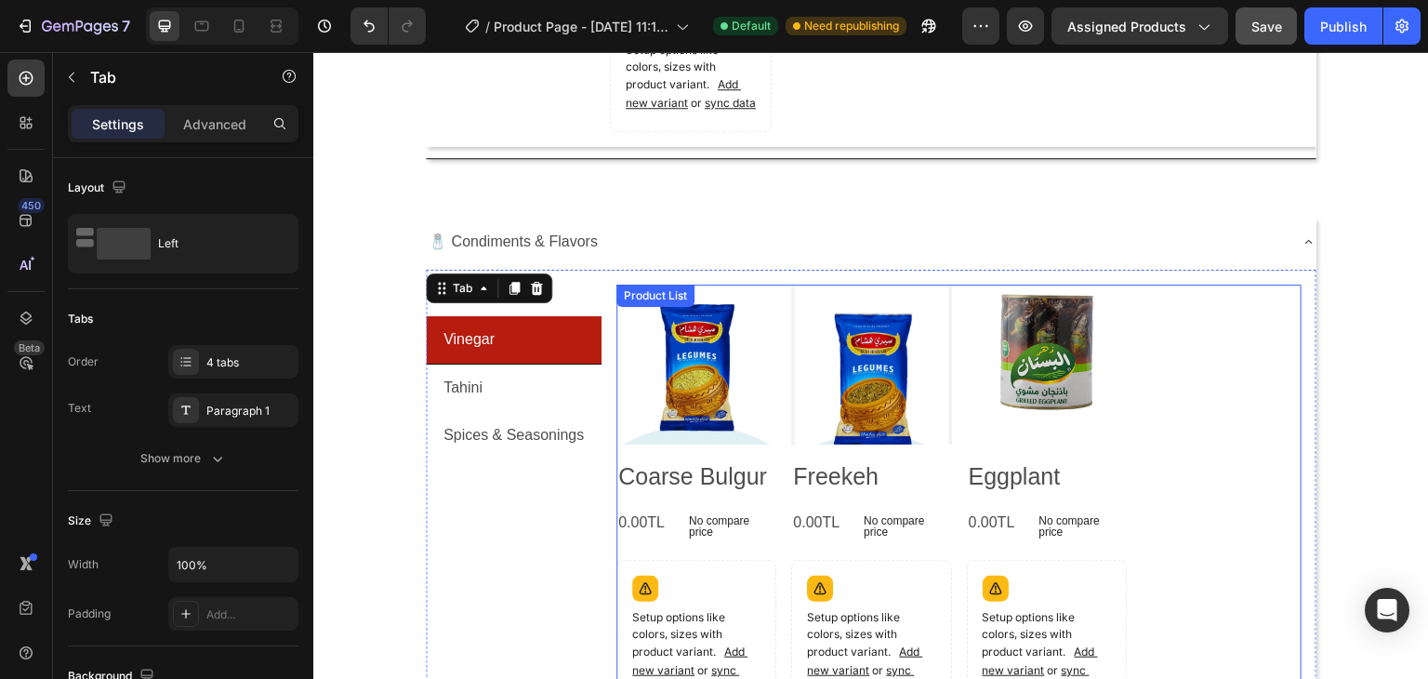
click at [1209, 405] on div "Product Images Coarse Bulgur Product Title 0.00TL Product Price Product Price N…" at bounding box center [958, 540] width 685 height 513
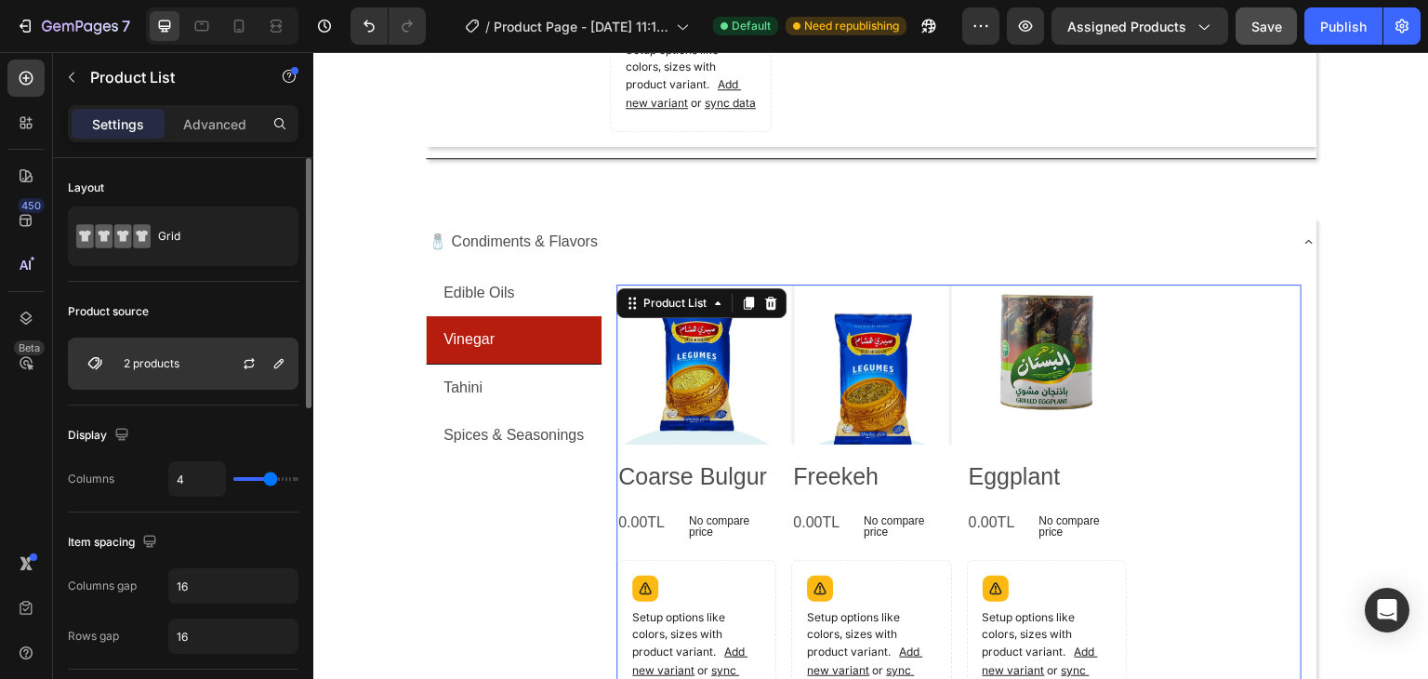
click at [165, 365] on p "2 products" at bounding box center [152, 363] width 56 height 13
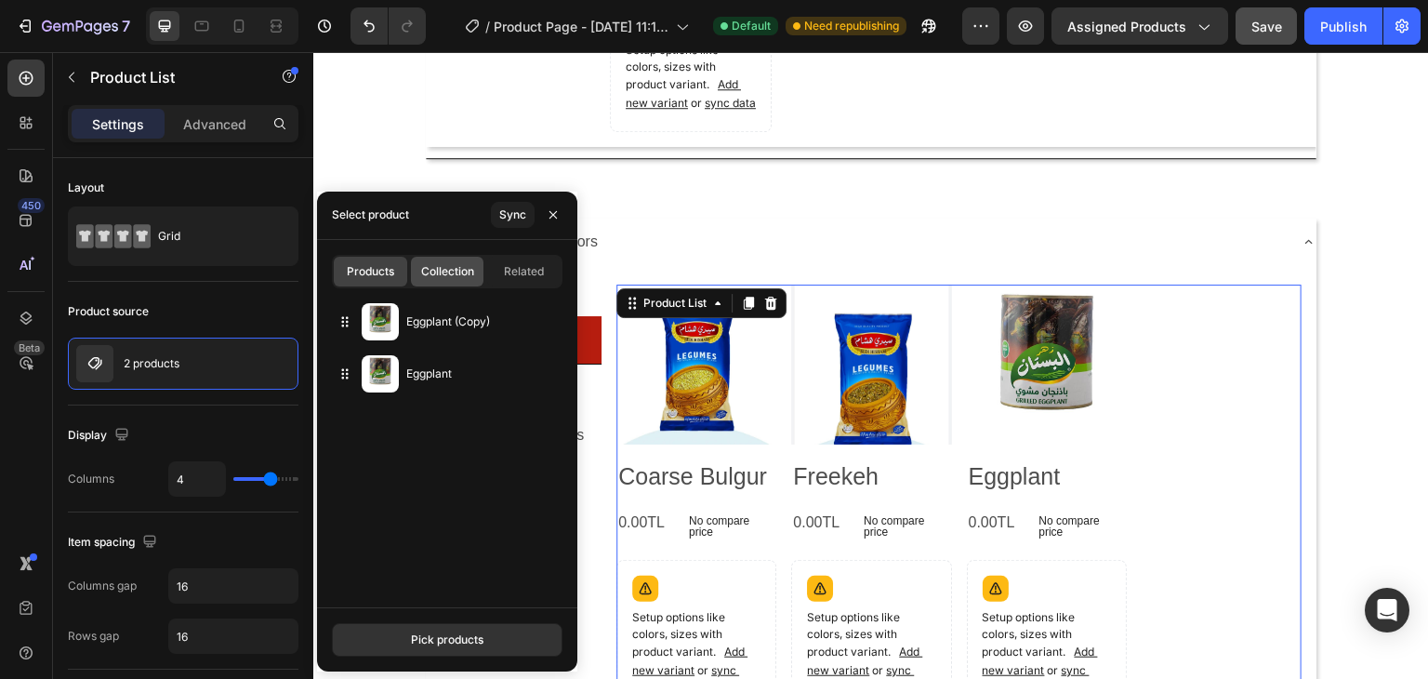
click at [450, 263] on span "Collection" at bounding box center [447, 271] width 53 height 17
type input "10"
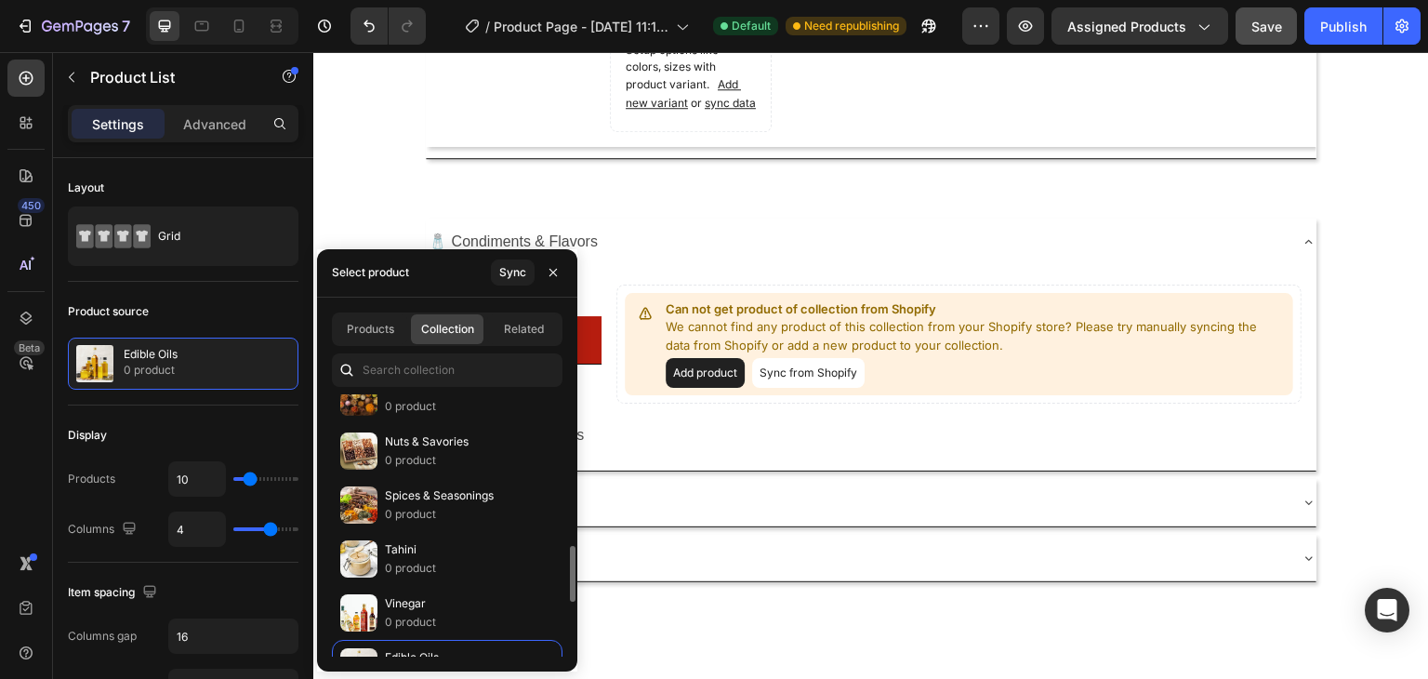
scroll to position [279, 0]
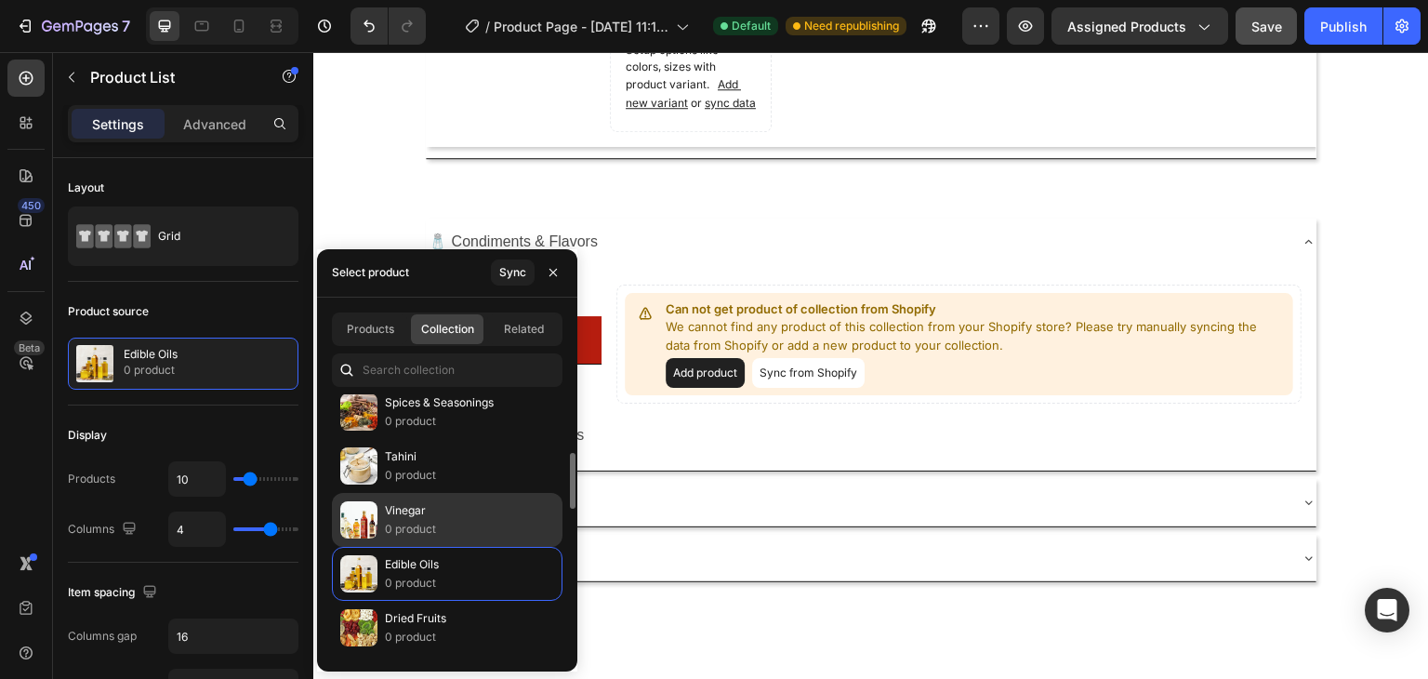
click at [440, 547] on div "Vinegar 0 product" at bounding box center [447, 574] width 231 height 54
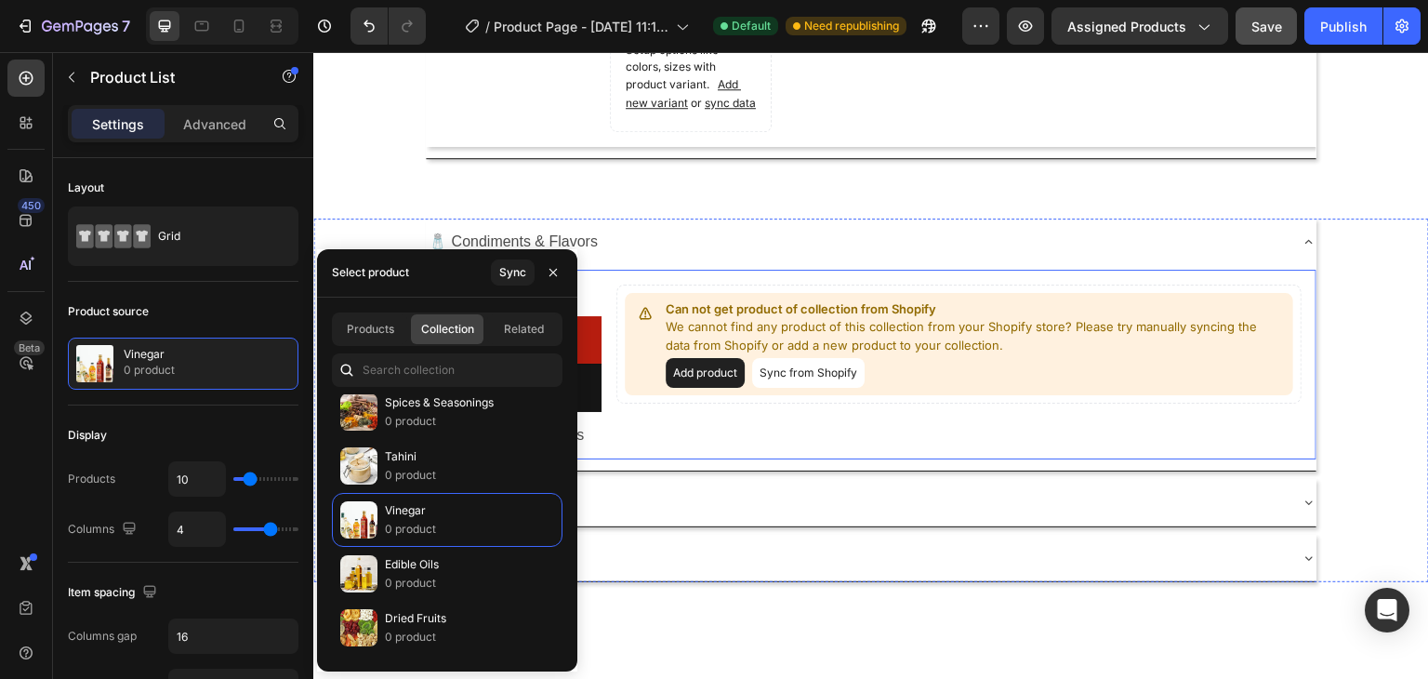
click at [605, 396] on div "Can not get product of collection from Shopify We cannot find any product of th…" at bounding box center [958, 365] width 715 height 190
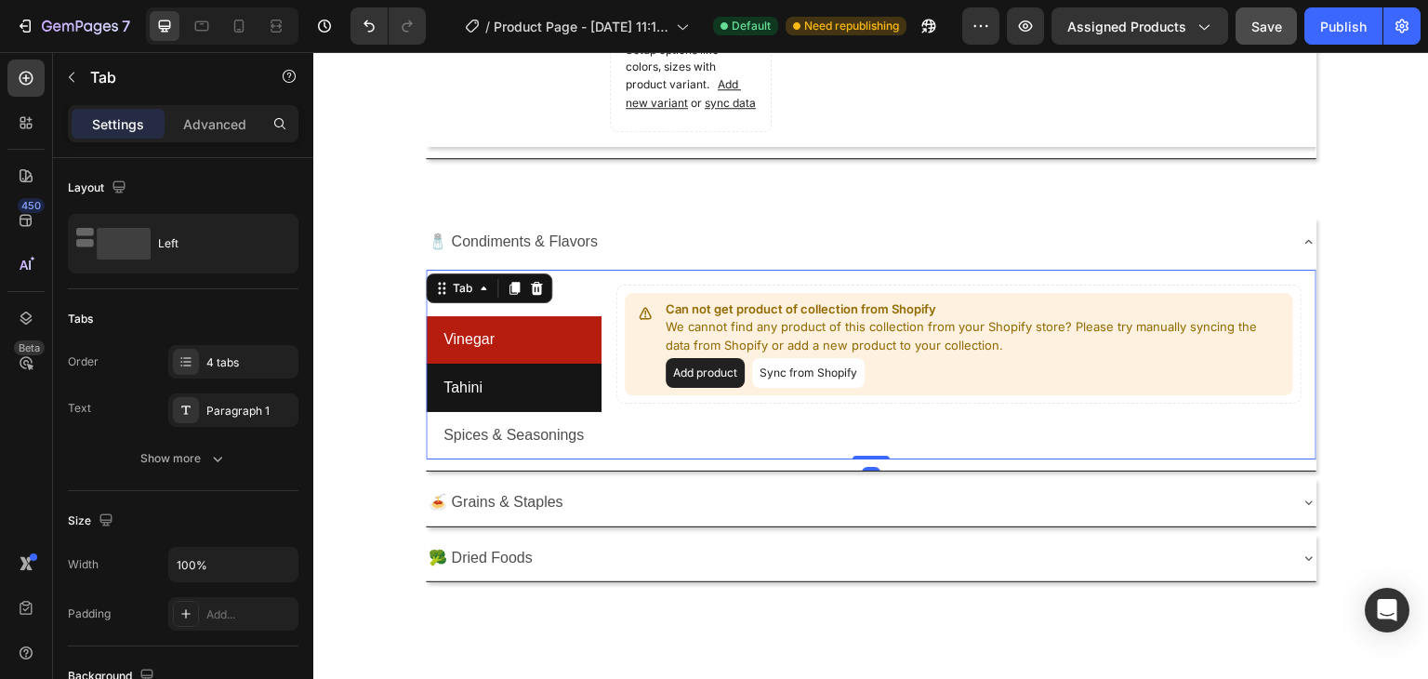
click at [568, 403] on li "Tahini" at bounding box center [514, 387] width 176 height 47
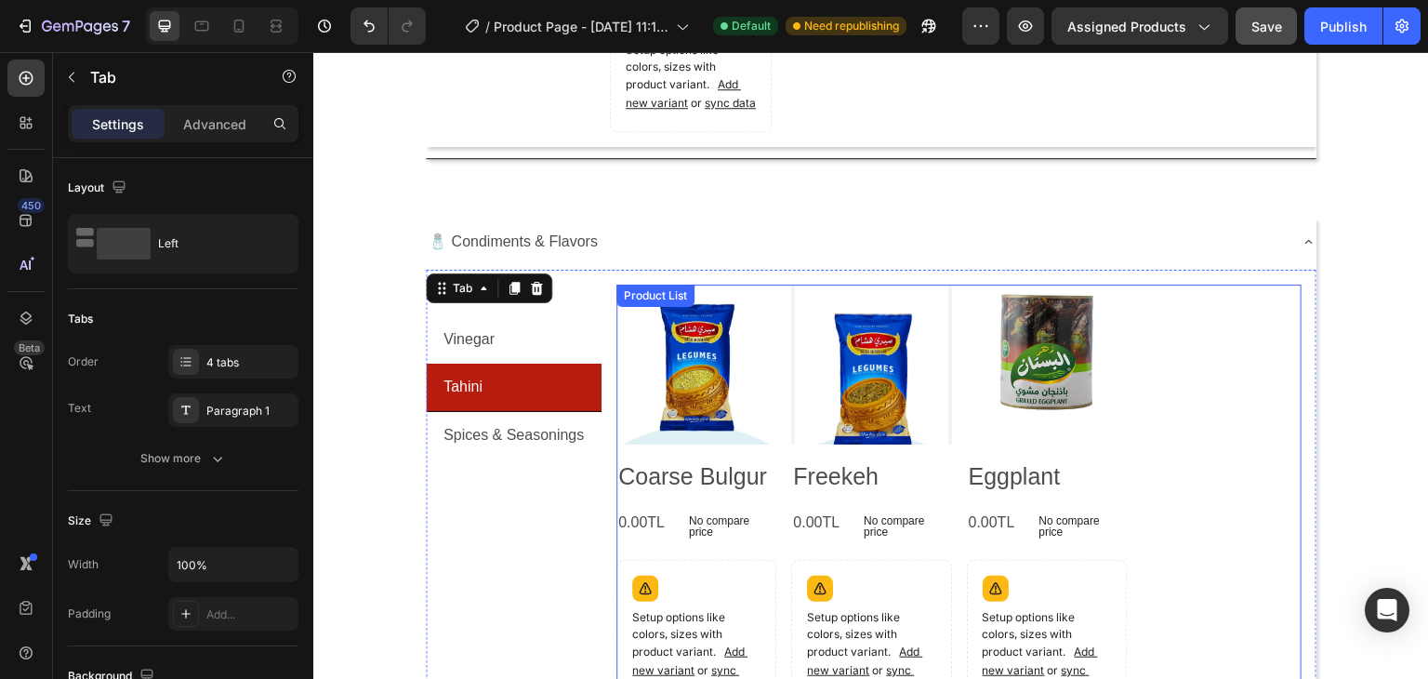
click at [1168, 454] on div "Product Images Coarse Bulgur Product Title 0.00TL Product Price Product Price N…" at bounding box center [958, 540] width 685 height 513
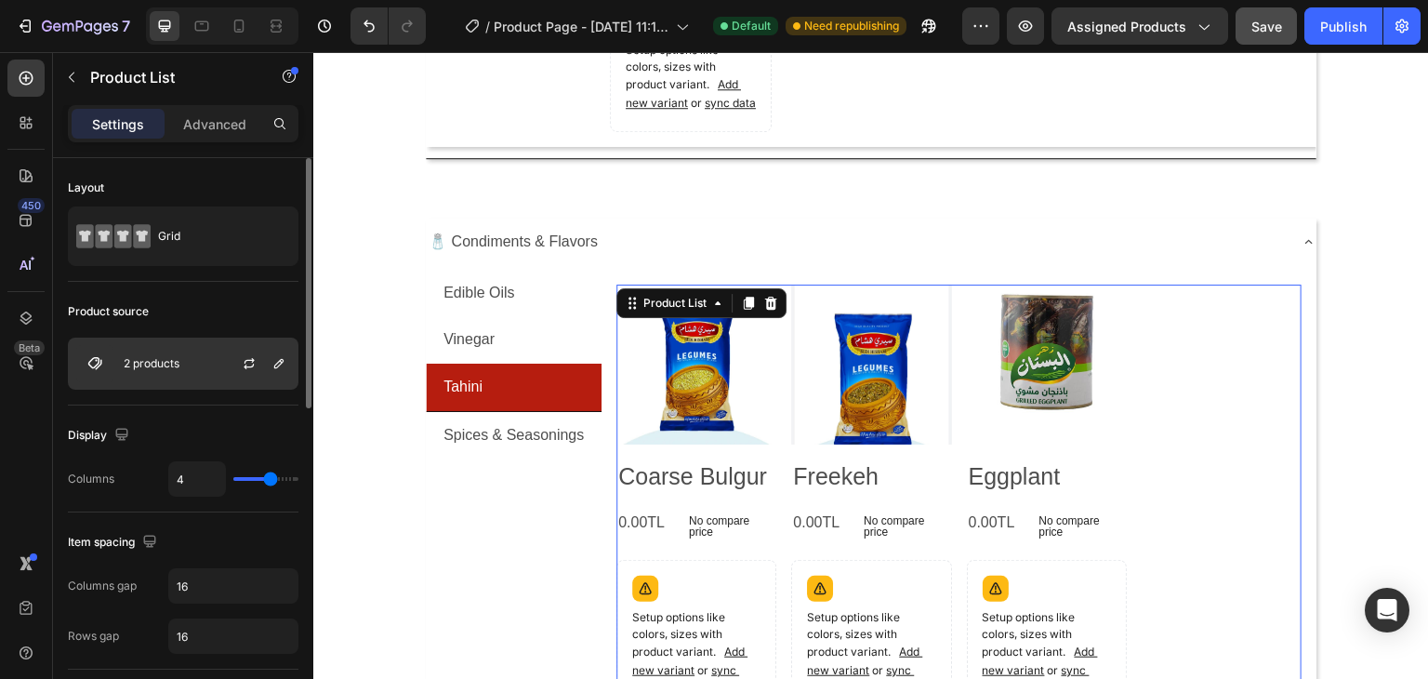
click at [185, 369] on div "2 products" at bounding box center [183, 363] width 231 height 52
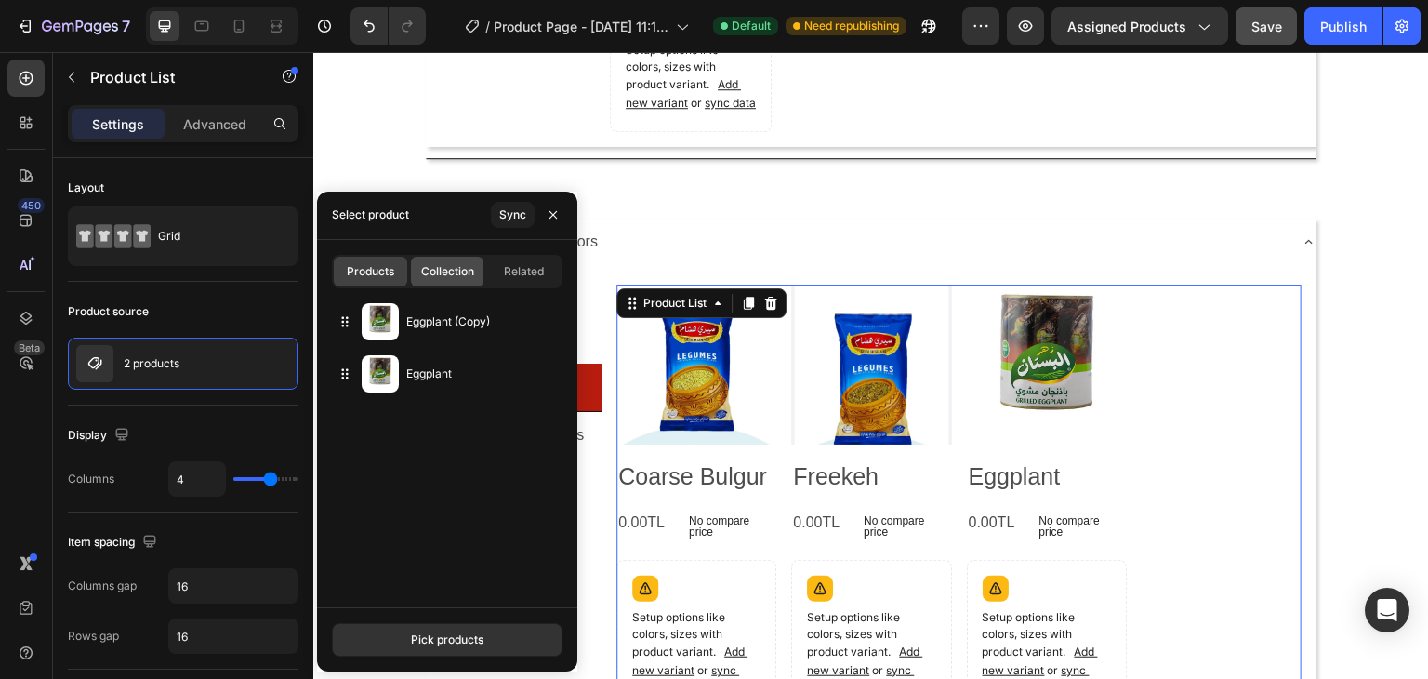
click at [469, 271] on span "Collection" at bounding box center [447, 271] width 53 height 17
type input "10"
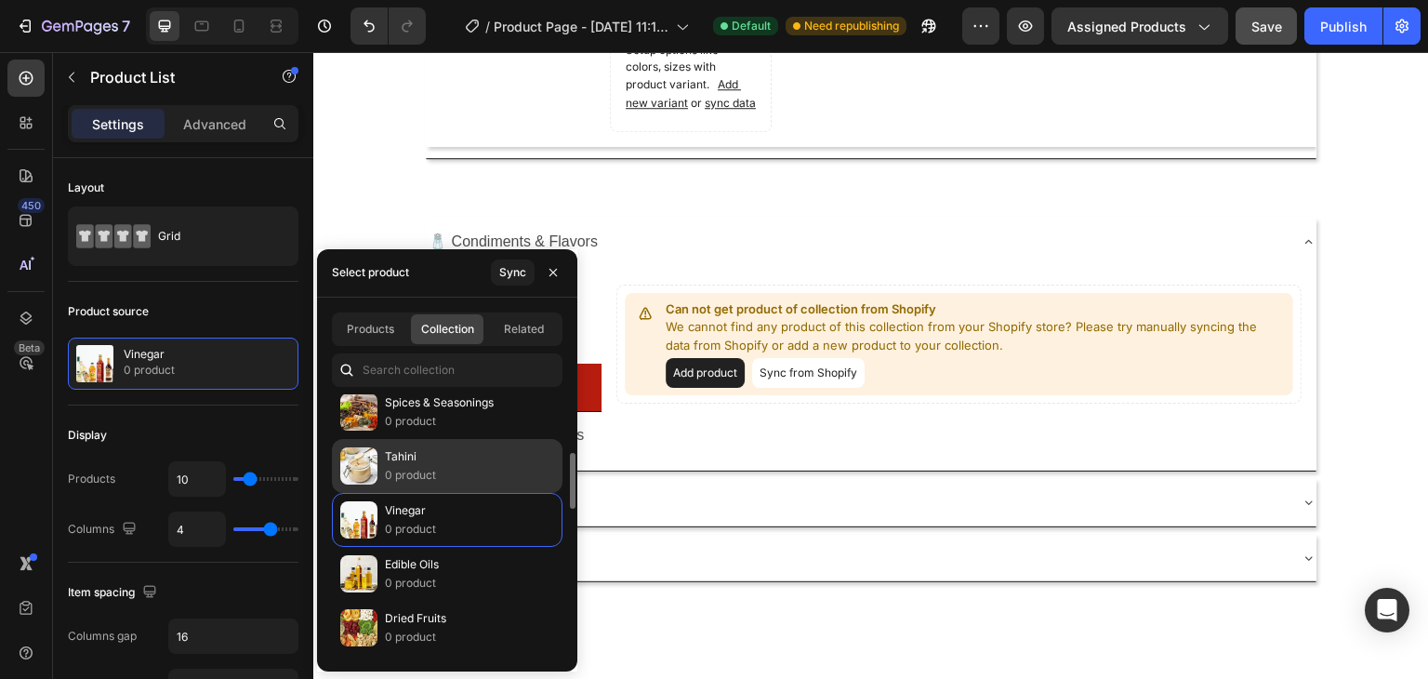
click at [436, 493] on div "Tahini 0 product" at bounding box center [447, 520] width 231 height 54
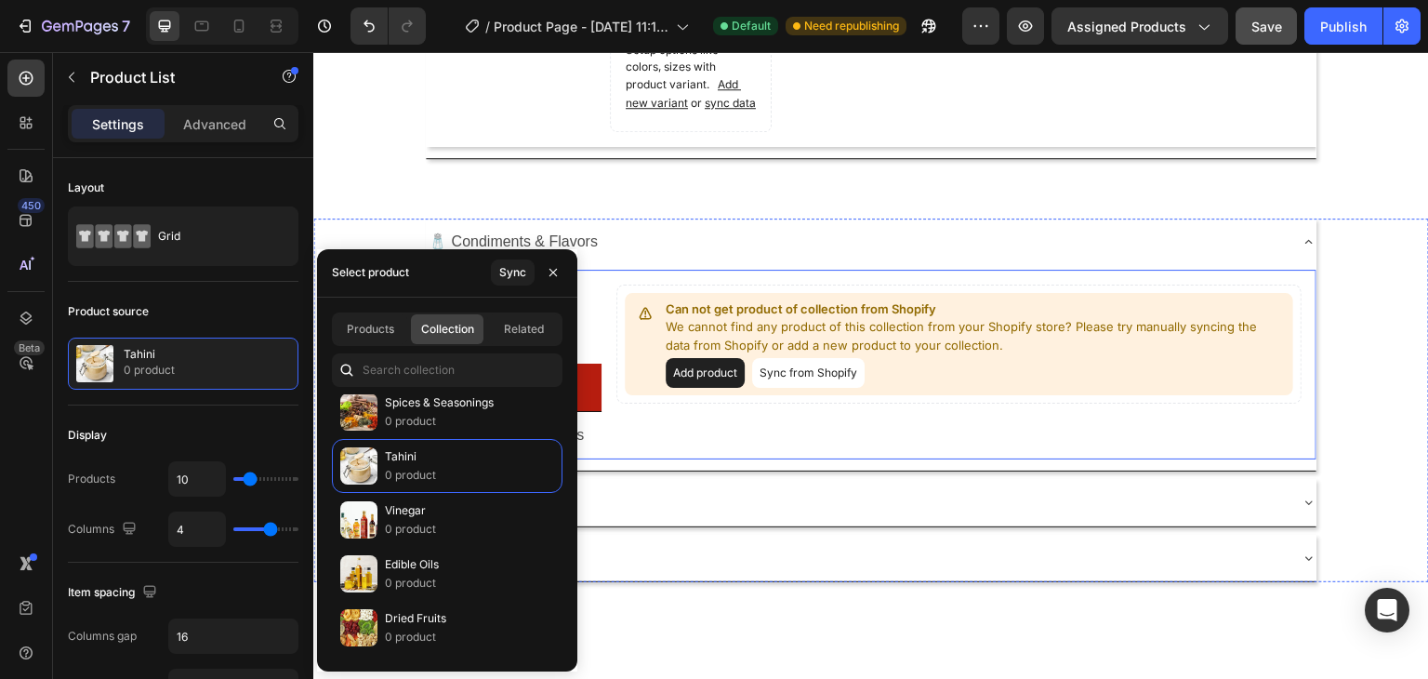
click at [655, 428] on div "Can not get product of collection from Shopify We cannot find any product of th…" at bounding box center [958, 364] width 685 height 160
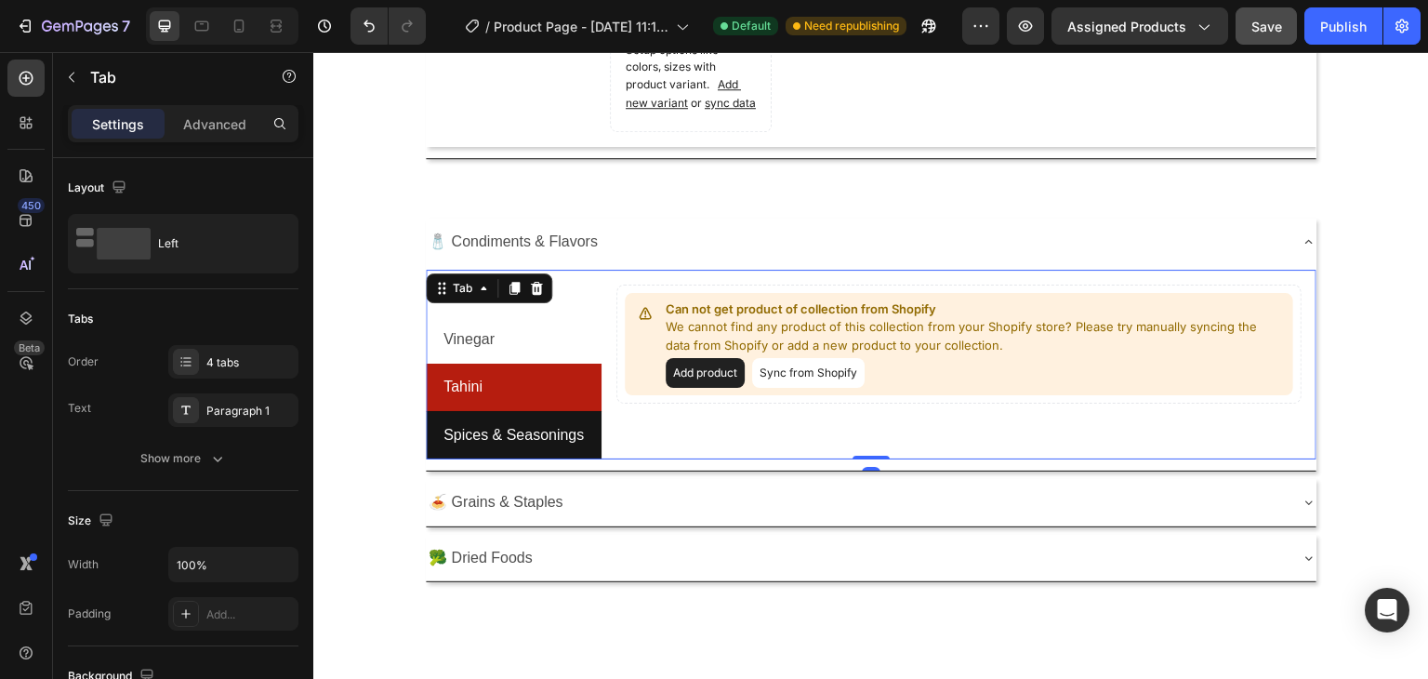
click at [550, 444] on p "Spices & Seasonings" at bounding box center [513, 435] width 140 height 27
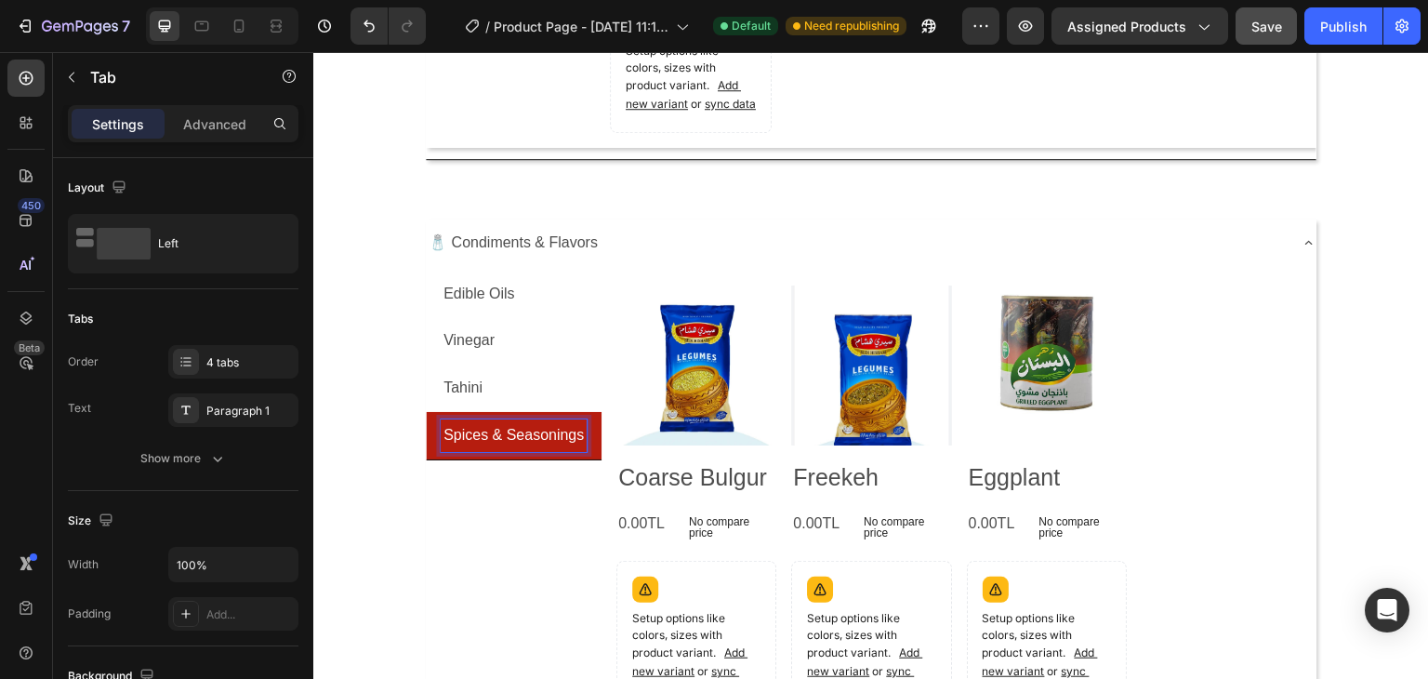
click at [589, 445] on li "Spices & Seasonings" at bounding box center [514, 436] width 176 height 48
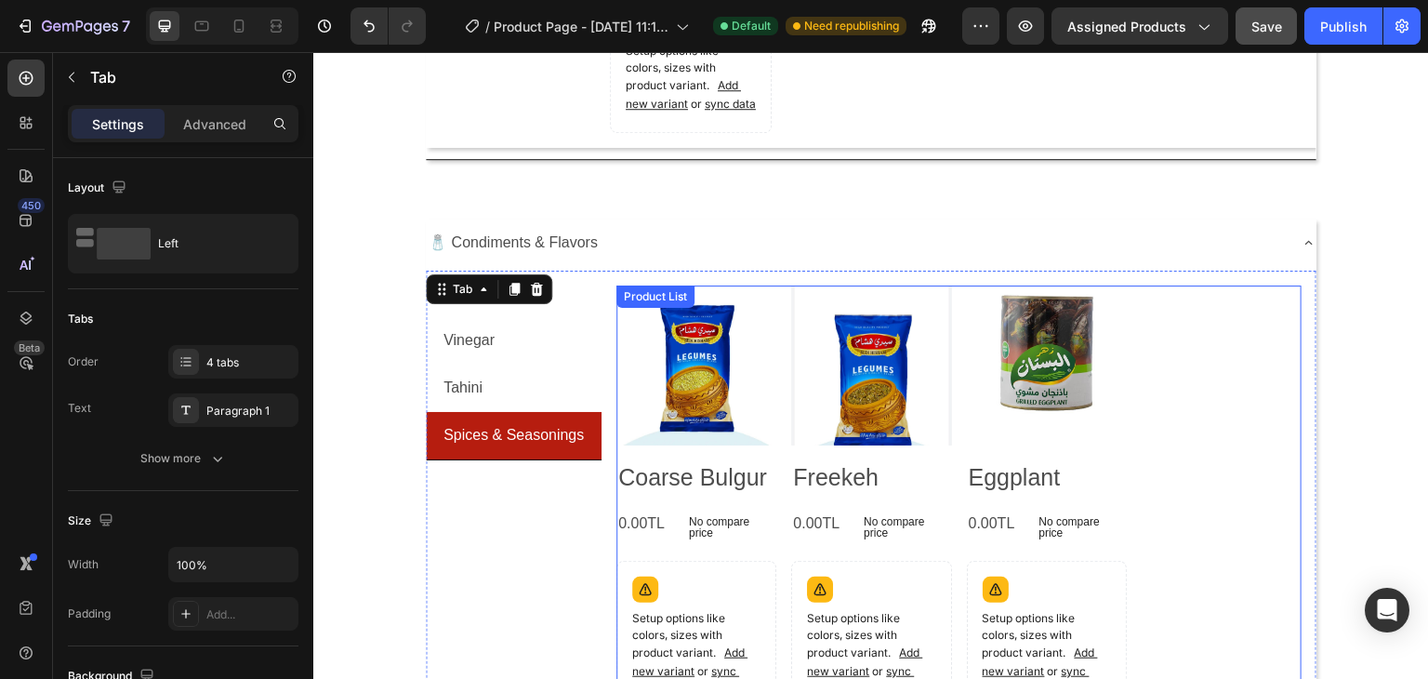
click at [1149, 405] on div "Product Images Coarse Bulgur Product Title 0.00TL Product Price Product Price N…" at bounding box center [958, 541] width 685 height 513
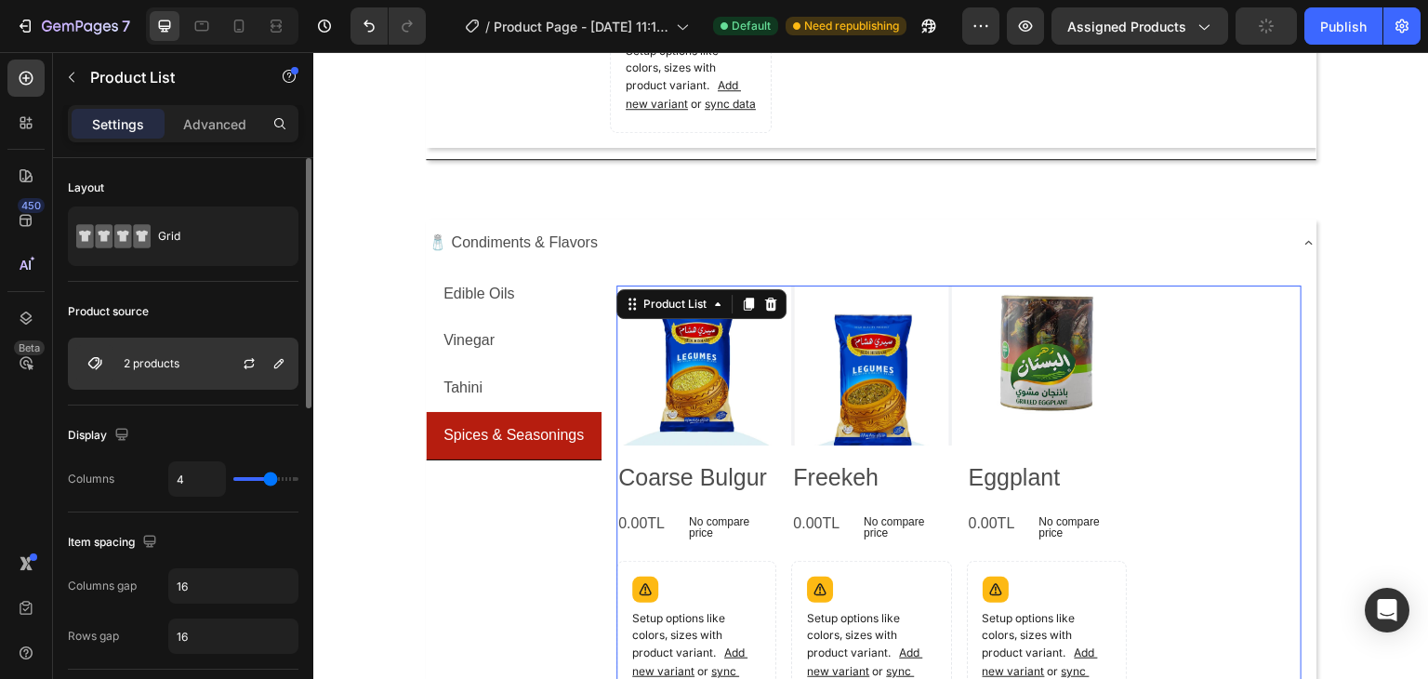
click at [175, 354] on div "2 products" at bounding box center [183, 363] width 231 height 52
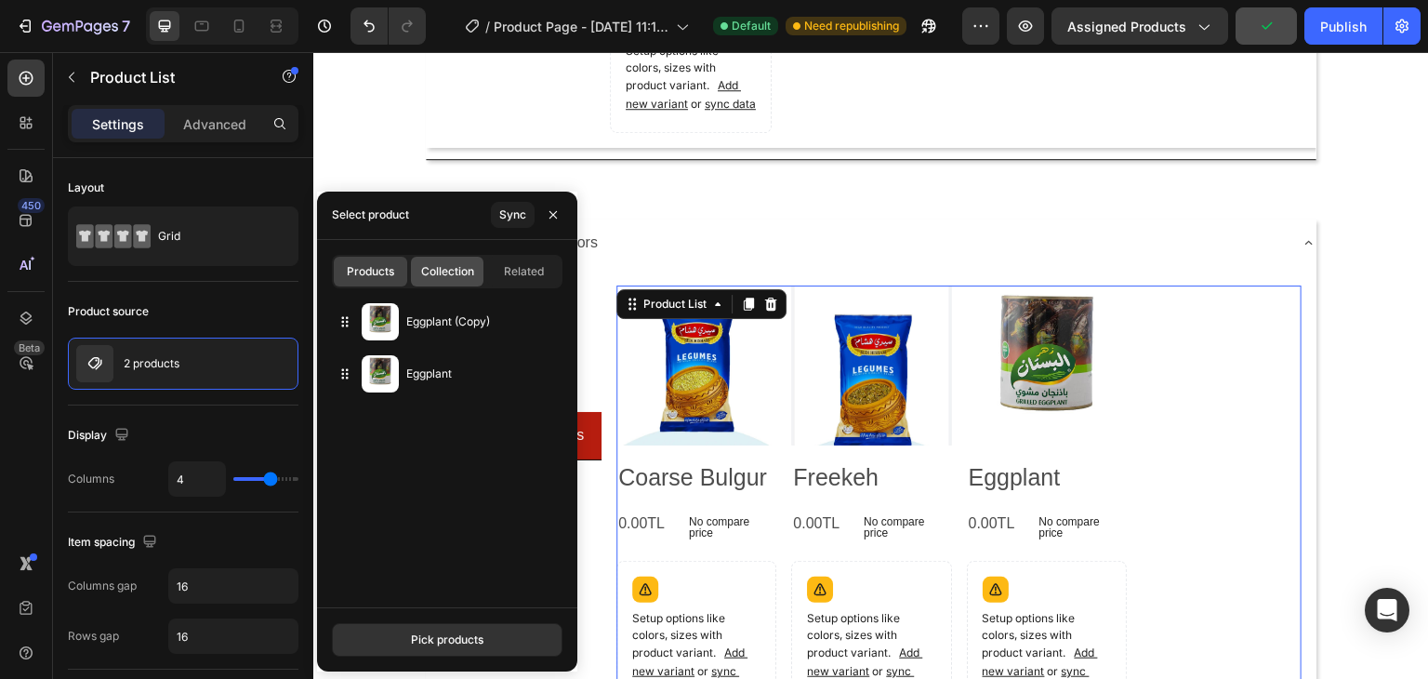
click at [445, 273] on span "Collection" at bounding box center [447, 271] width 53 height 17
type input "10"
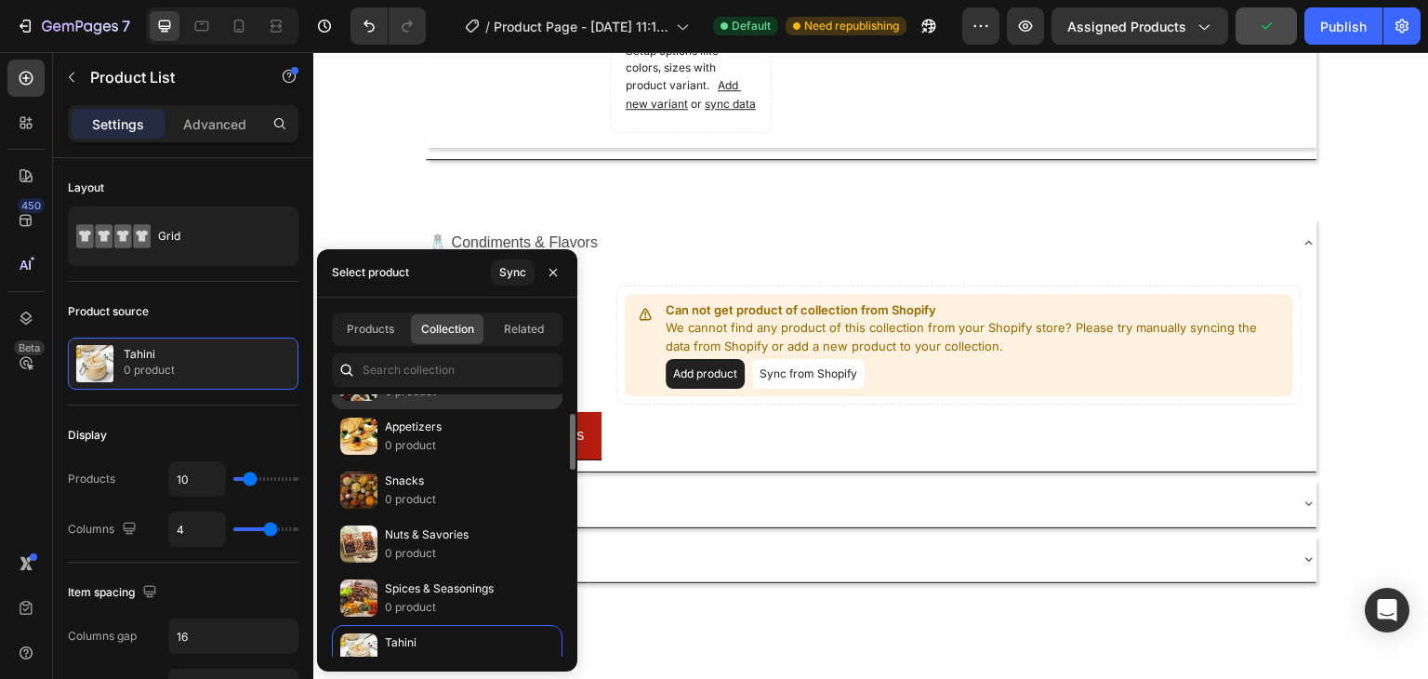
scroll to position [186, 0]
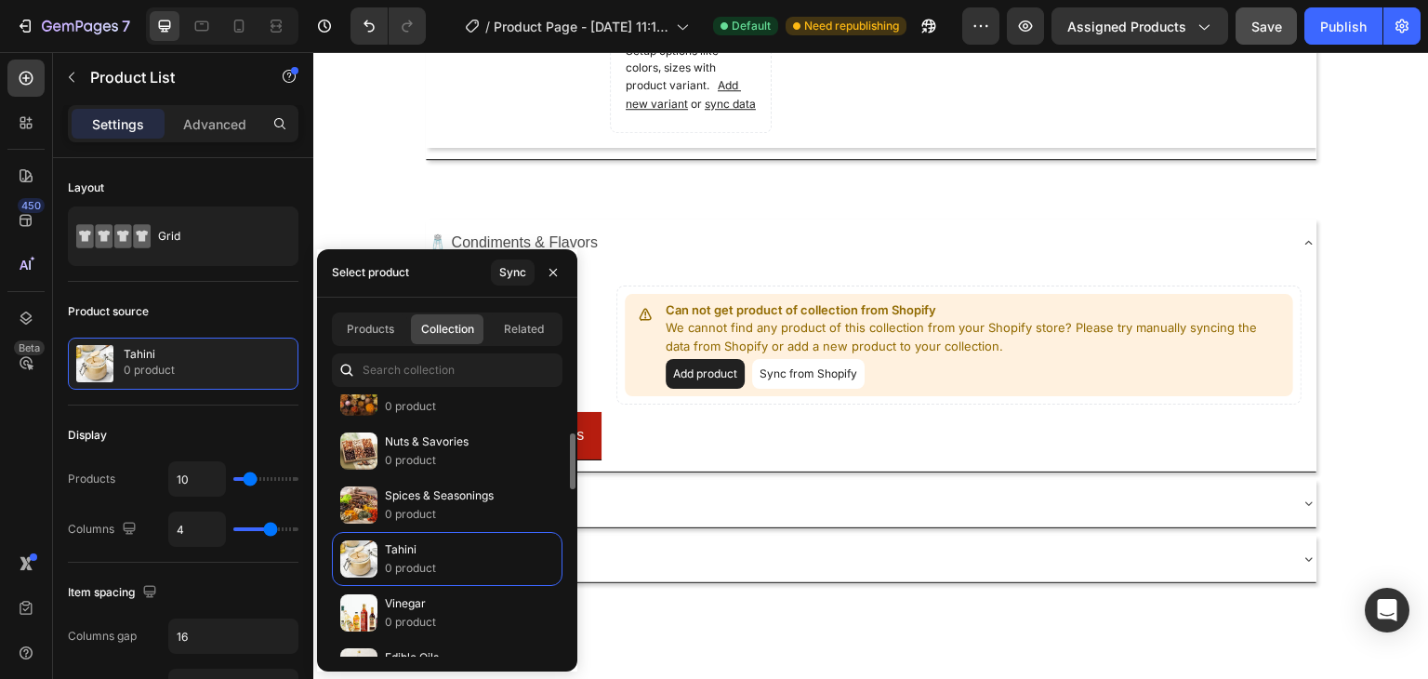
click at [413, 492] on p "Spices & Seasonings" at bounding box center [439, 495] width 109 height 19
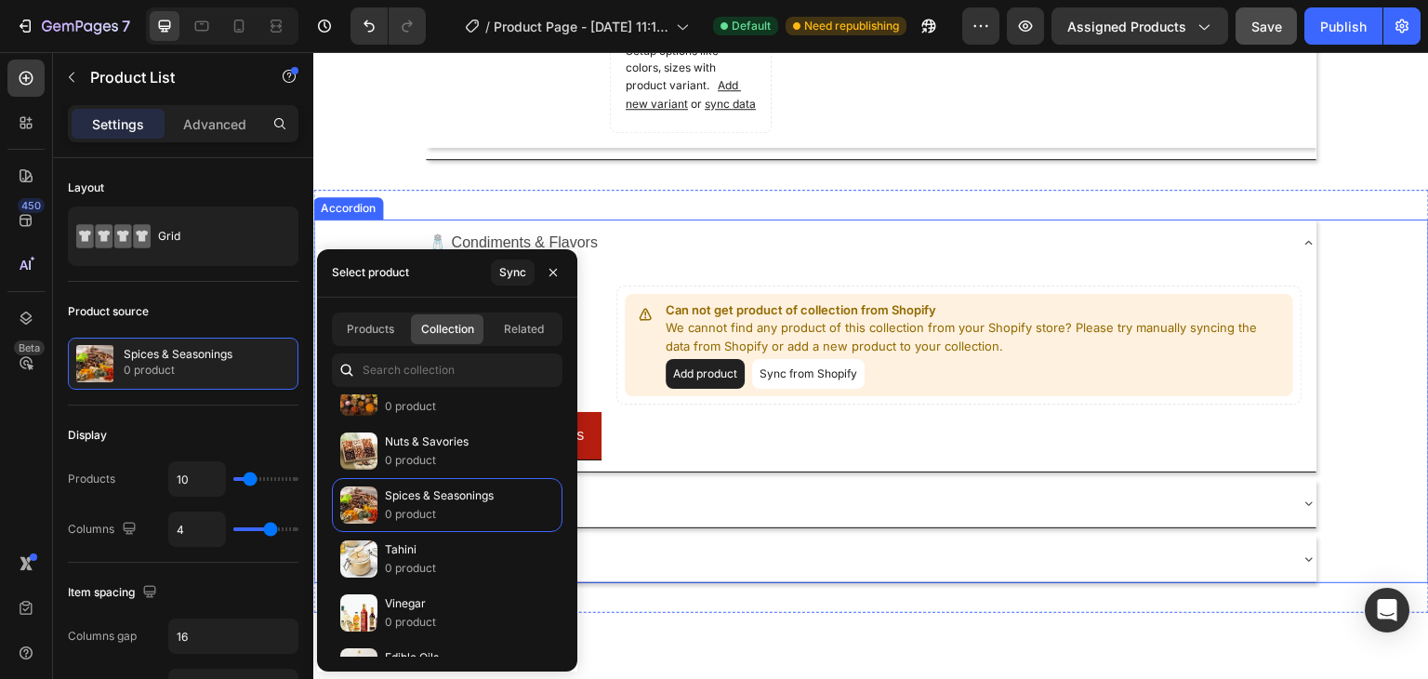
click at [708, 471] on div "Edible Oils Vinegar Tahini Spices & Seasonings Can not get product of collectio…" at bounding box center [871, 369] width 891 height 205
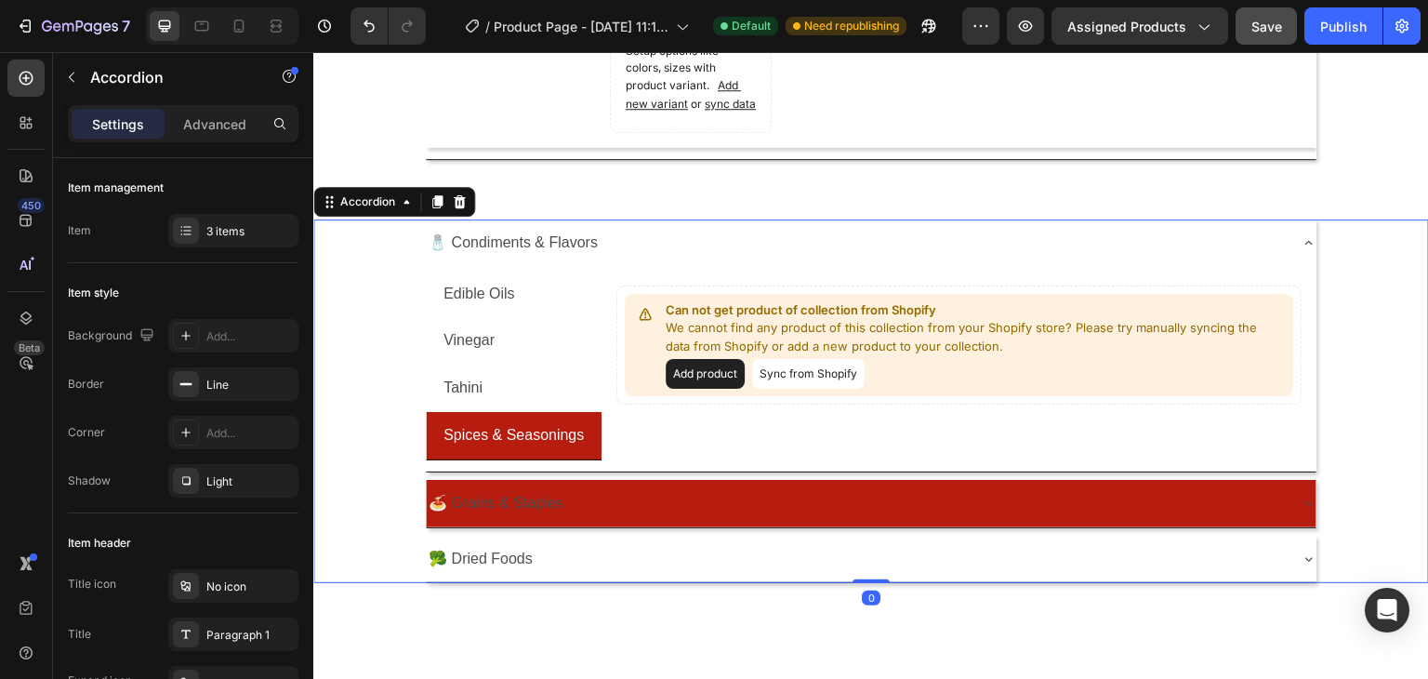
click at [529, 513] on p "🍝 Grains & Staples" at bounding box center [496, 503] width 135 height 27
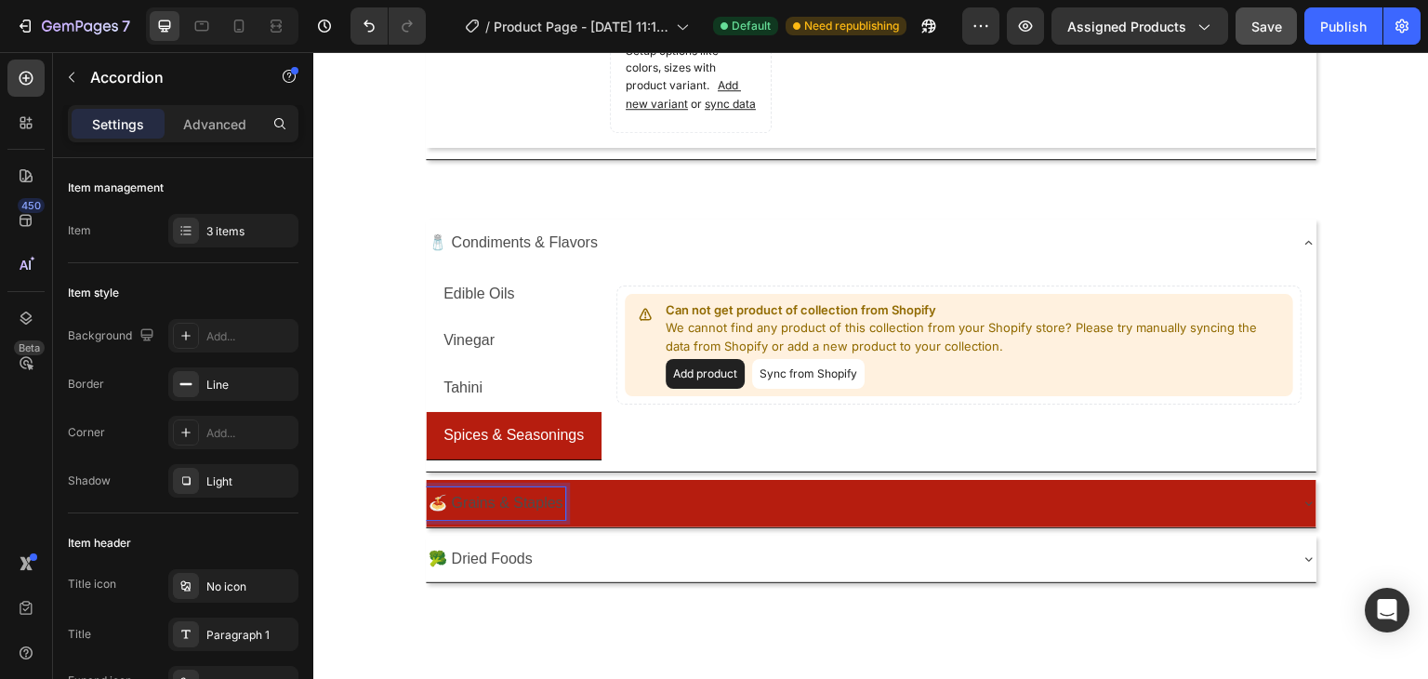
click at [664, 508] on div "🍝 Grains & Staples" at bounding box center [856, 503] width 861 height 33
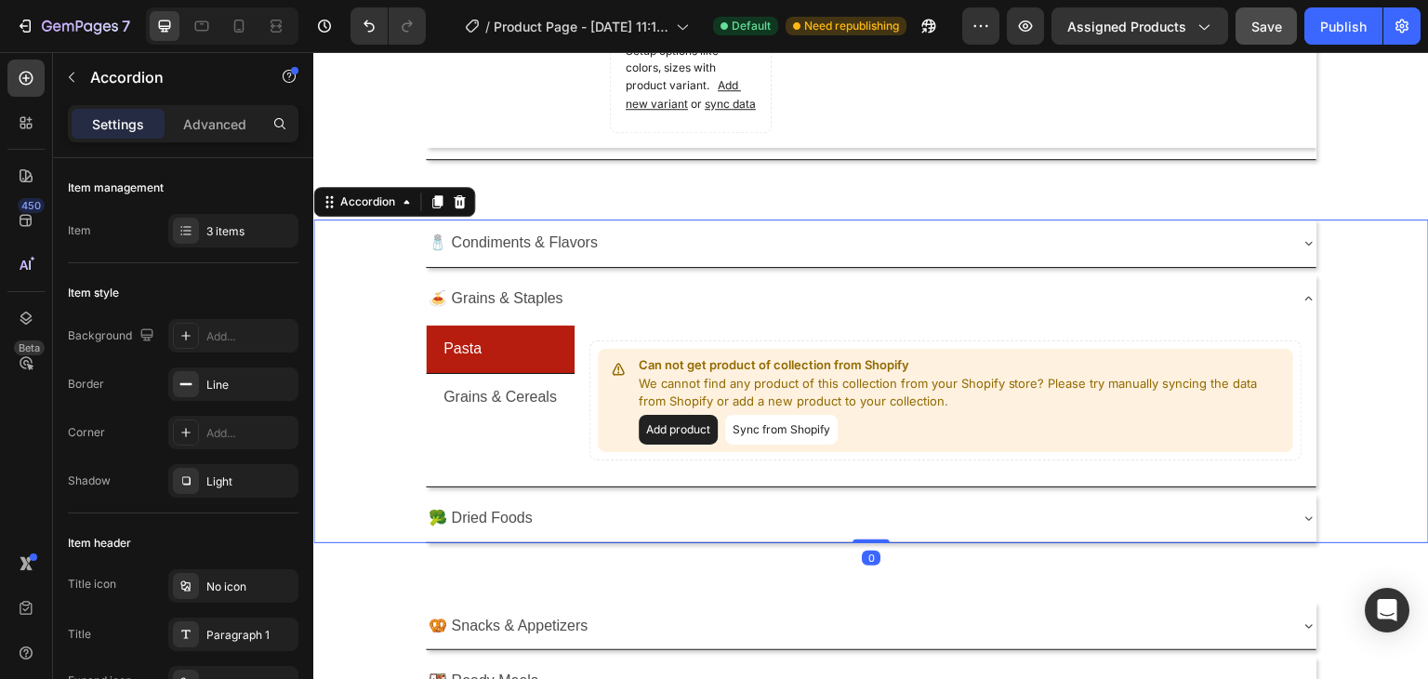
scroll to position [741, 0]
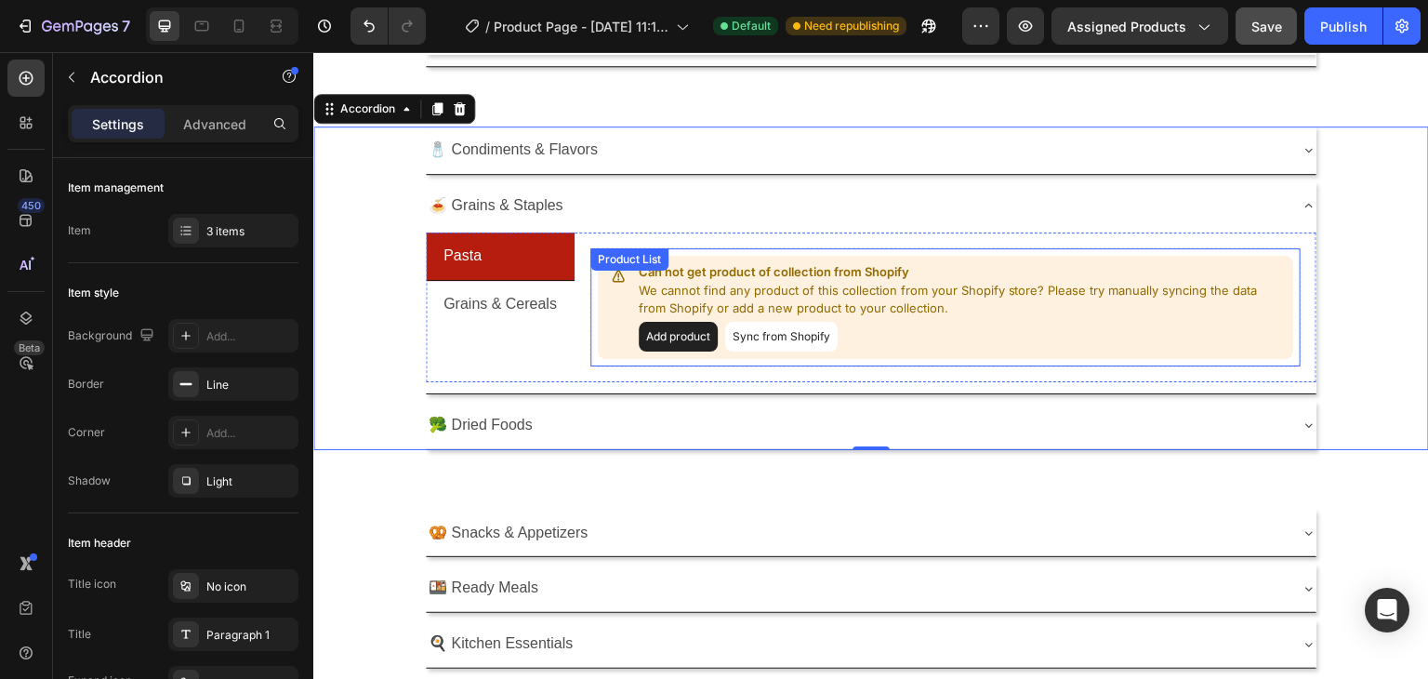
click at [607, 268] on div "Product List" at bounding box center [629, 259] width 71 height 17
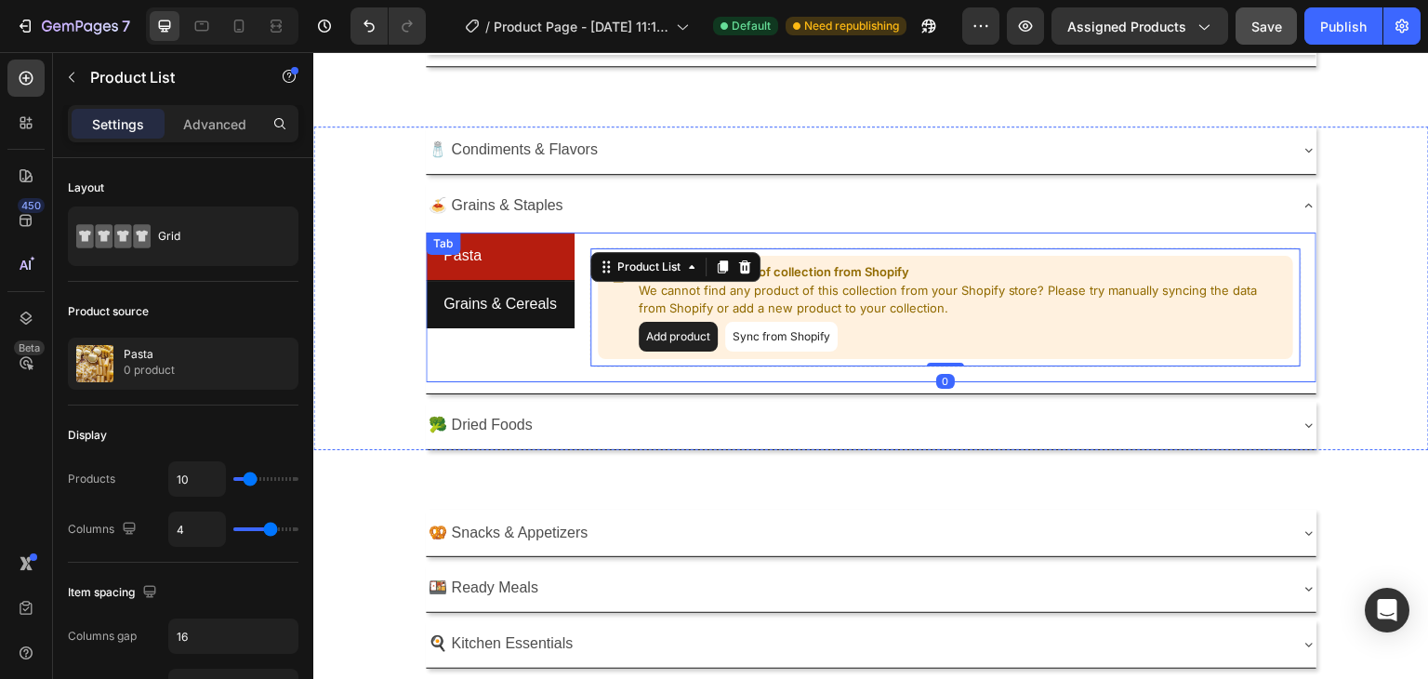
click at [553, 311] on p "Grains & Cereals" at bounding box center [499, 304] width 113 height 27
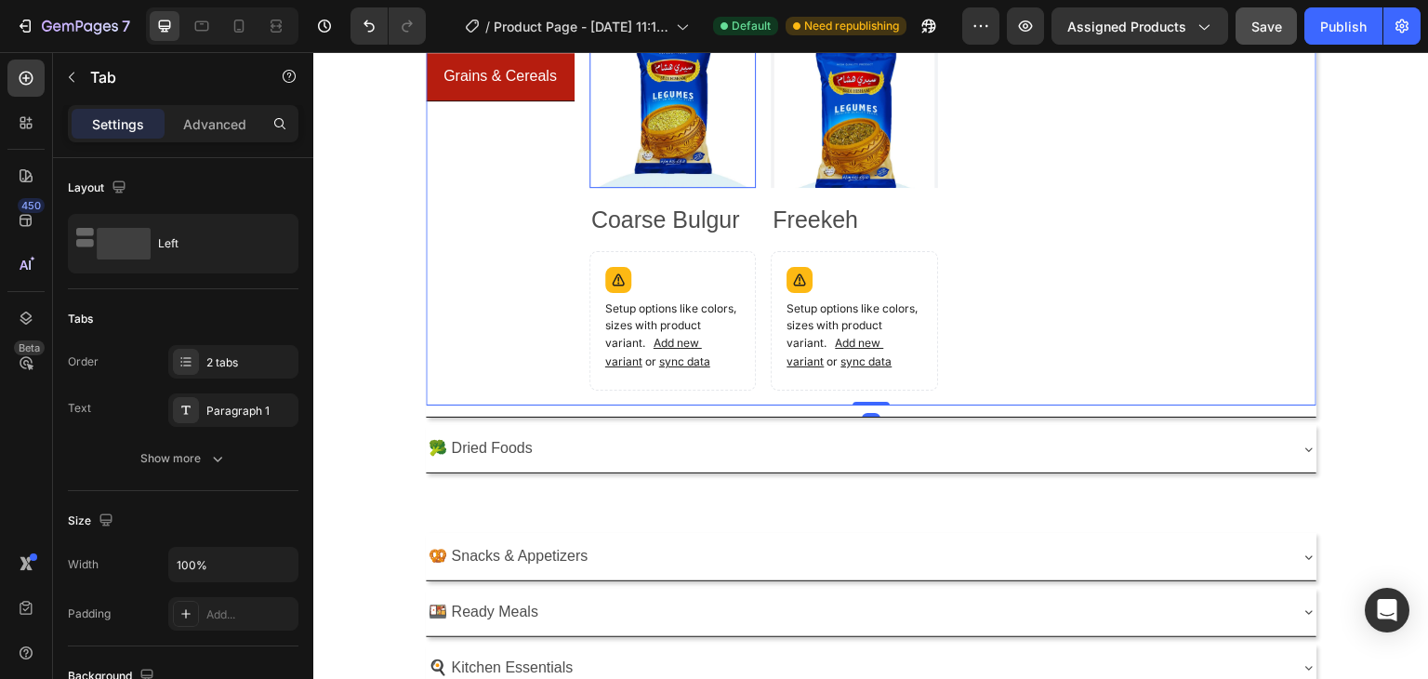
scroll to position [1020, 0]
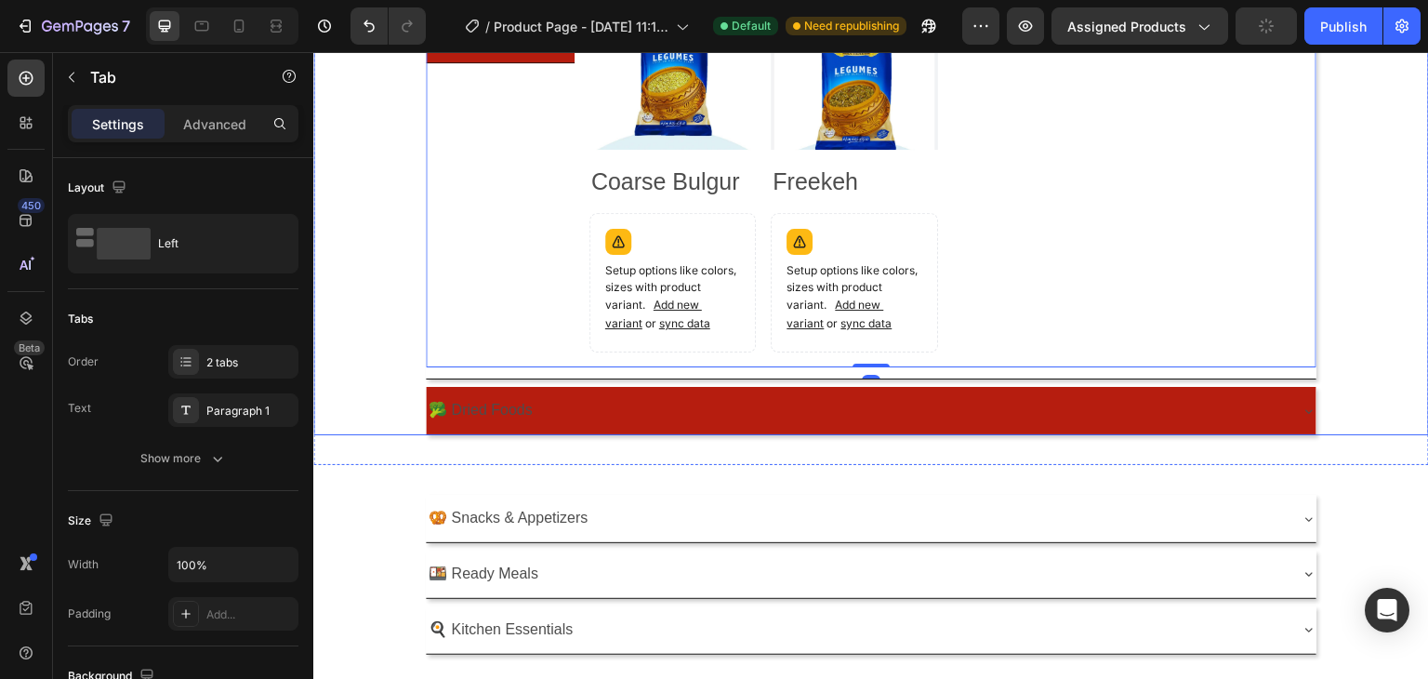
click at [508, 411] on p "🥦 Dried Foods" at bounding box center [481, 410] width 104 height 27
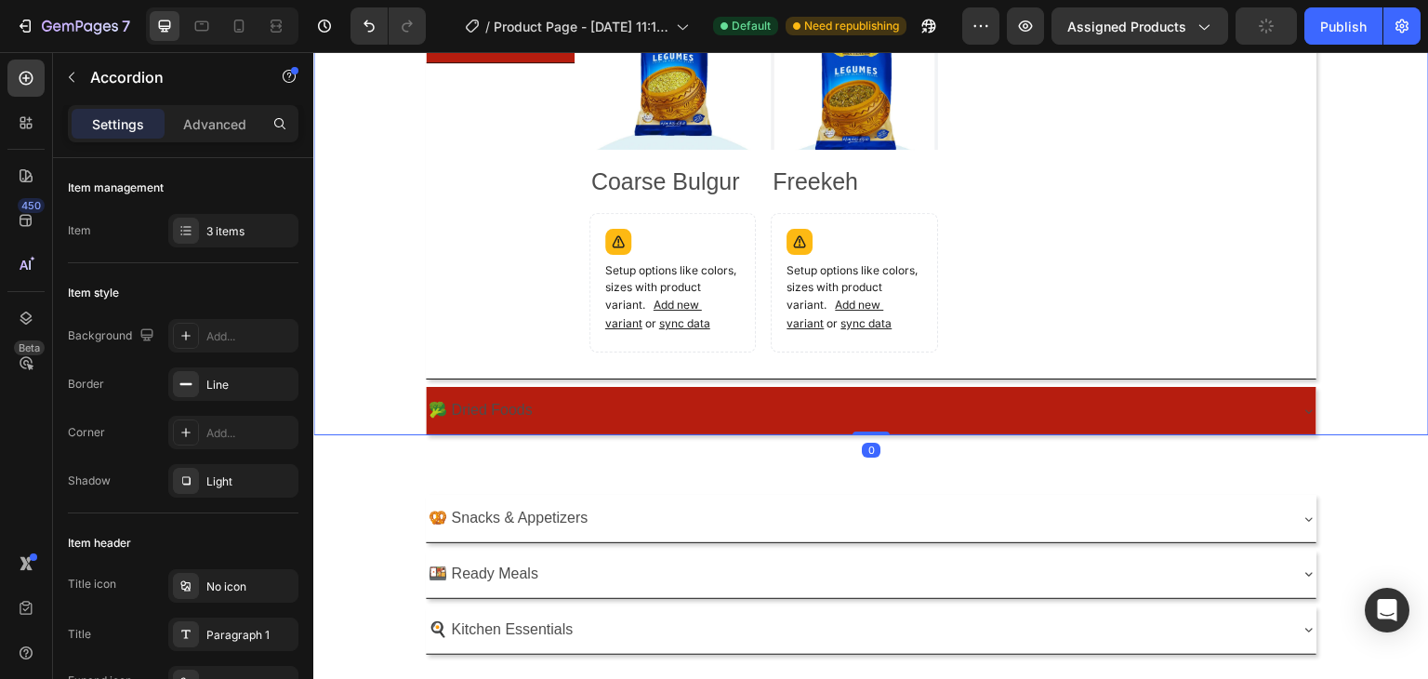
click at [622, 410] on div "🥦 Dried Foods" at bounding box center [856, 410] width 861 height 33
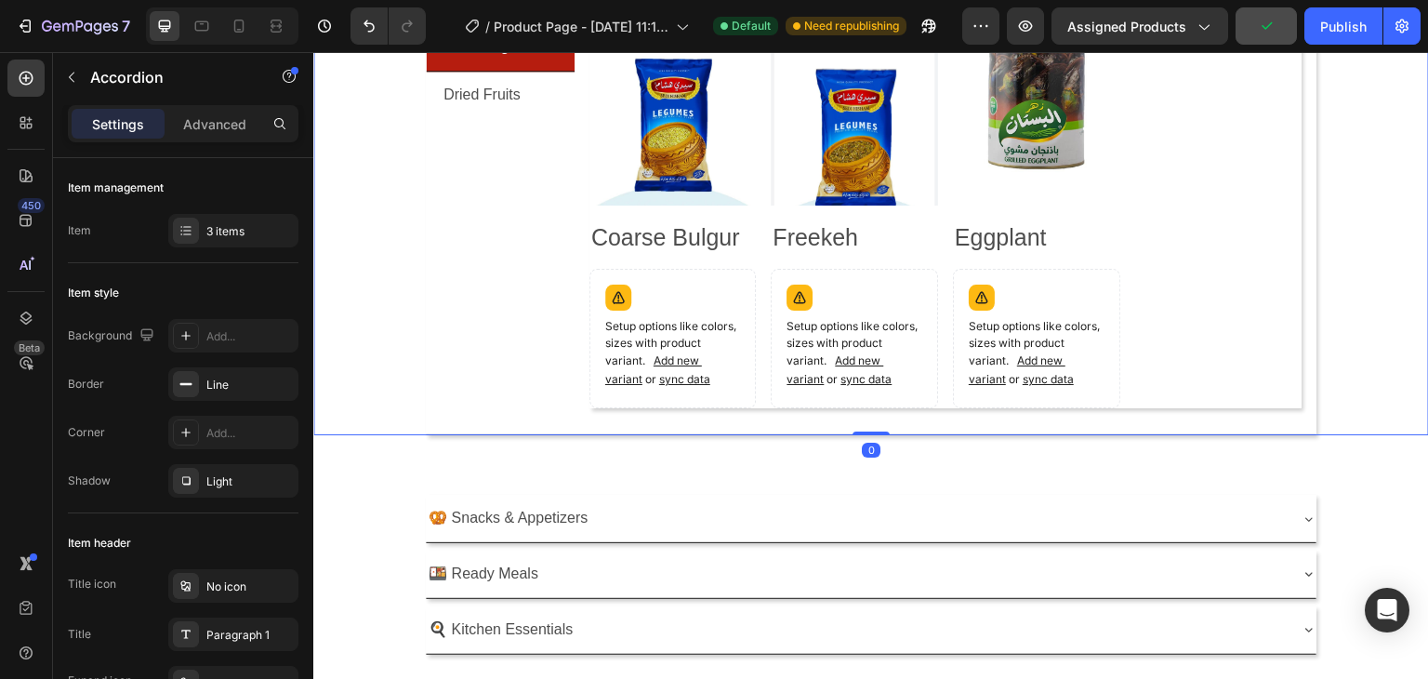
scroll to position [1001, 0]
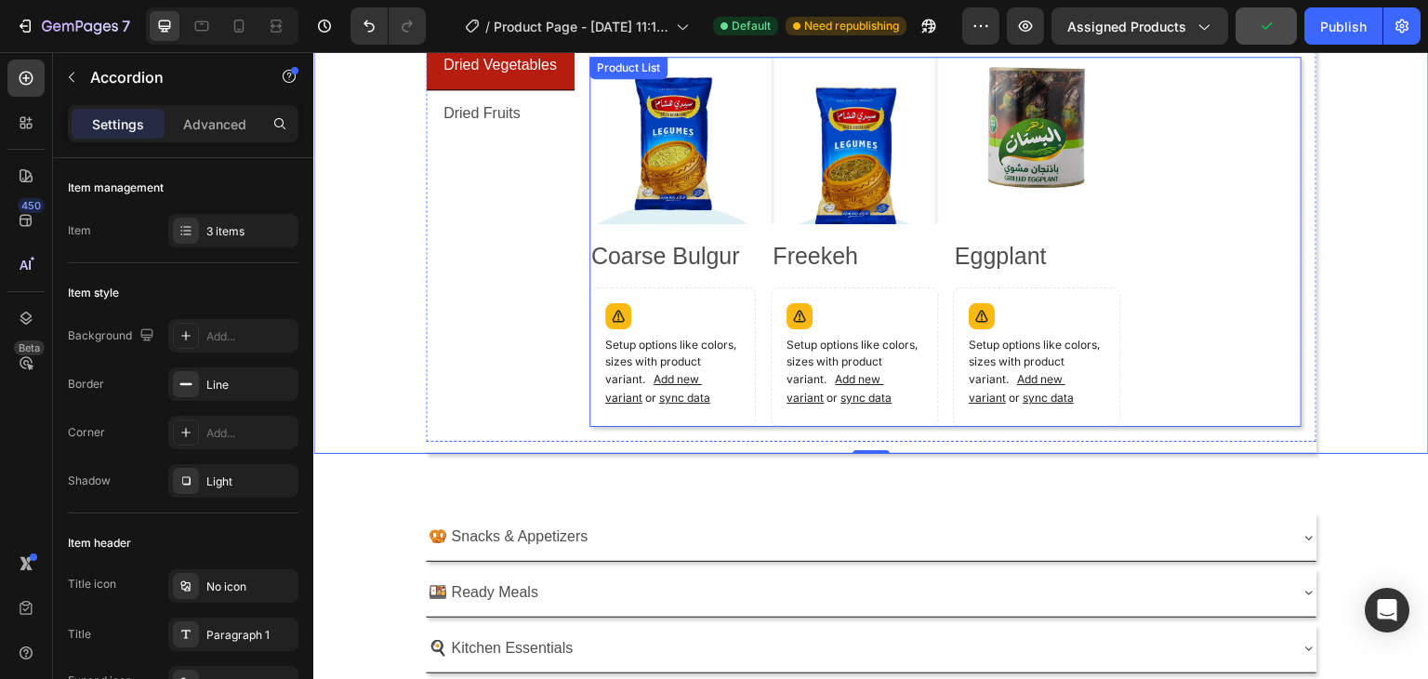
click at [1220, 272] on div "Product Images Coarse Bulgur Product Title Setup options like colors, sizes wit…" at bounding box center [945, 242] width 713 height 370
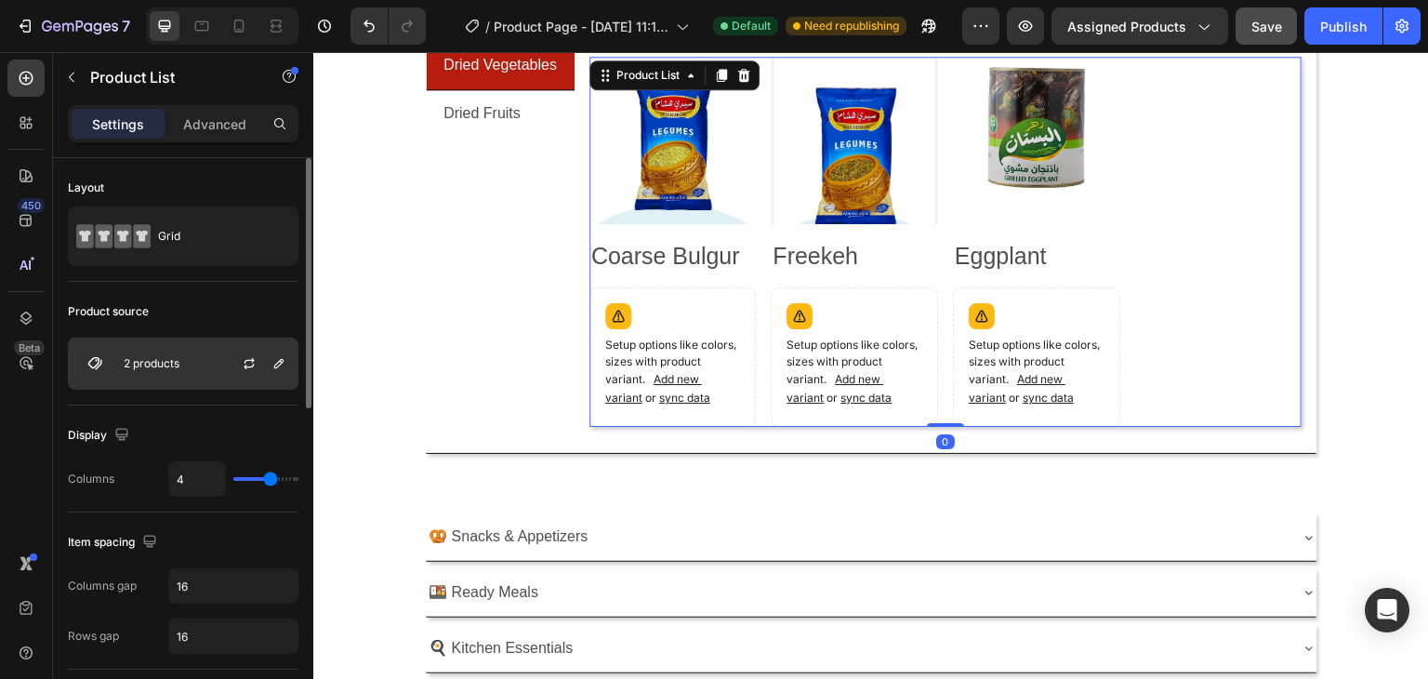
click at [159, 361] on p "2 products" at bounding box center [152, 363] width 56 height 13
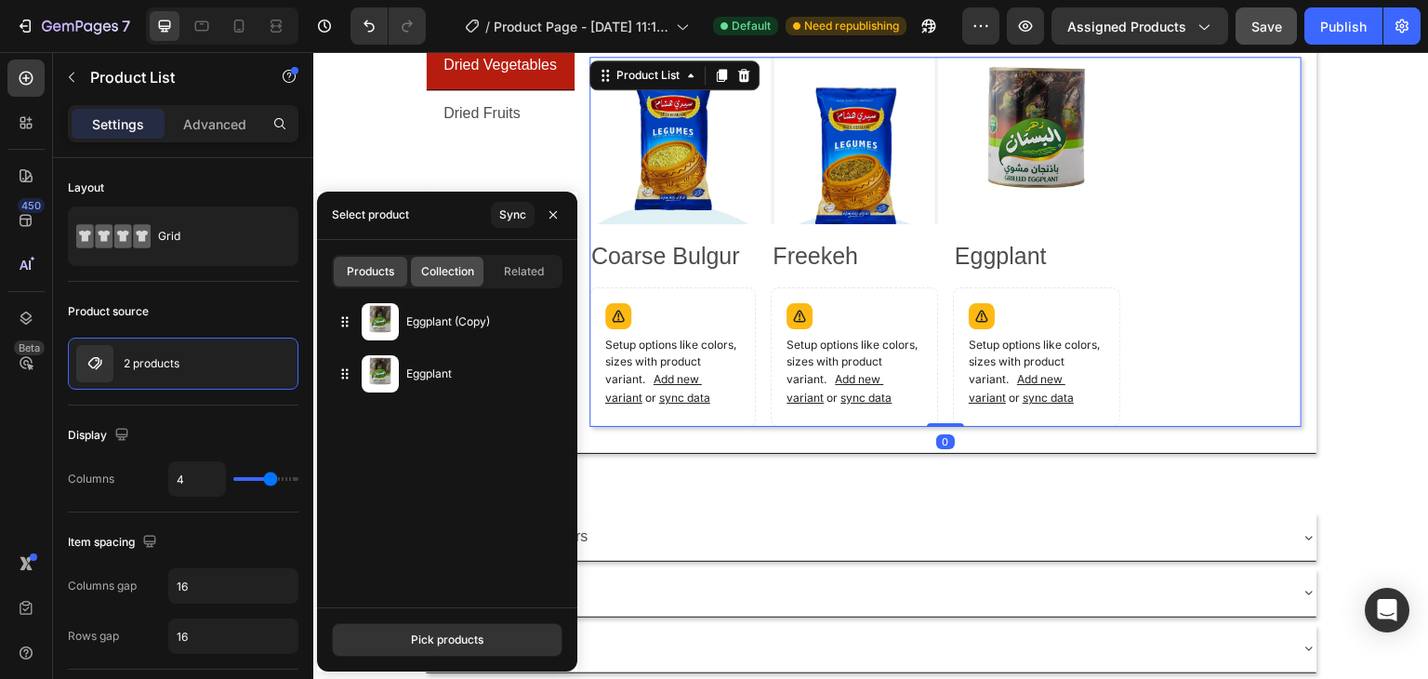
click at [439, 272] on span "Collection" at bounding box center [447, 271] width 53 height 17
type input "10"
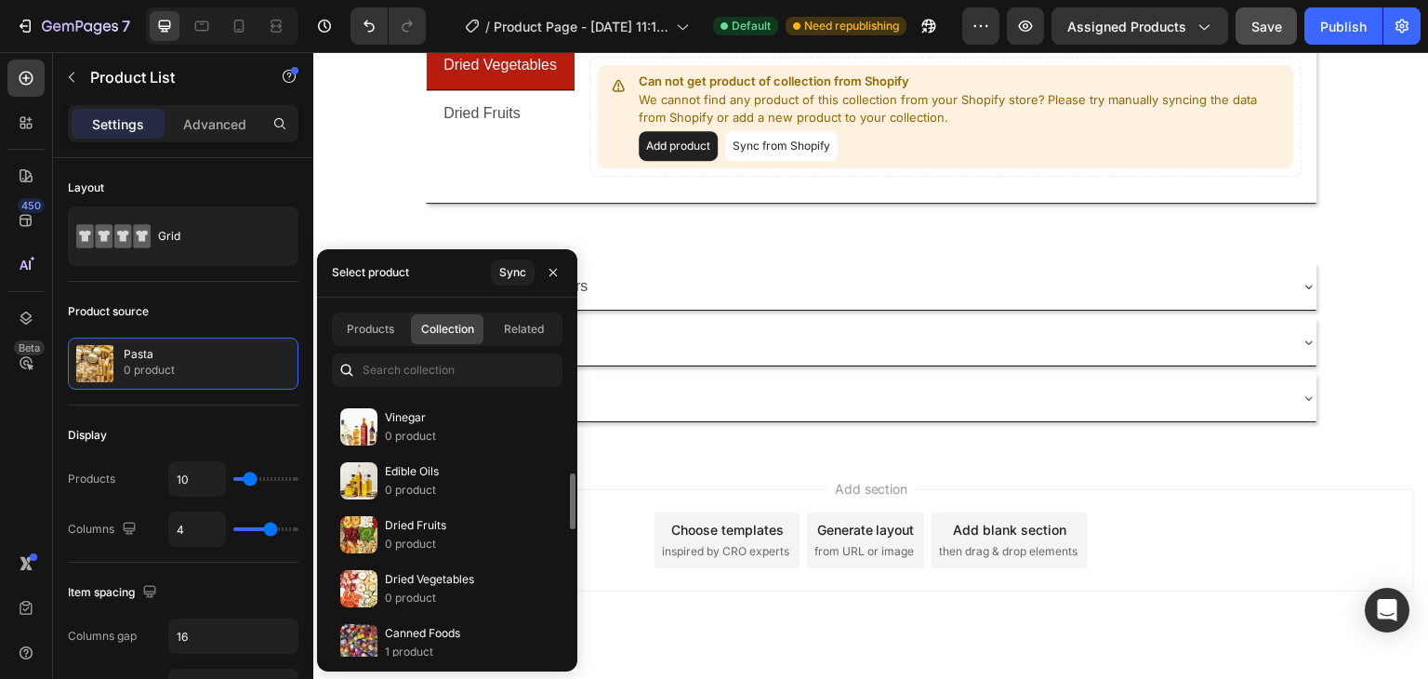
scroll to position [465, 0]
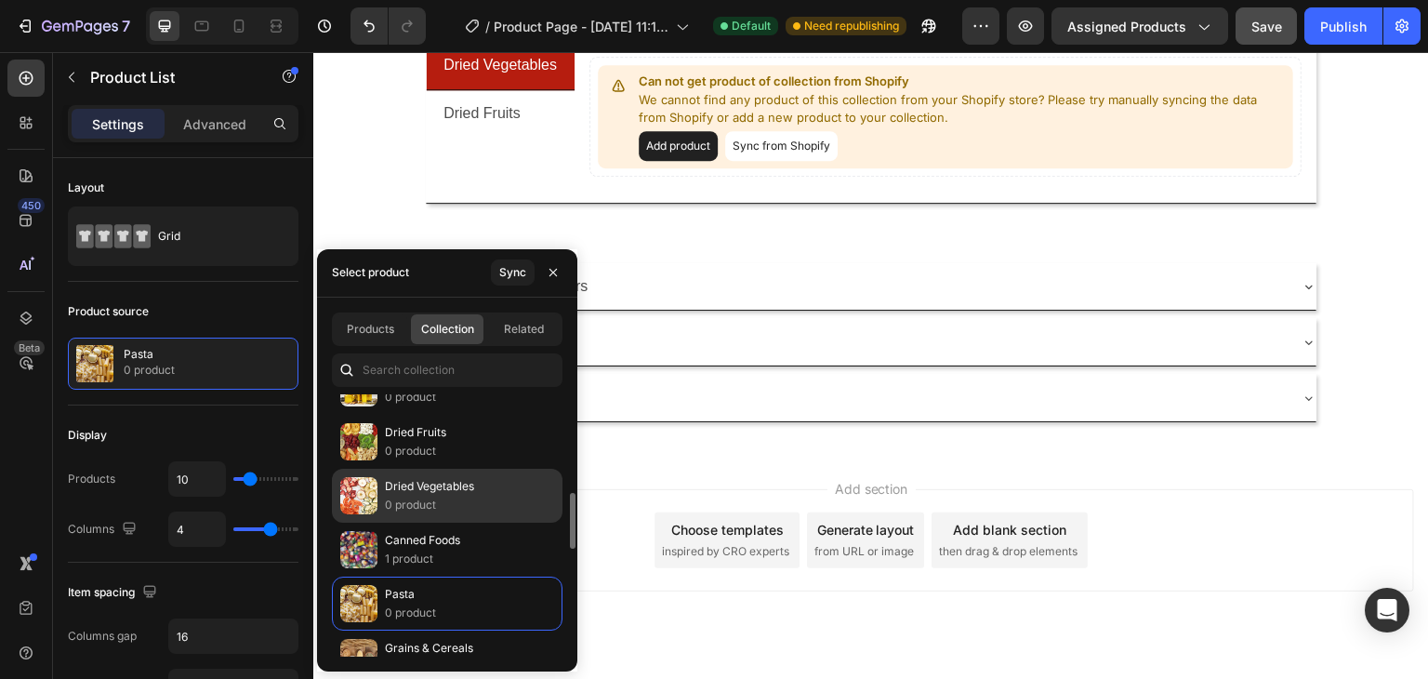
click at [415, 479] on p "Dried Vegetables" at bounding box center [429, 486] width 89 height 19
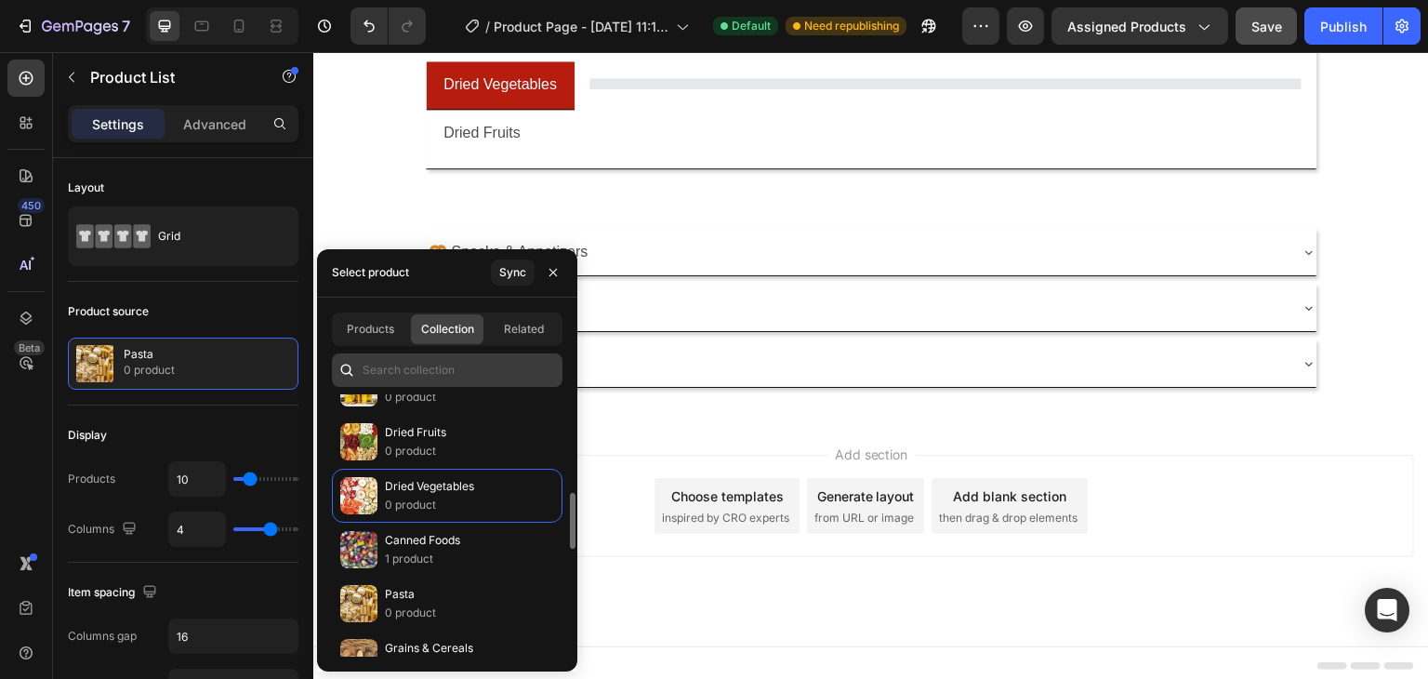
scroll to position [1001, 0]
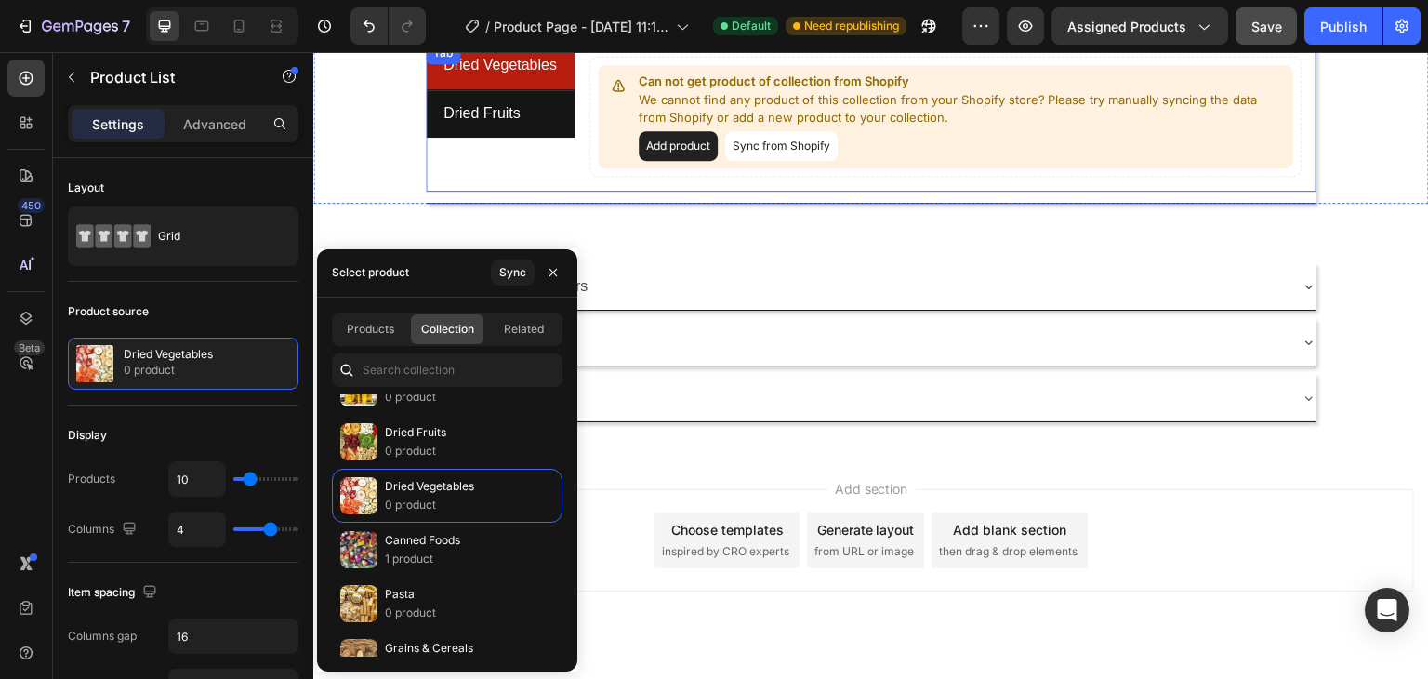
click at [565, 99] on li "Dried Fruits" at bounding box center [500, 113] width 149 height 47
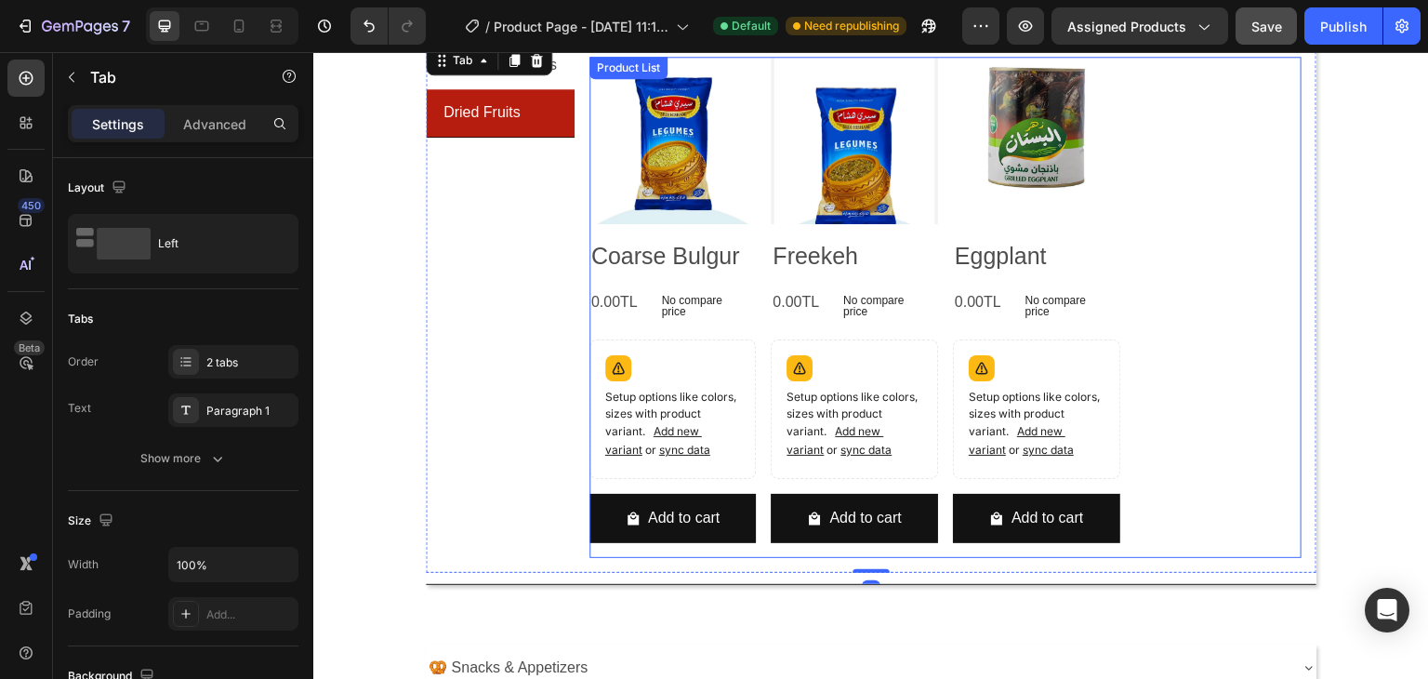
click at [1172, 235] on div "Product Images Coarse Bulgur Product Title 0.00TL Product Price Product Price N…" at bounding box center [945, 307] width 713 height 501
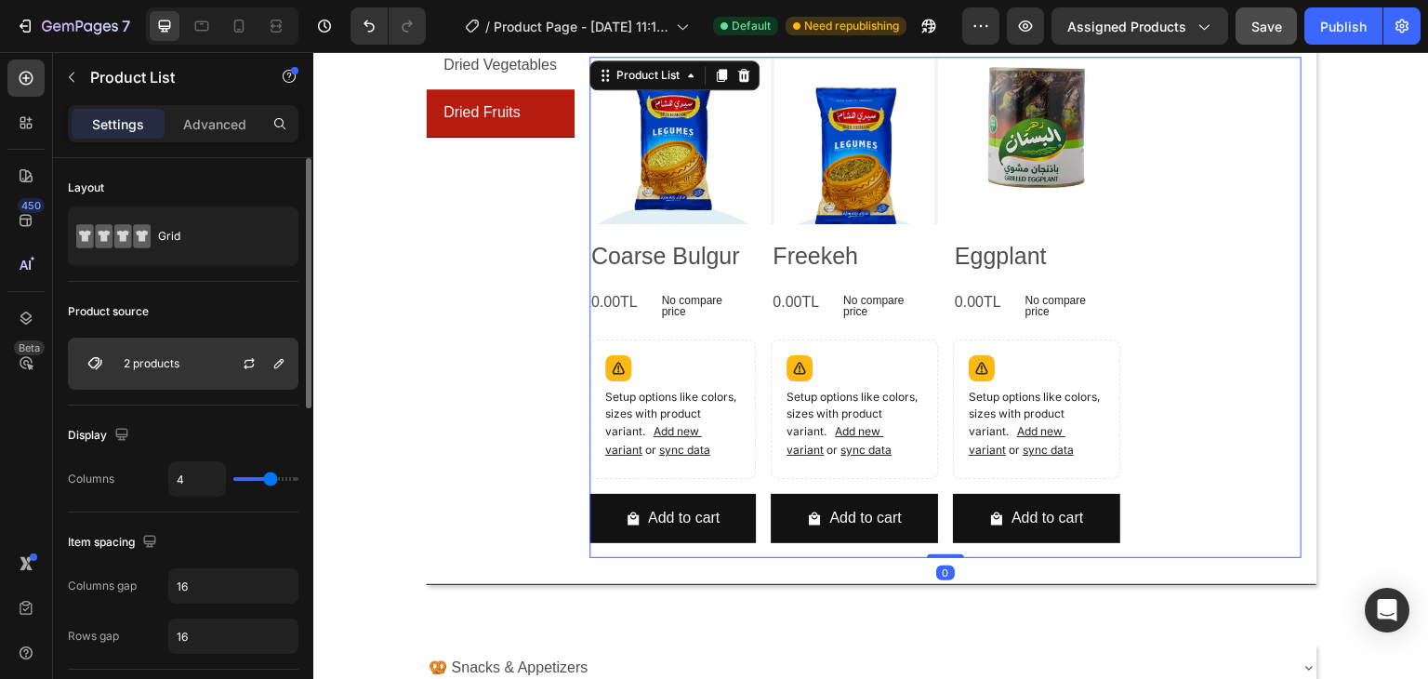
click at [167, 367] on p "2 products" at bounding box center [152, 363] width 56 height 13
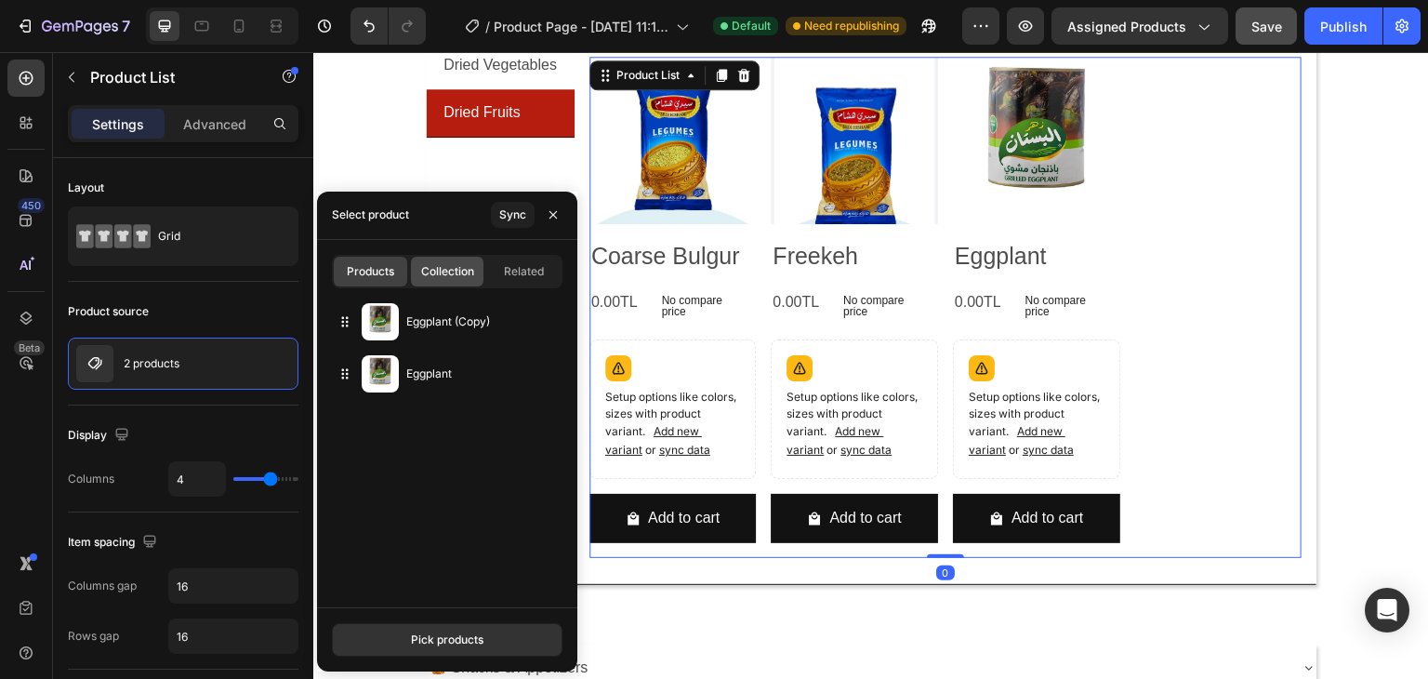
click at [439, 276] on span "Collection" at bounding box center [447, 271] width 53 height 17
type input "10"
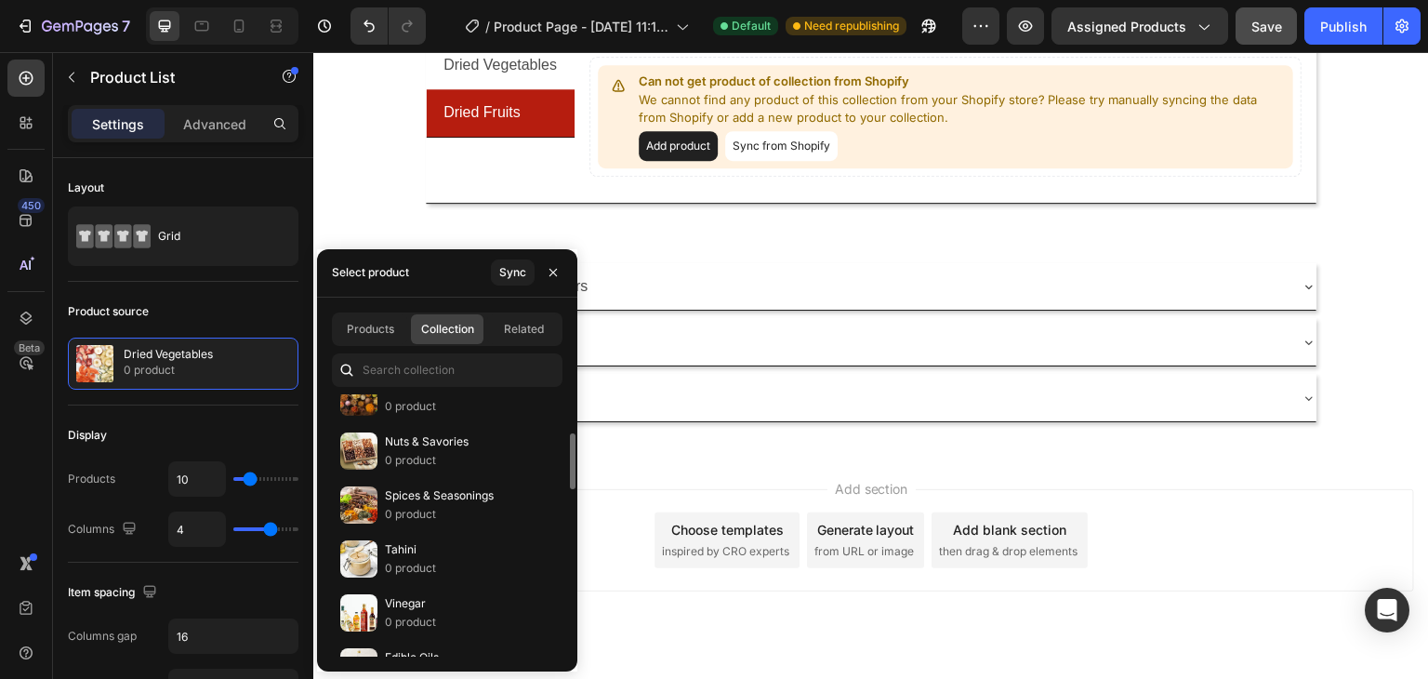
scroll to position [279, 0]
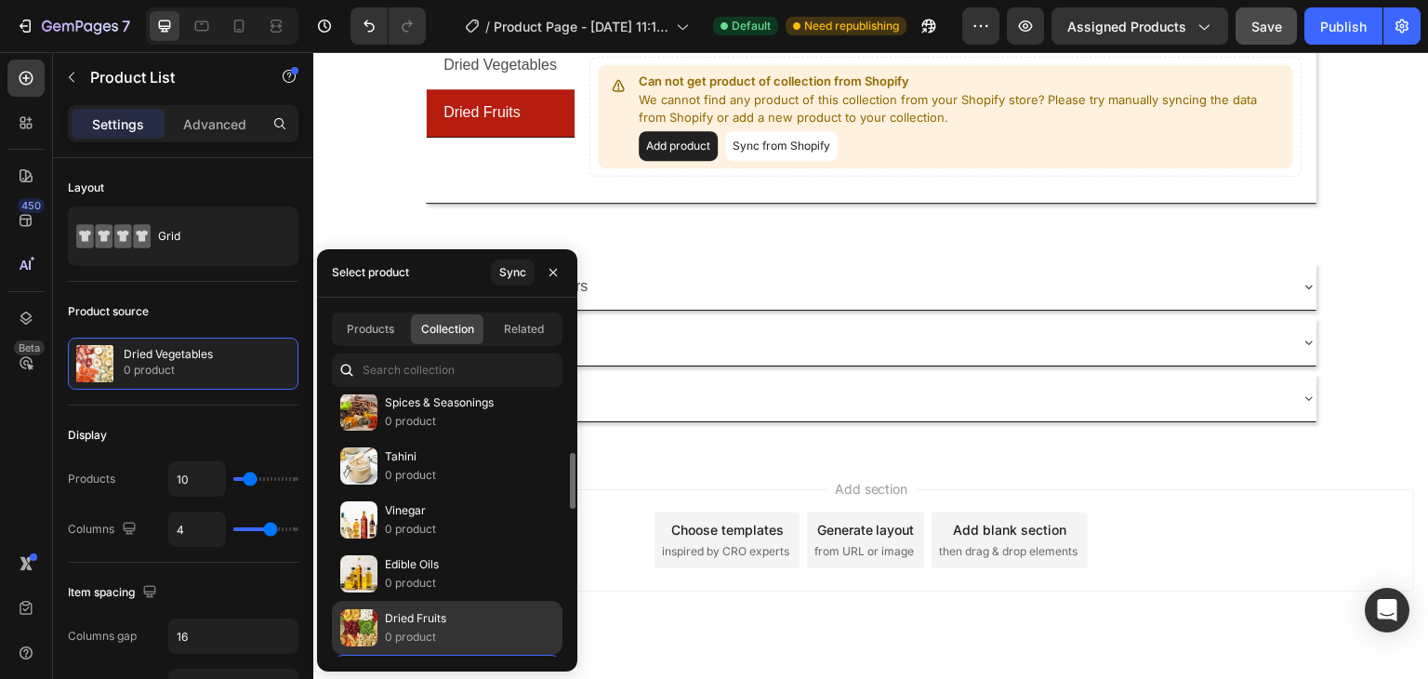
click at [423, 614] on p "Dried Fruits" at bounding box center [415, 618] width 61 height 19
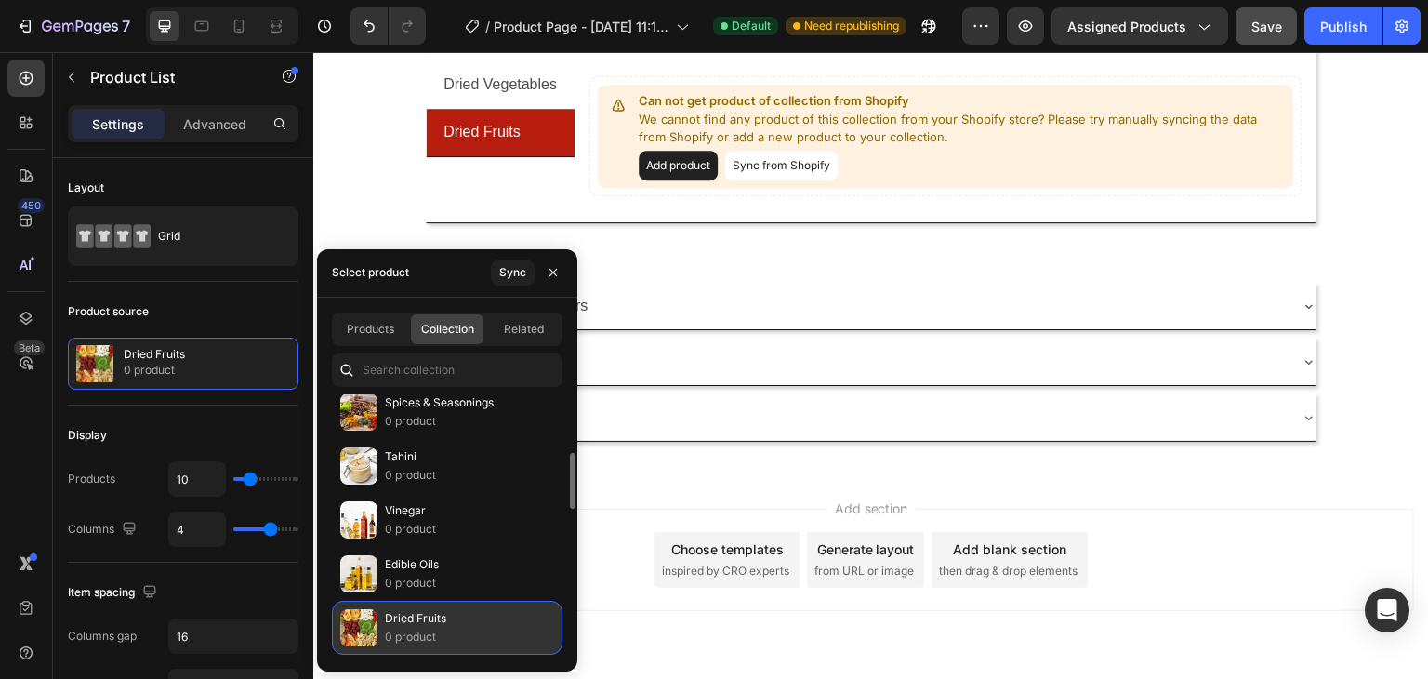
scroll to position [1001, 0]
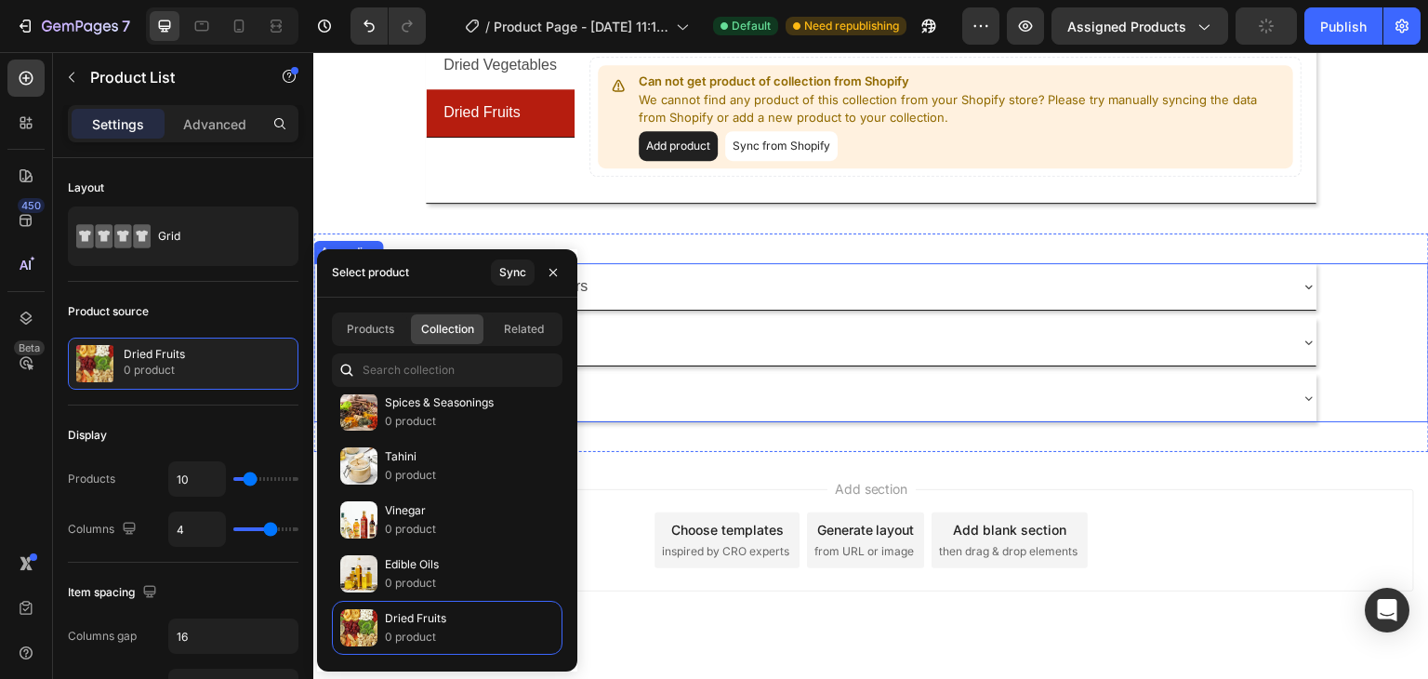
click at [806, 272] on div "🥨 Snacks & Appetizers" at bounding box center [856, 287] width 861 height 33
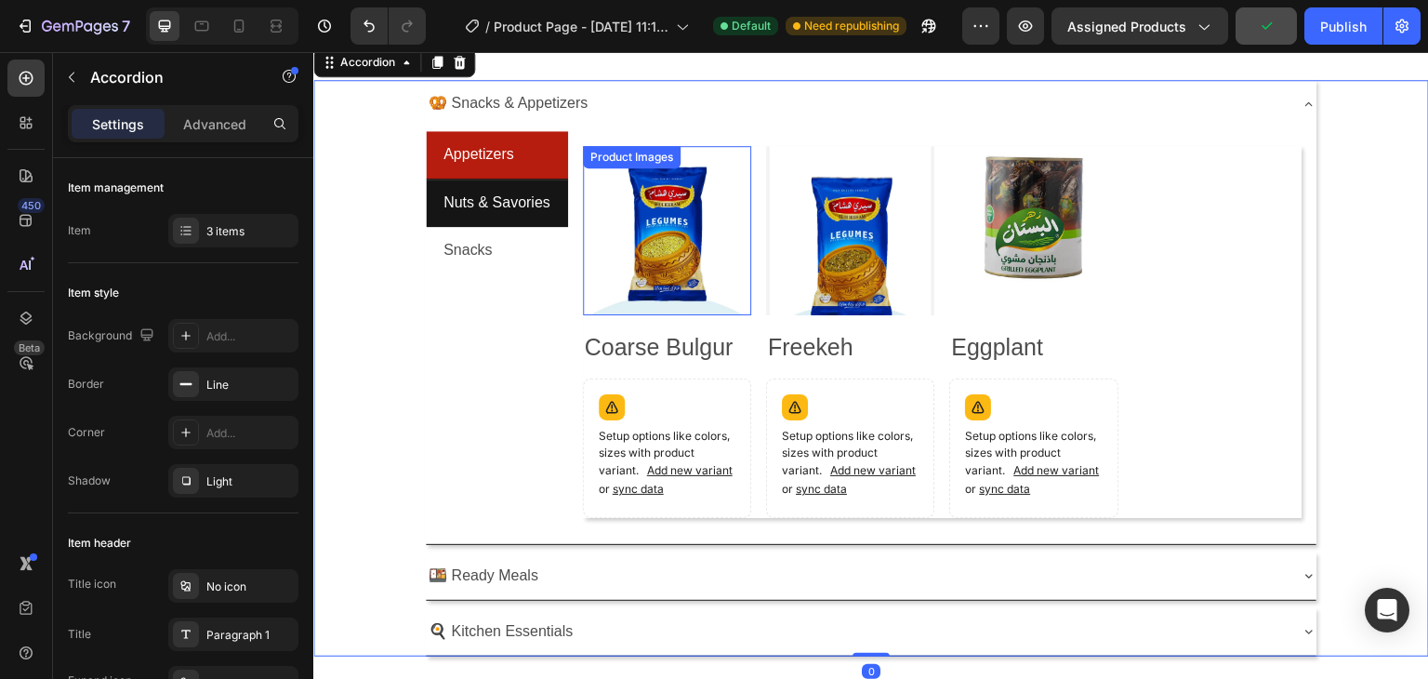
scroll to position [1187, 0]
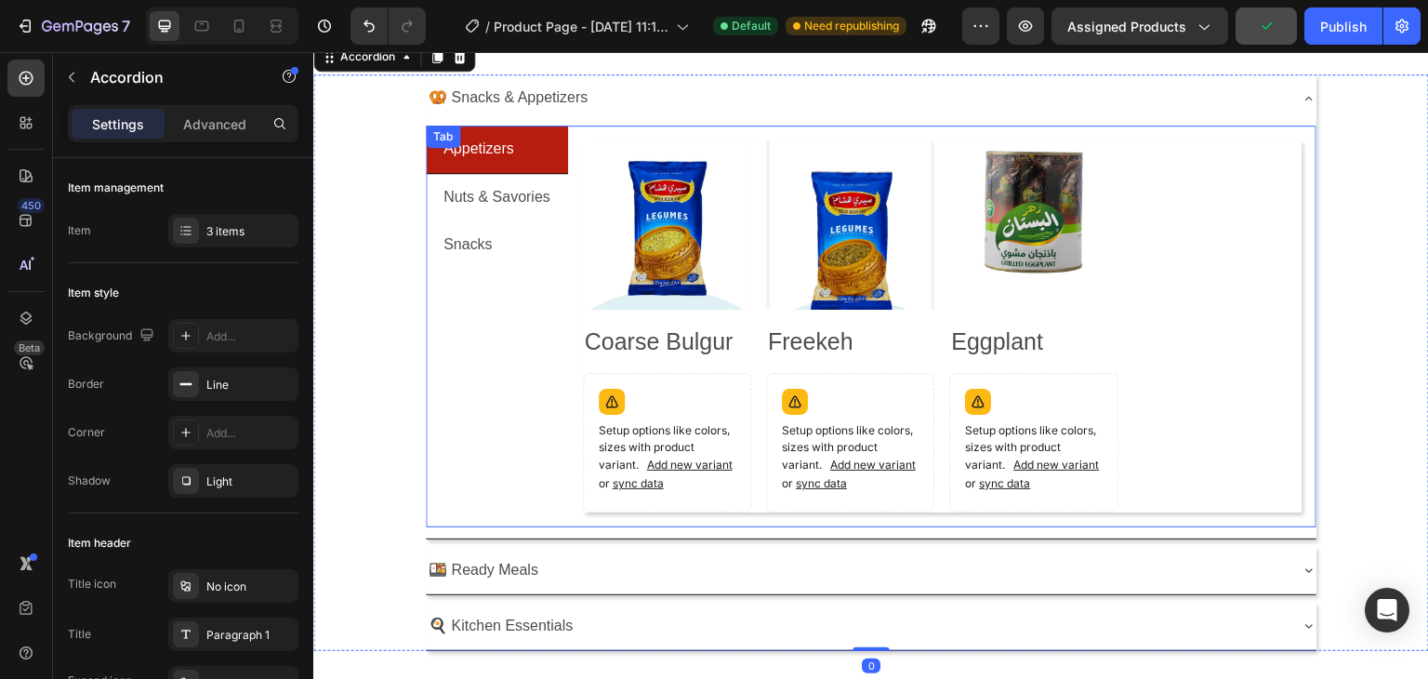
click at [524, 142] on li "Appetizers" at bounding box center [497, 149] width 142 height 48
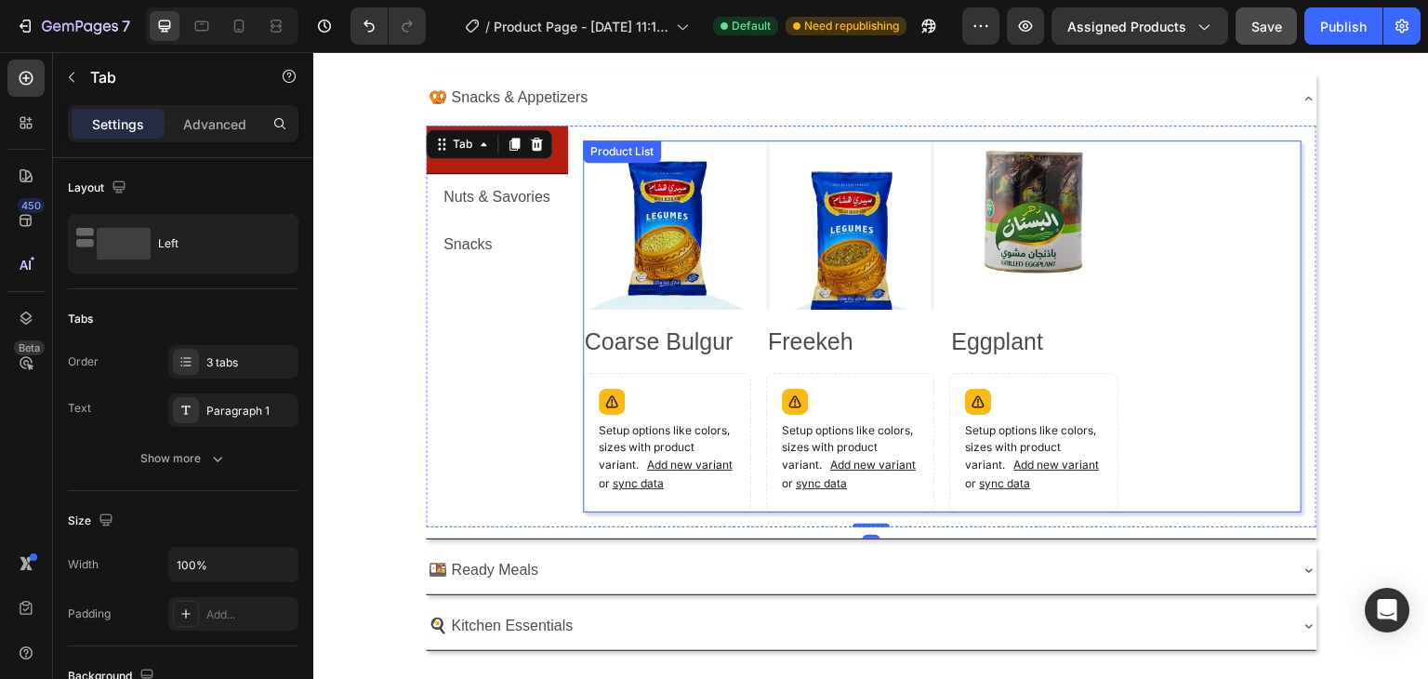
click at [1222, 235] on div "Product Images Coarse Bulgur Product Title Setup options like colors, sizes wit…" at bounding box center [943, 326] width 720 height 372
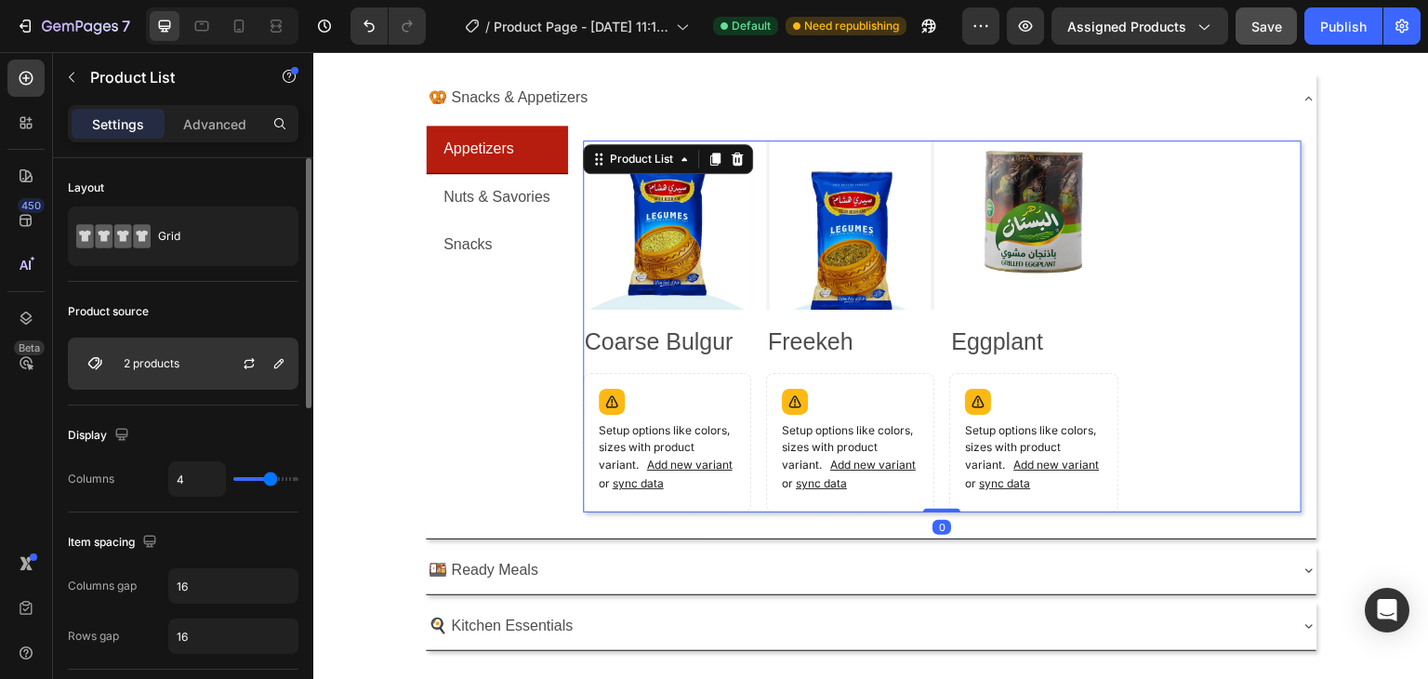
click at [191, 357] on div "2 products" at bounding box center [183, 363] width 231 height 52
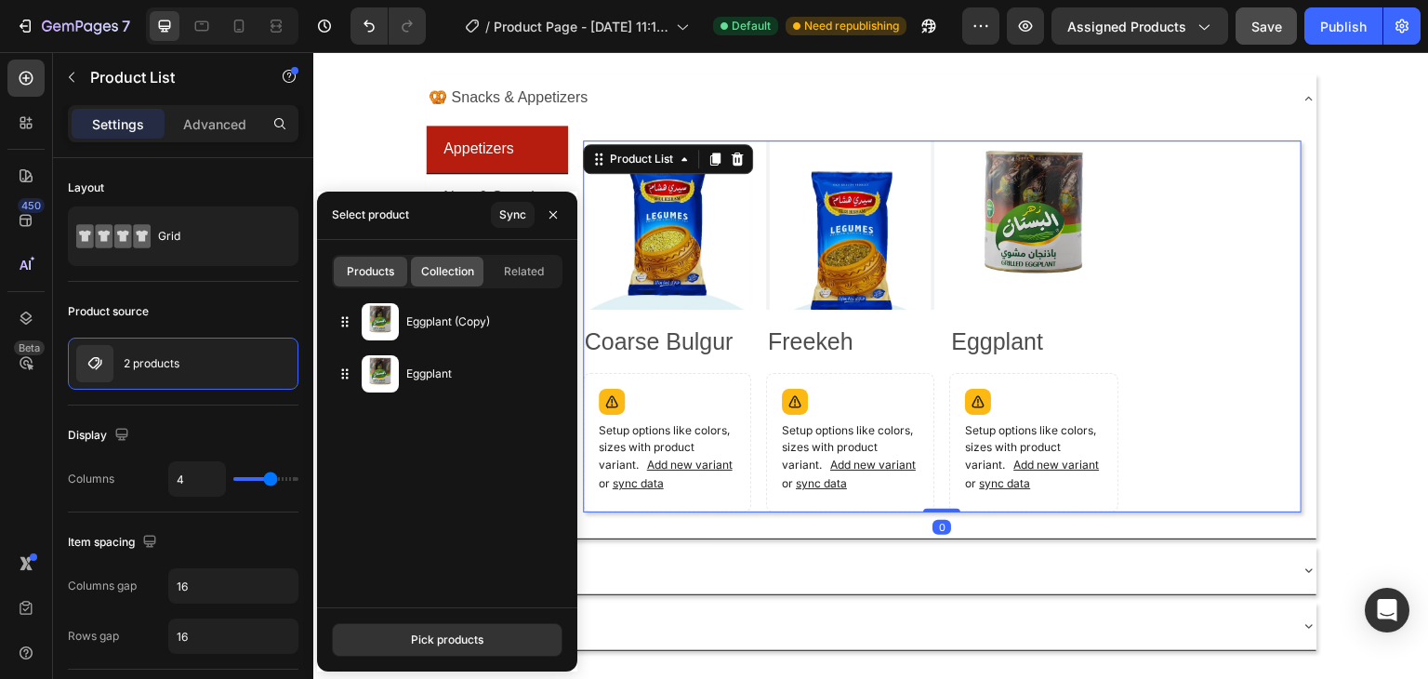
click at [456, 284] on div "Collection" at bounding box center [447, 272] width 73 height 30
type input "10"
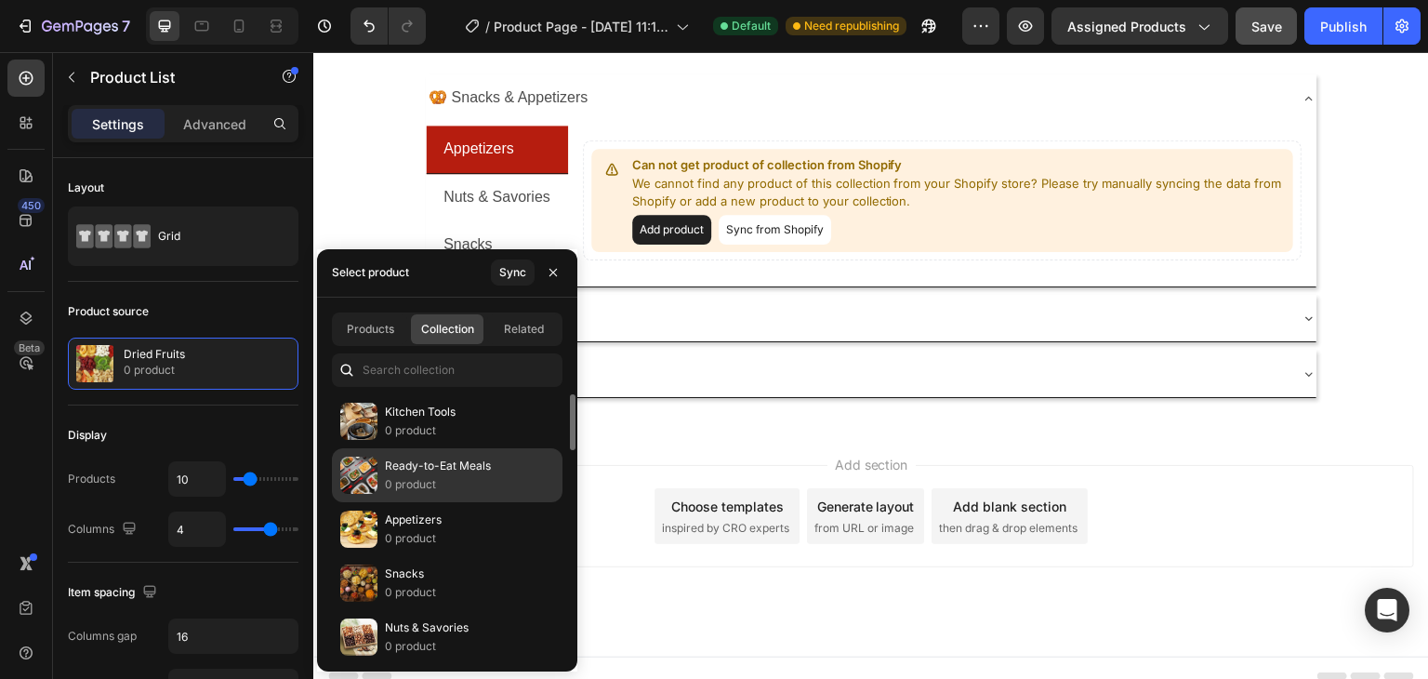
scroll to position [93, 0]
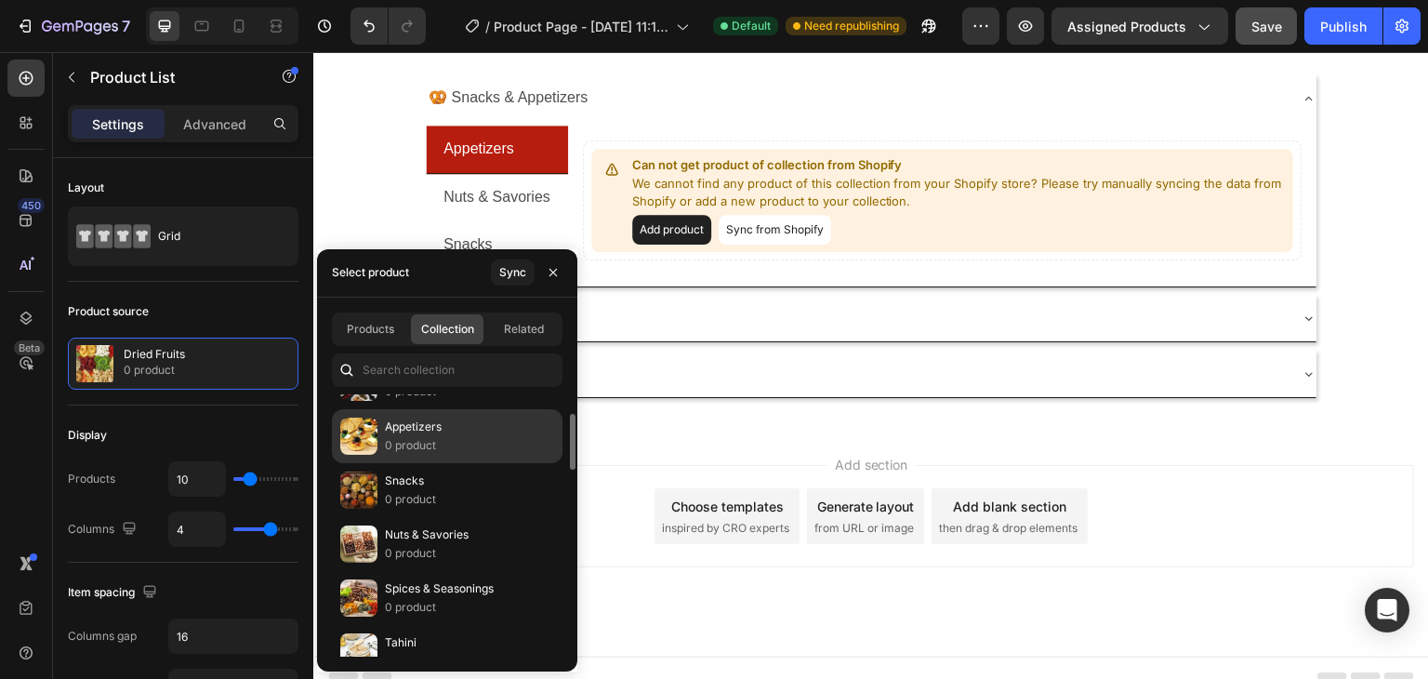
click at [446, 463] on div "Appetizers 0 product" at bounding box center [447, 490] width 231 height 54
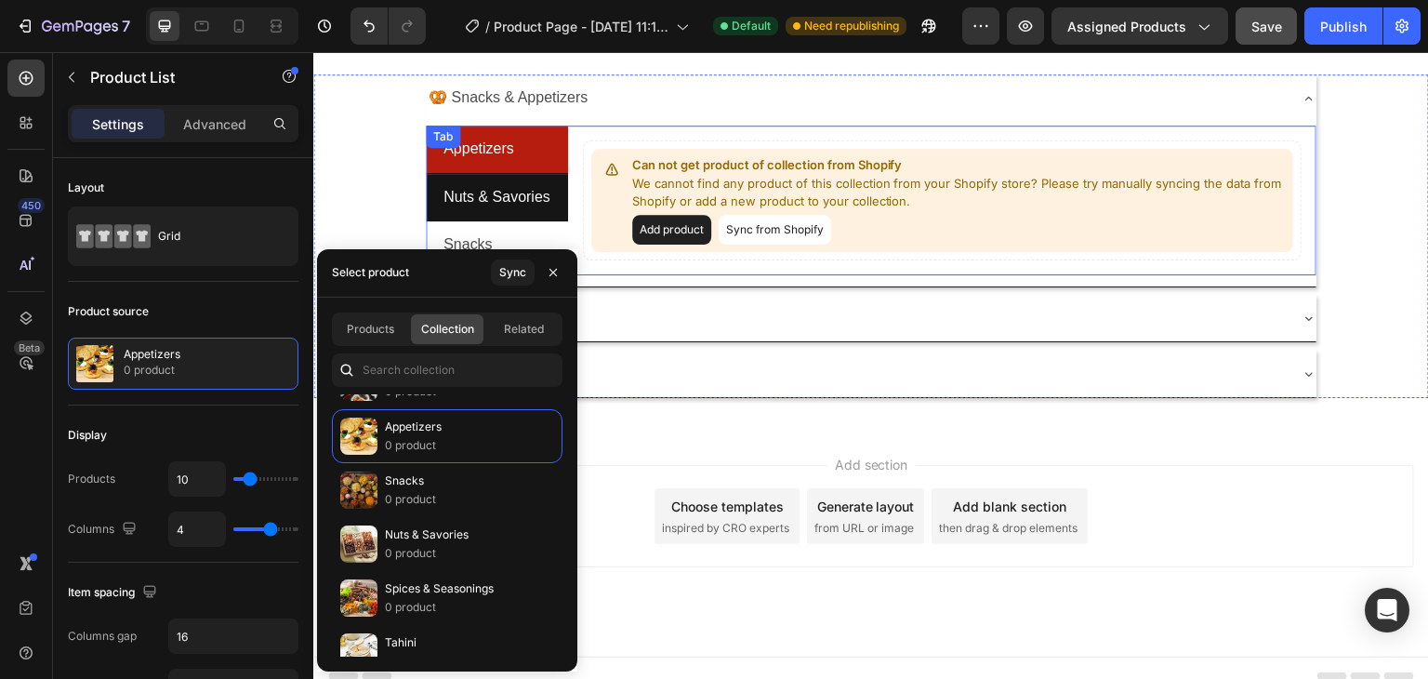
click at [549, 202] on div "Nuts & Savories" at bounding box center [497, 197] width 112 height 33
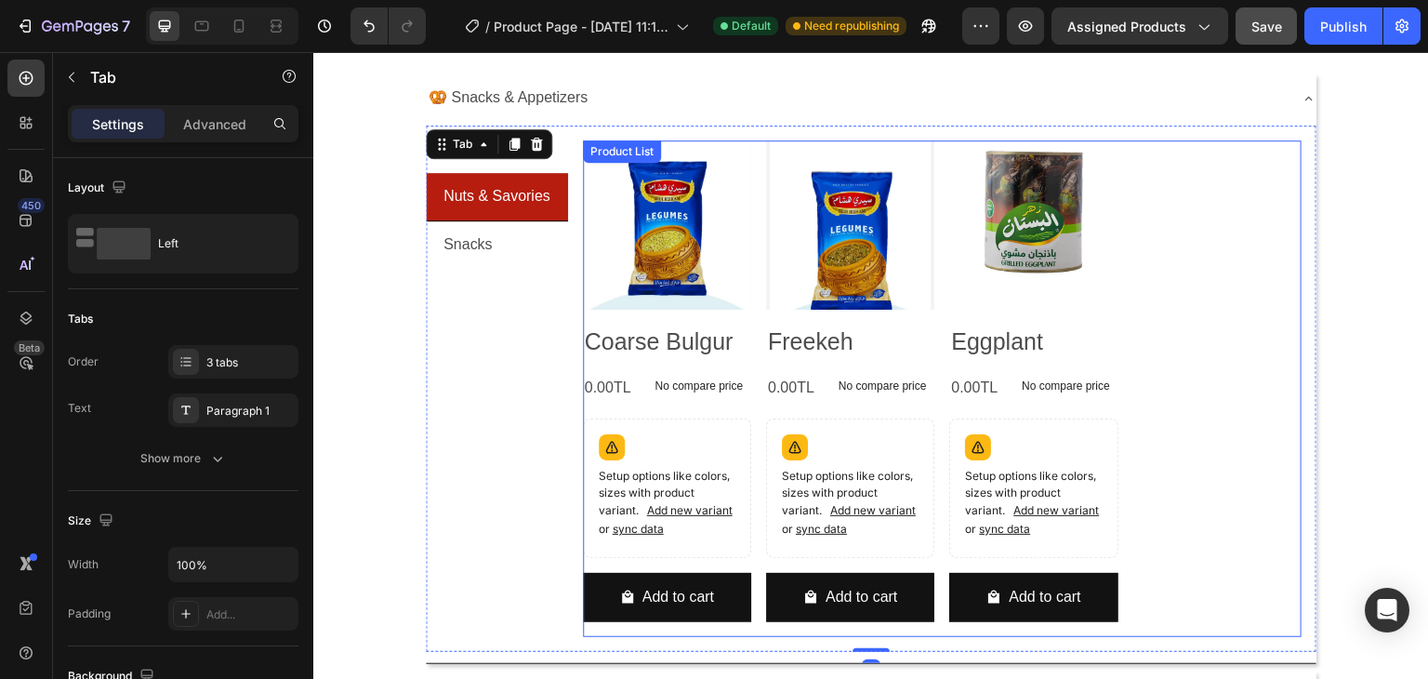
click at [1163, 249] on div "Product Images Coarse Bulgur Product Title 0.00TL Product Price Product Price N…" at bounding box center [943, 388] width 720 height 496
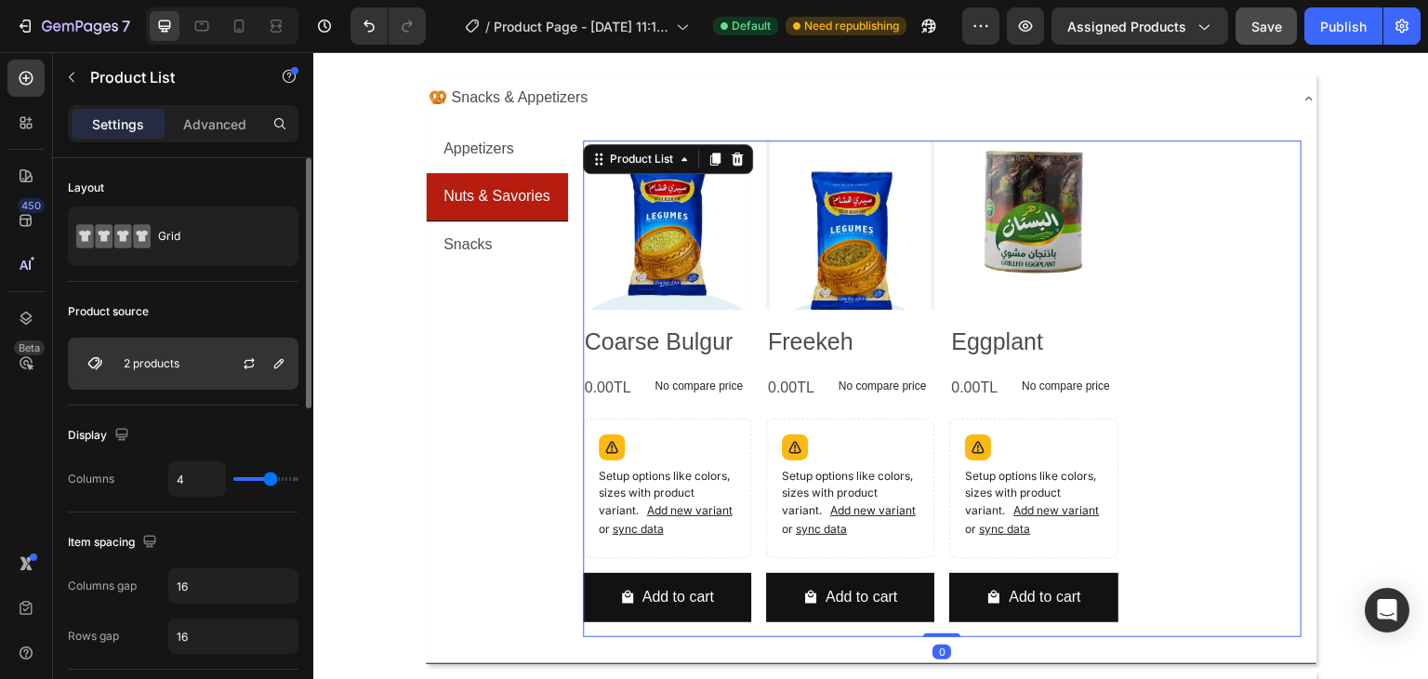
click at [215, 358] on div "2 products" at bounding box center [183, 363] width 231 height 52
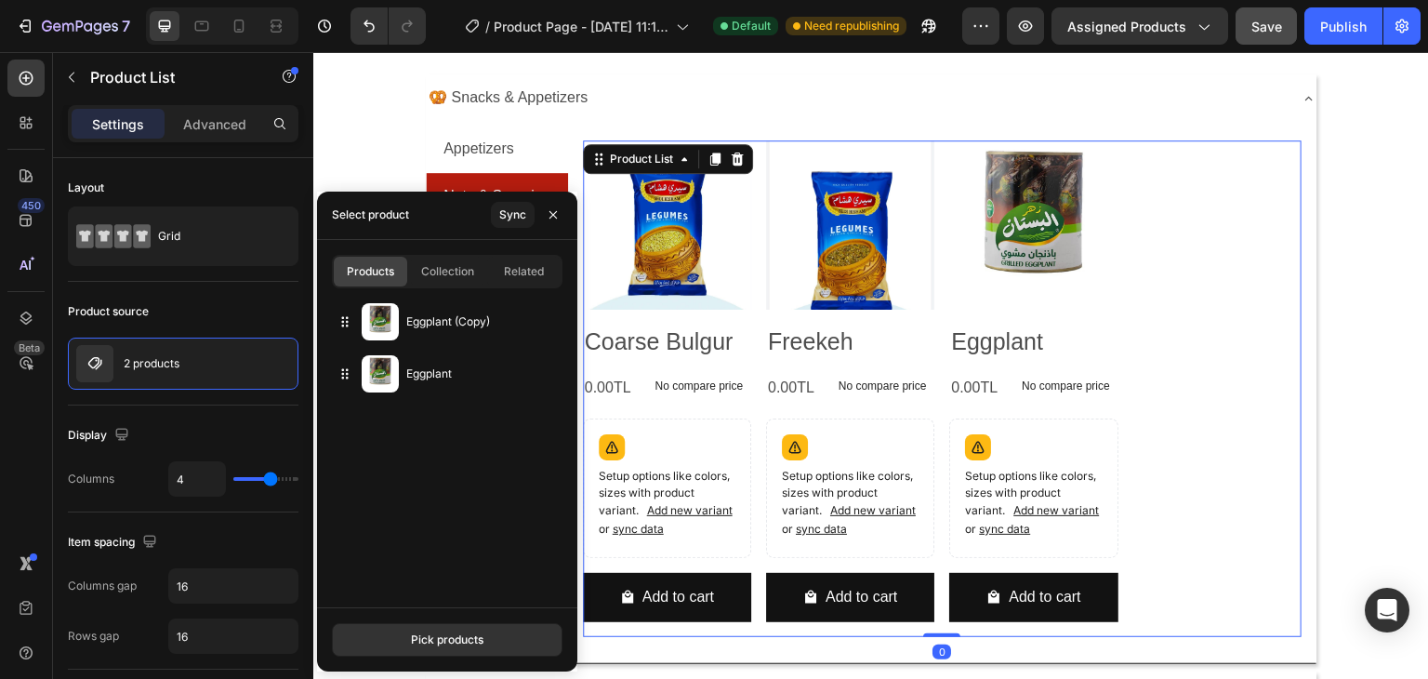
drag, startPoint x: 450, startPoint y: 280, endPoint x: 444, endPoint y: 310, distance: 30.3
click at [450, 281] on div "Collection" at bounding box center [447, 272] width 73 height 30
type input "10"
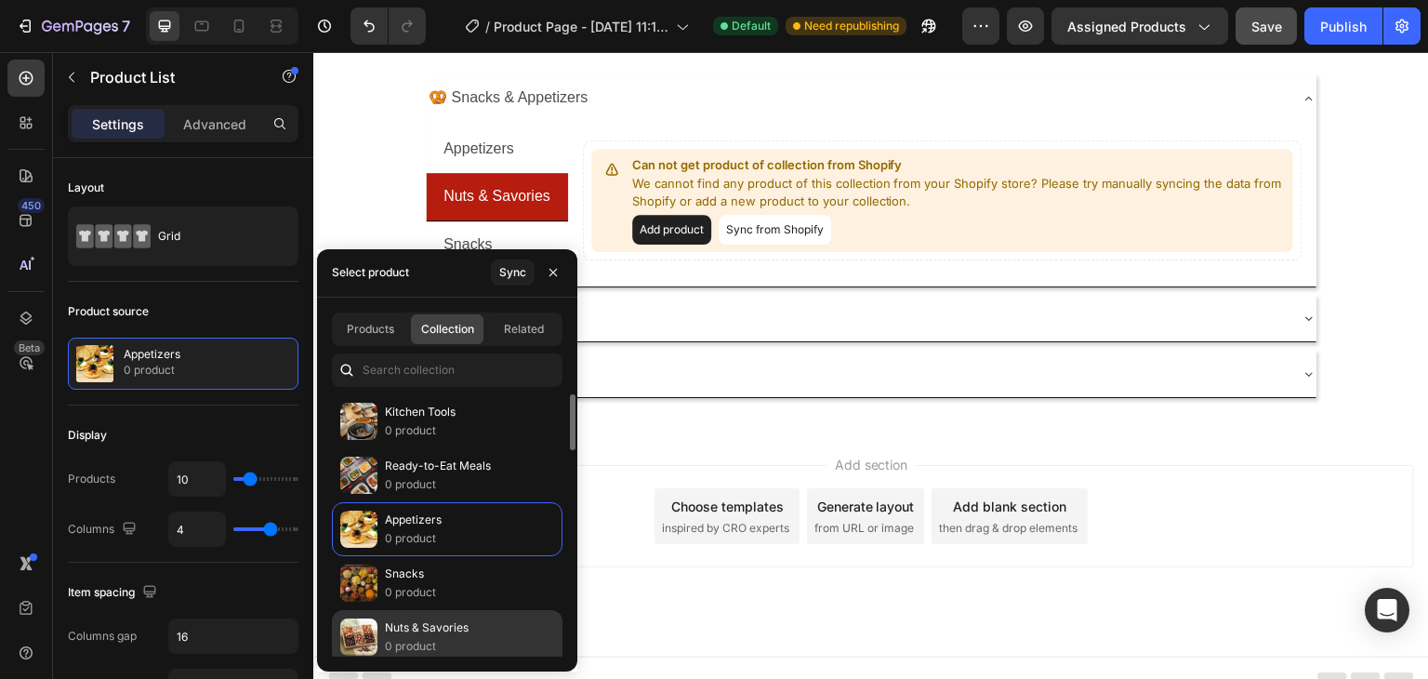
click at [425, 618] on p "Nuts & Savories" at bounding box center [427, 627] width 84 height 19
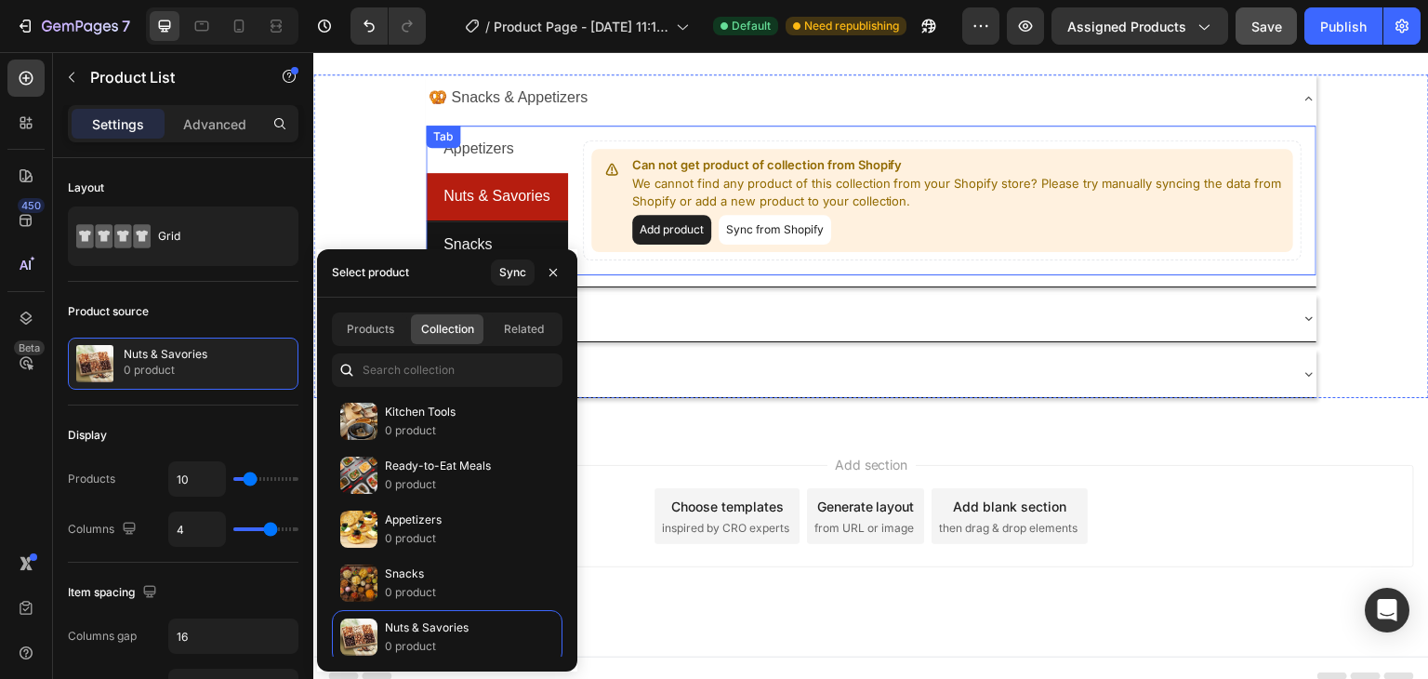
click at [555, 241] on li "Snacks" at bounding box center [497, 244] width 142 height 47
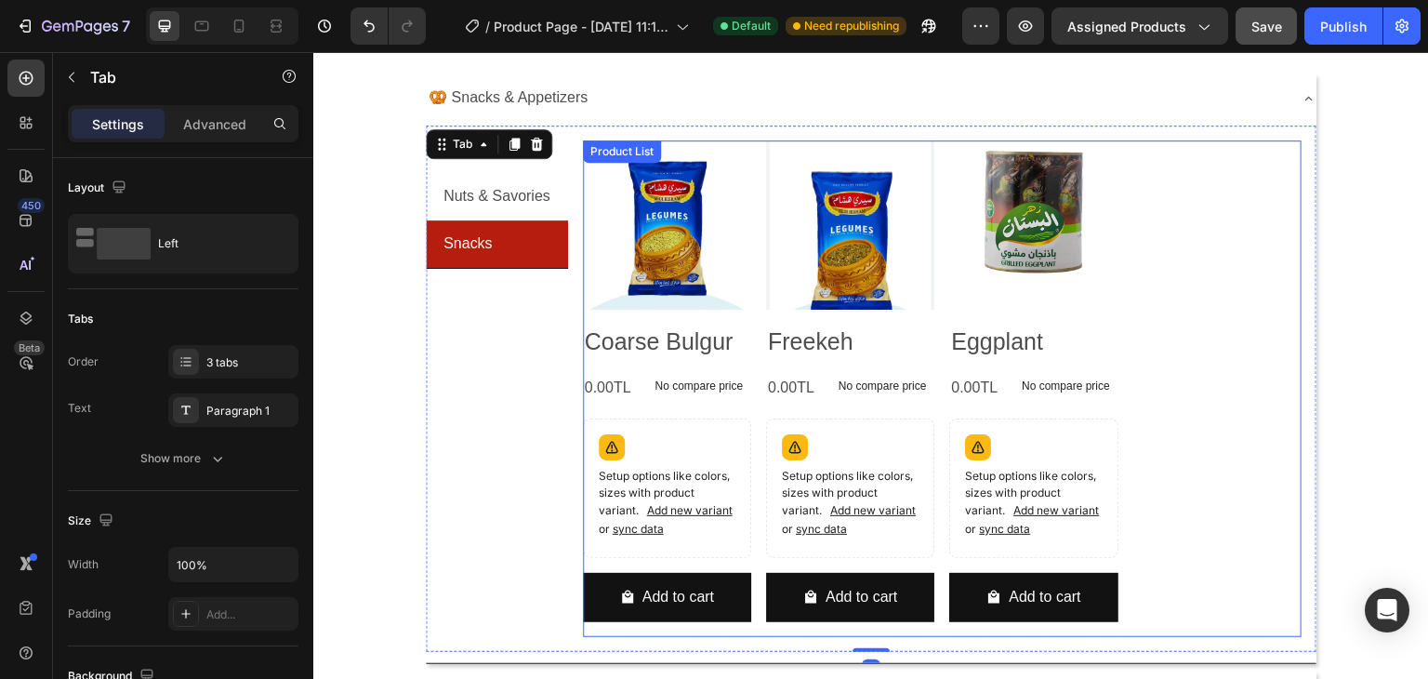
click at [1188, 255] on div "Product Images Coarse Bulgur Product Title 0.00TL Product Price Product Price N…" at bounding box center [943, 388] width 720 height 496
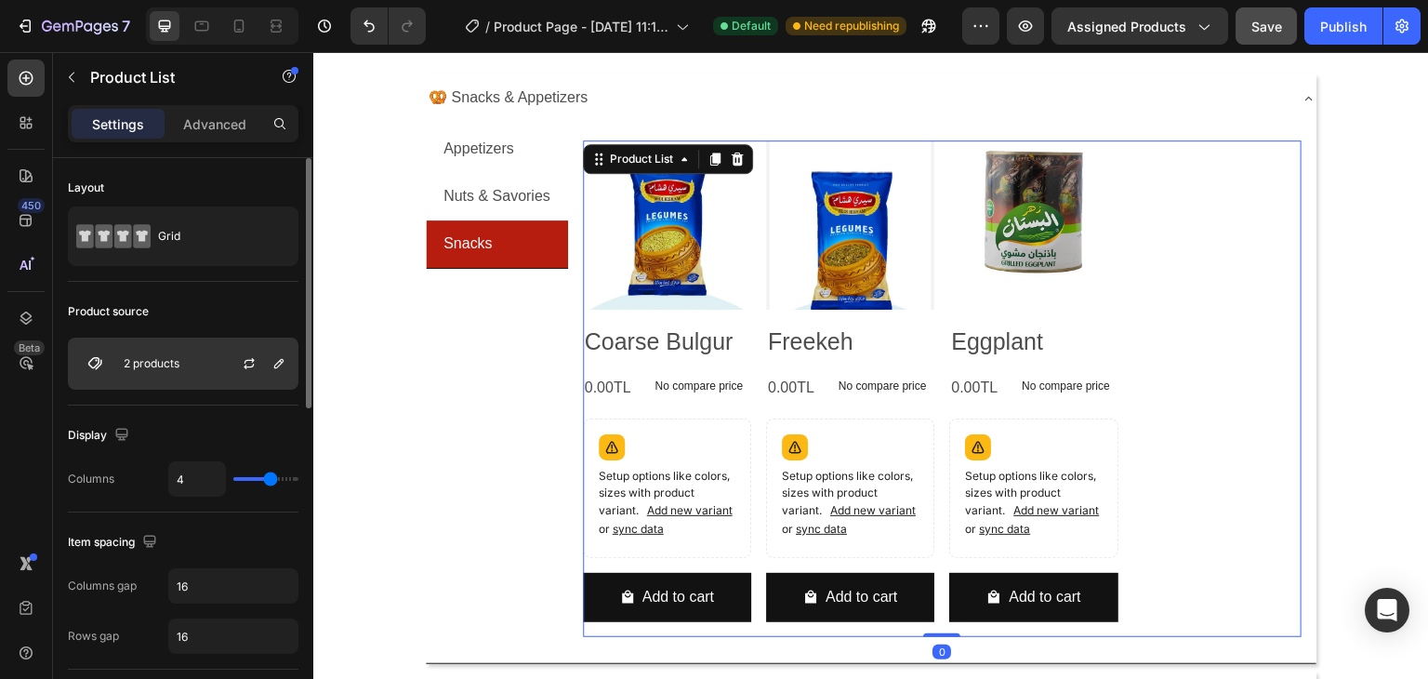
click at [154, 357] on p "2 products" at bounding box center [152, 363] width 56 height 13
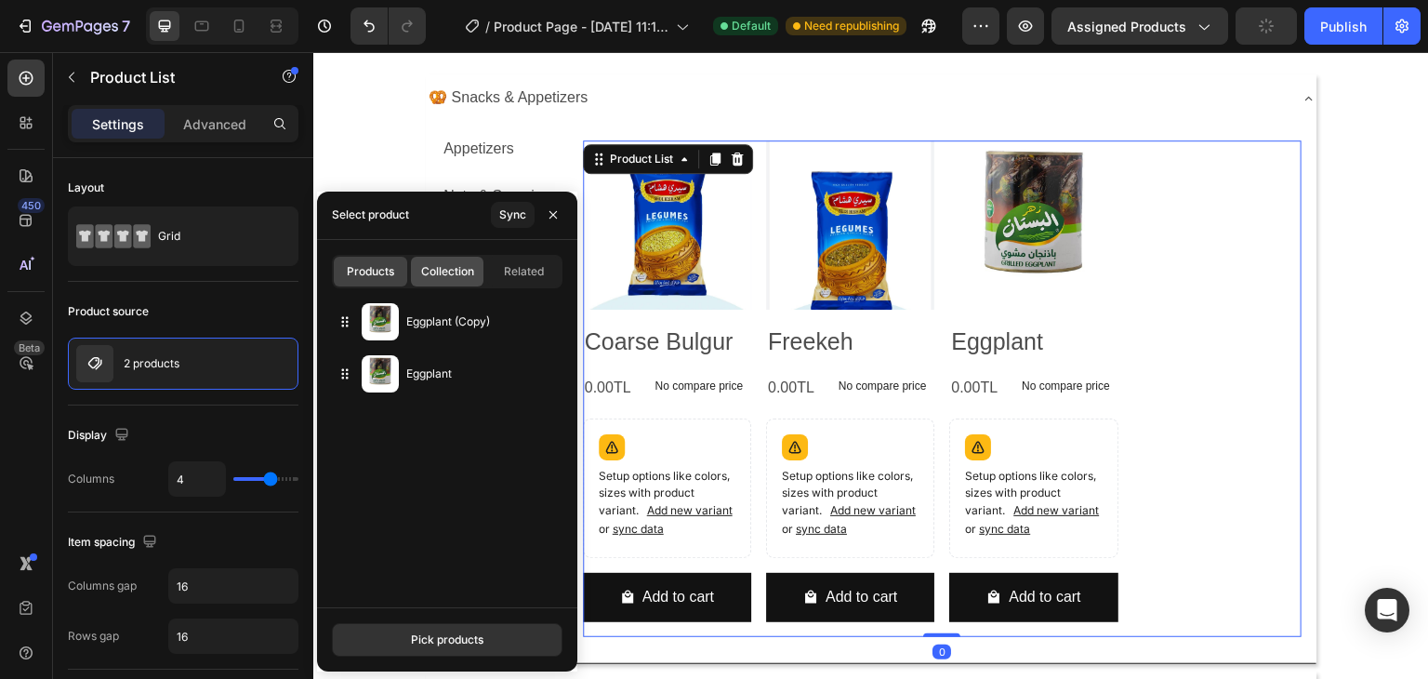
click at [457, 278] on span "Collection" at bounding box center [447, 271] width 53 height 17
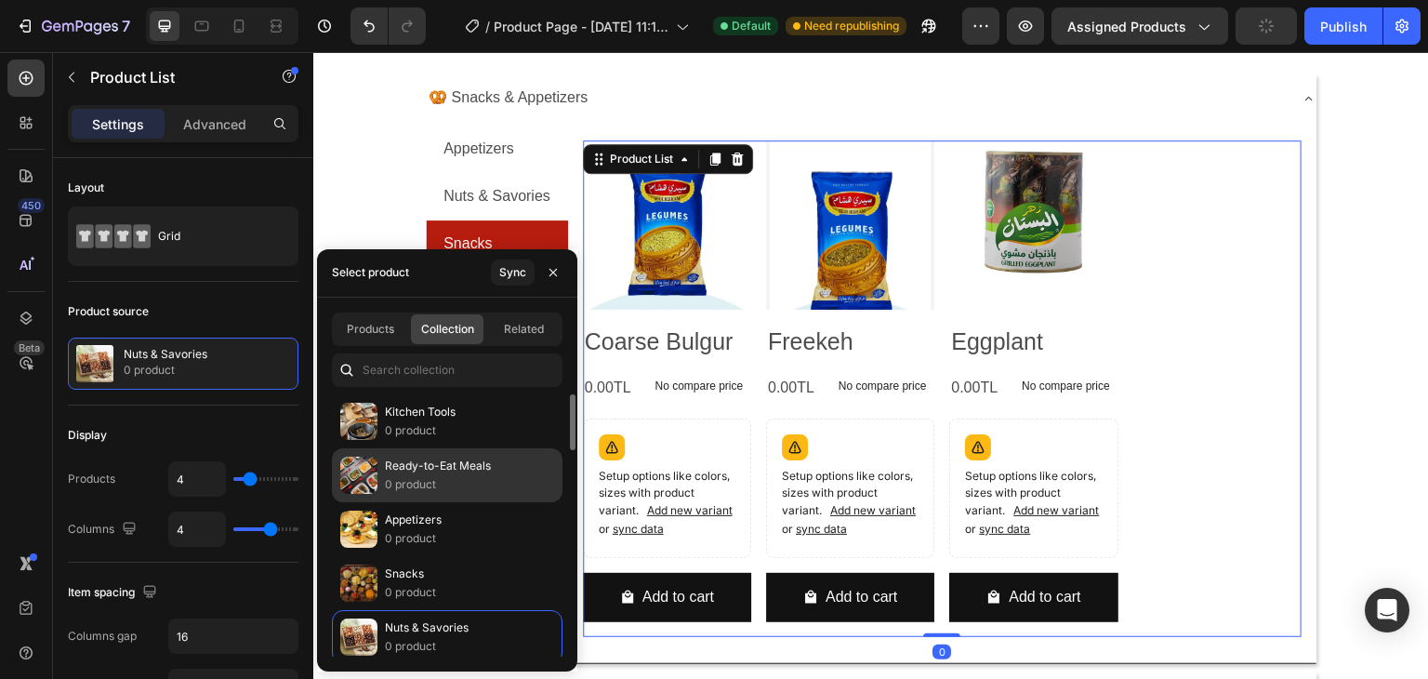
type input "10"
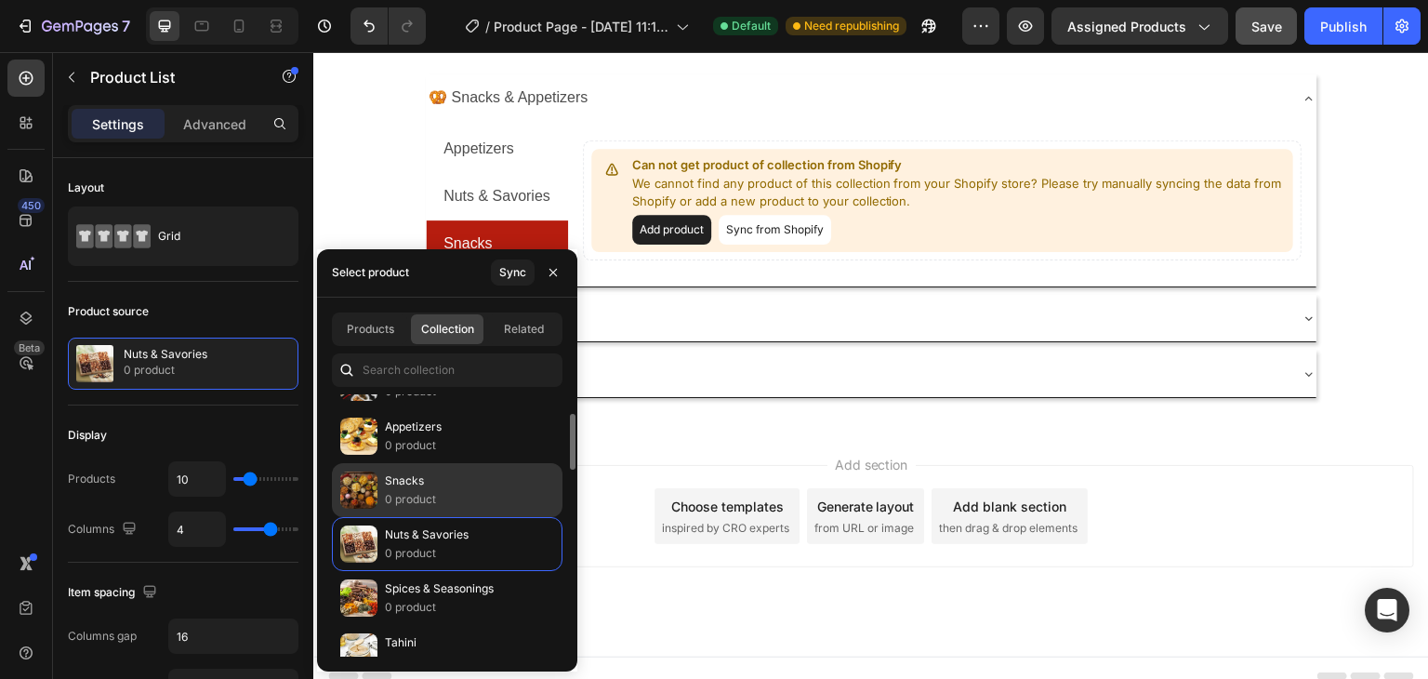
click at [416, 487] on p "Snacks" at bounding box center [410, 480] width 51 height 19
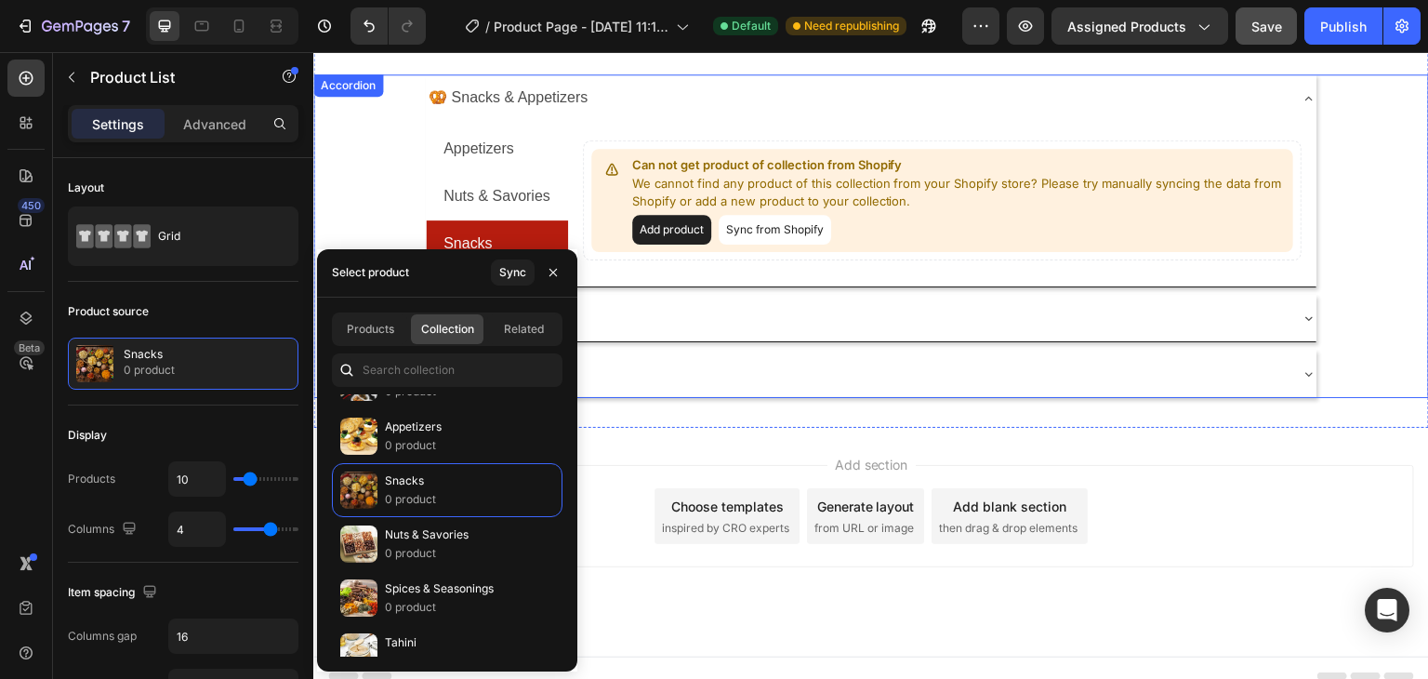
click at [710, 282] on div "Appetizers Nuts & Savories Snacks Can not get product of collection from Shopif…" at bounding box center [871, 204] width 891 height 165
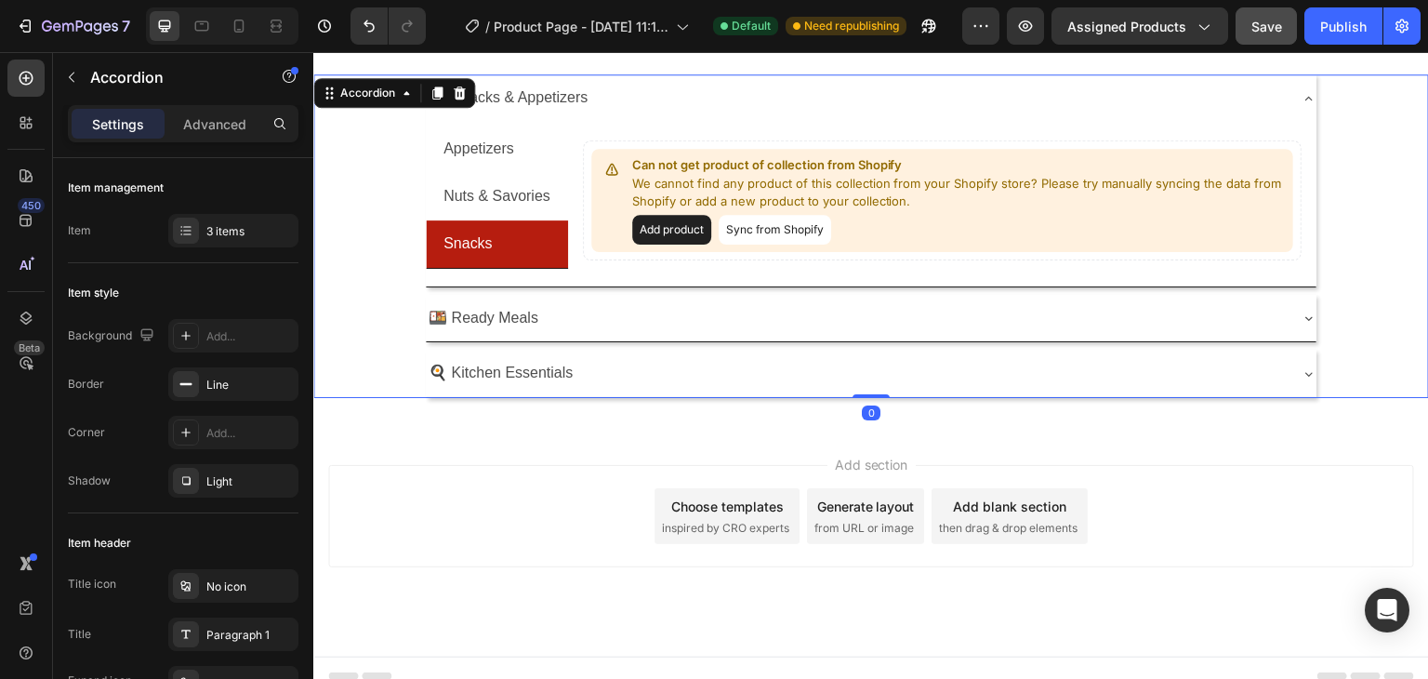
click at [557, 308] on div "🍱 Ready Meals" at bounding box center [856, 318] width 861 height 33
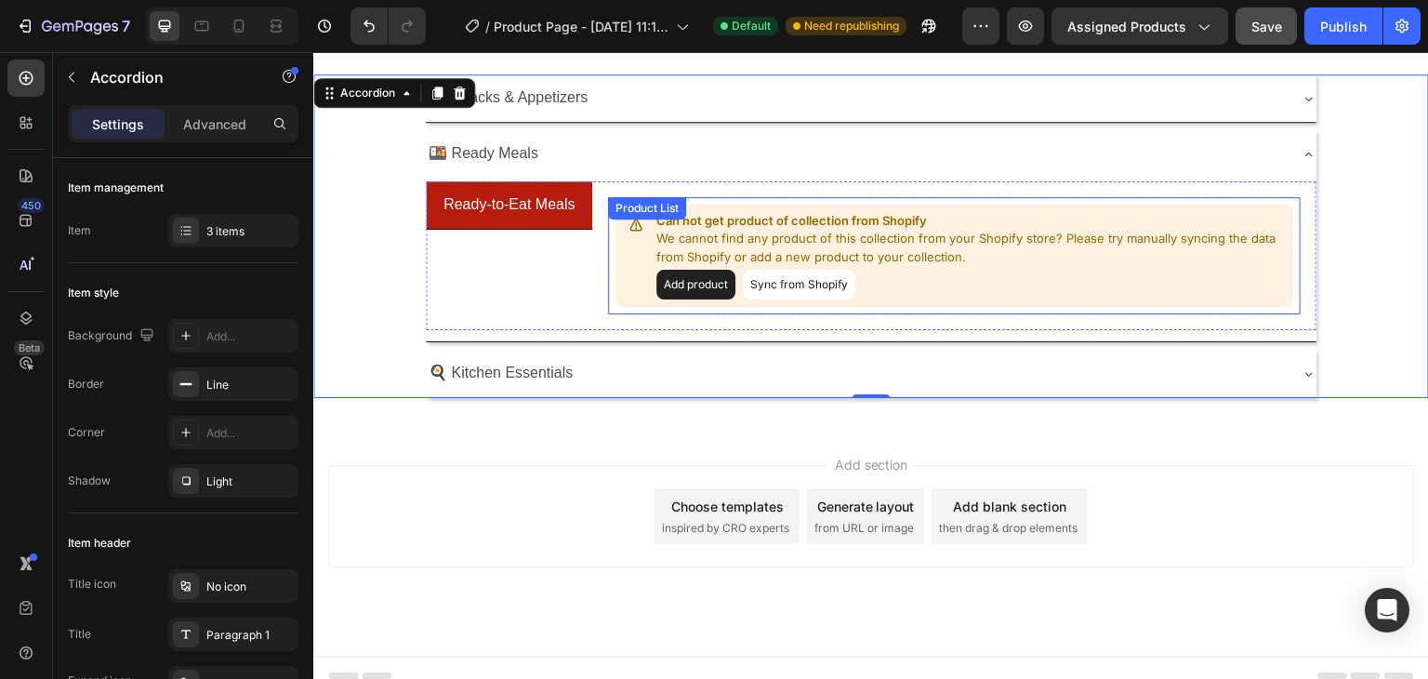
click at [618, 270] on div "Can not get product of collection from Shopify We cannot find any product of th…" at bounding box center [954, 256] width 678 height 103
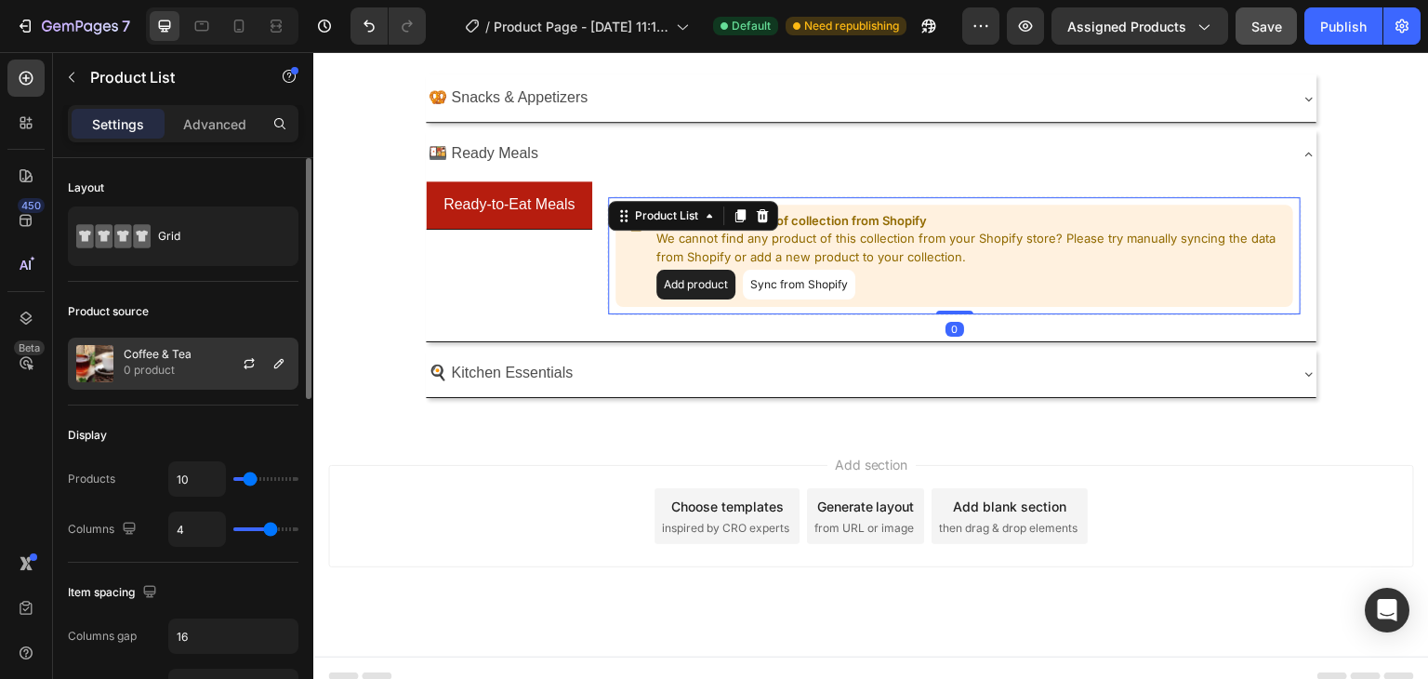
click at [115, 360] on div "Coffee & Tea 0 product" at bounding box center [183, 363] width 231 height 52
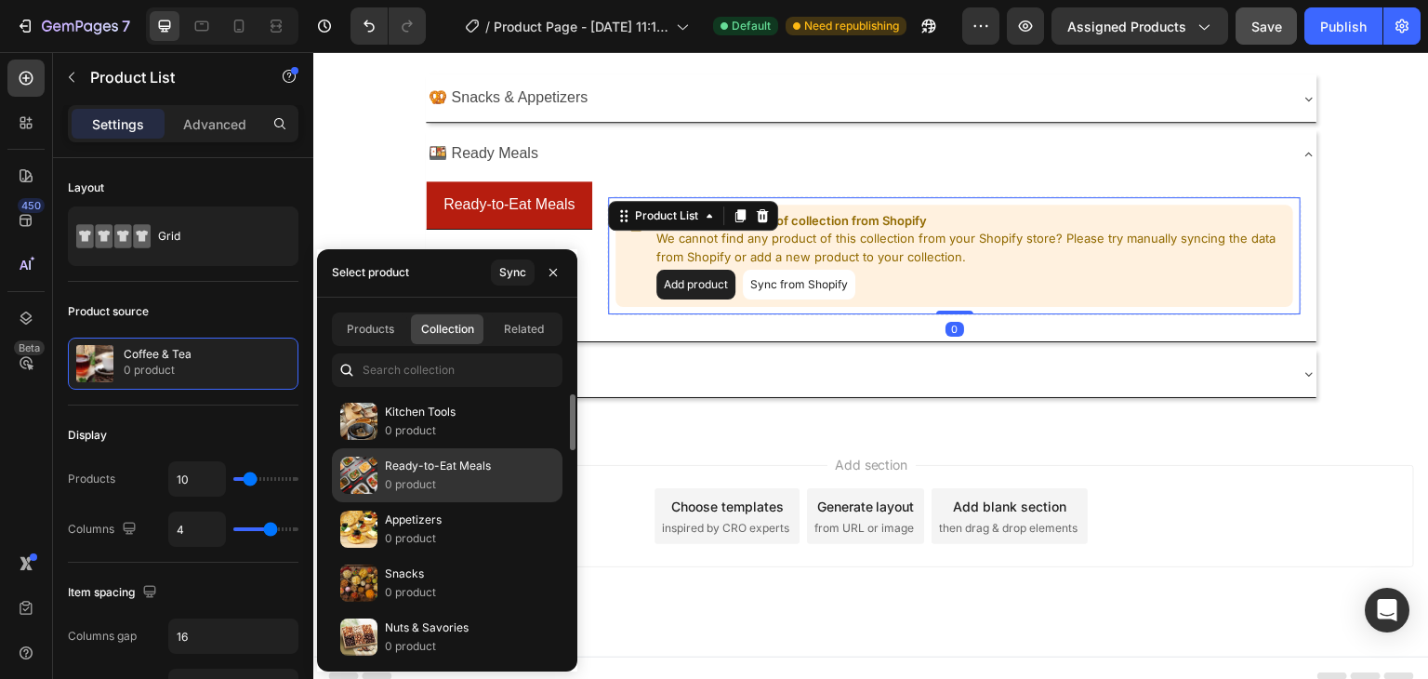
click at [428, 479] on p "0 product" at bounding box center [438, 484] width 106 height 19
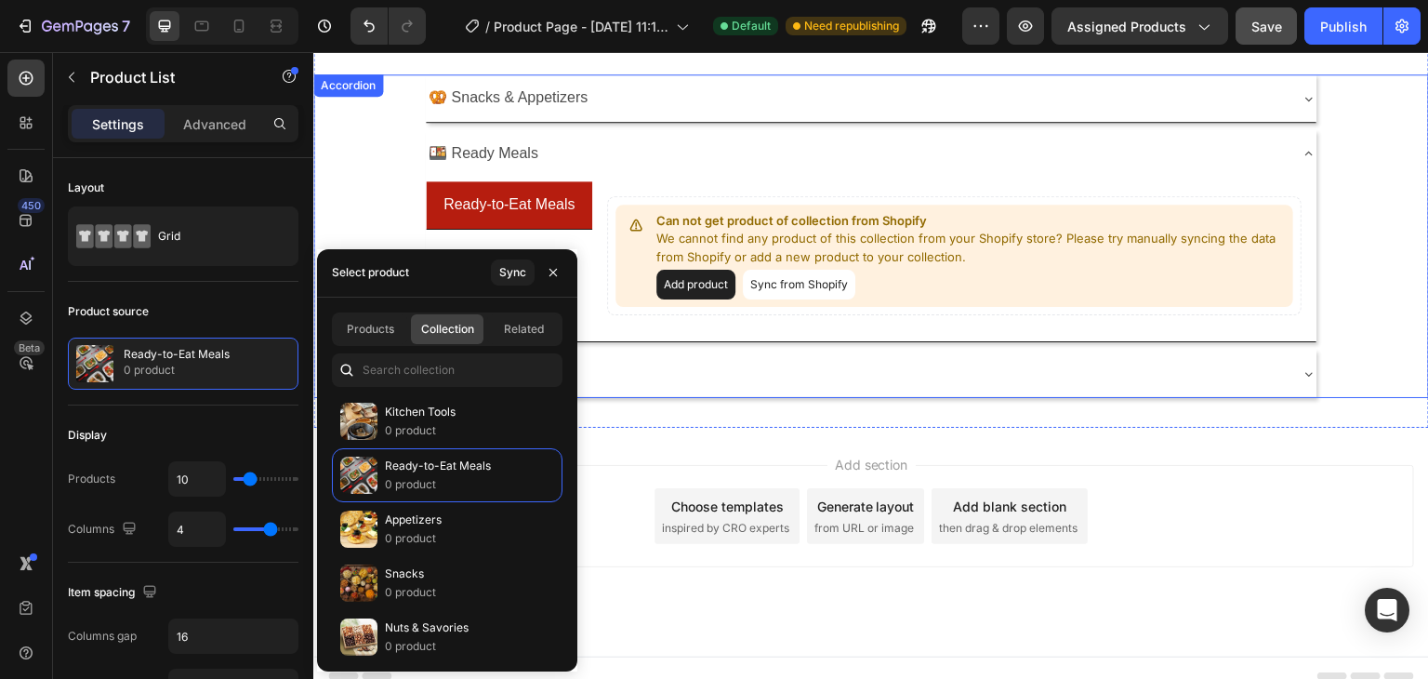
click at [660, 357] on div "🍳 Kitchen Essentials" at bounding box center [856, 373] width 861 height 33
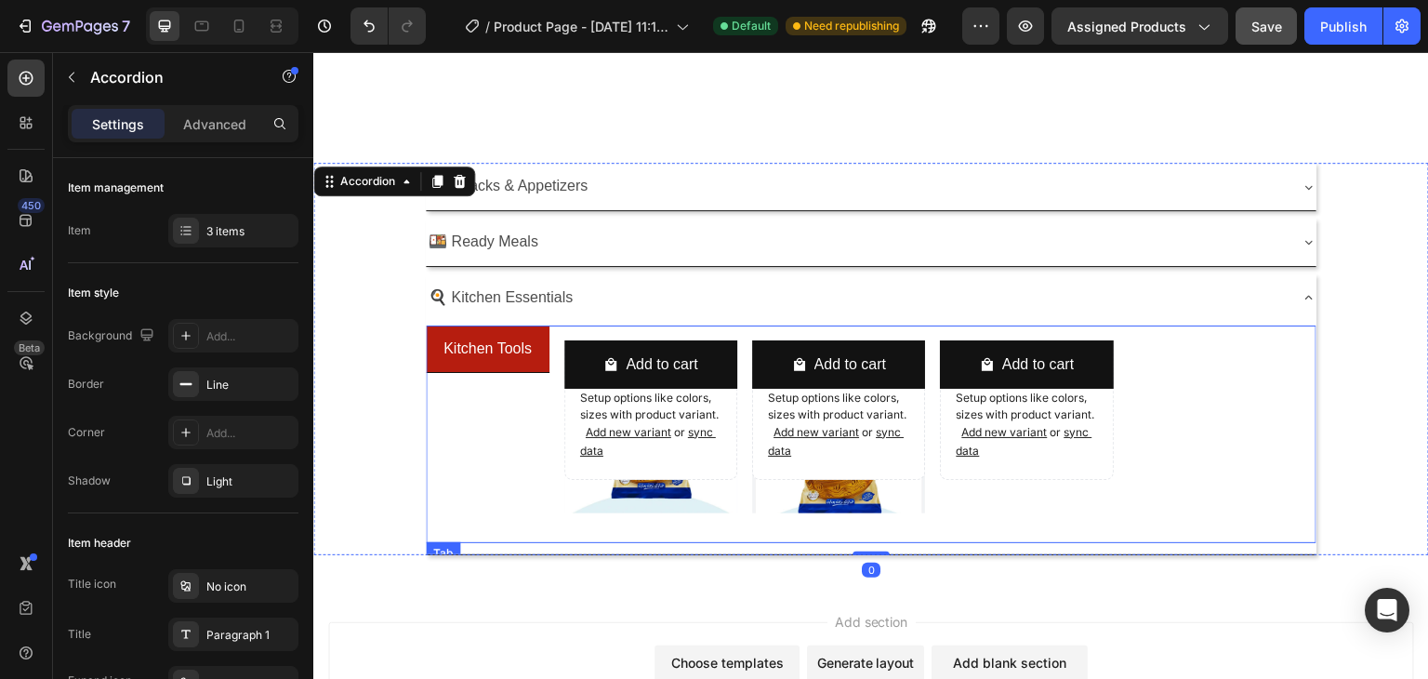
scroll to position [1024, 0]
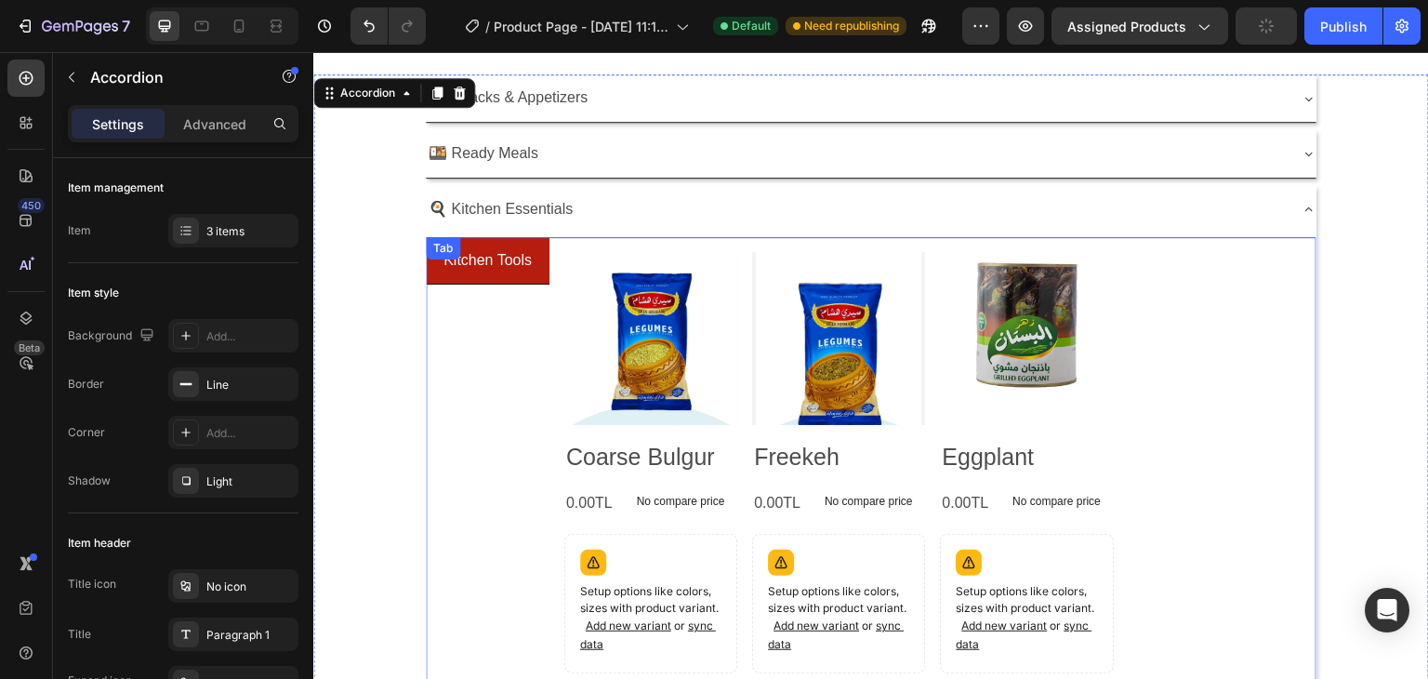
click at [544, 327] on div "Kitchen Tools" at bounding box center [488, 502] width 124 height 530
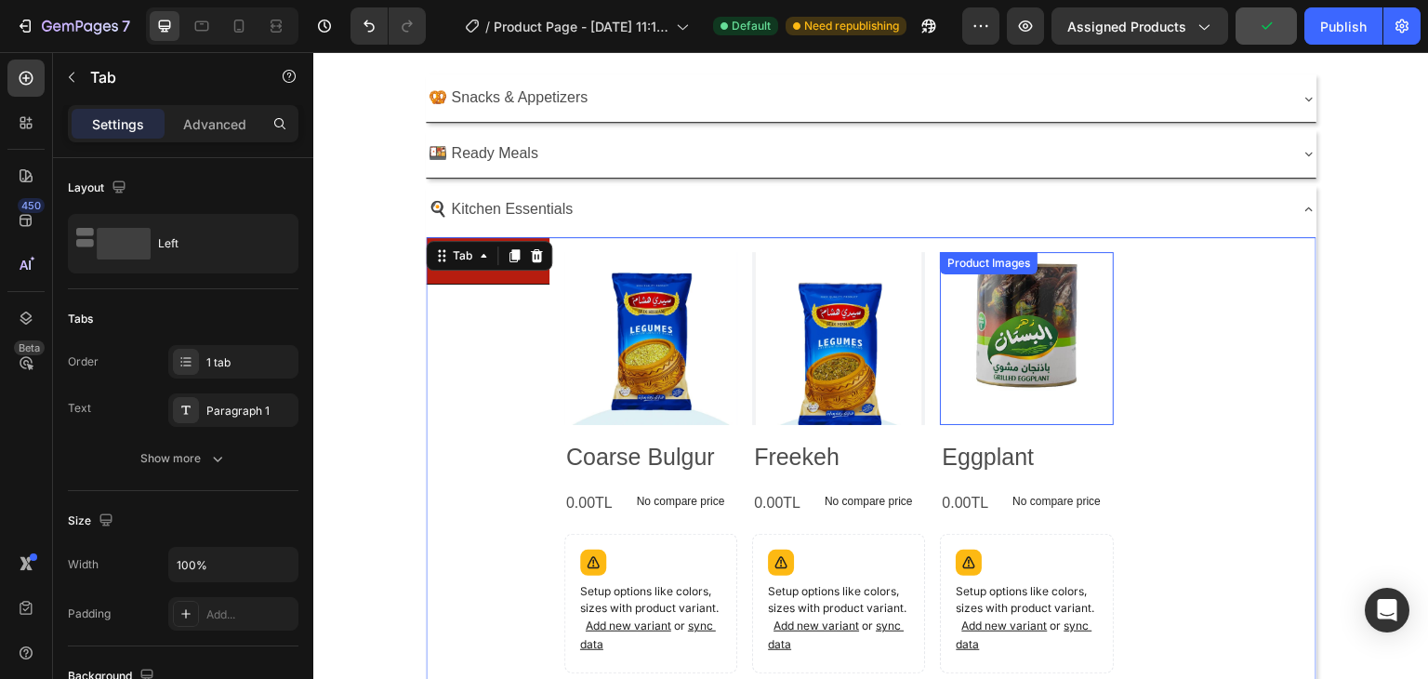
click at [1118, 359] on div "Product Images Coarse Bulgur Product Title 0.00TL Product Price Product Price N…" at bounding box center [933, 502] width 738 height 500
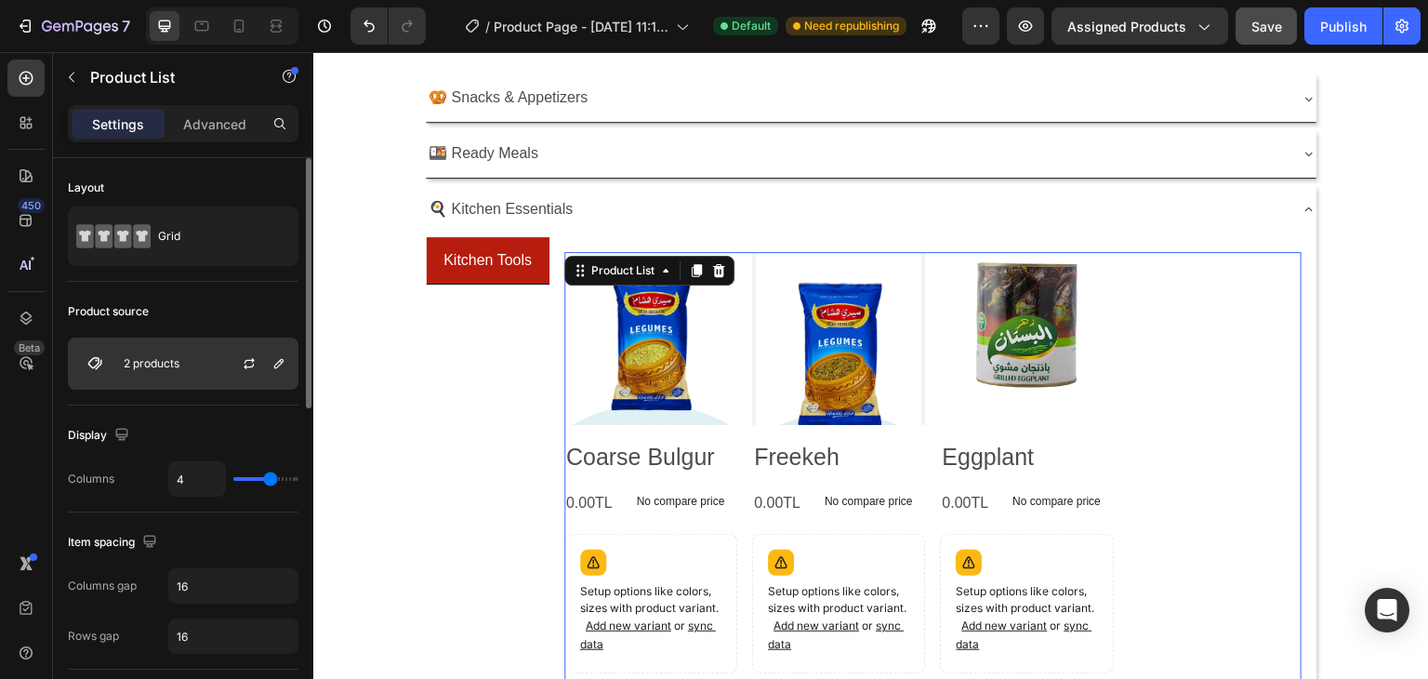
click at [188, 354] on div "2 products" at bounding box center [183, 363] width 231 height 52
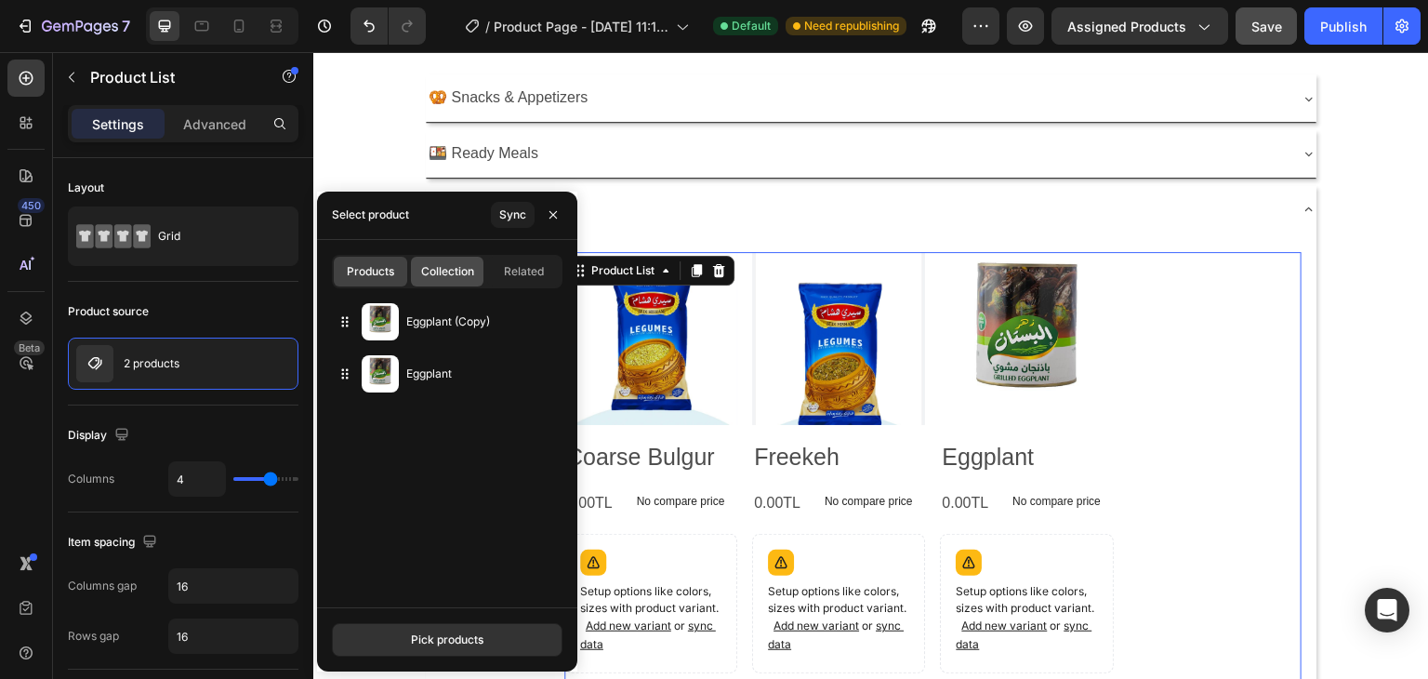
click at [445, 281] on div "Collection" at bounding box center [447, 272] width 73 height 30
type input "10"
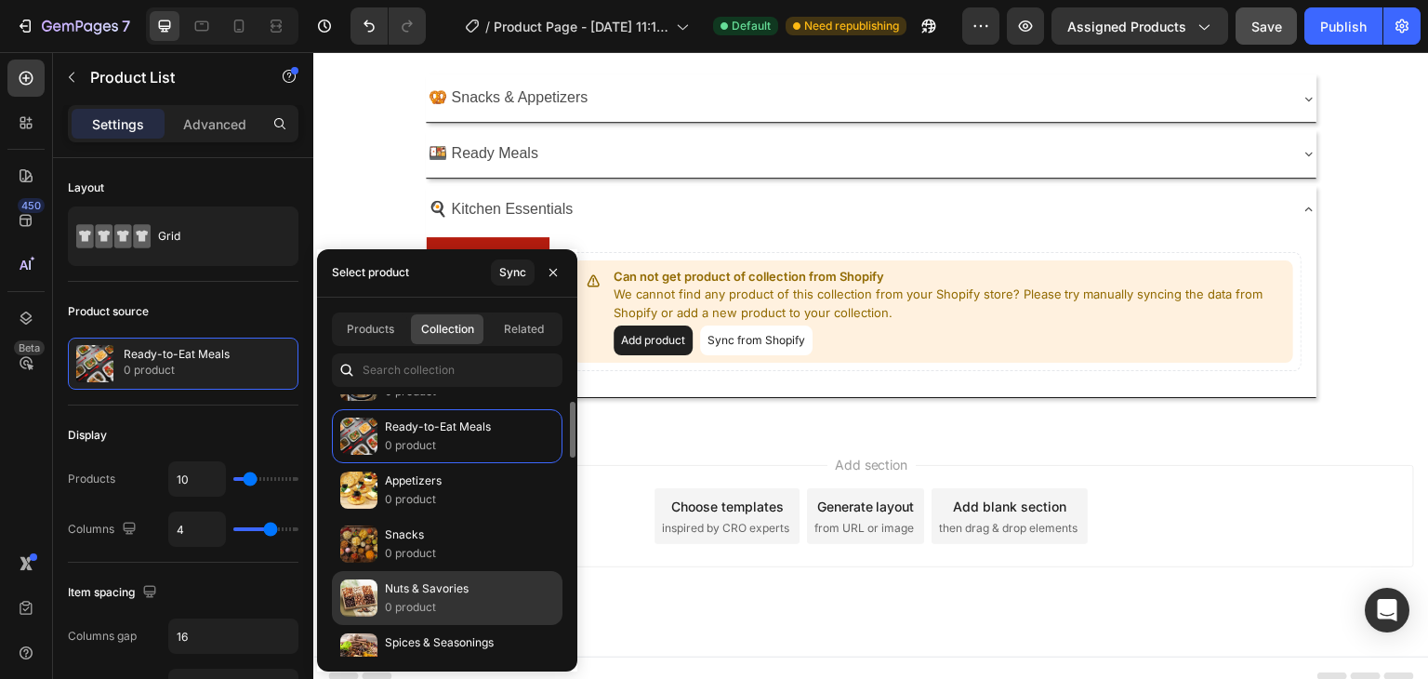
scroll to position [0, 0]
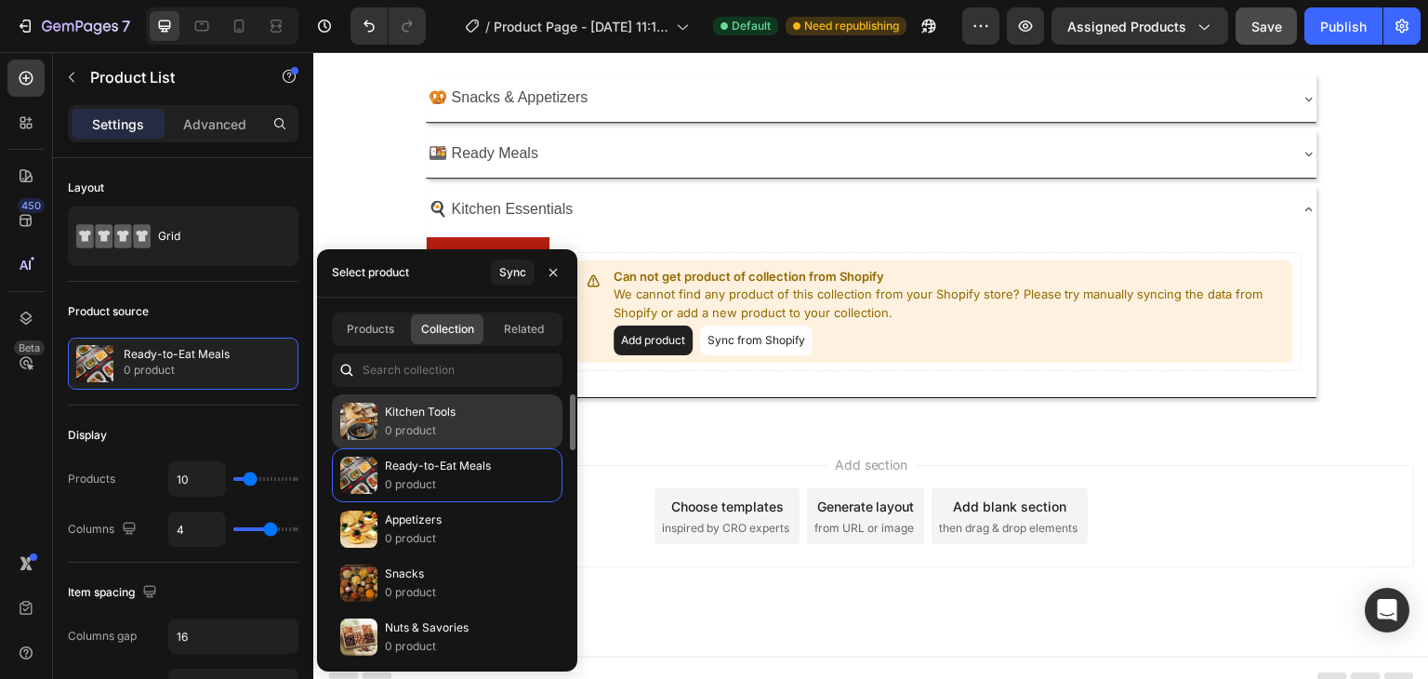
click at [400, 414] on p "Kitchen Tools" at bounding box center [420, 412] width 71 height 19
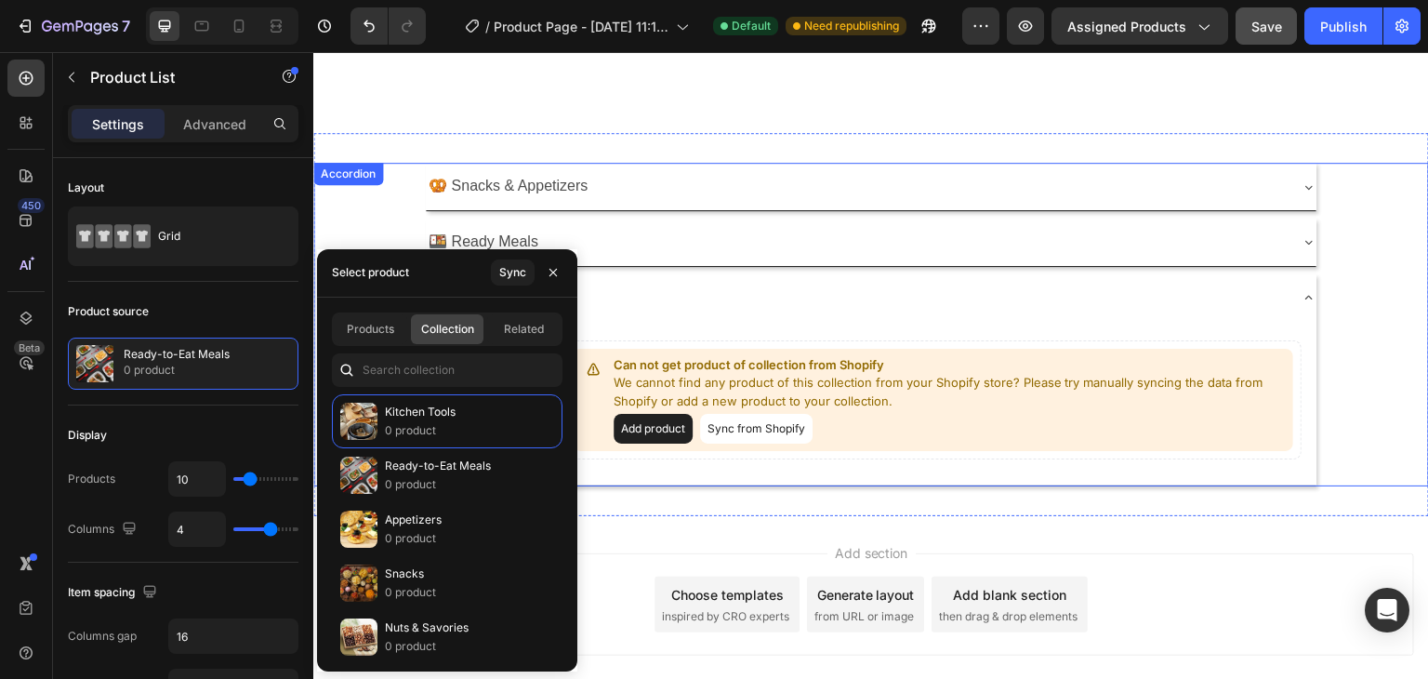
scroll to position [1024, 0]
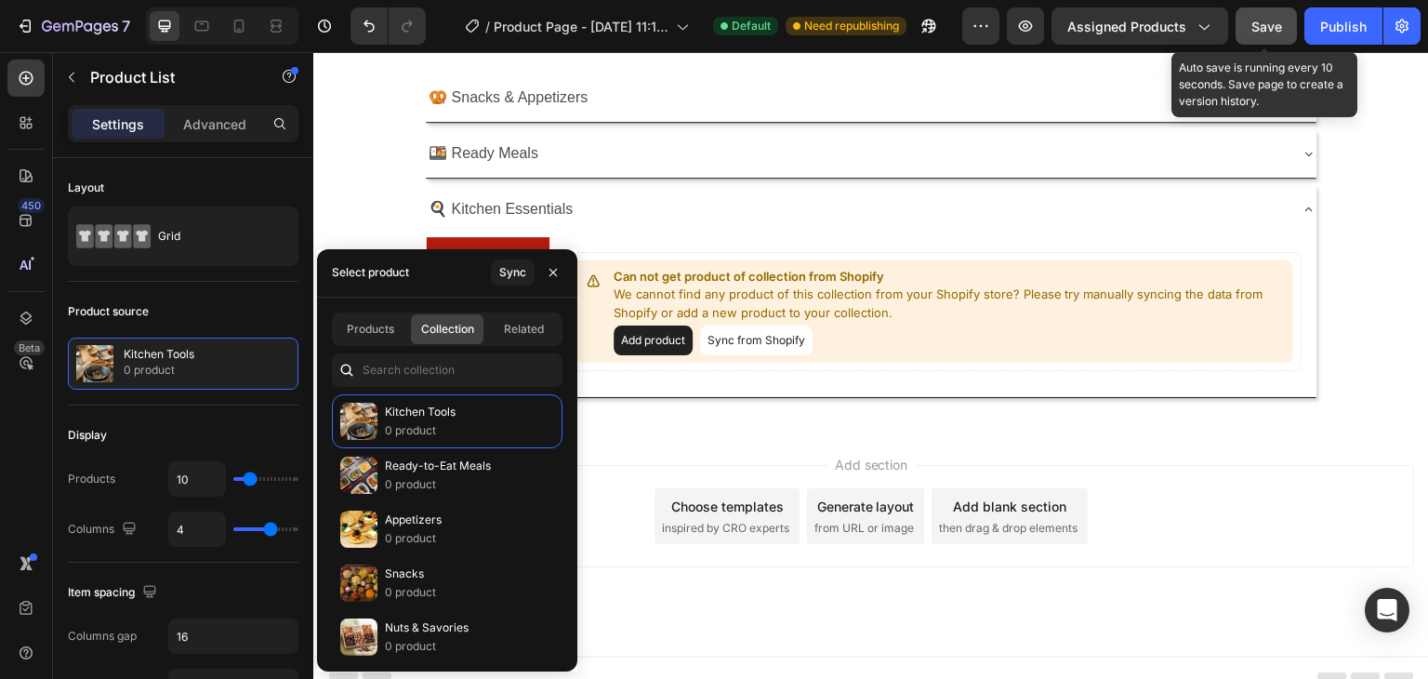
click at [1266, 32] on span "Save" at bounding box center [1266, 27] width 31 height 16
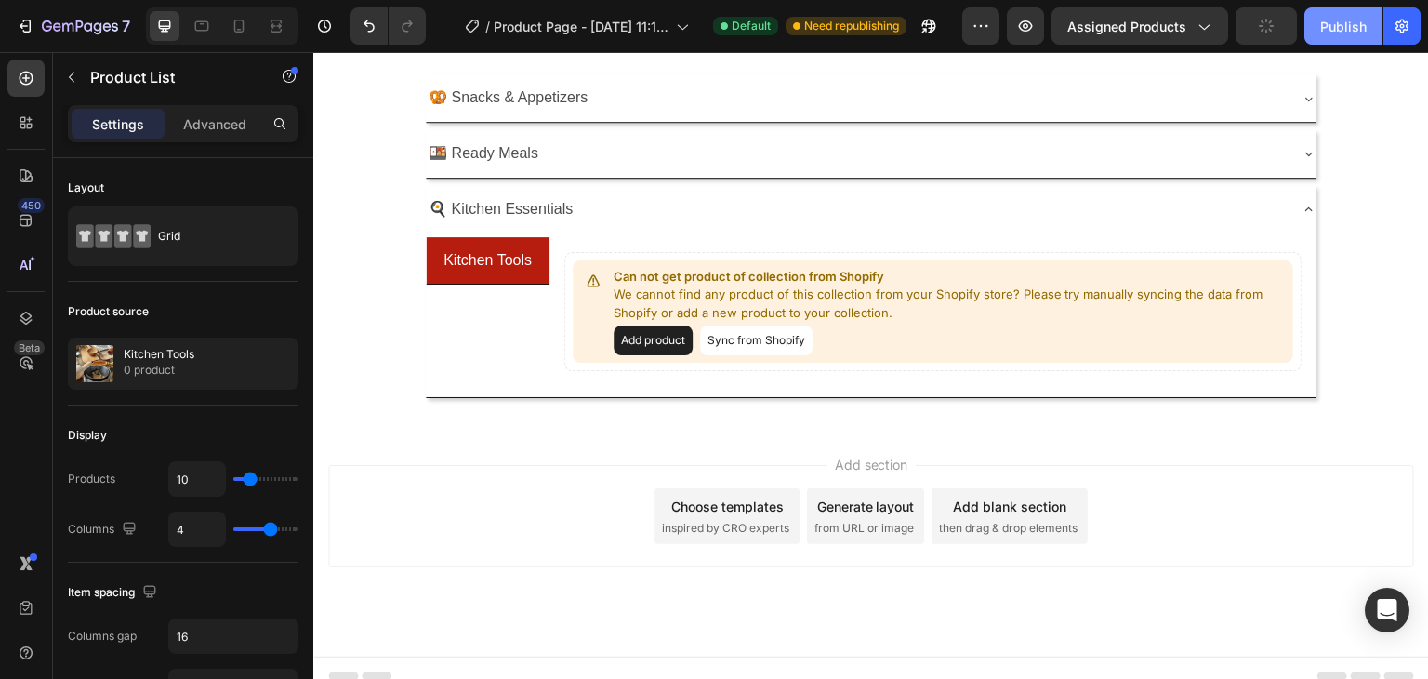
click at [1330, 32] on div "Publish" at bounding box center [1343, 27] width 46 height 20
click at [1326, 30] on div "Publish" at bounding box center [1343, 27] width 46 height 20
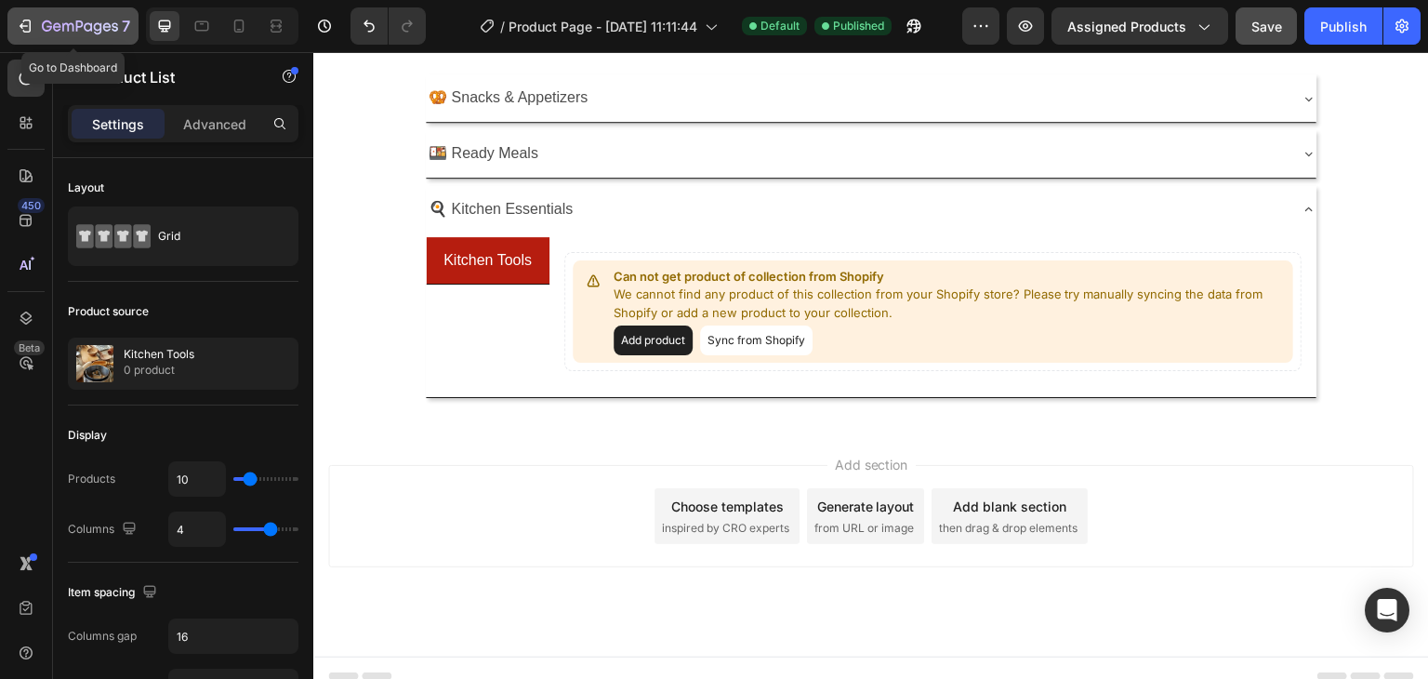
click at [60, 16] on div "7" at bounding box center [86, 26] width 88 height 22
